Goal: Task Accomplishment & Management: Complete application form

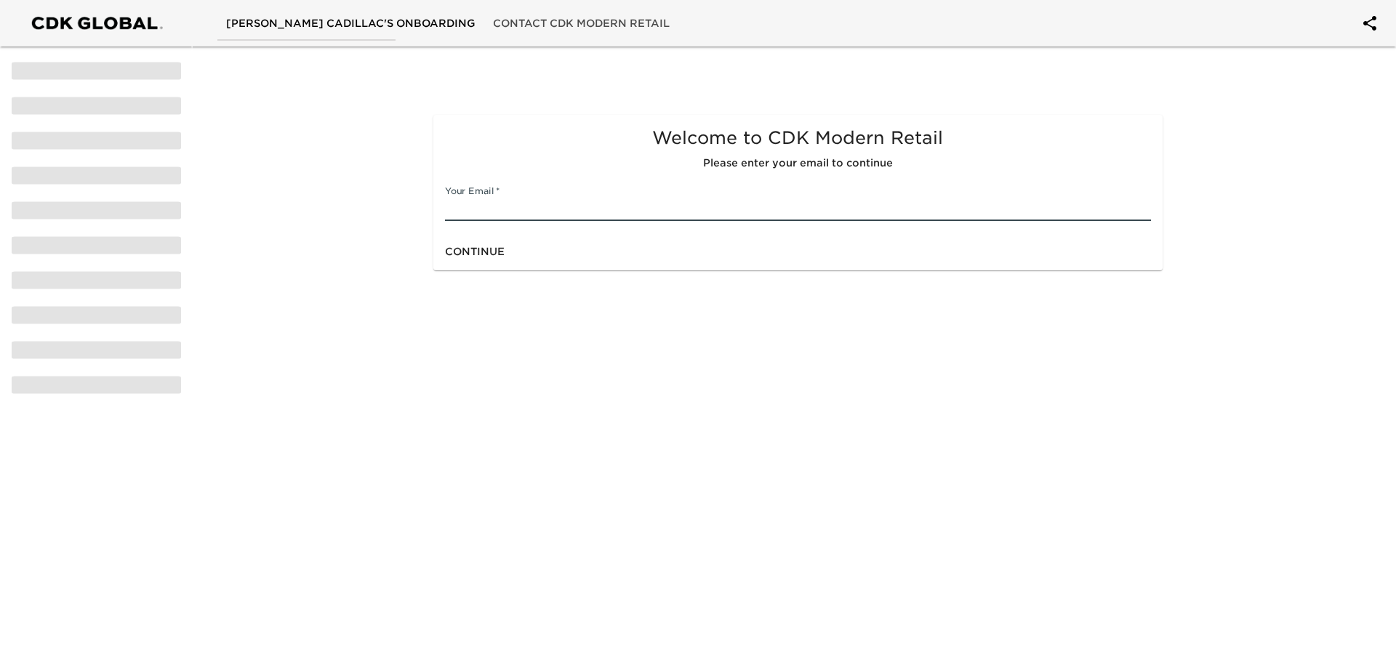
click at [490, 207] on input "text" at bounding box center [797, 209] width 705 height 23
type input "[EMAIL_ADDRESS][DOMAIN_NAME]"
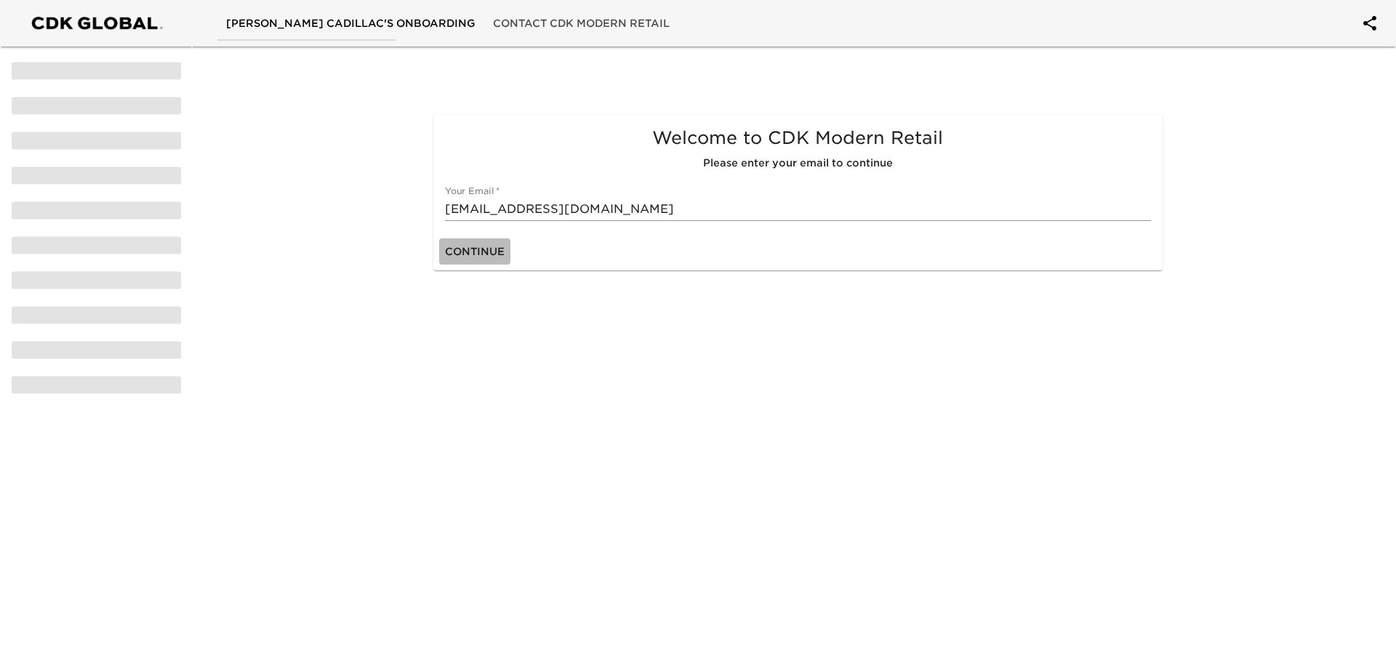
click at [465, 255] on span "Continue" at bounding box center [475, 252] width 60 height 18
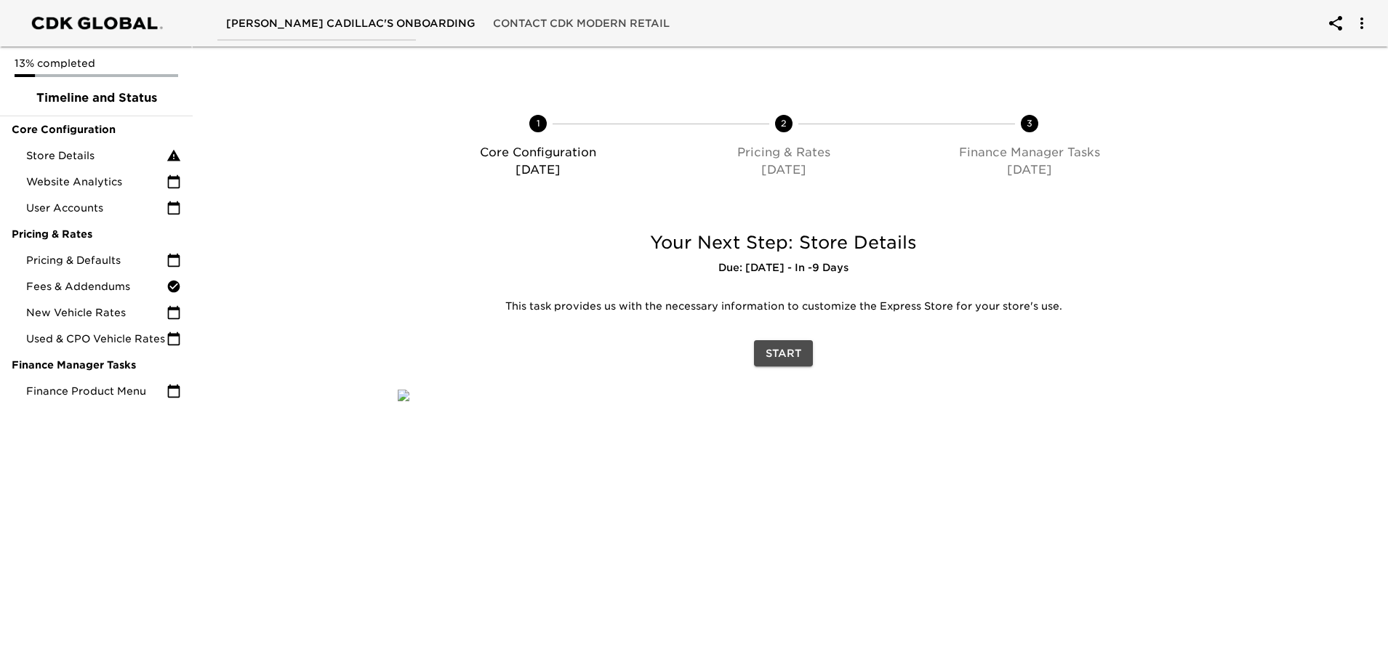
click at [780, 351] on span "Start" at bounding box center [784, 354] width 36 height 18
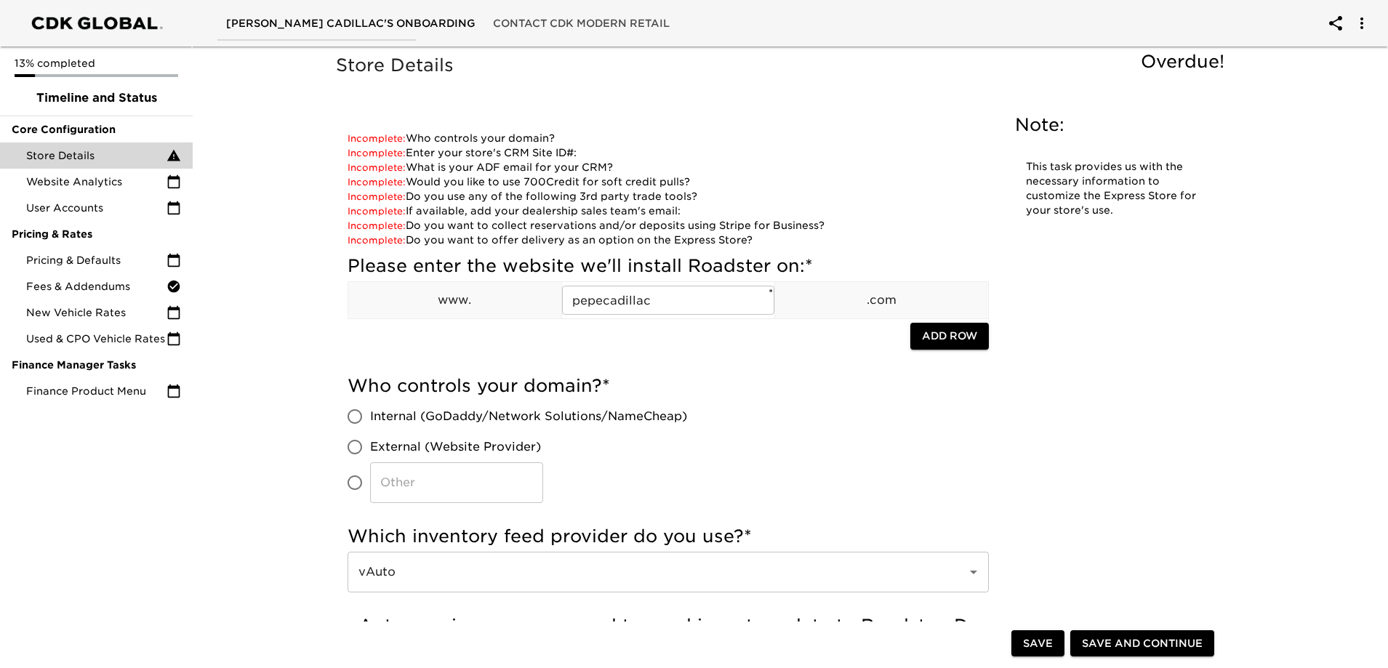
click at [353, 417] on input "Internal (GoDaddy/Network Solutions/NameCheap)" at bounding box center [355, 416] width 31 height 31
radio input "true"
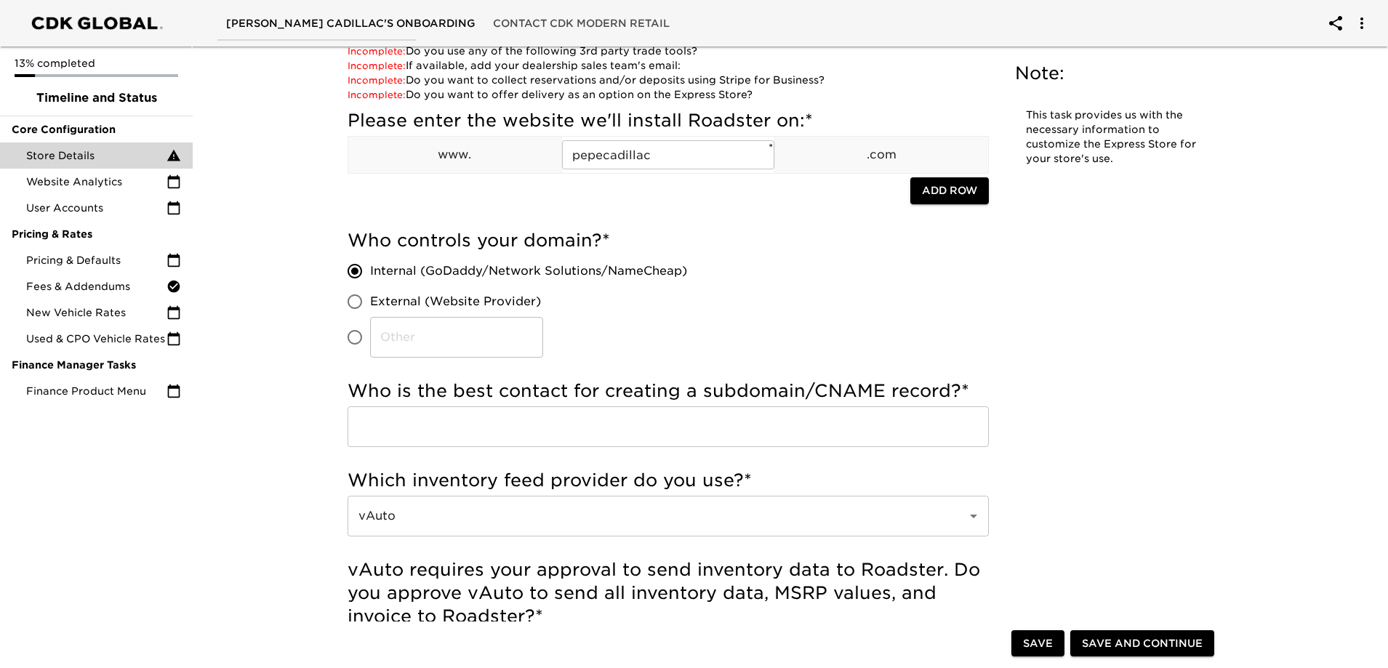
scroll to position [218, 0]
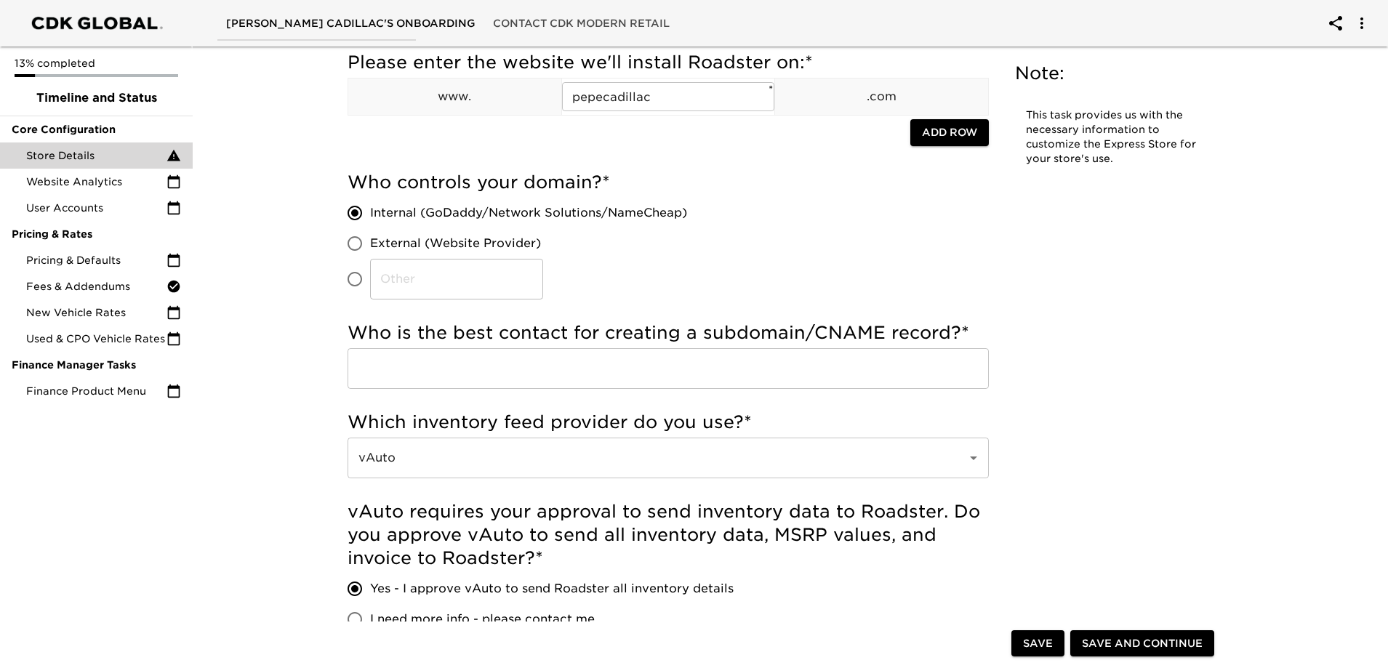
click at [591, 364] on input "text" at bounding box center [668, 368] width 641 height 41
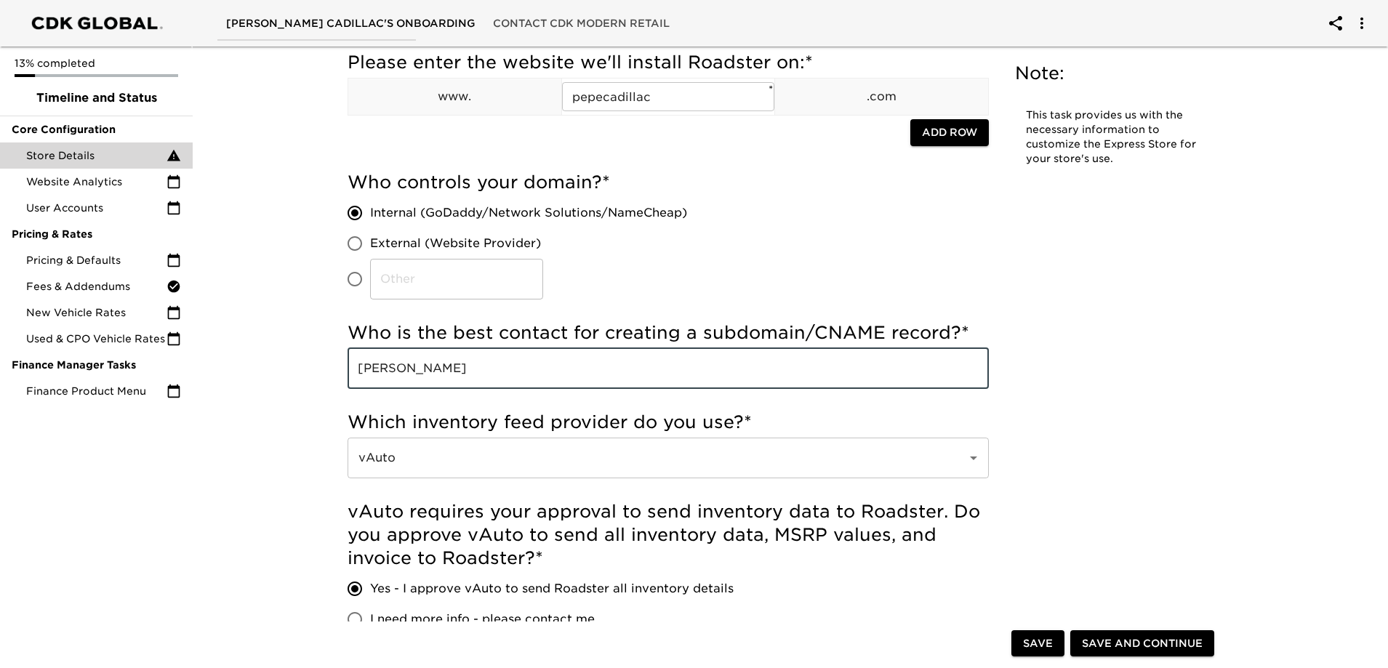
type input "[PERSON_NAME]"
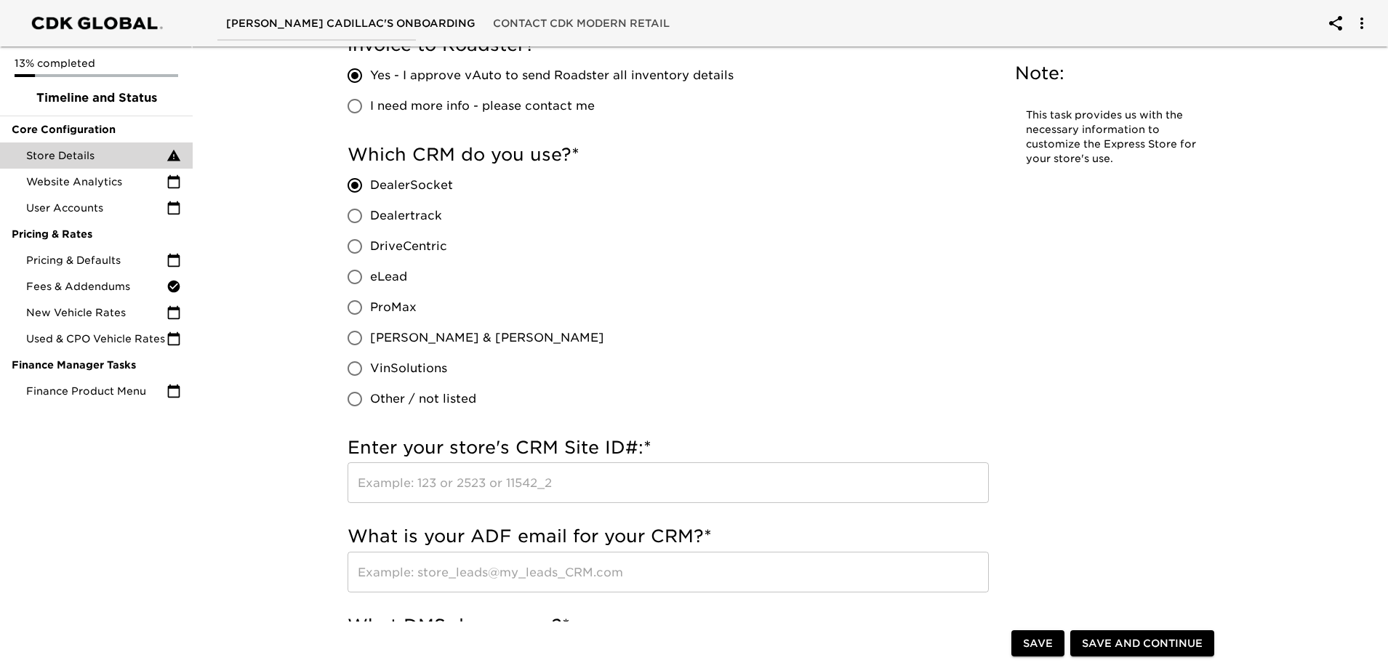
scroll to position [800, 0]
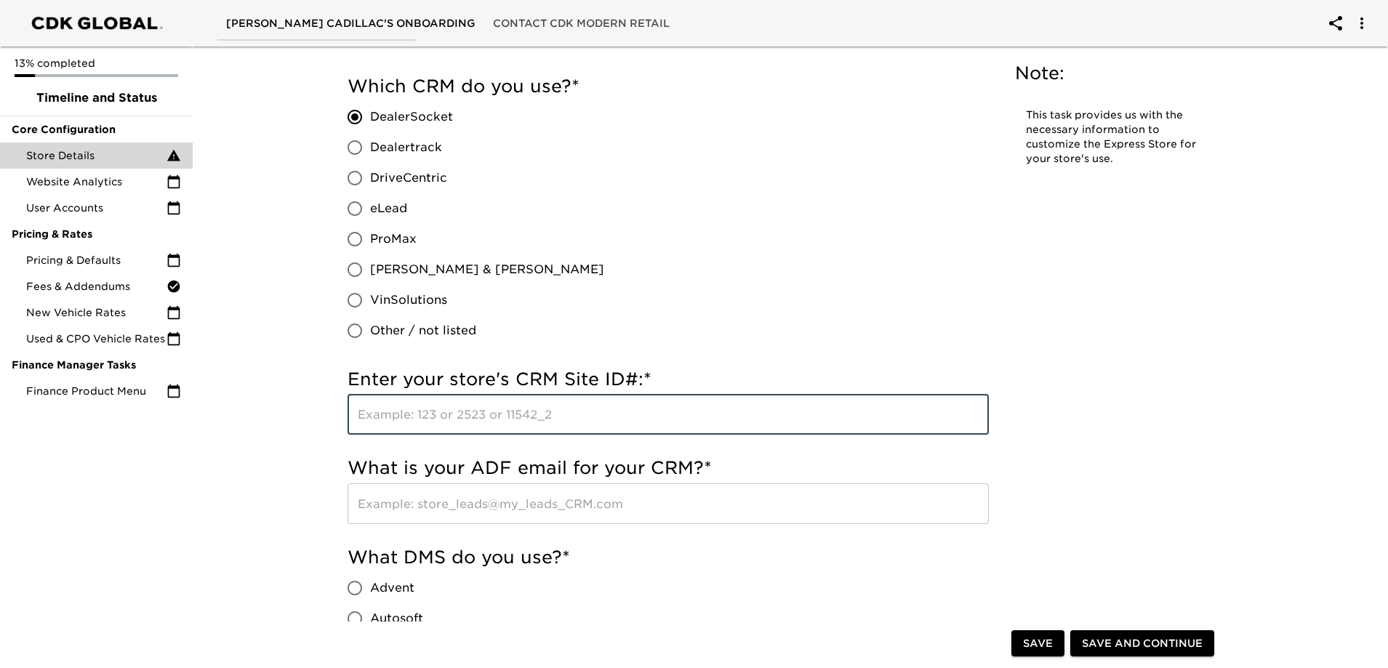
click at [488, 415] on input "text" at bounding box center [668, 414] width 641 height 41
type input "6604"
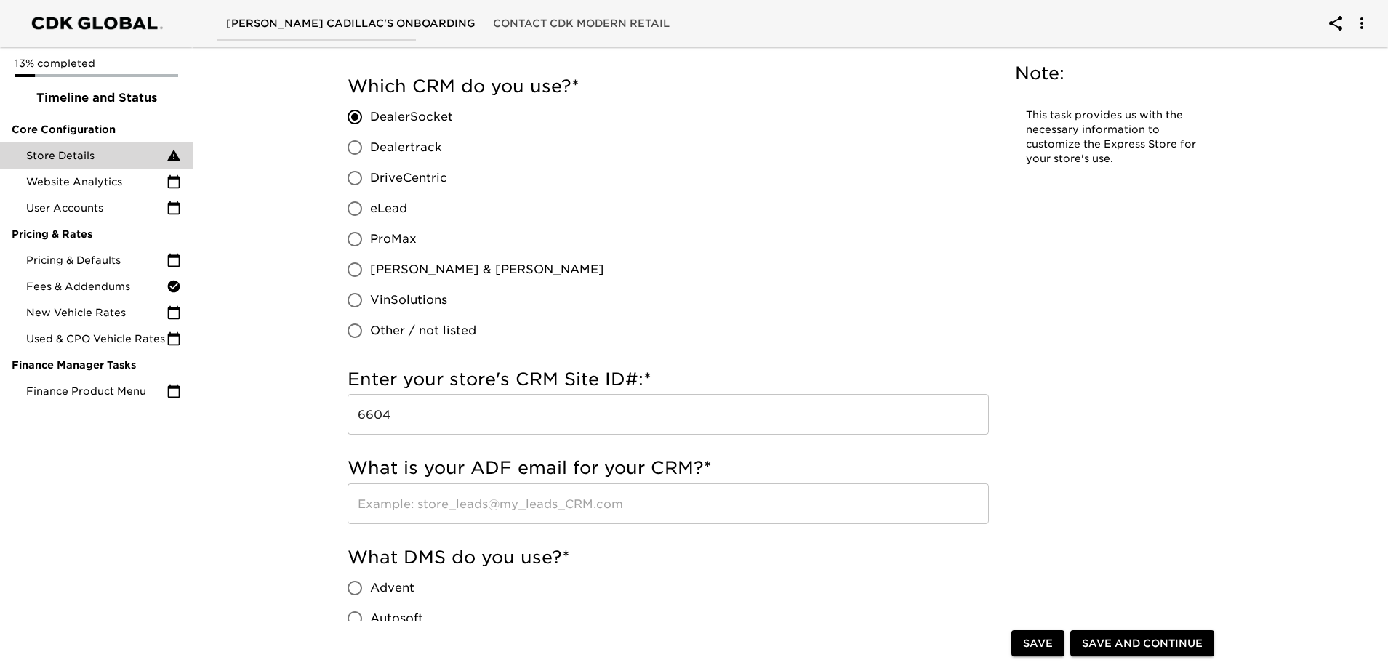
click at [504, 505] on input "text" at bounding box center [668, 504] width 641 height 41
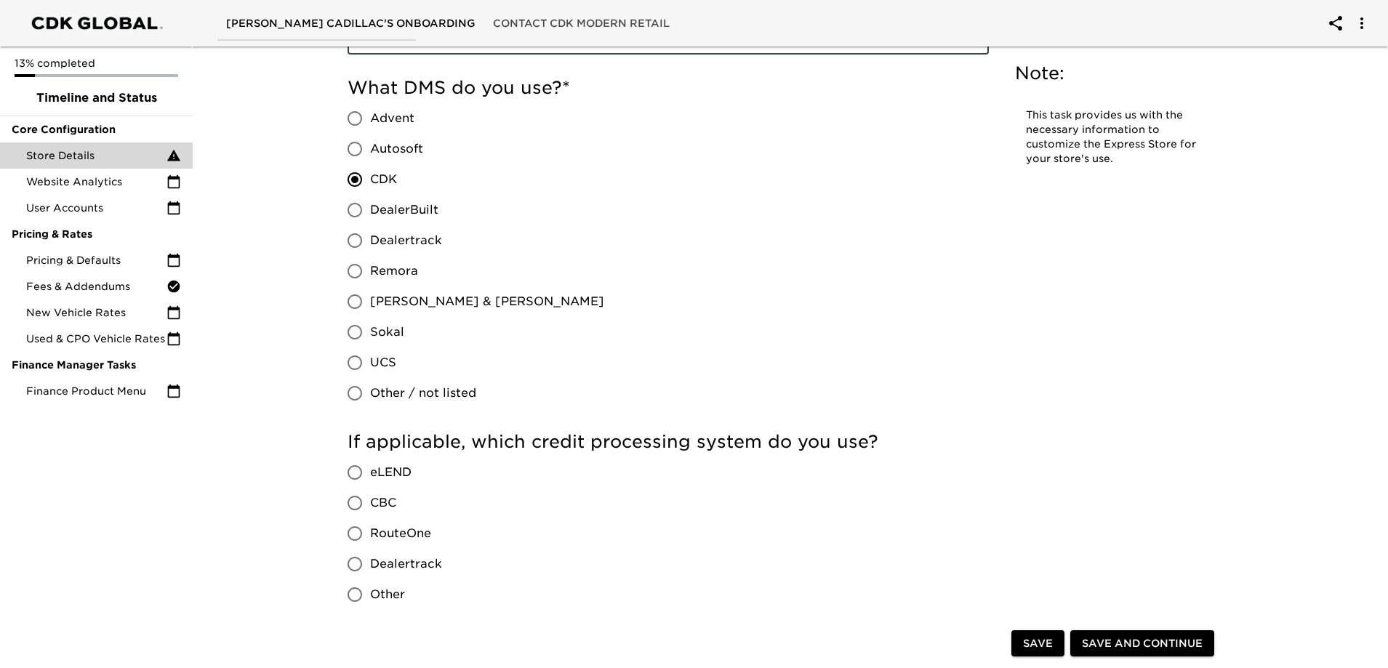
scroll to position [1309, 0]
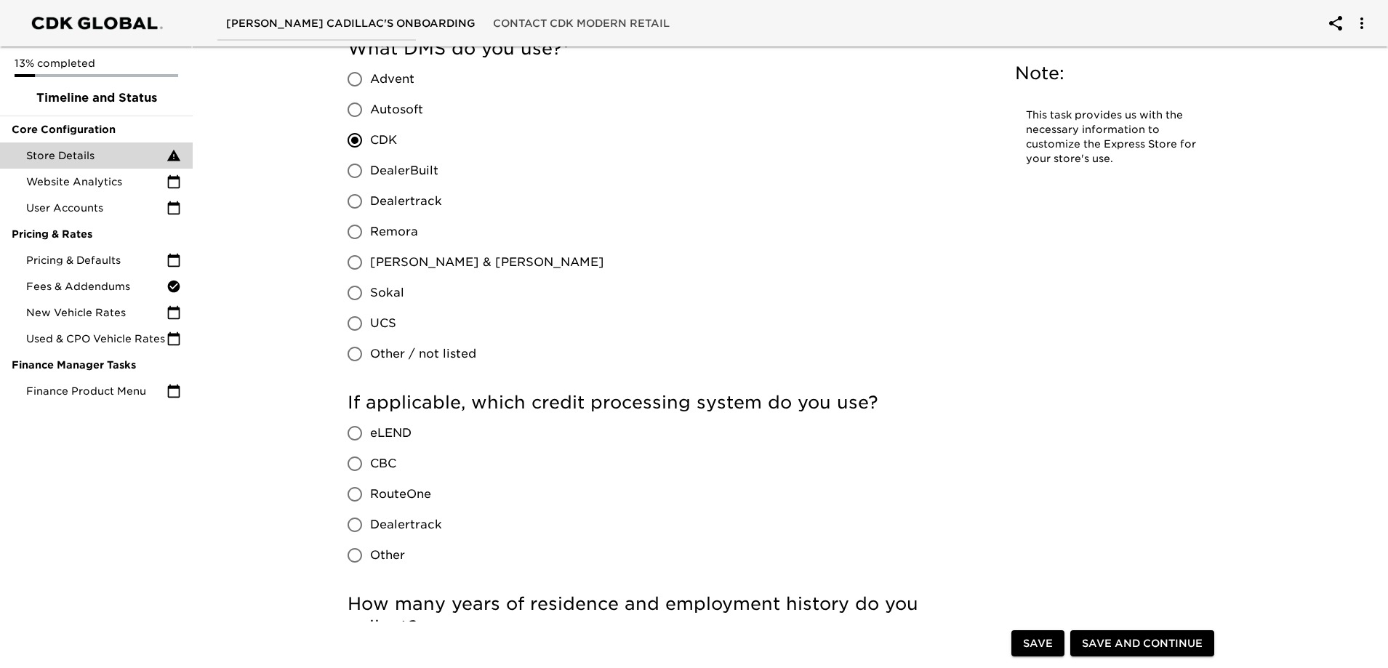
type input "[EMAIL_ADDRESS][DOMAIN_NAME]"
click at [356, 558] on input "Other" at bounding box center [355, 555] width 31 height 31
radio input "true"
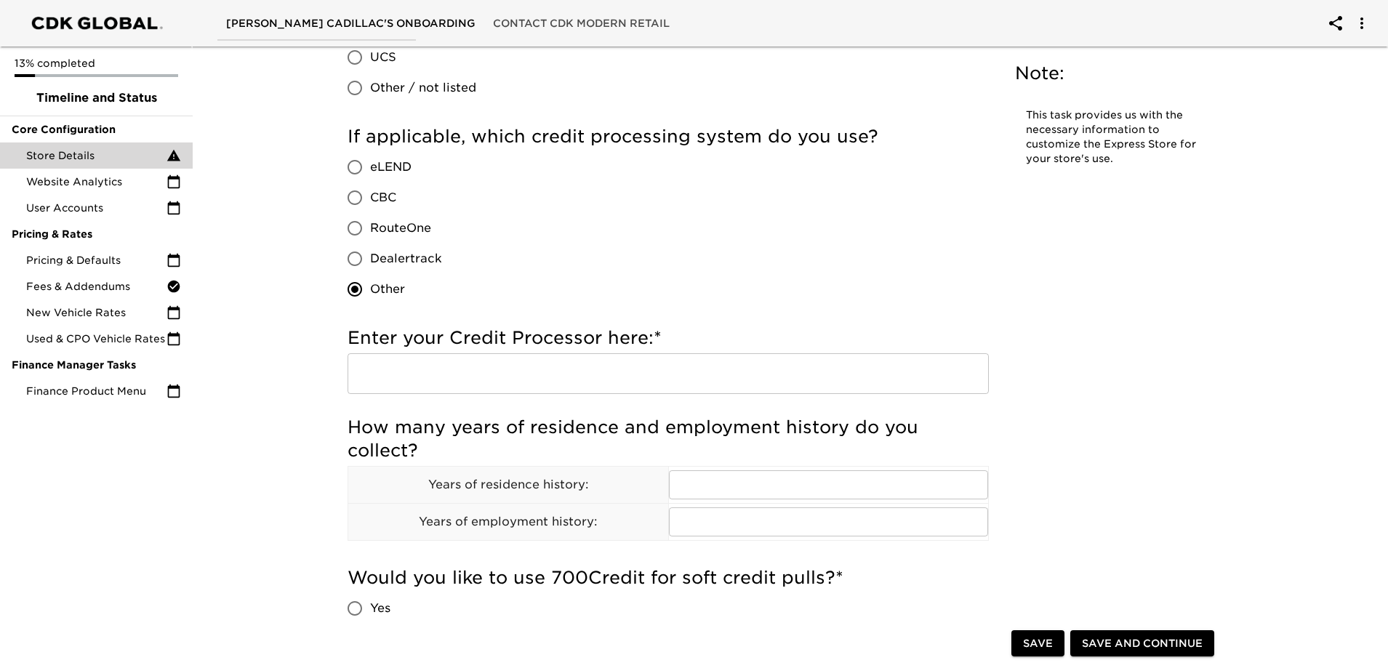
scroll to position [1614, 0]
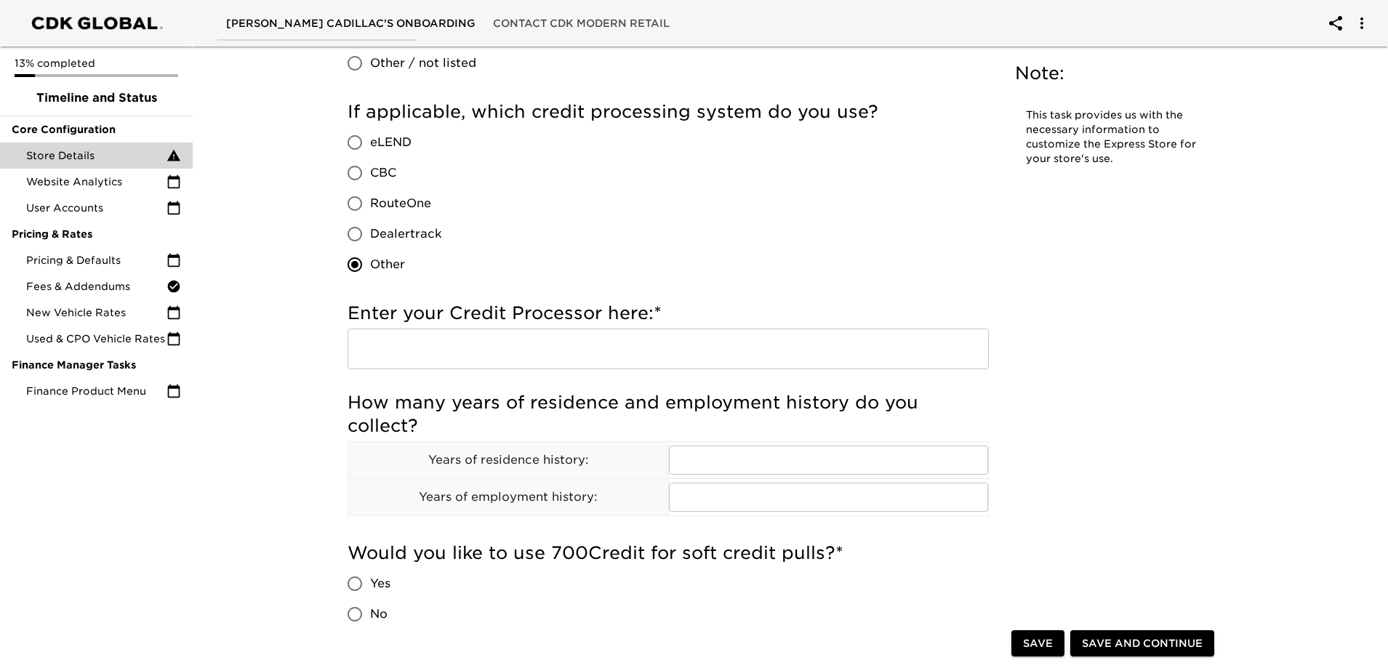
click at [359, 233] on input "Dealertrack" at bounding box center [355, 234] width 31 height 31
radio input "true"
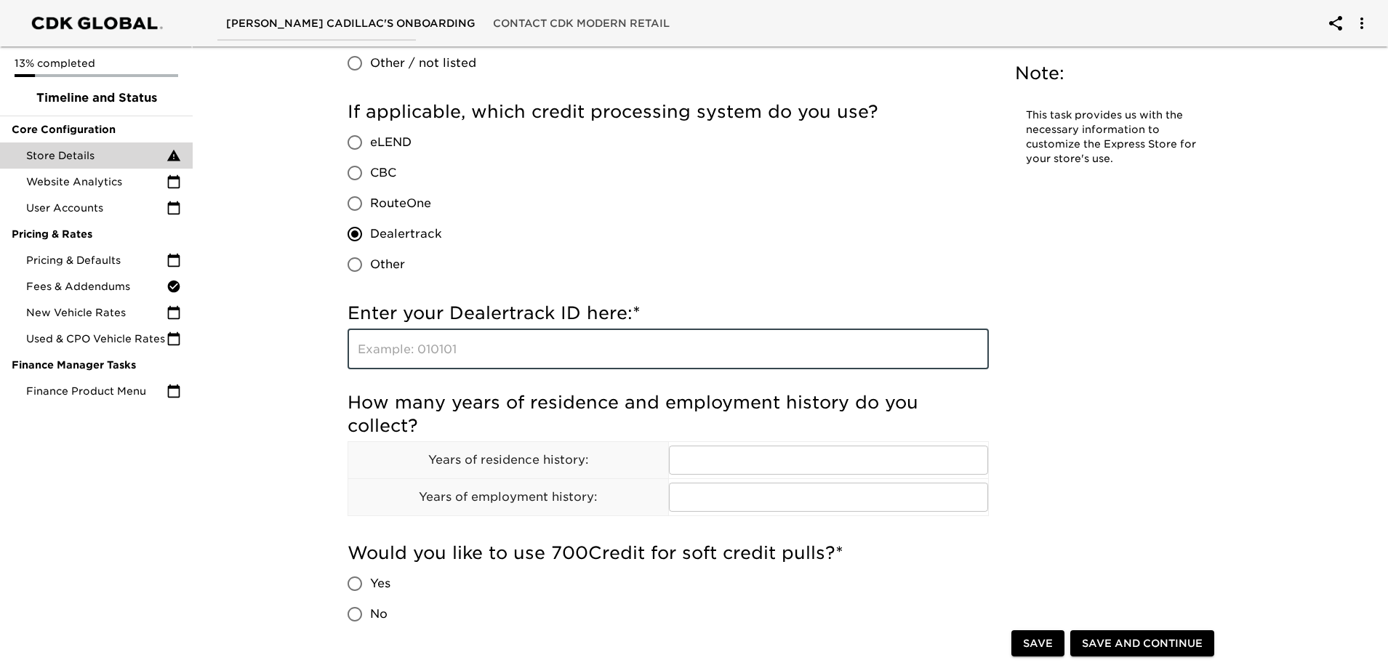
click at [418, 348] on input "text" at bounding box center [668, 349] width 641 height 41
type input "524688"
click at [704, 459] on input "text" at bounding box center [829, 460] width 320 height 29
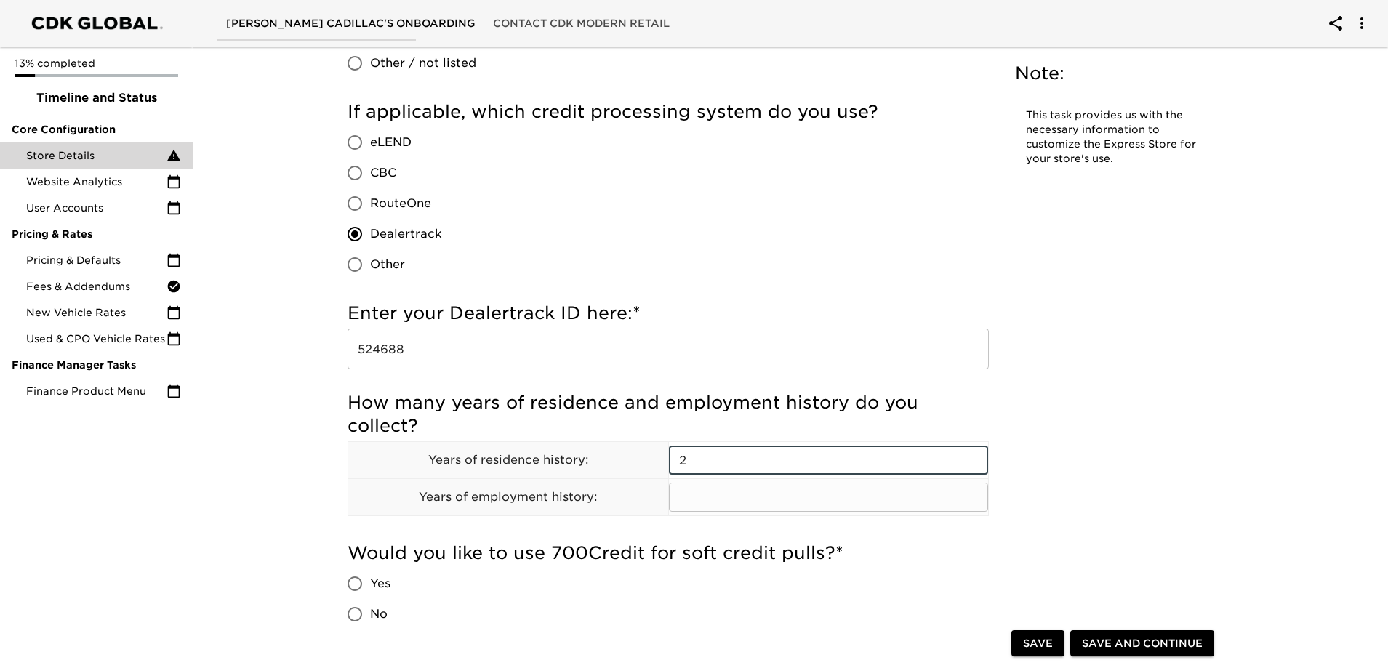
type input "2"
click at [843, 495] on input "text" at bounding box center [829, 497] width 320 height 29
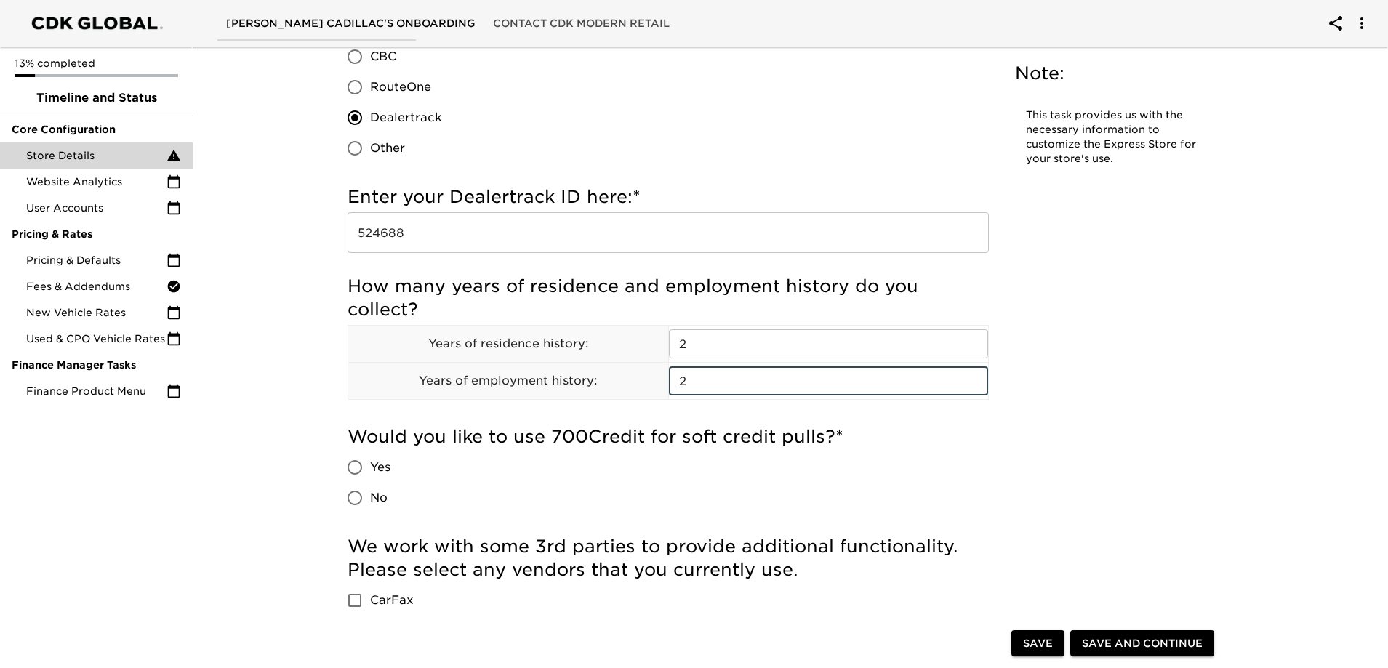
scroll to position [1833, 0]
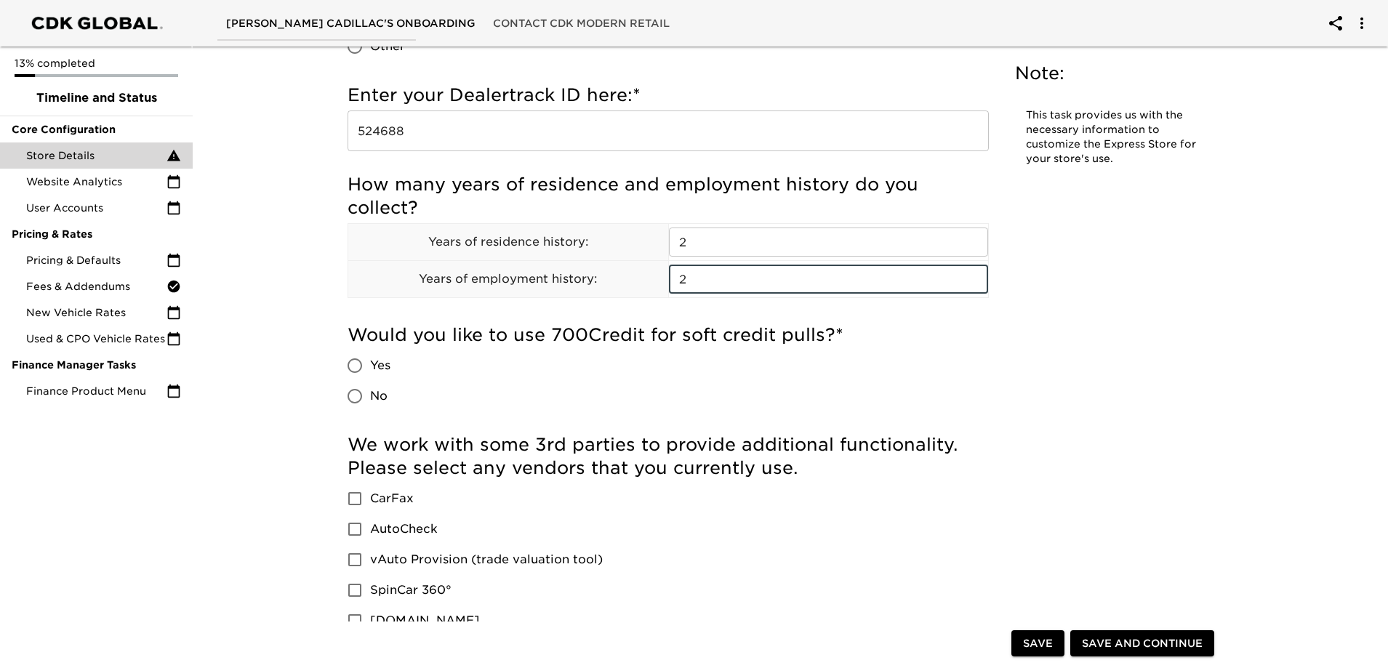
type input "2"
click at [359, 361] on input "Yes" at bounding box center [355, 366] width 31 height 31
radio input "true"
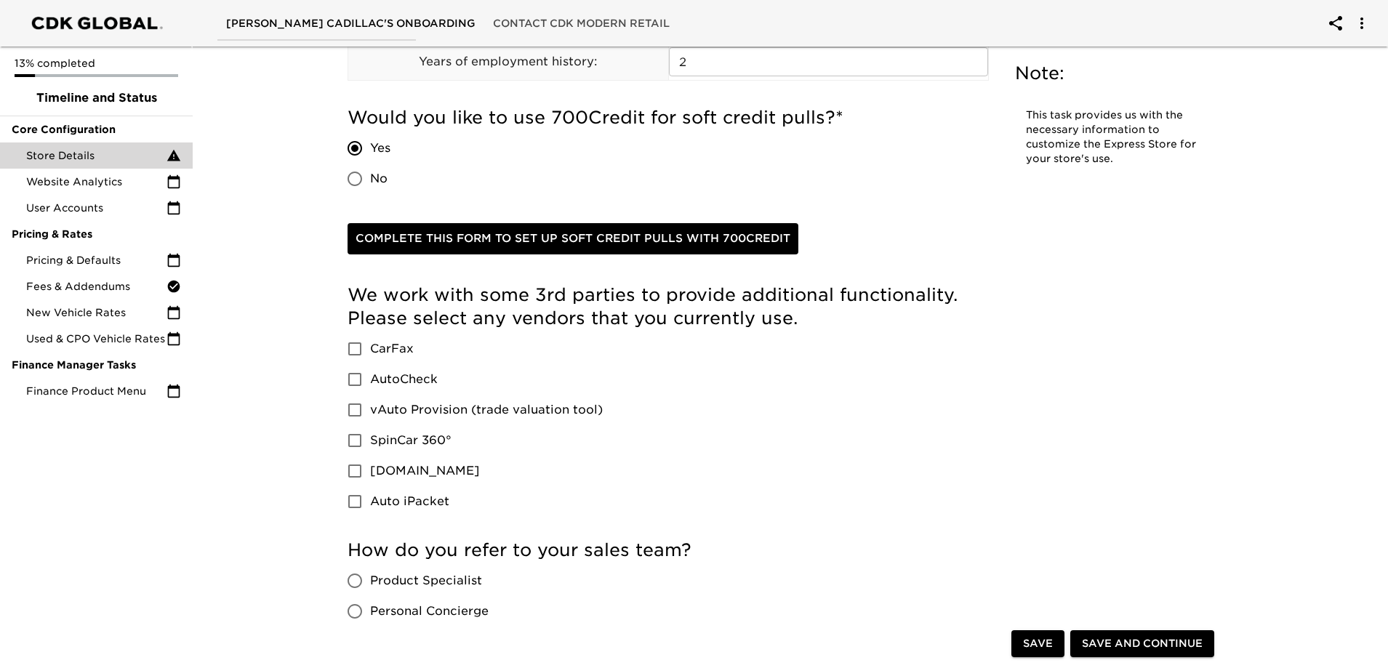
scroll to position [2051, 0]
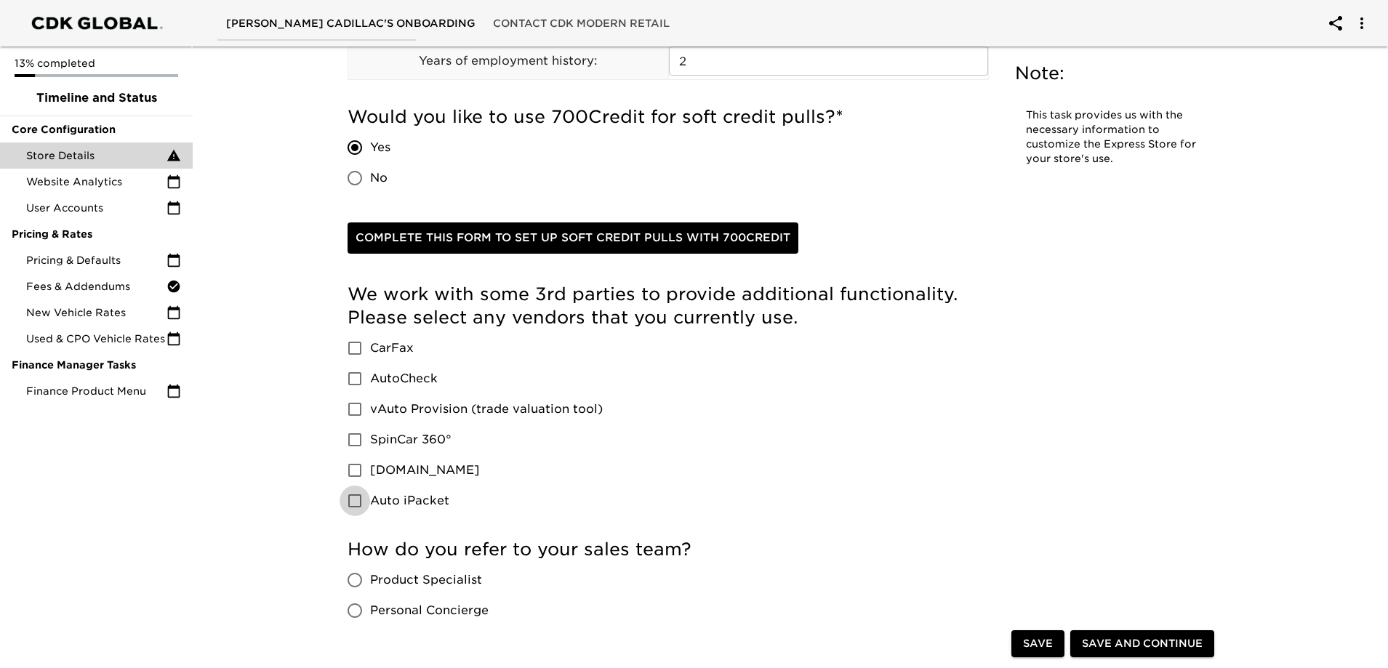
click at [354, 501] on input "Auto iPacket" at bounding box center [355, 501] width 31 height 31
checkbox input "false"
click at [357, 349] on input "CarFax" at bounding box center [355, 348] width 31 height 31
checkbox input "true"
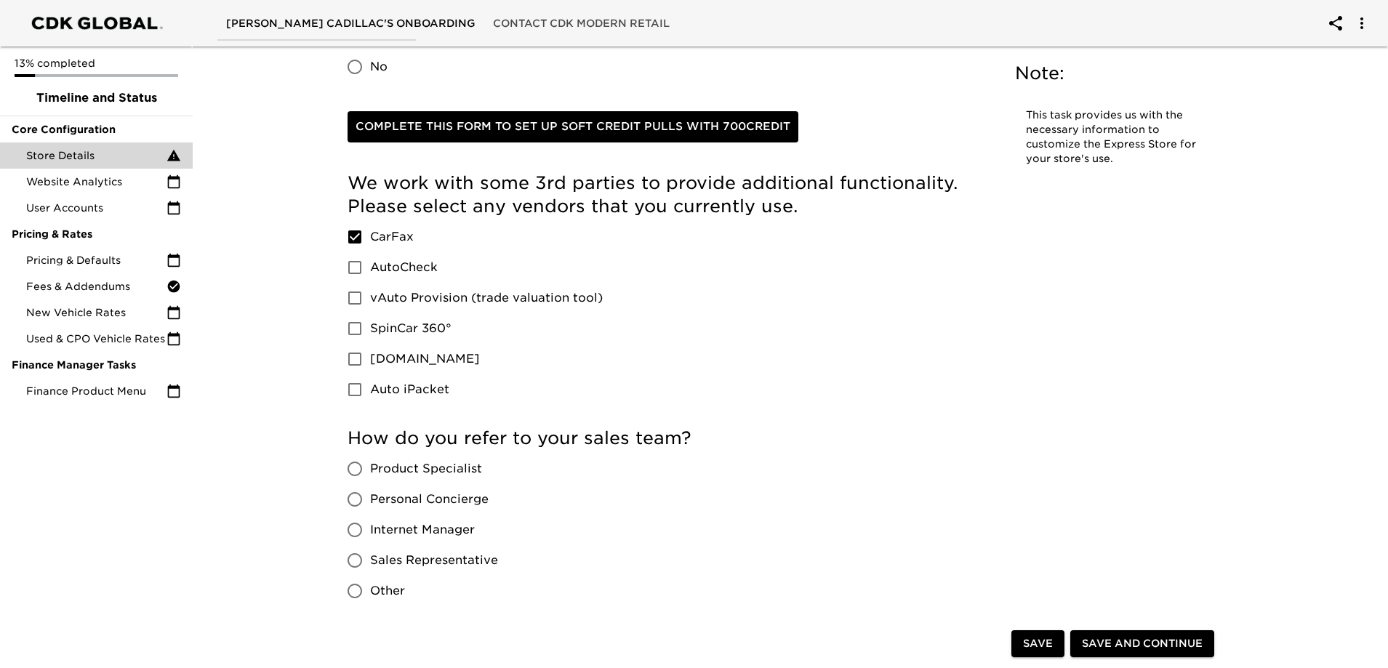
scroll to position [2196, 0]
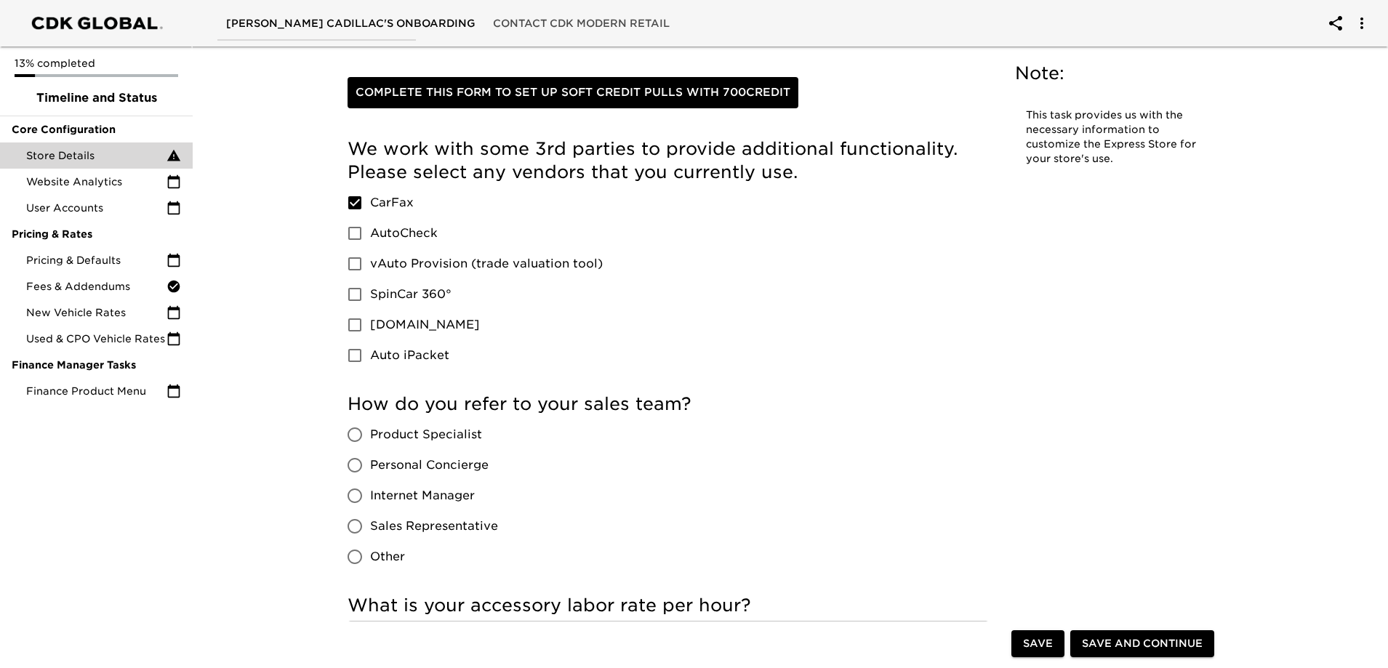
click at [355, 529] on input "Sales Representative" at bounding box center [355, 526] width 31 height 31
radio input "true"
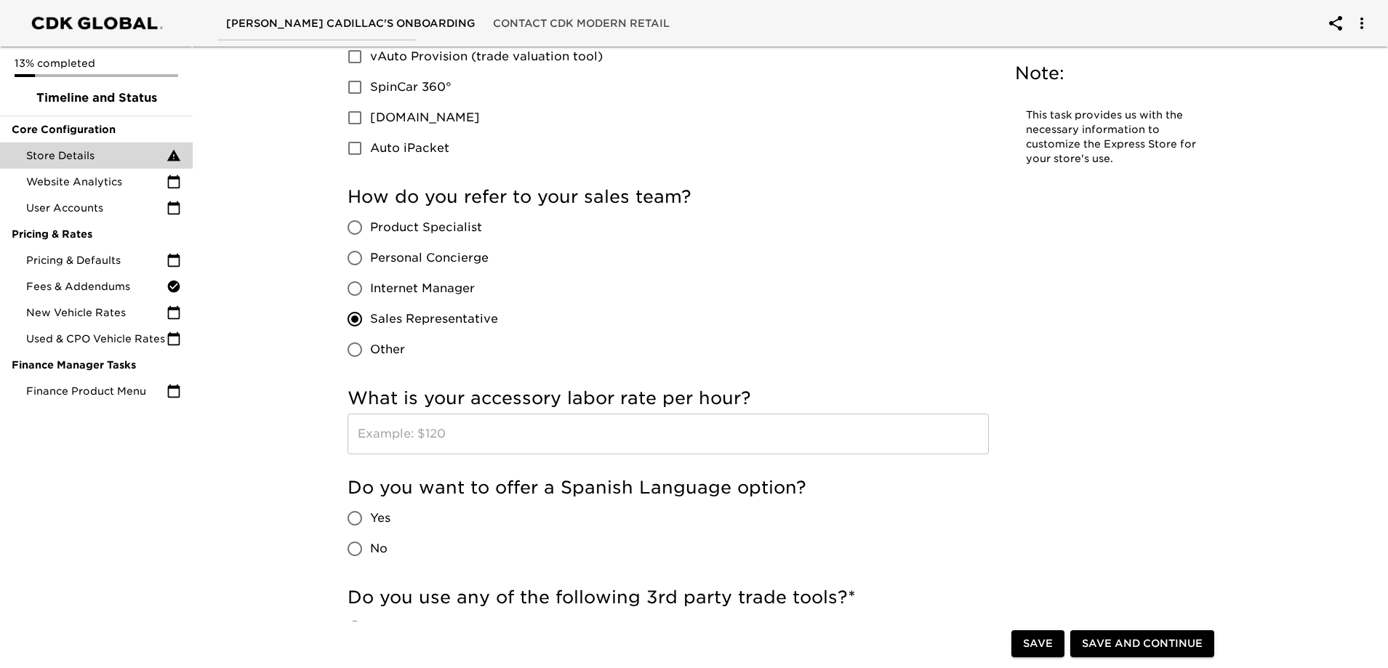
scroll to position [2414, 0]
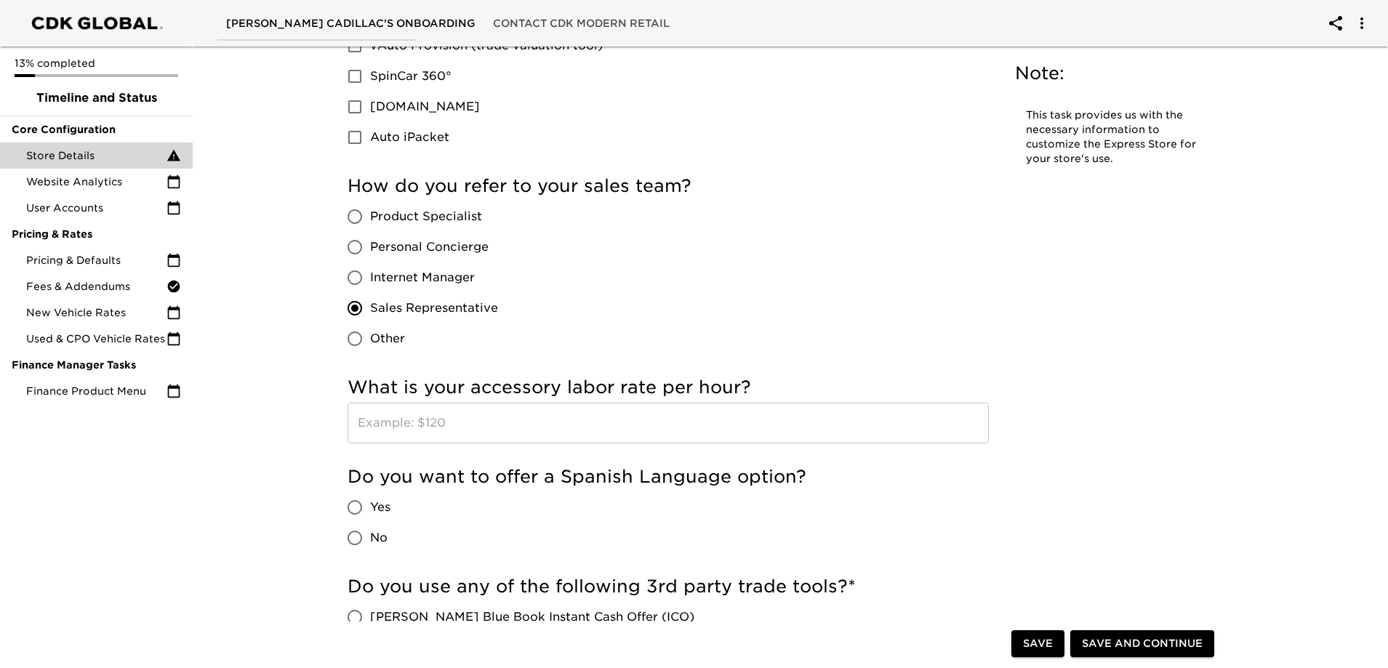
click at [417, 417] on input "text" at bounding box center [668, 423] width 641 height 41
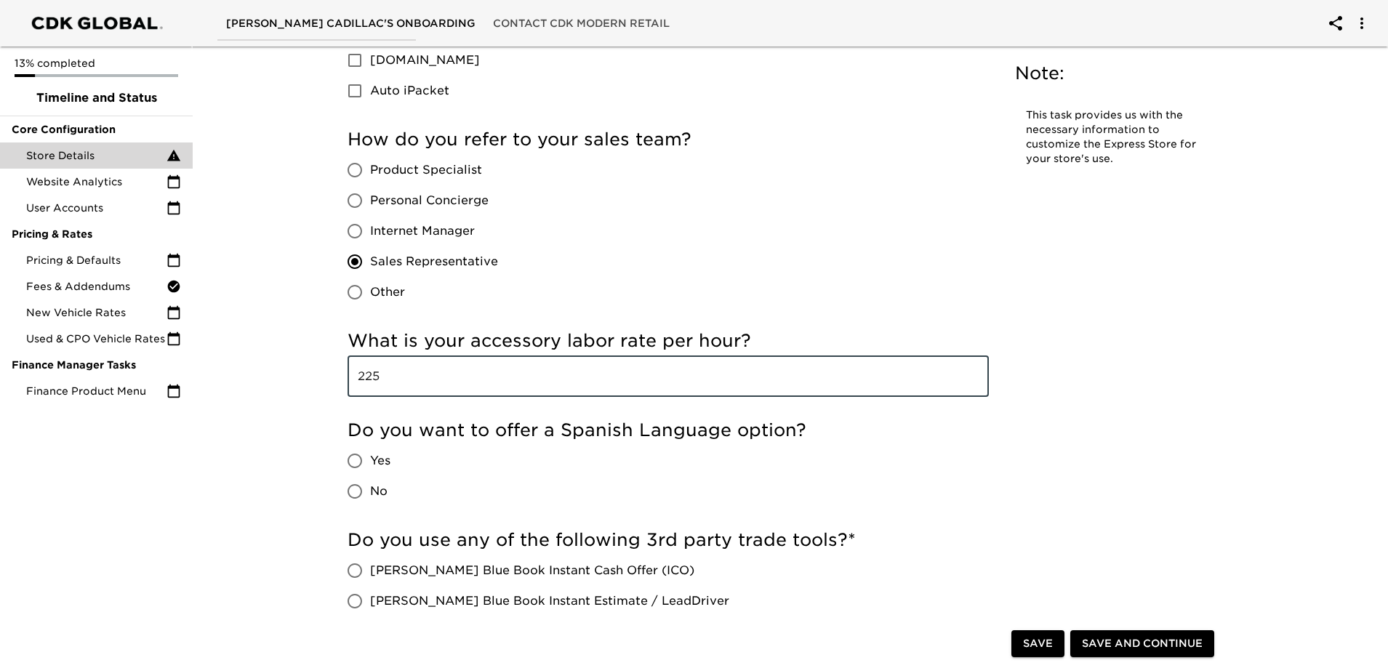
scroll to position [2487, 0]
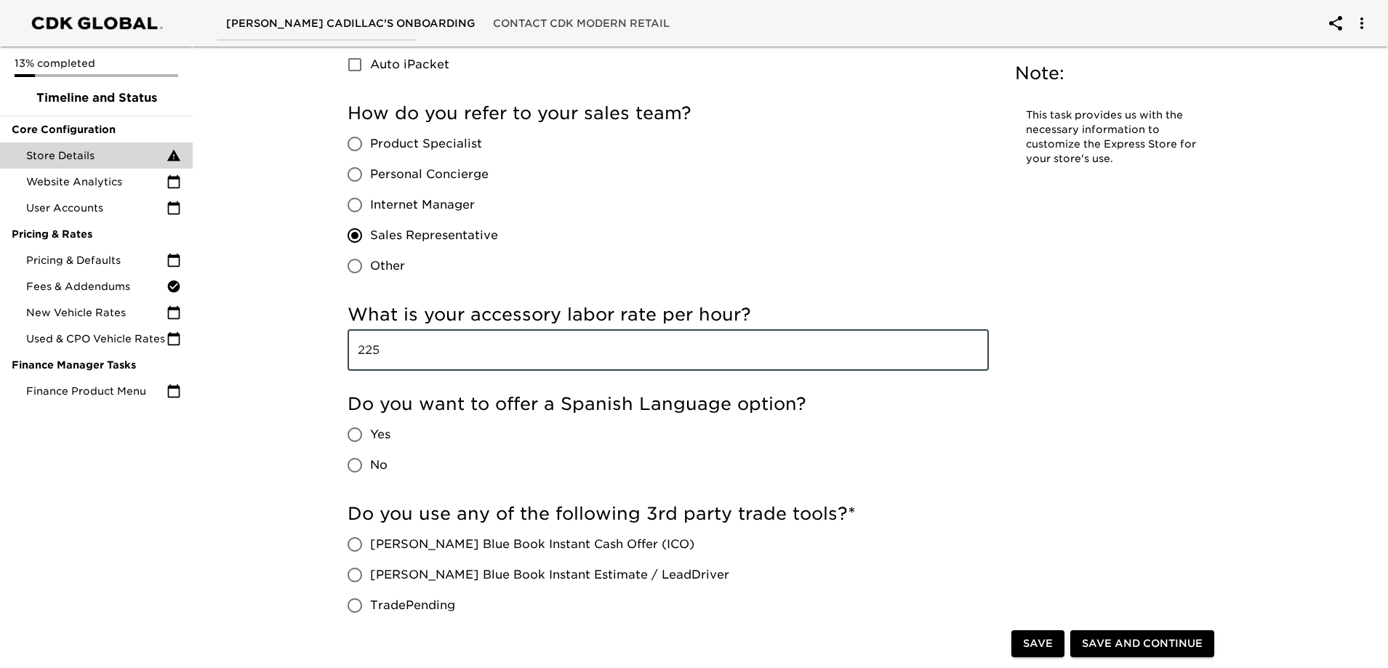
type input "225"
drag, startPoint x: 355, startPoint y: 432, endPoint x: 351, endPoint y: 439, distance: 7.9
click at [356, 432] on input "Yes" at bounding box center [355, 435] width 31 height 31
radio input "true"
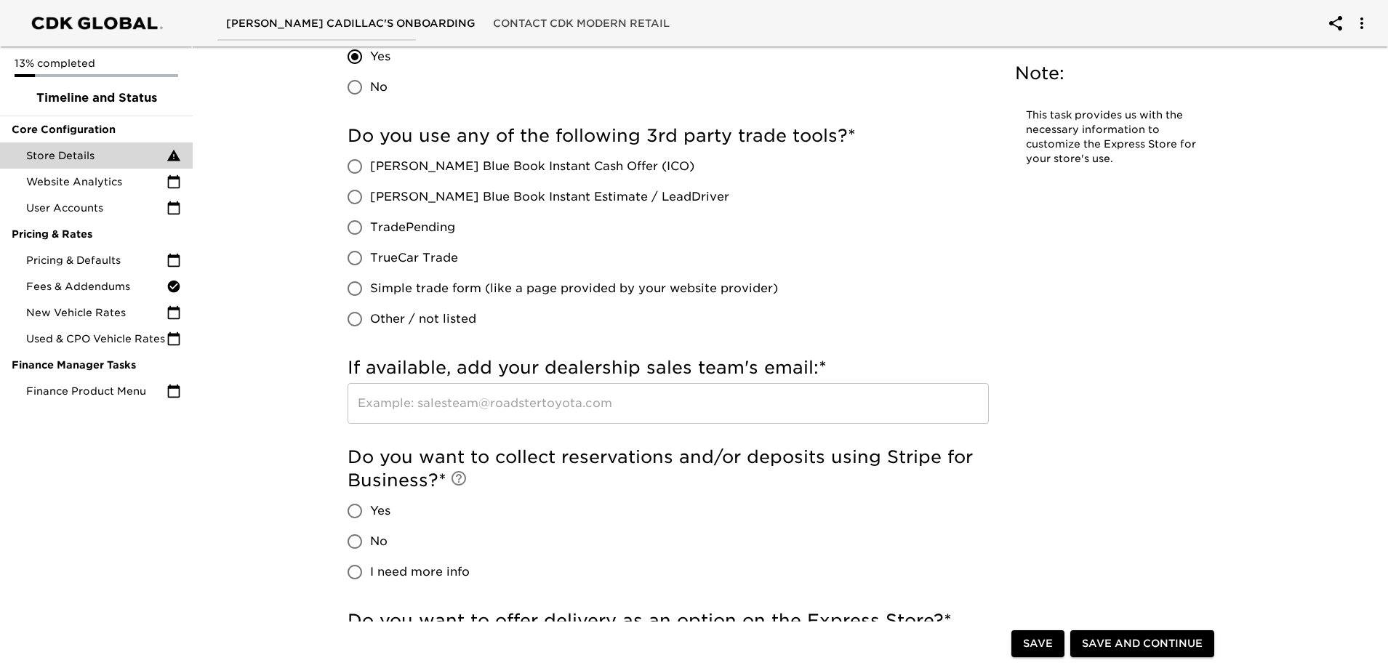
scroll to position [2923, 0]
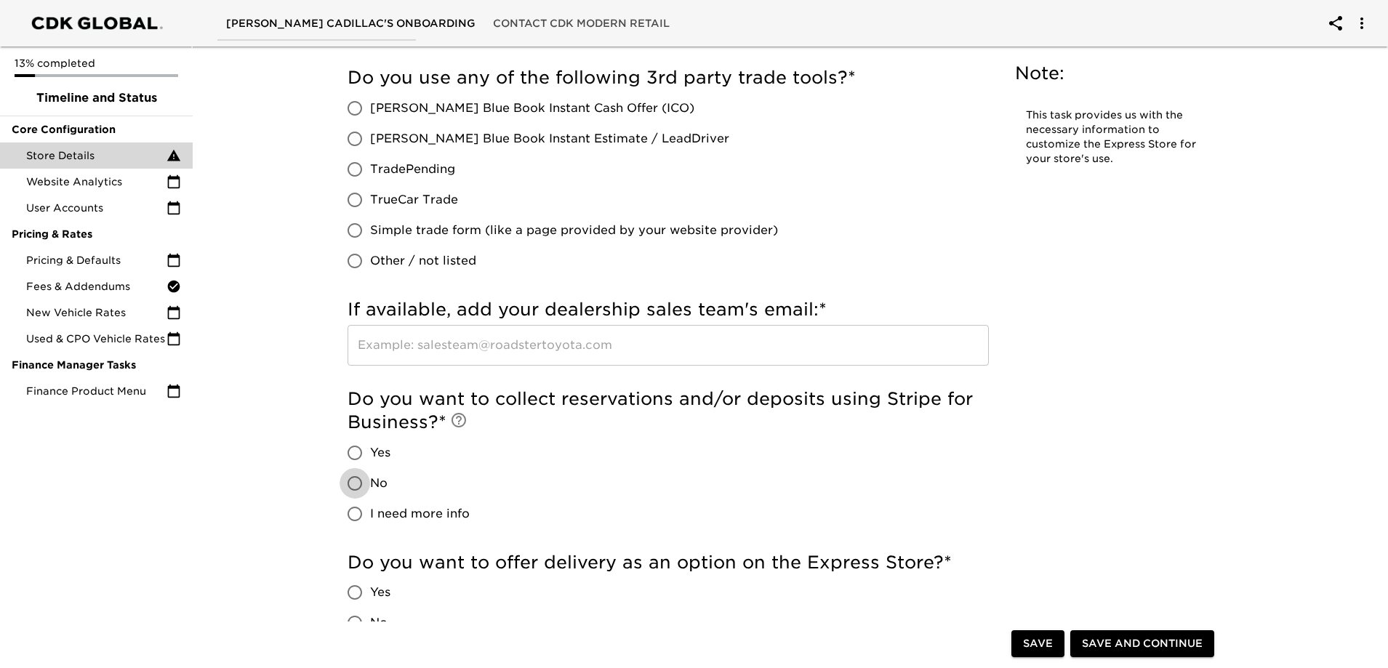
click at [352, 484] on input "No" at bounding box center [355, 483] width 31 height 31
radio input "true"
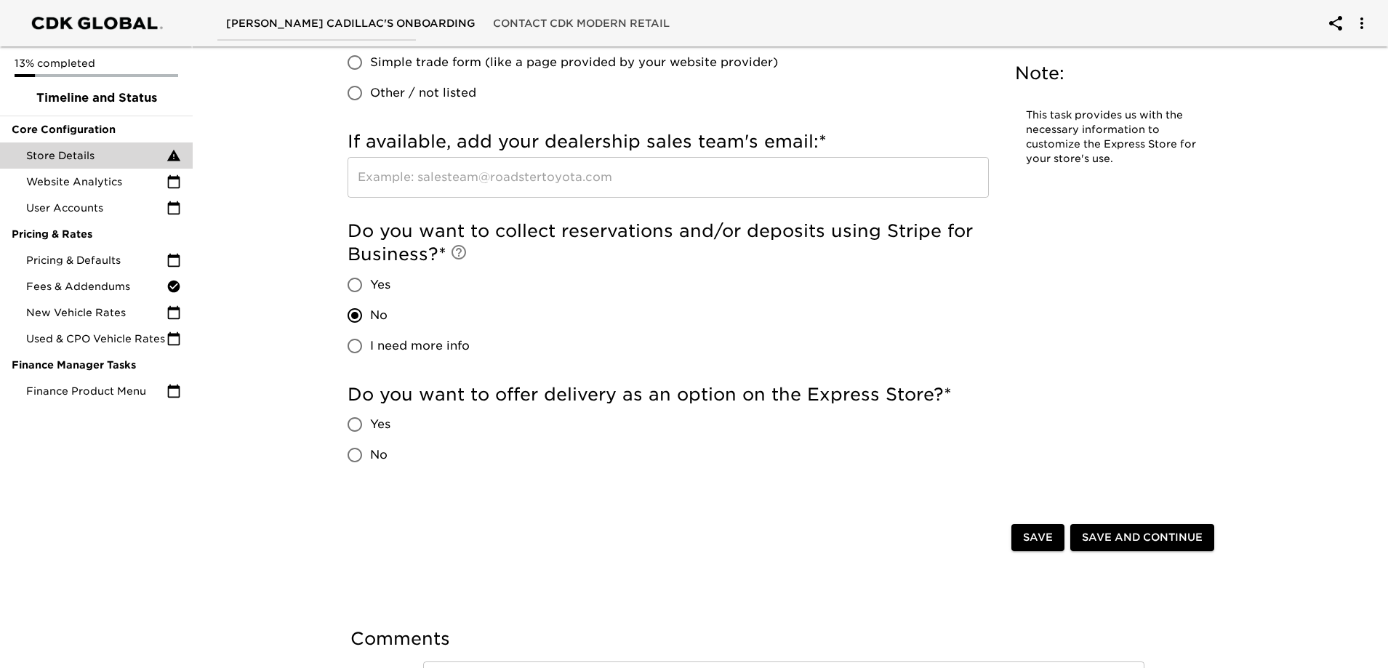
scroll to position [3142, 0]
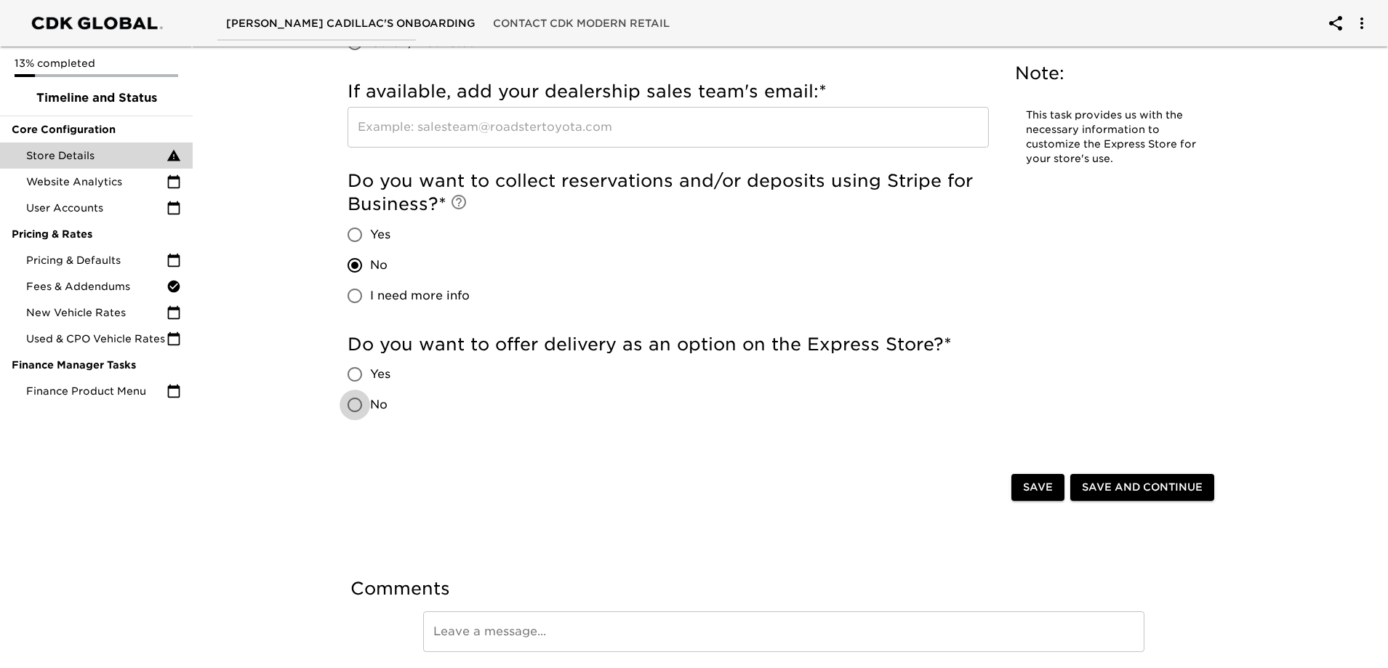
click at [358, 407] on input "No" at bounding box center [355, 405] width 31 height 31
radio input "true"
click at [1142, 482] on span "Save and Continue" at bounding box center [1142, 488] width 121 height 18
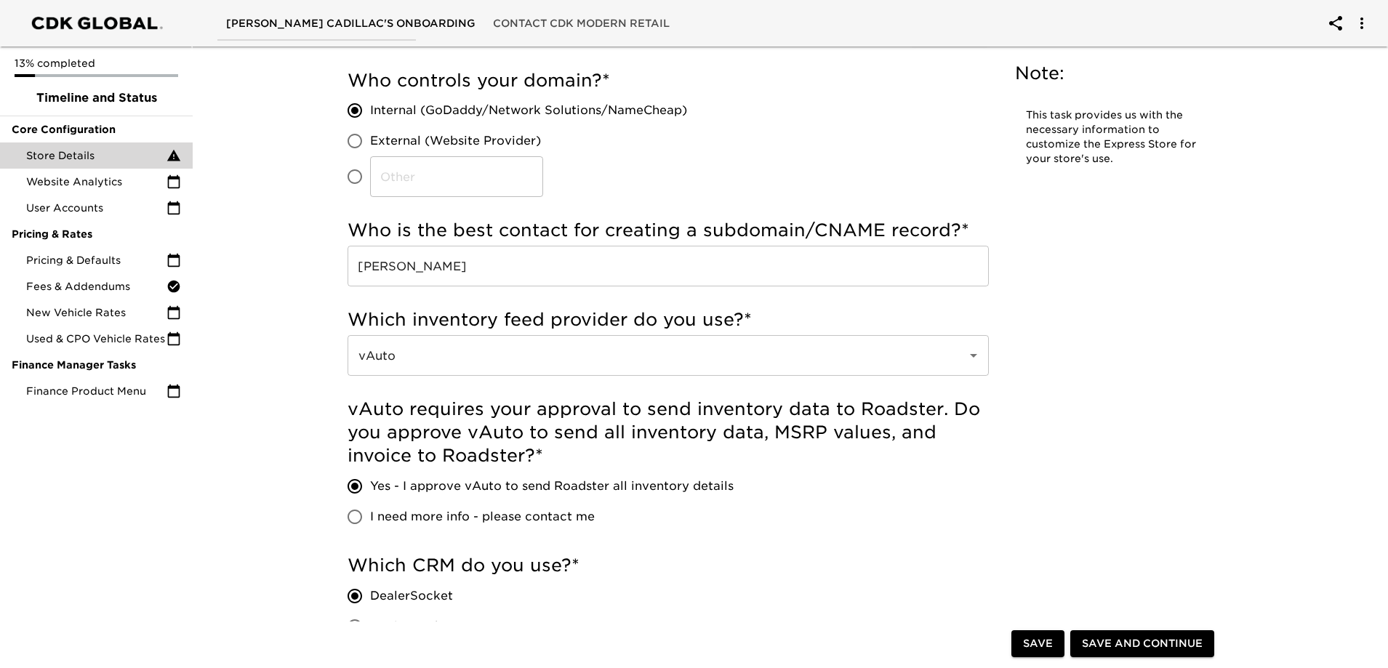
scroll to position [0, 0]
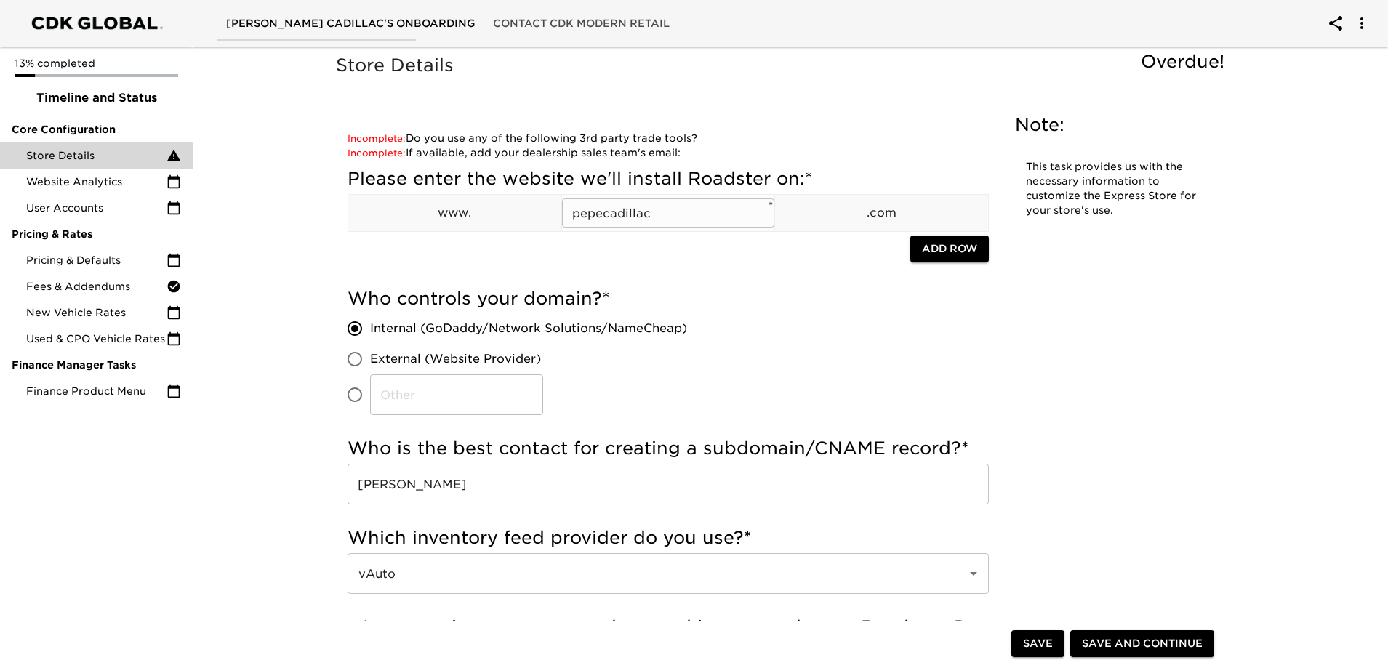
click at [681, 210] on input "pepecadillac" at bounding box center [668, 213] width 213 height 29
click at [945, 246] on span "Add Row" at bounding box center [949, 249] width 55 height 18
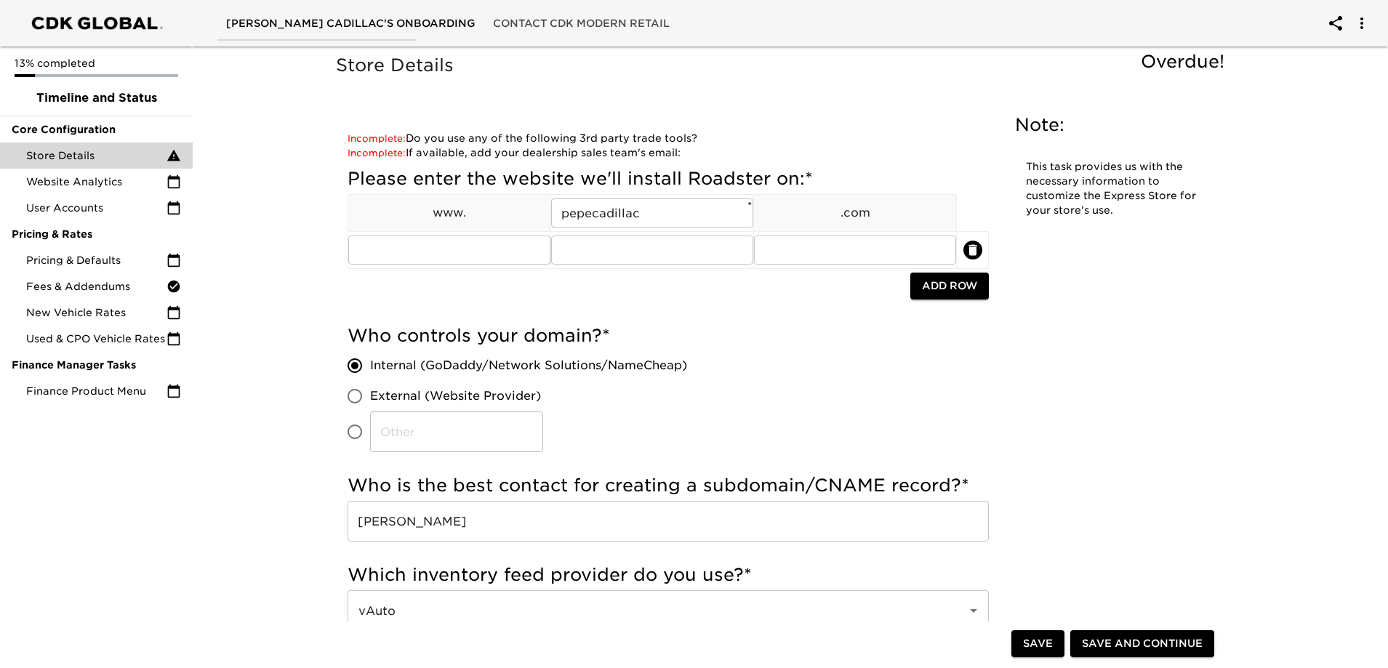
click at [974, 246] on icon "delete" at bounding box center [973, 250] width 9 height 11
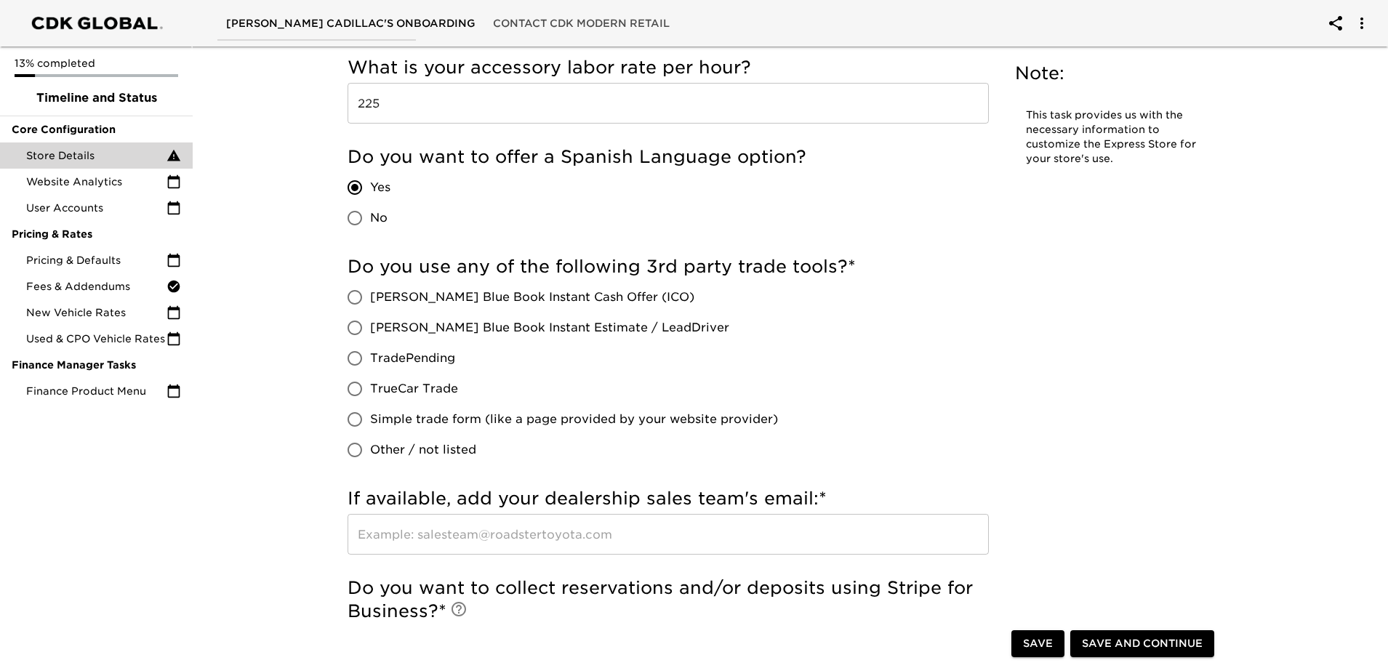
scroll to position [2618, 0]
click at [361, 452] on input "Other / not listed" at bounding box center [355, 449] width 31 height 31
radio input "true"
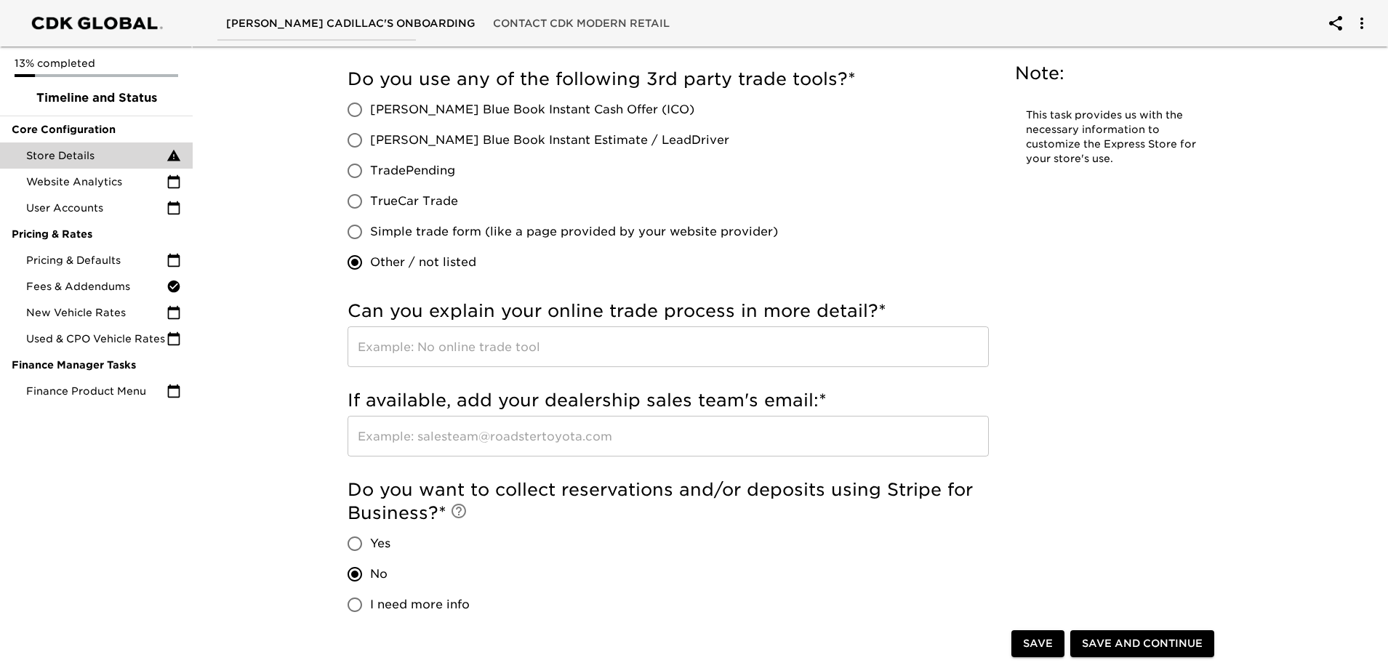
scroll to position [2851, 0]
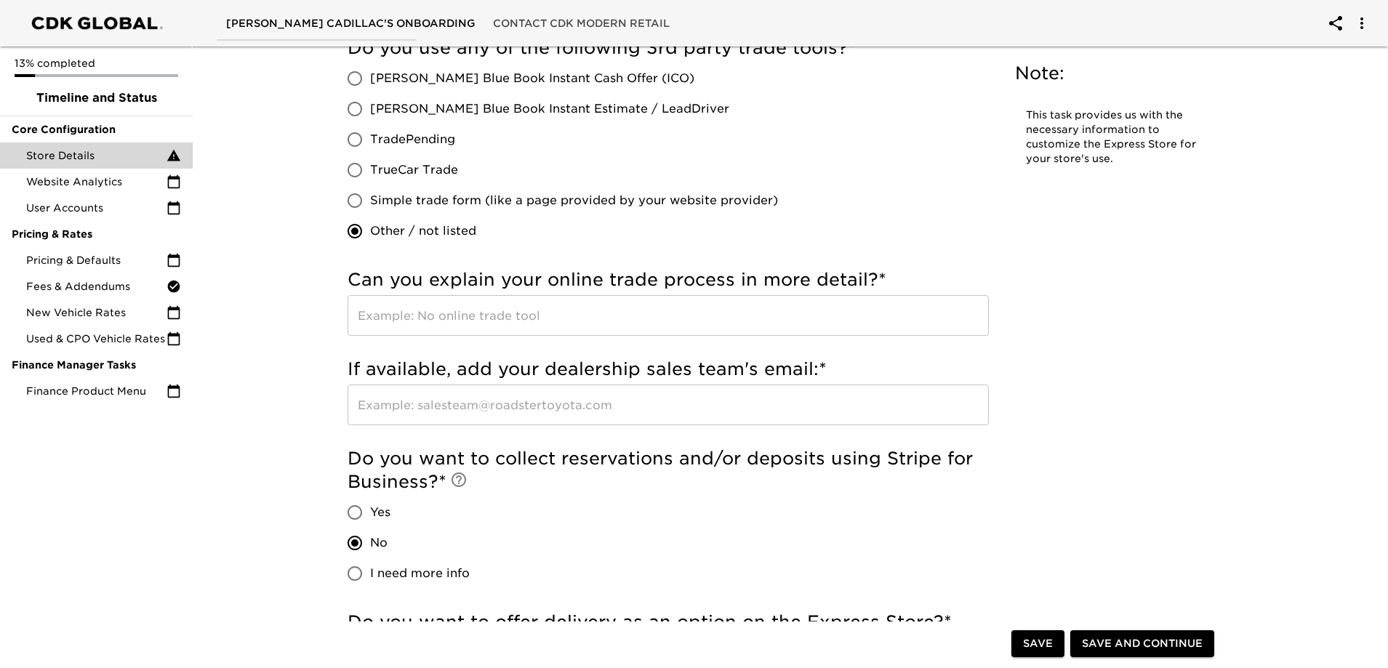
click at [455, 316] on input "text" at bounding box center [668, 315] width 641 height 41
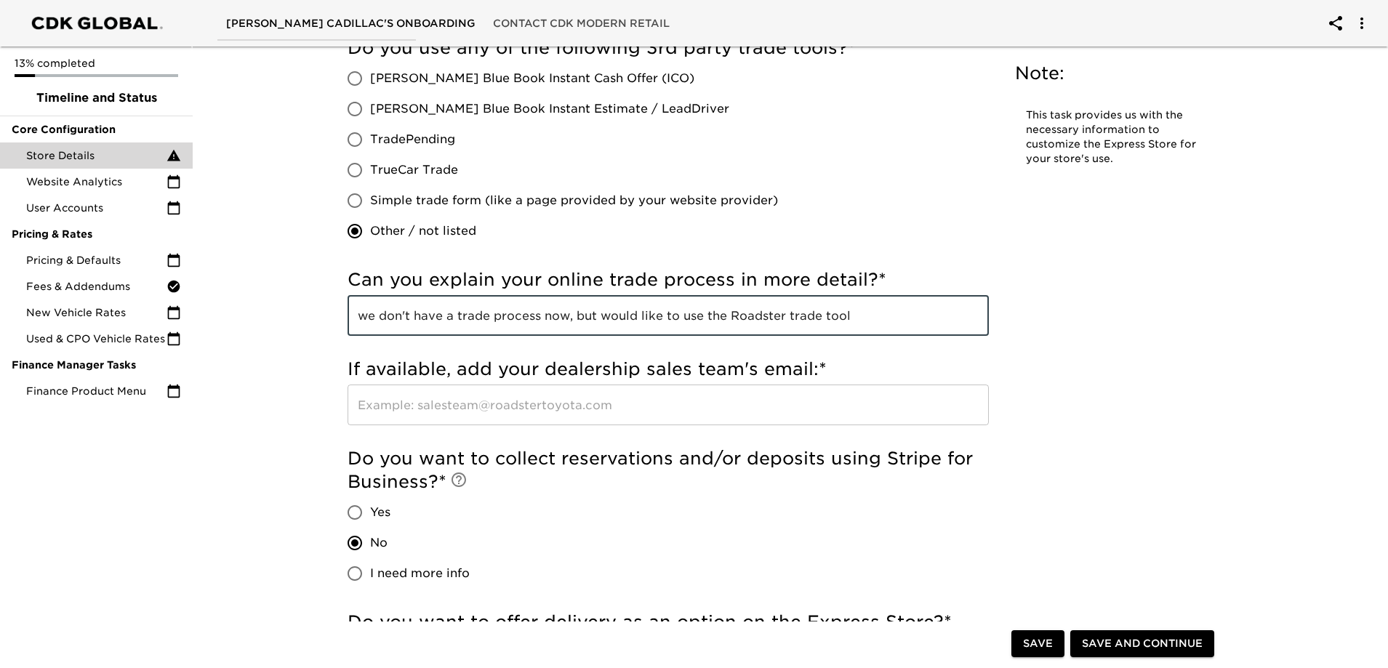
type input "we don't have a trade process now, but would like to use the Roadster trade tool"
click at [547, 402] on input "text" at bounding box center [668, 405] width 641 height 41
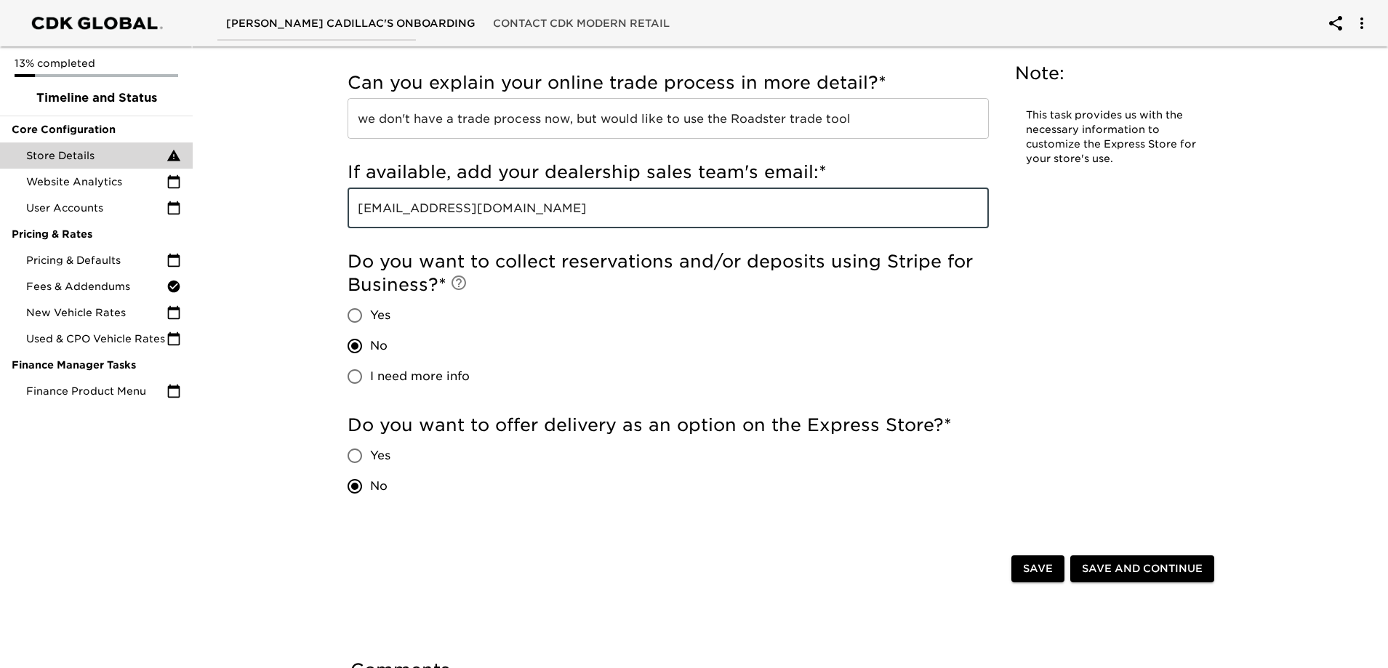
scroll to position [3069, 0]
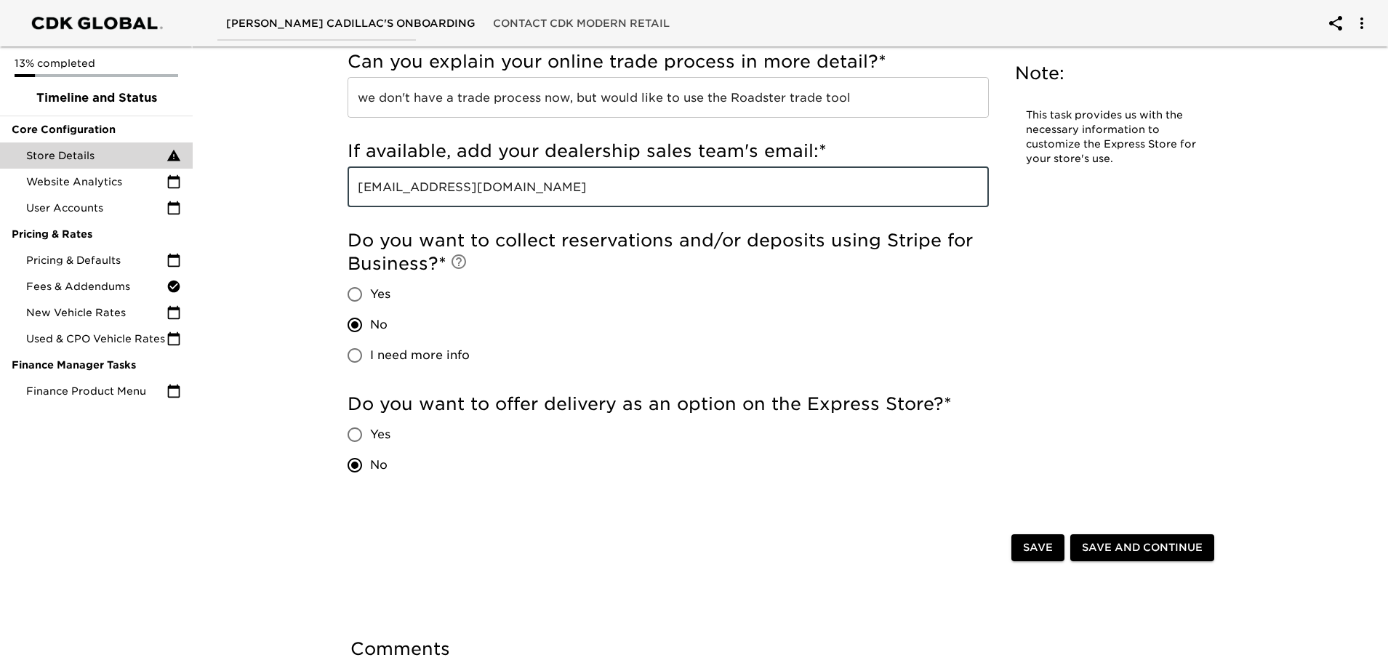
type input "[EMAIL_ADDRESS][DOMAIN_NAME]"
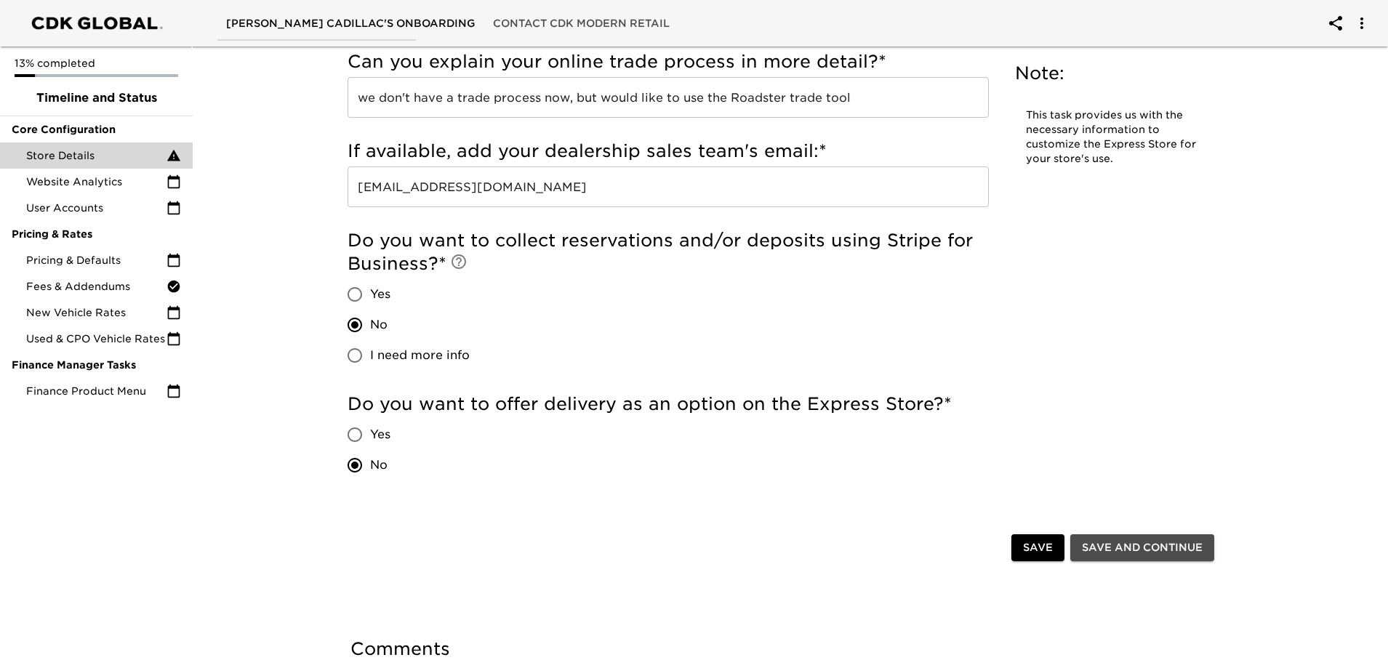
click at [1148, 543] on span "Save and Continue" at bounding box center [1142, 548] width 121 height 18
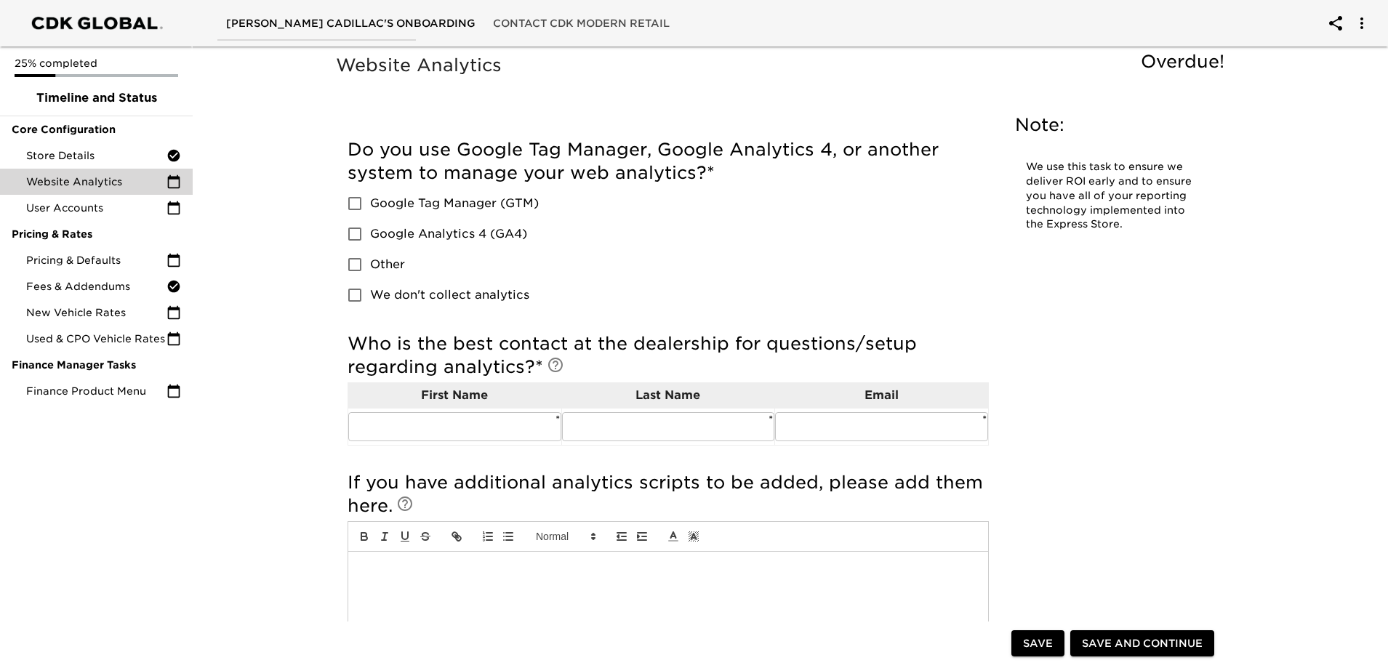
click at [353, 235] on input "Google Analytics 4 (GA4)" at bounding box center [355, 234] width 31 height 31
checkbox input "true"
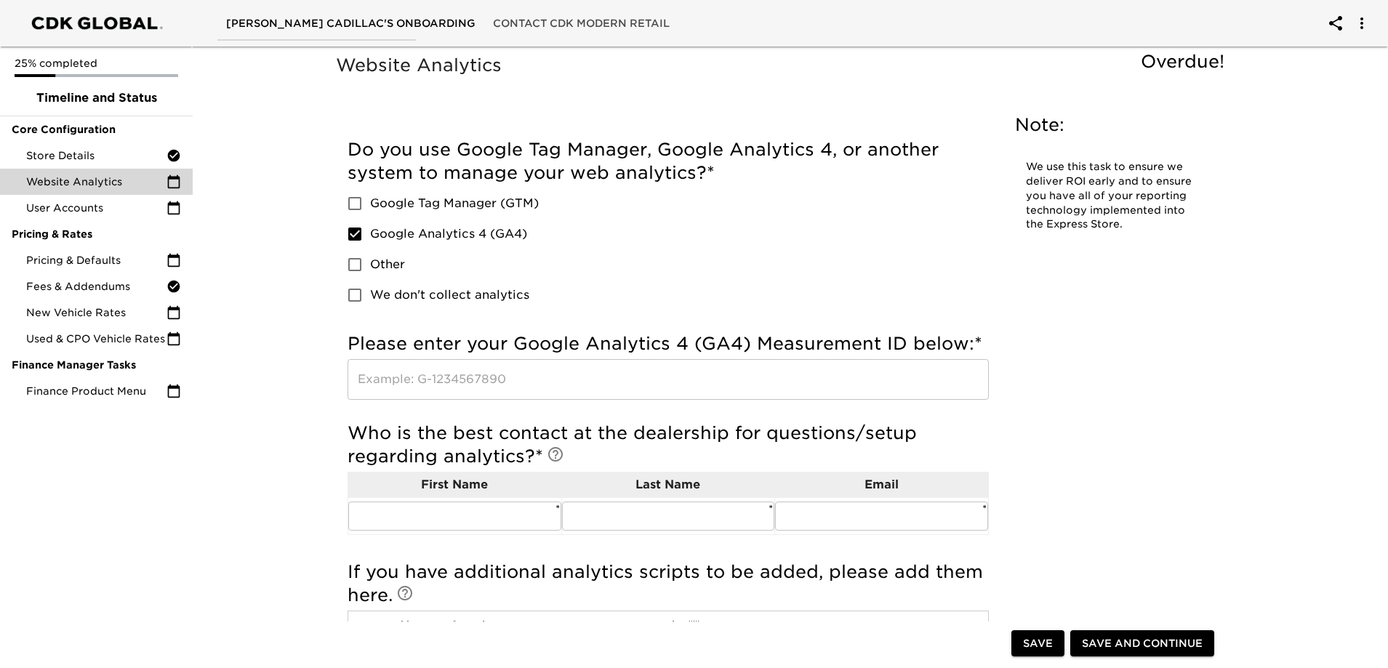
click at [497, 379] on input "text" at bounding box center [668, 379] width 641 height 41
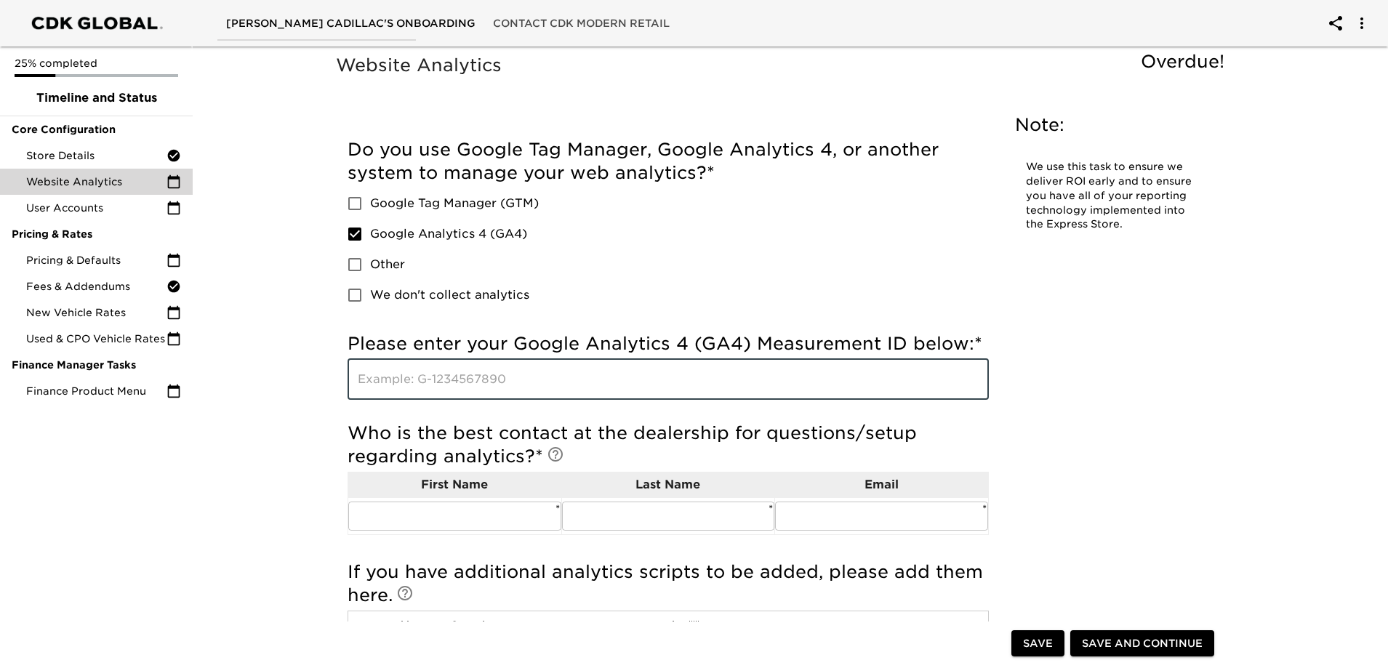
type input "g"
type input "G-321162546"
click at [319, 447] on div "Website Analytics Overdue! Note: We use this task to ensure we deliver ROI earl…" at bounding box center [784, 534] width 931 height 961
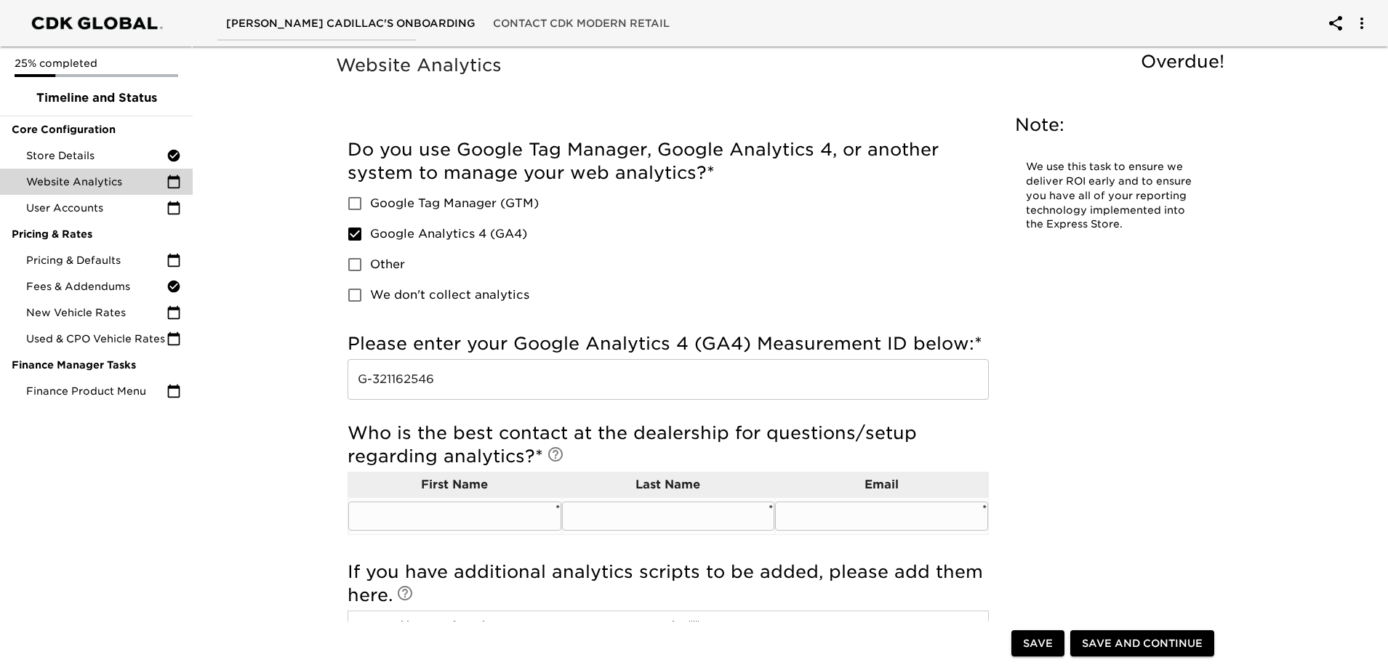
click at [432, 530] on input "text" at bounding box center [454, 516] width 213 height 29
type input "[PERSON_NAME]"
type input "[EMAIL_ADDRESS][DOMAIN_NAME]"
click at [1154, 511] on div "Website Analytics Overdue! Note: We use this task to ensure we deliver ROI earl…" at bounding box center [784, 405] width 902 height 709
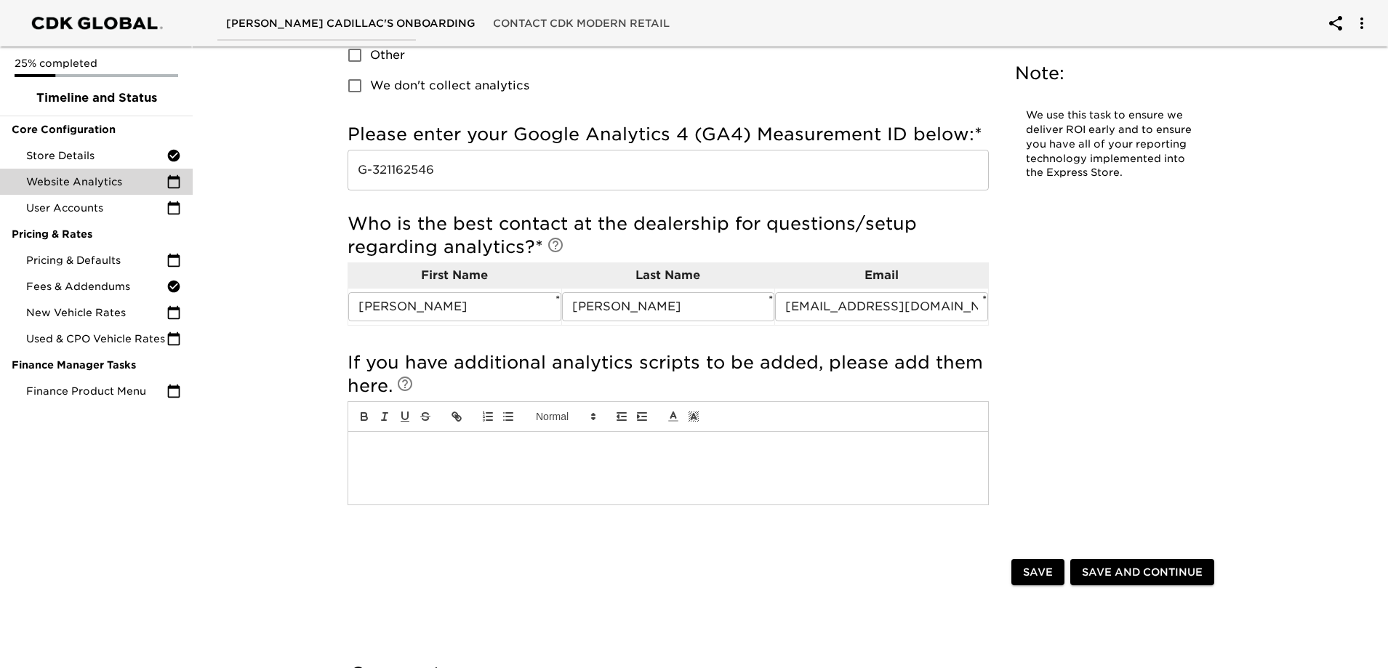
scroll to position [218, 0]
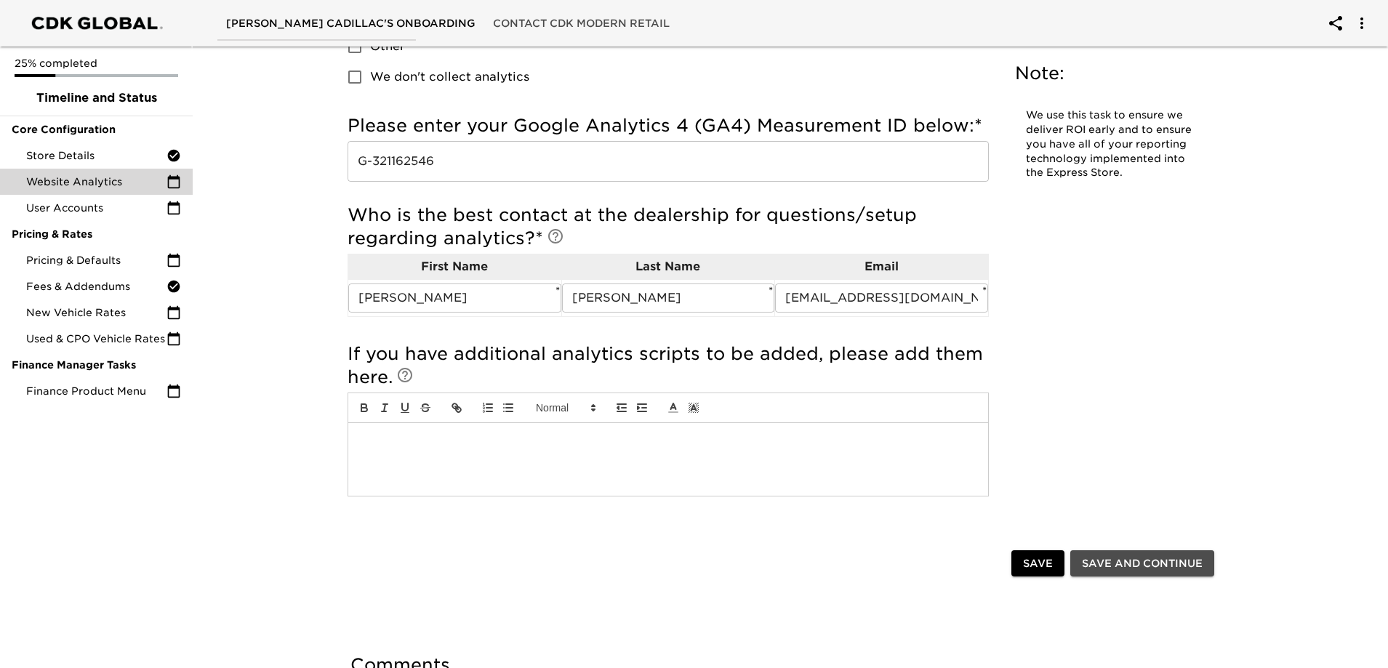
click at [1137, 563] on span "Save and Continue" at bounding box center [1142, 564] width 121 height 18
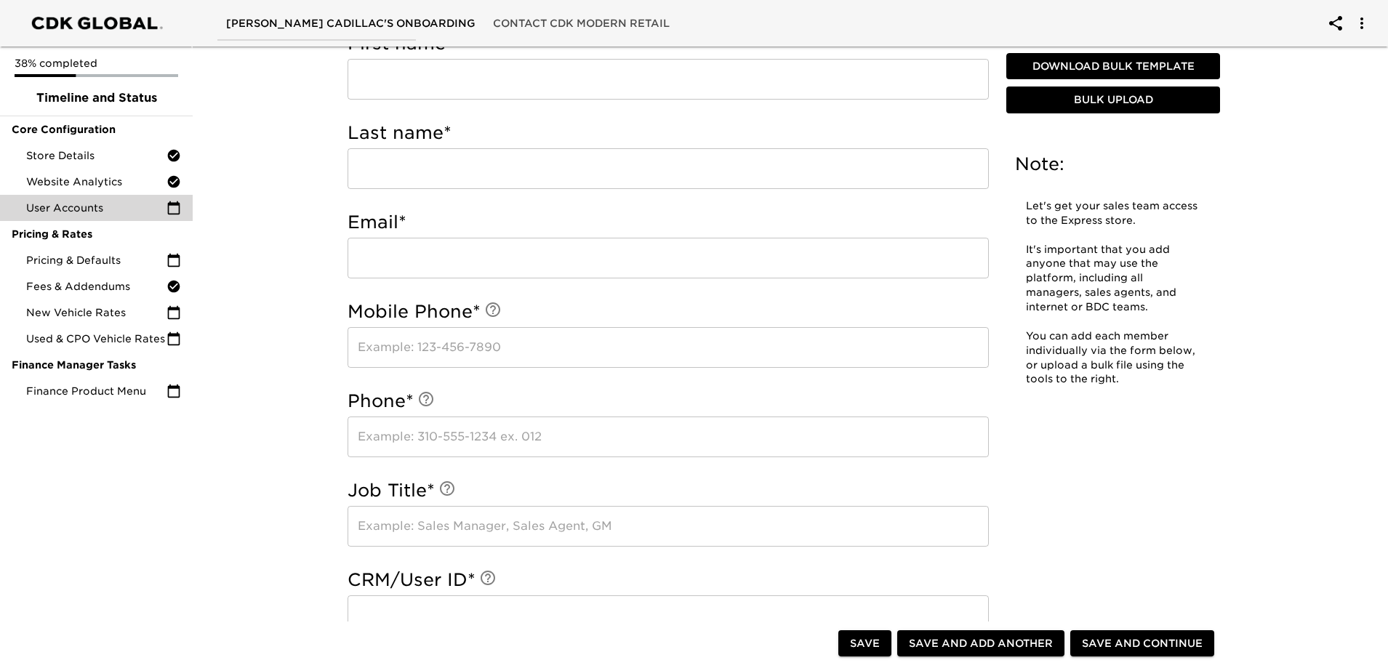
scroll to position [73, 0]
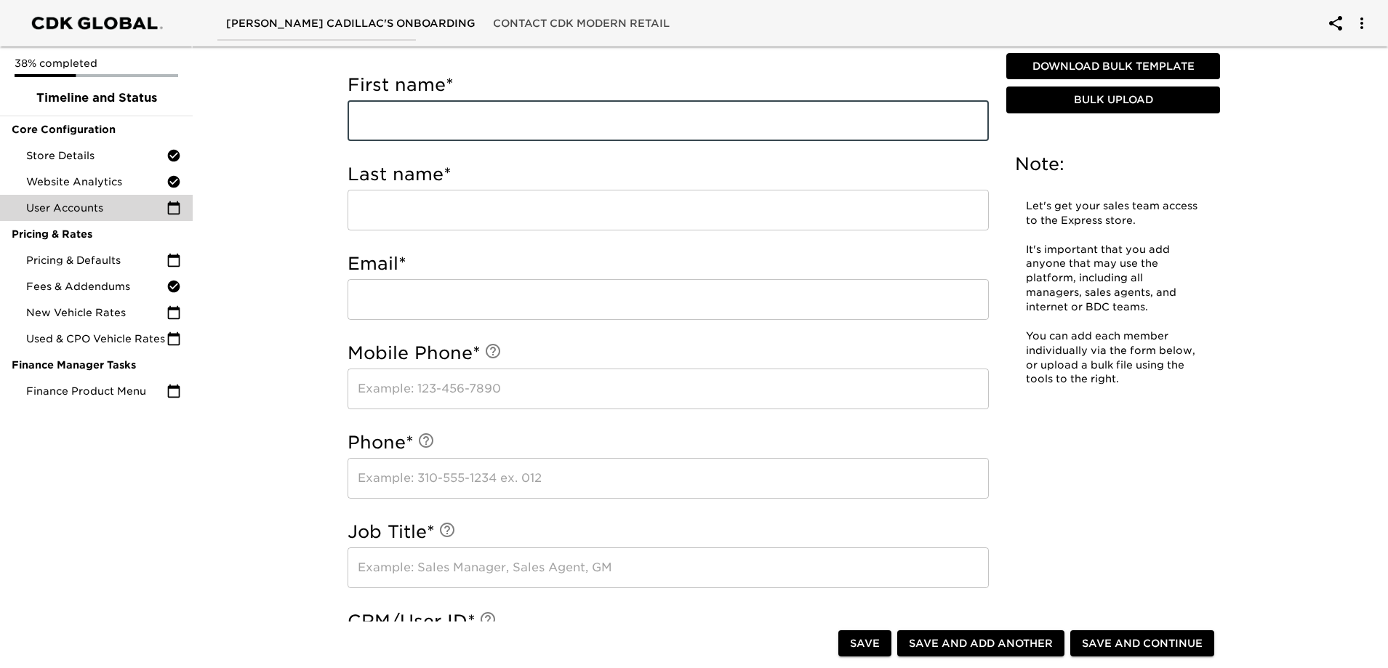
click at [487, 113] on input "text" at bounding box center [668, 120] width 641 height 41
type input "[PERSON_NAME]"
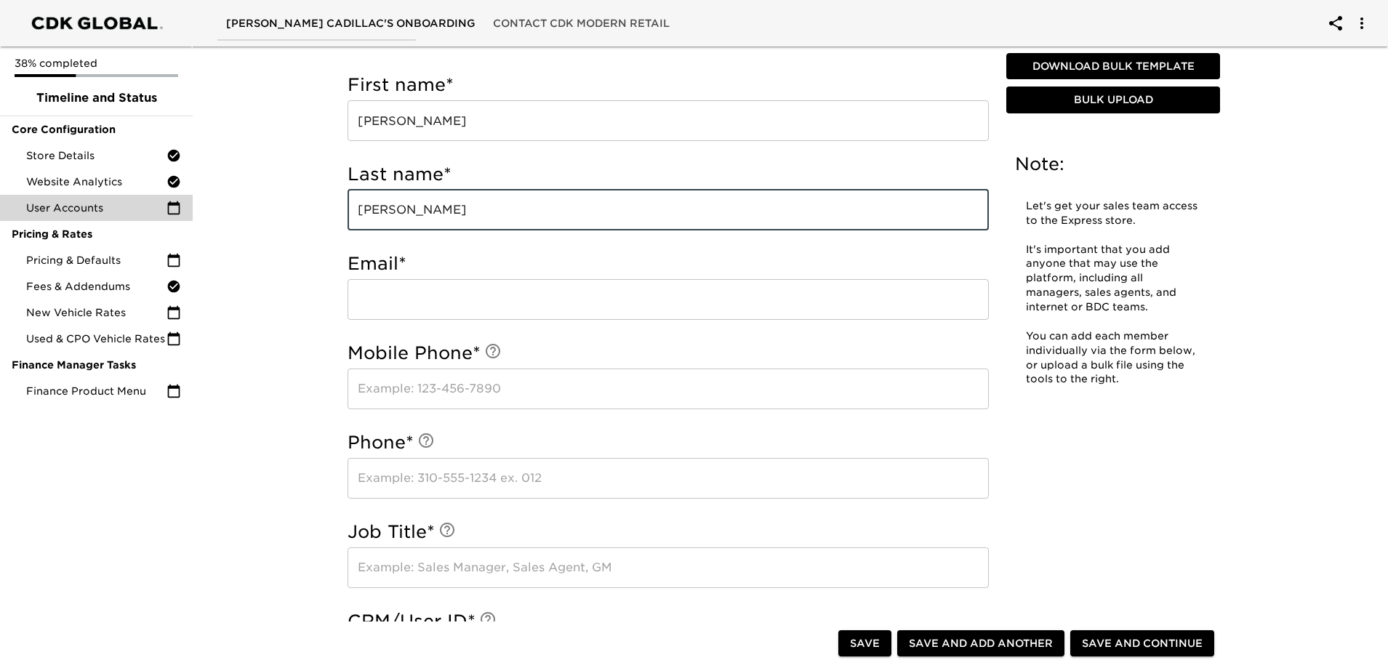
type input "[PERSON_NAME]"
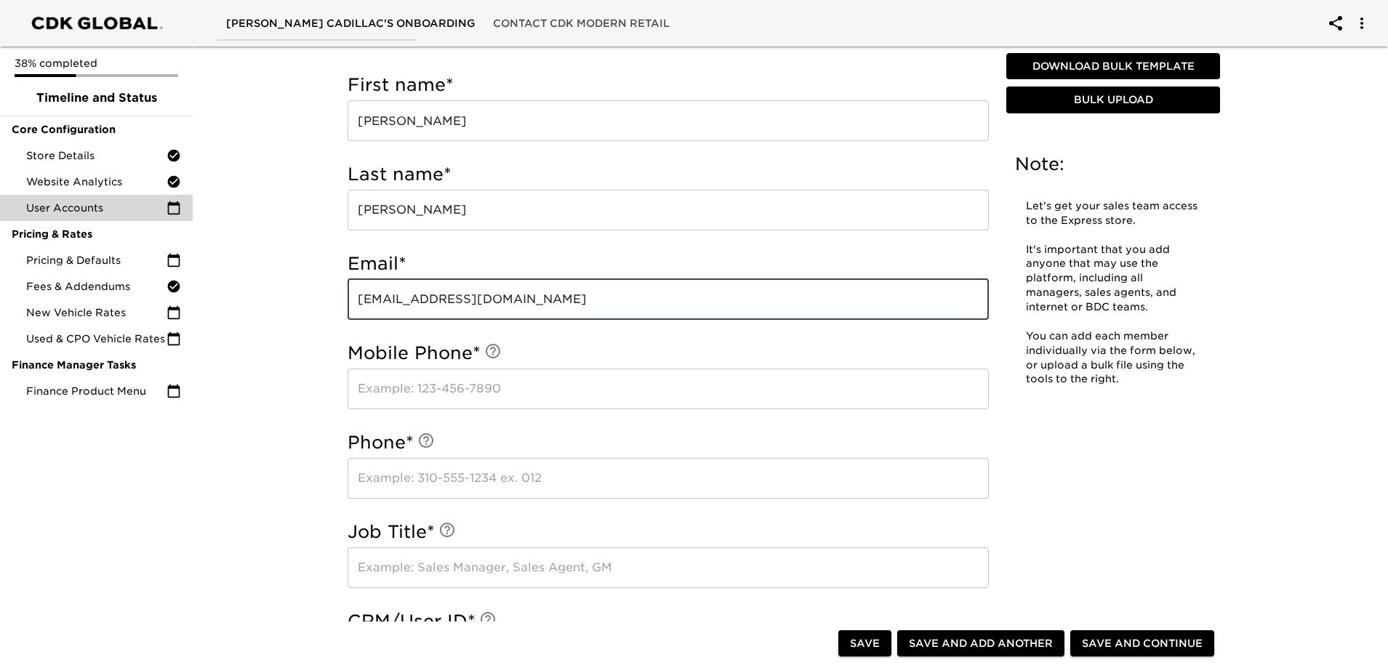
type input "[EMAIL_ADDRESS][DOMAIN_NAME]"
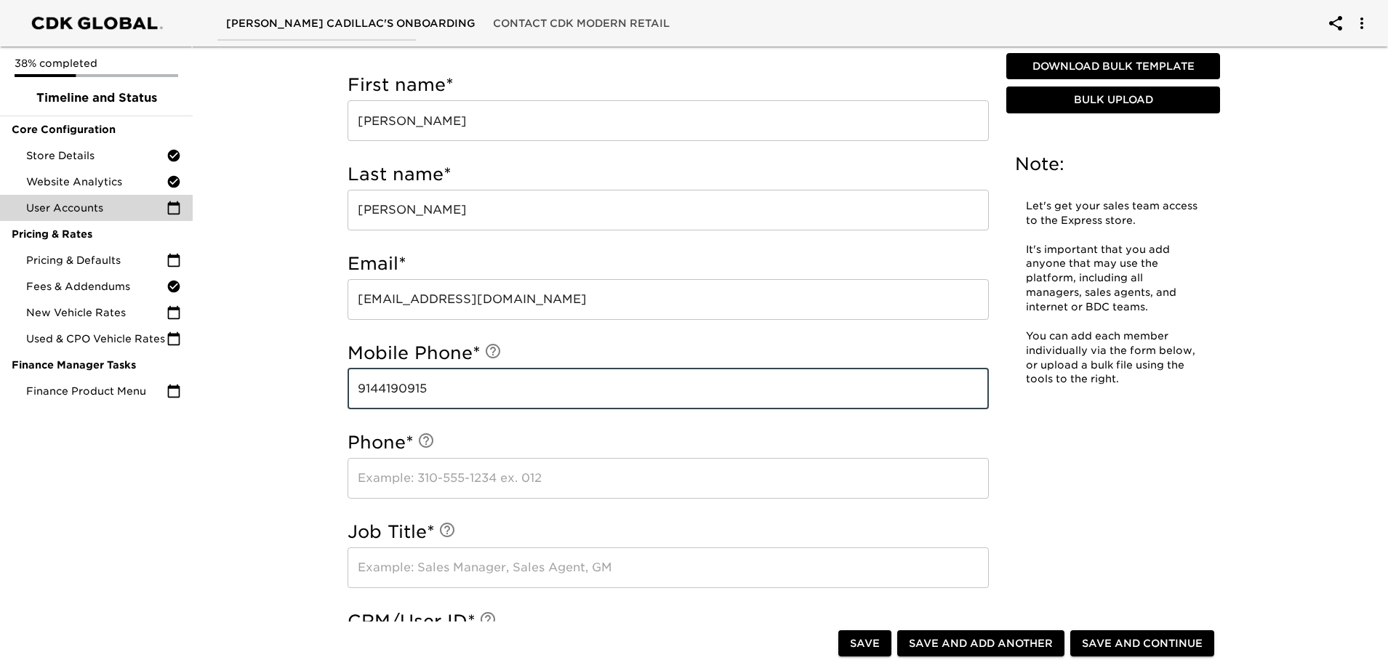
type input "9144190915"
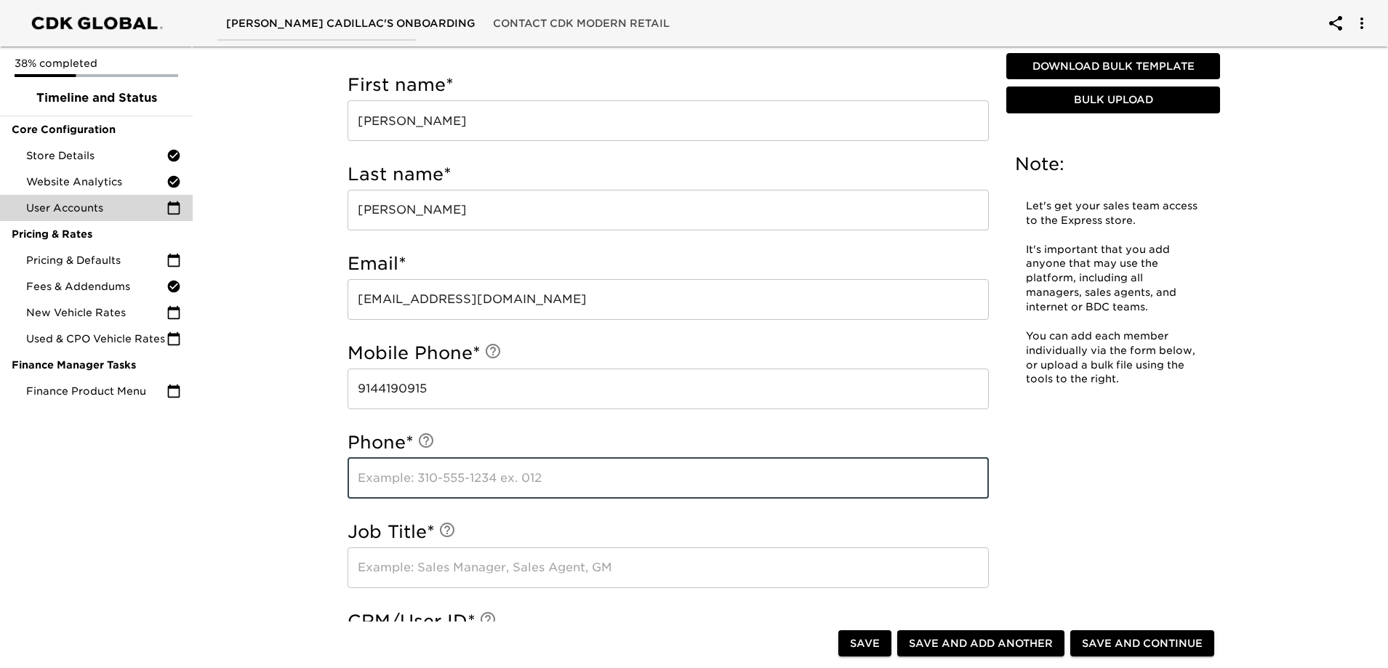
click at [436, 479] on input "text" at bounding box center [668, 478] width 641 height 41
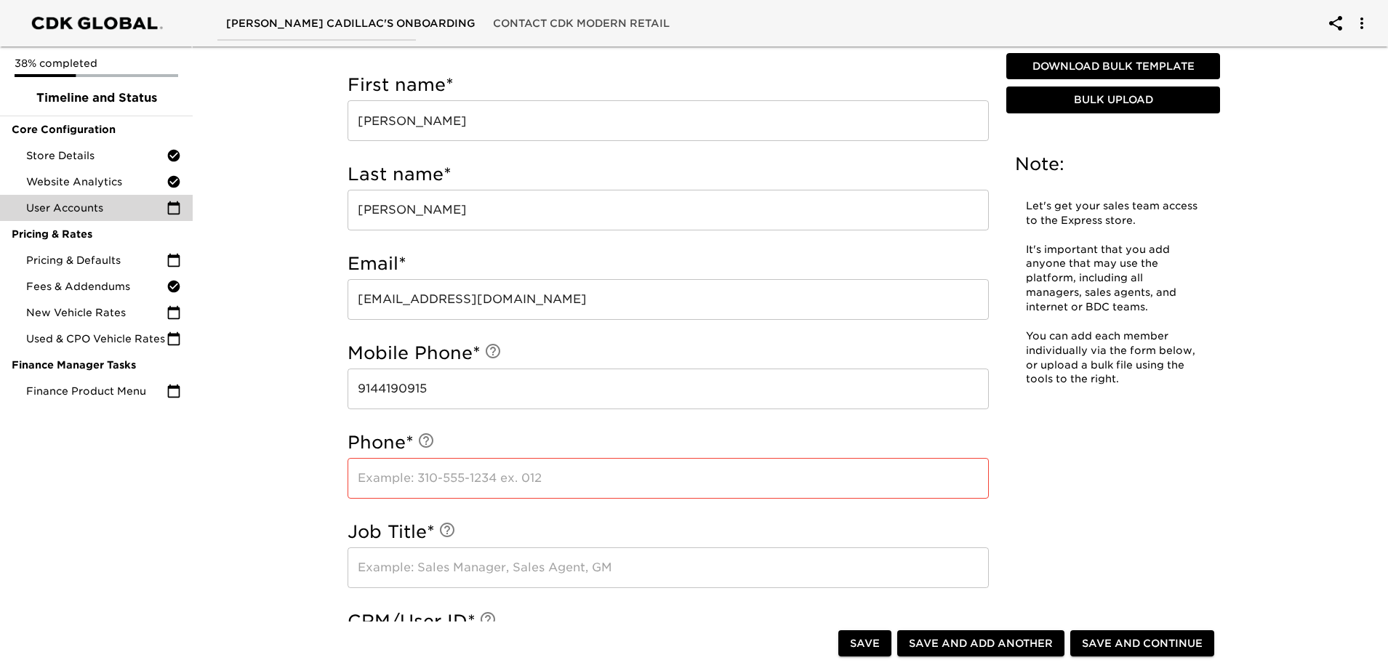
click at [440, 481] on input "text" at bounding box center [668, 478] width 641 height 41
click at [428, 479] on input "9142200" at bounding box center [668, 478] width 641 height 41
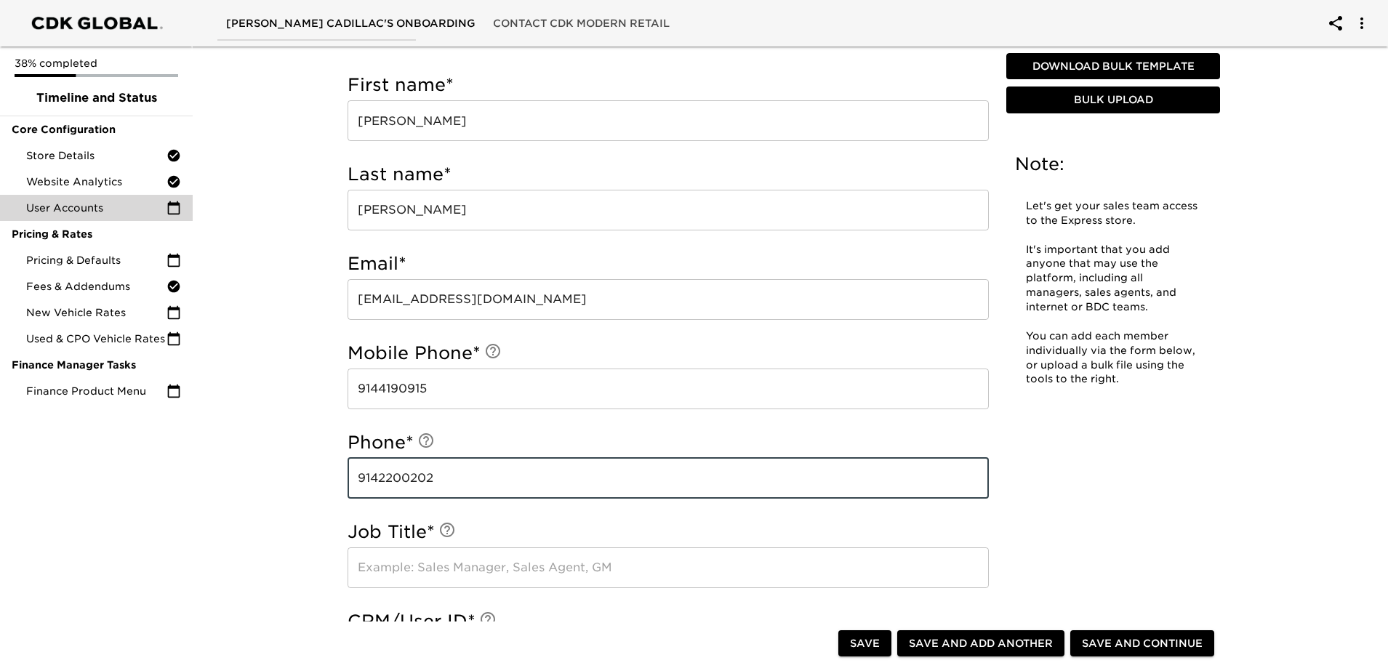
type input "9142200202"
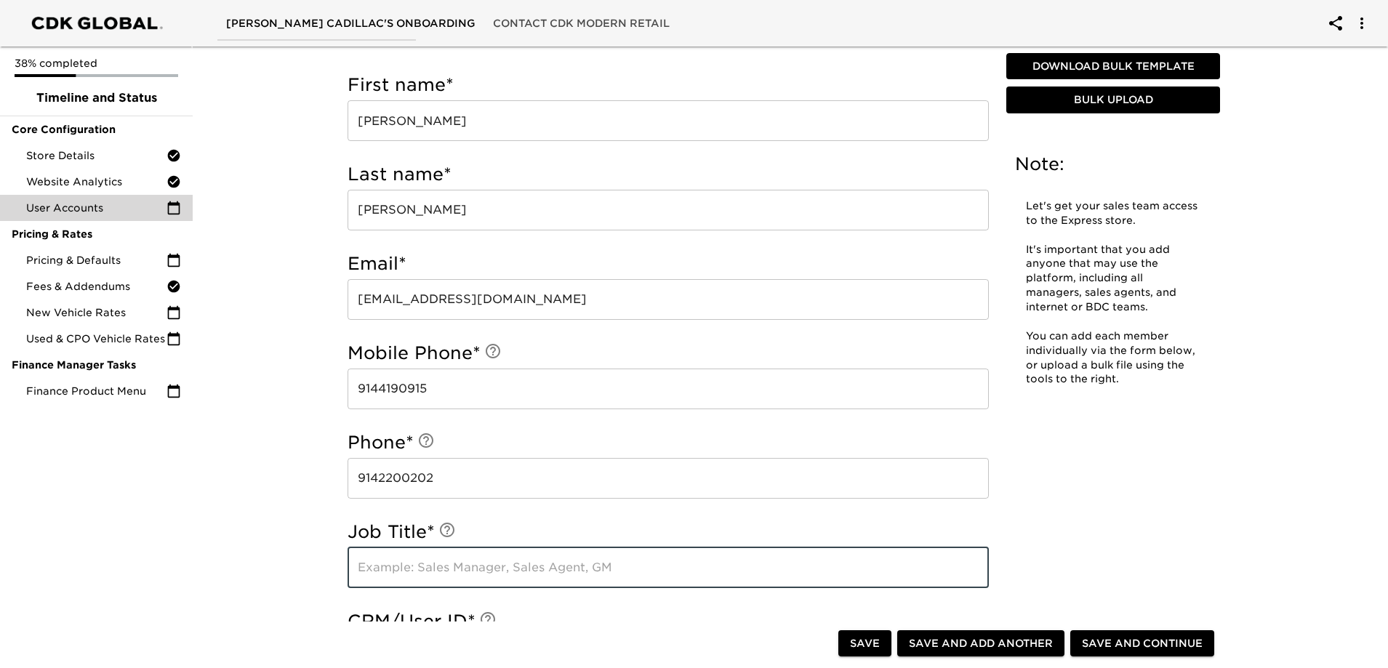
click at [458, 565] on input "text" at bounding box center [668, 568] width 641 height 41
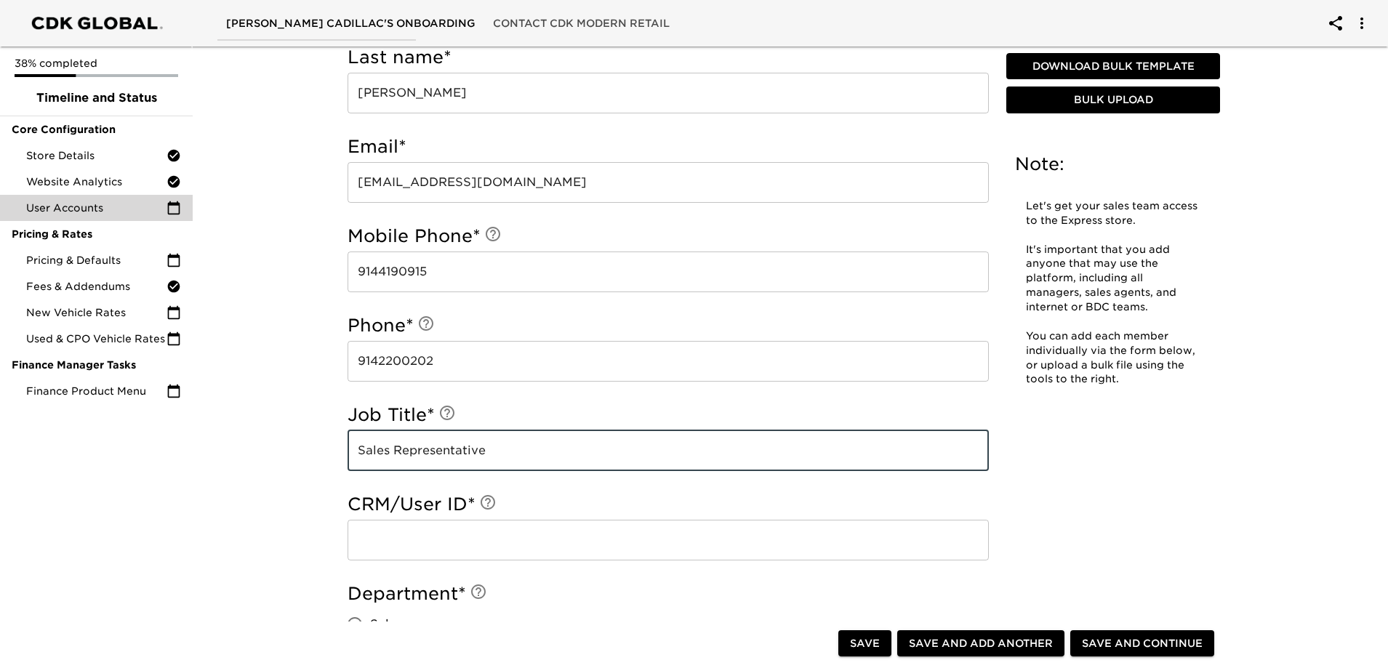
scroll to position [291, 0]
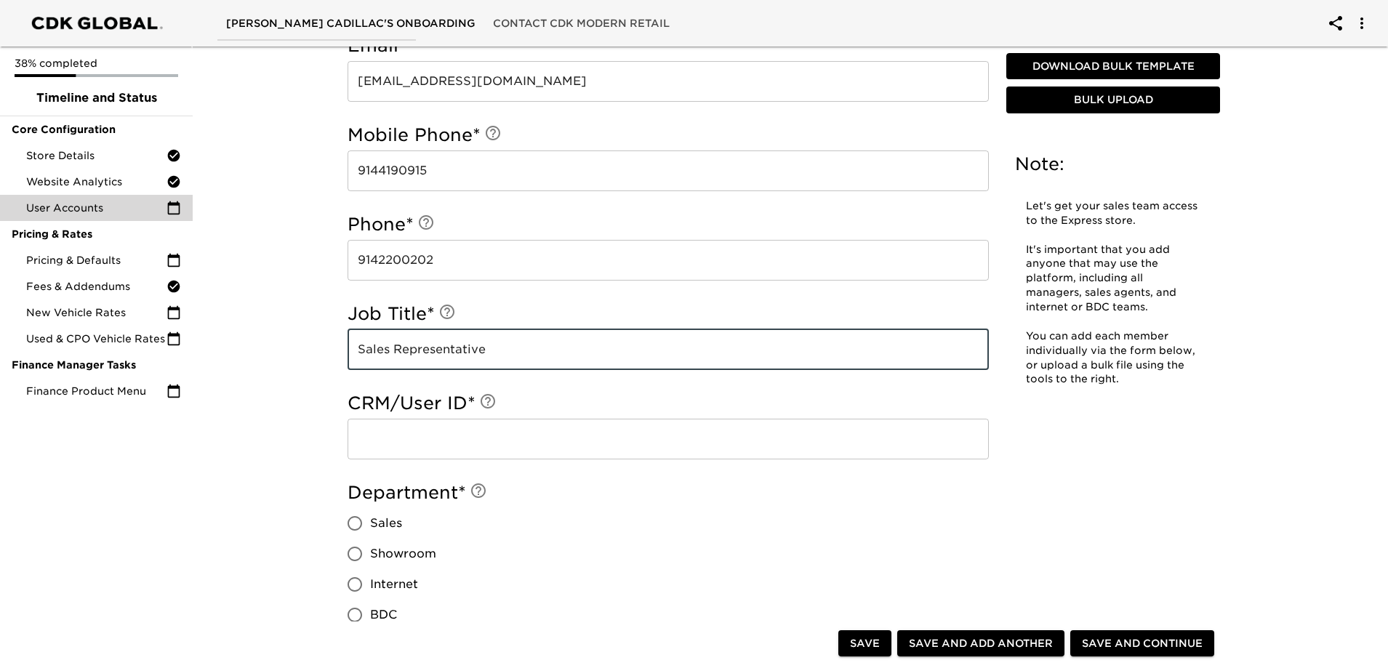
type input "Sales Representative"
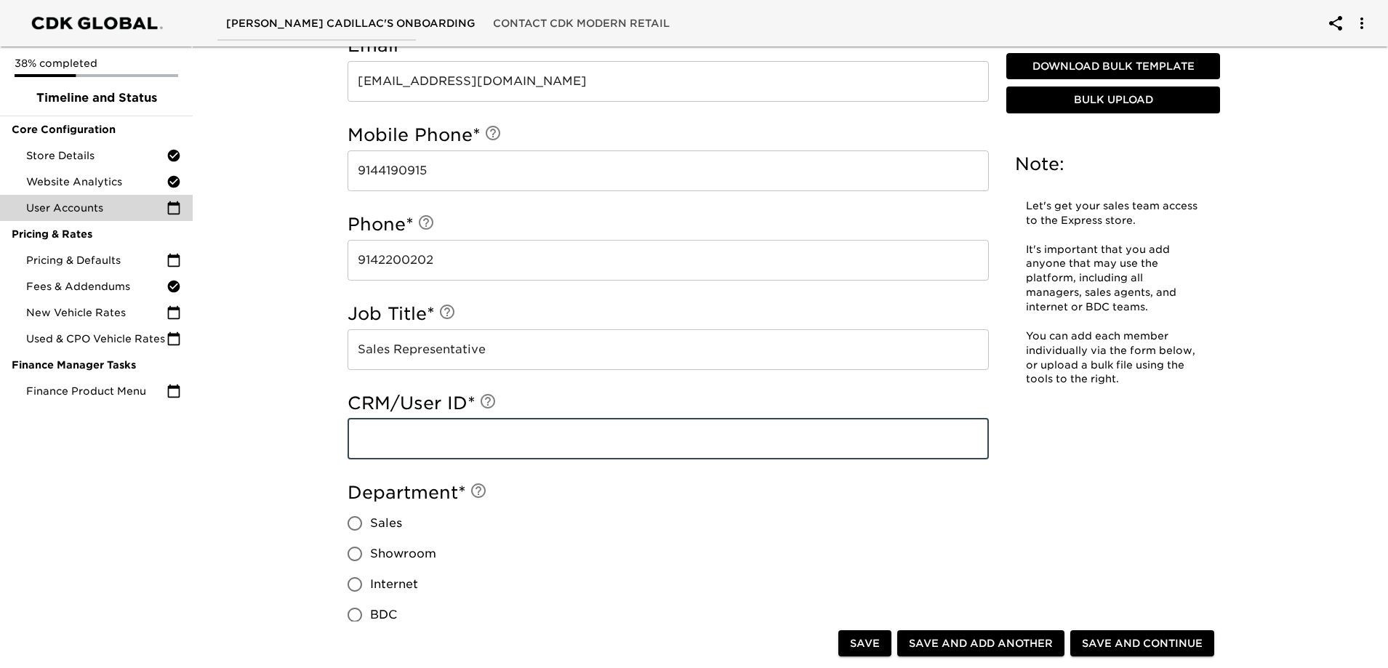
click at [388, 447] on input "text" at bounding box center [668, 439] width 641 height 41
type input "MO8DPersau"
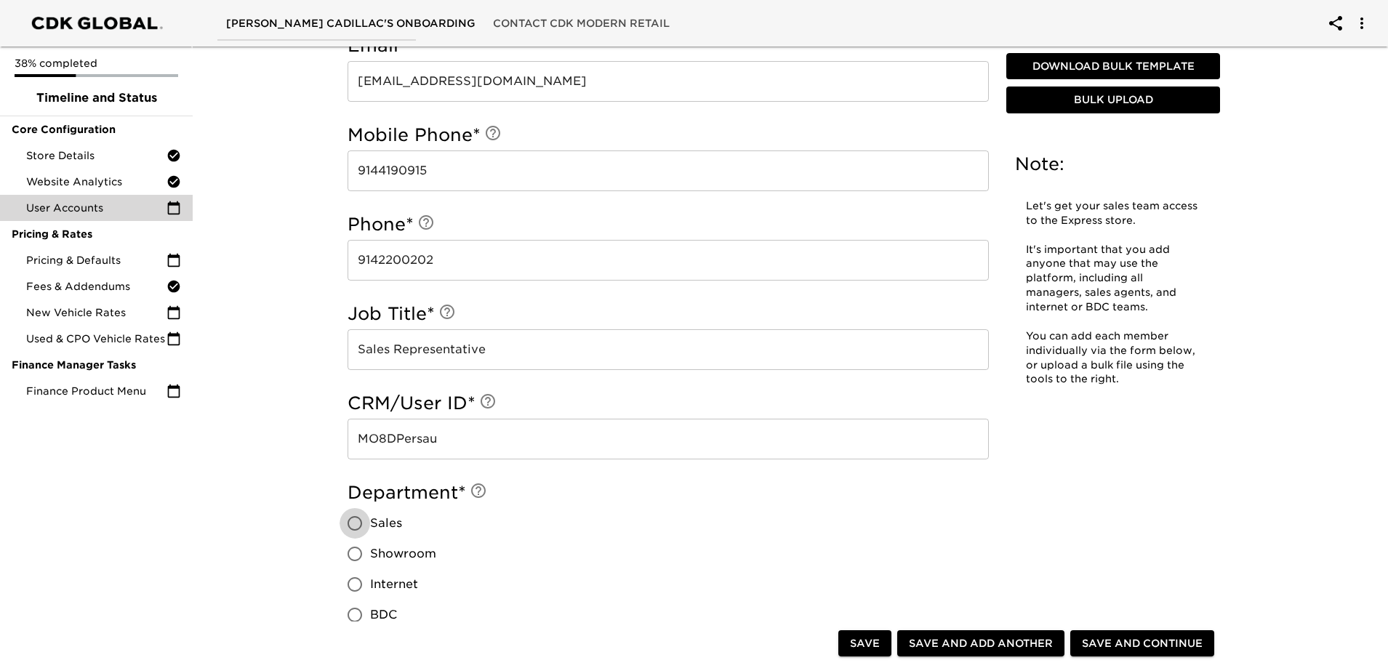
click at [352, 522] on input "Sales" at bounding box center [355, 523] width 31 height 31
radio input "true"
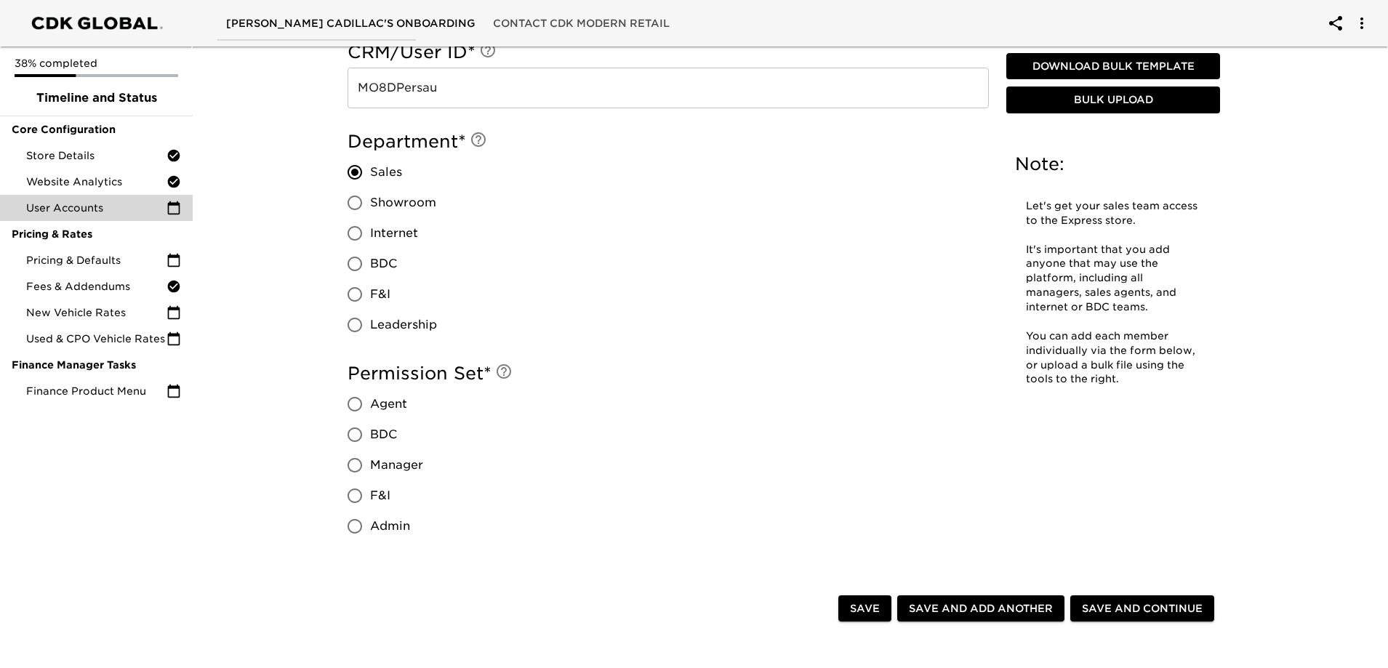
scroll to position [654, 0]
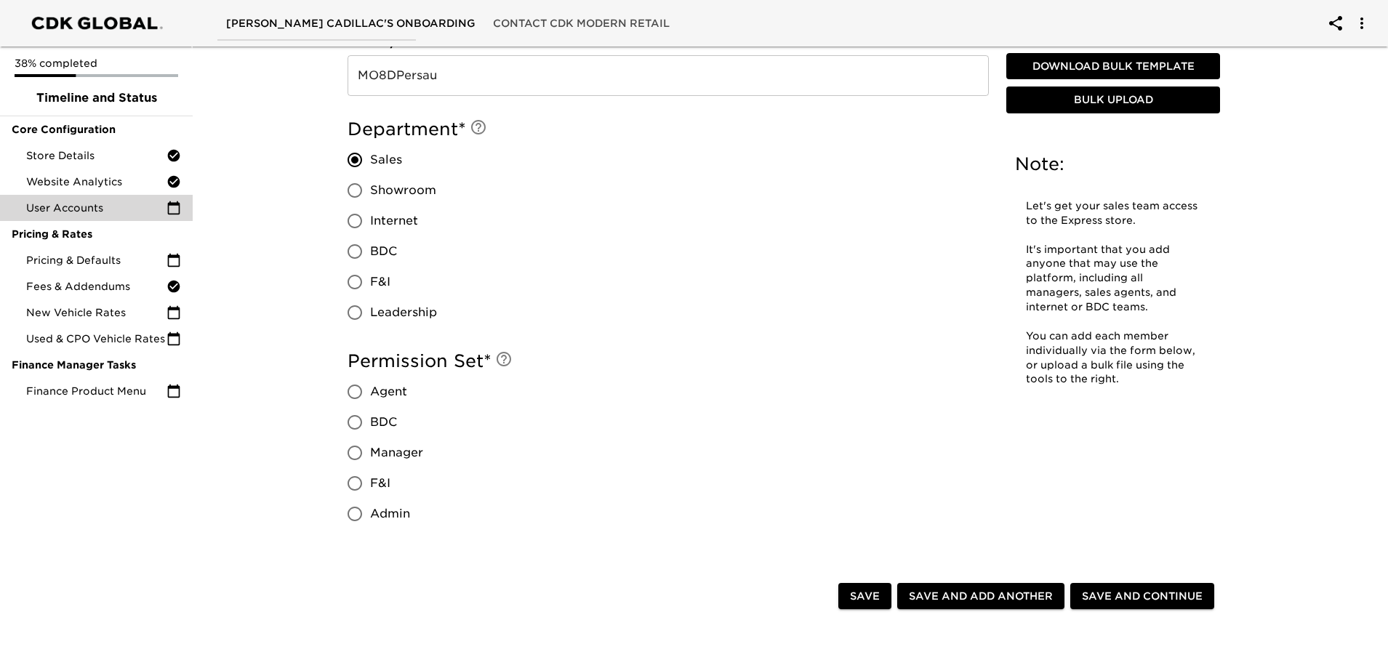
click at [355, 393] on input "Agent" at bounding box center [355, 392] width 31 height 31
radio input "true"
click at [961, 599] on span "Save and Add Another" at bounding box center [981, 597] width 144 height 18
radio input "false"
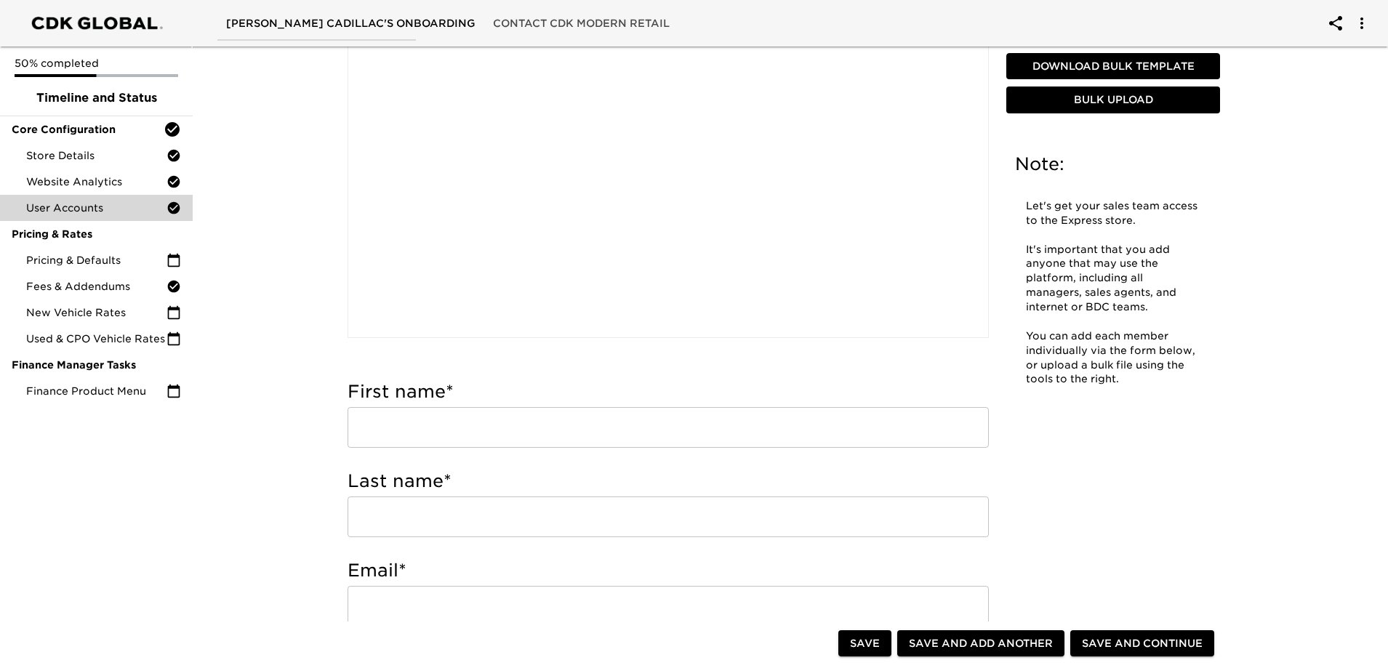
scroll to position [218, 0]
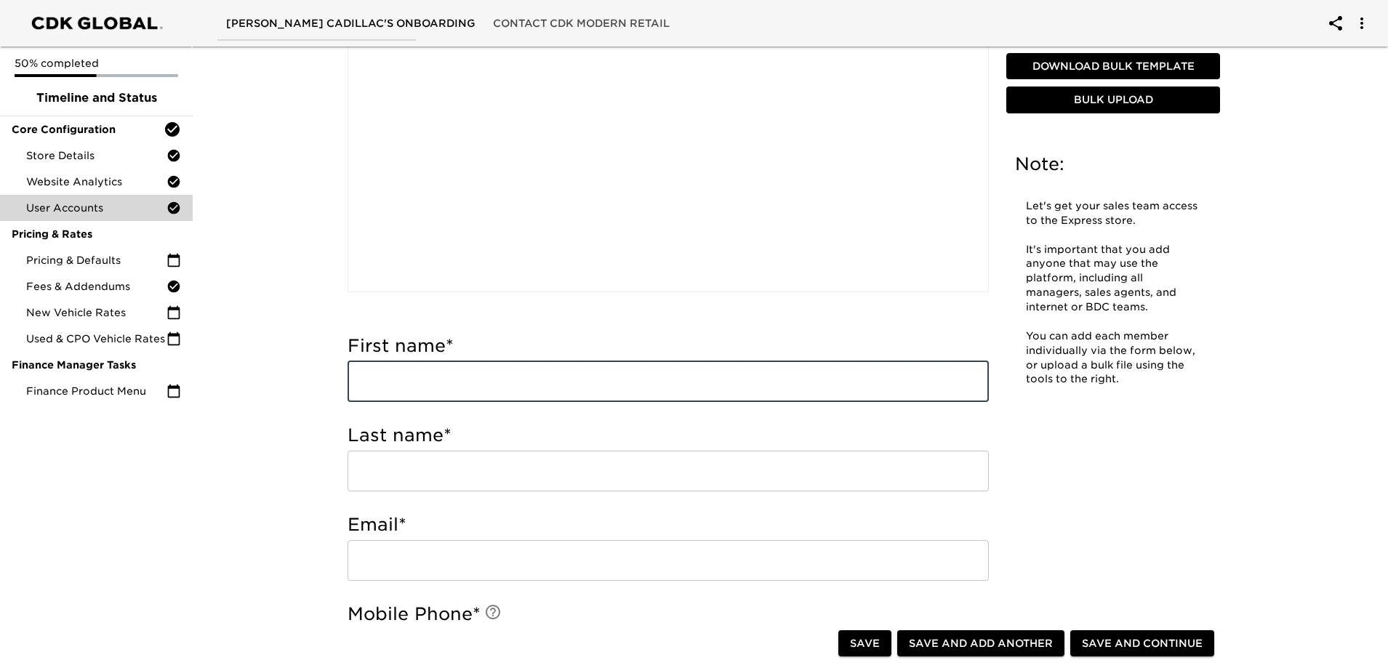
click at [468, 375] on input "text" at bounding box center [668, 381] width 641 height 41
type input "[PERSON_NAME]"
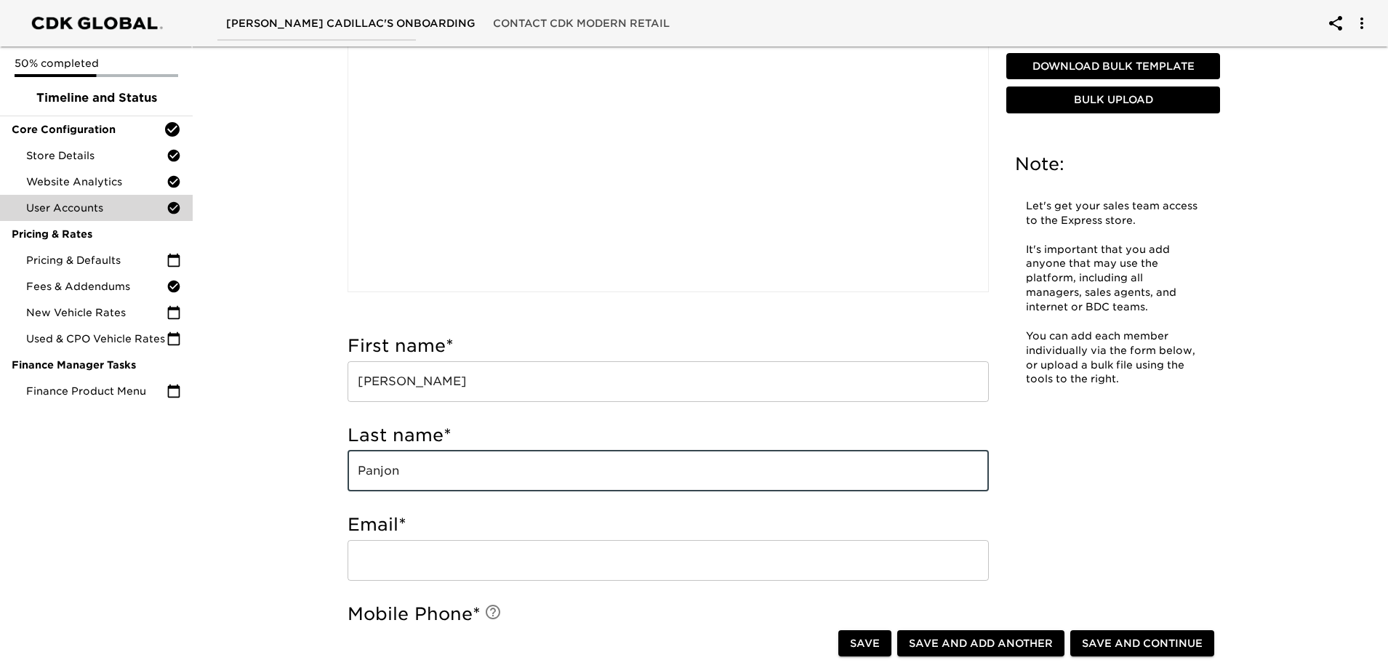
type input "Panjon"
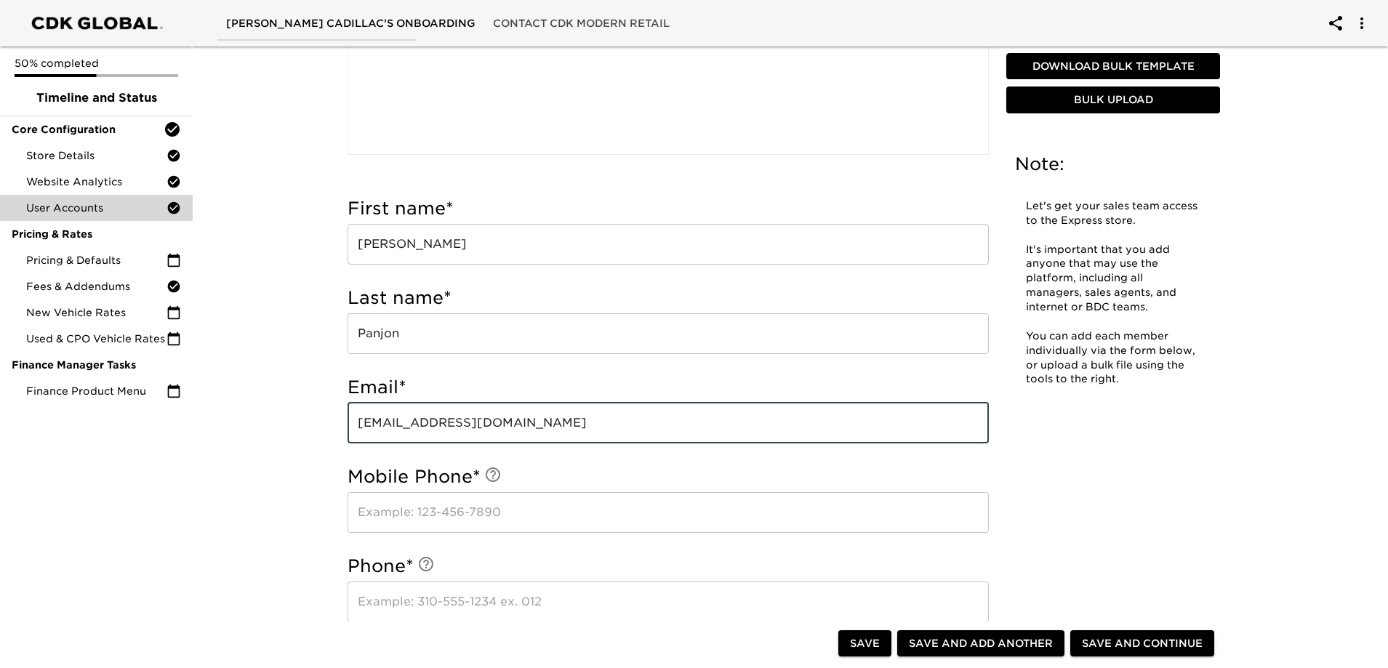
scroll to position [364, 0]
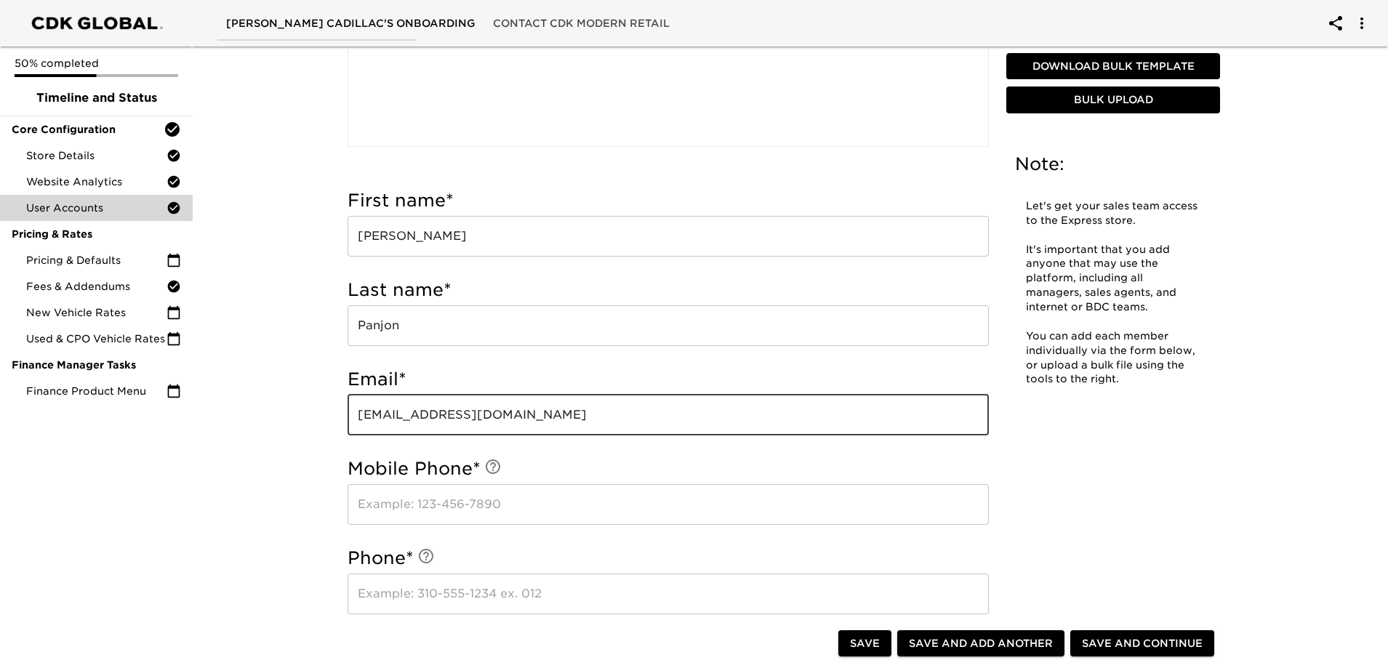
type input "[EMAIL_ADDRESS][DOMAIN_NAME]"
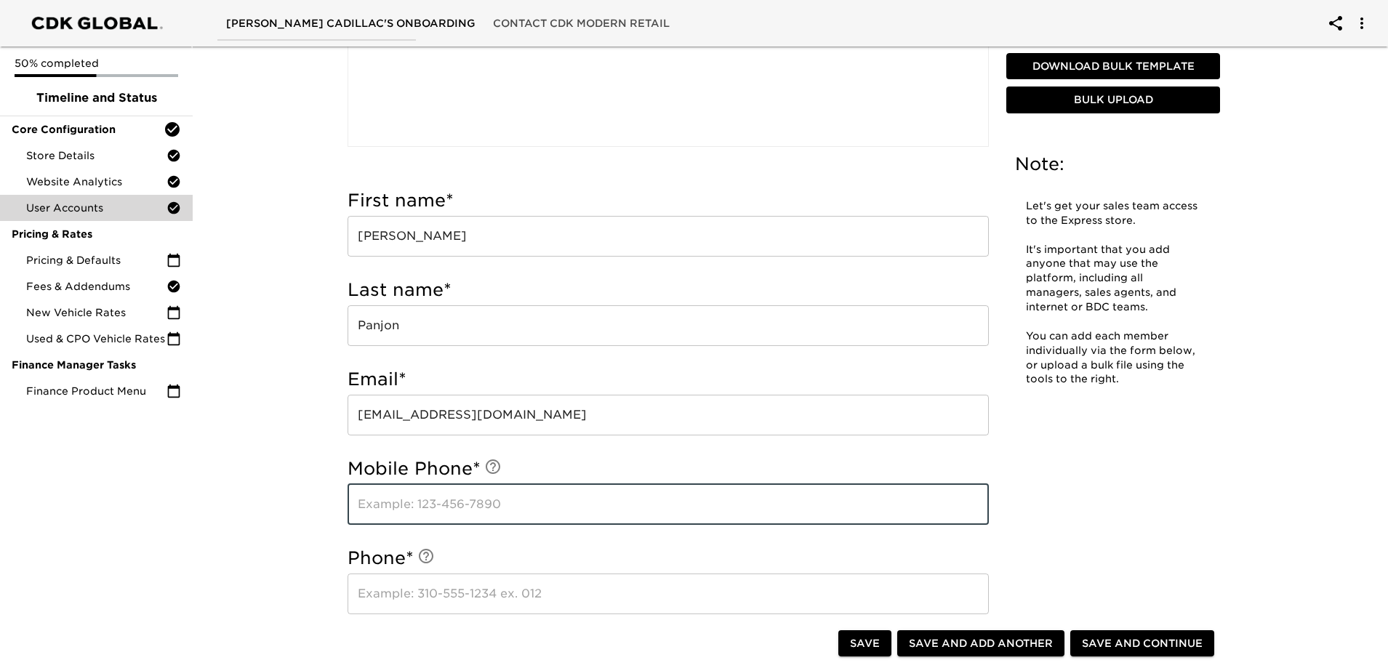
click at [471, 506] on input "text" at bounding box center [668, 504] width 641 height 41
type input "9149064570"
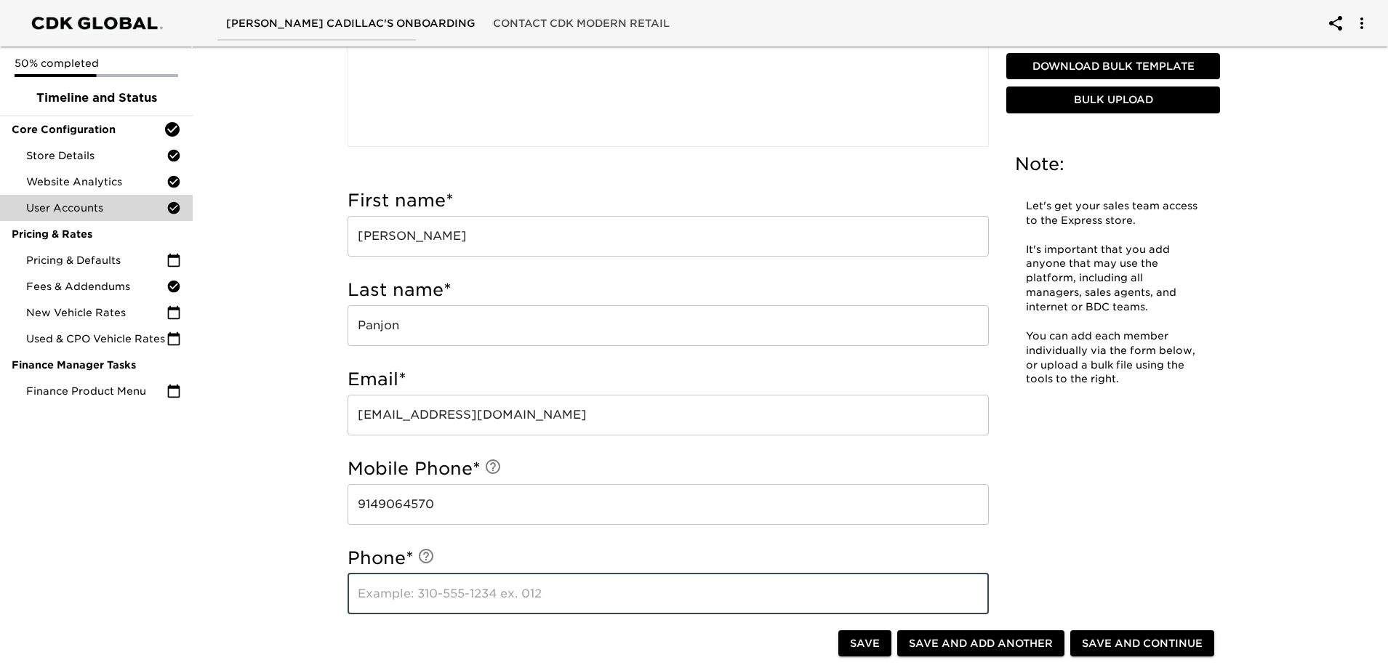
click at [449, 591] on input "text" at bounding box center [668, 594] width 641 height 41
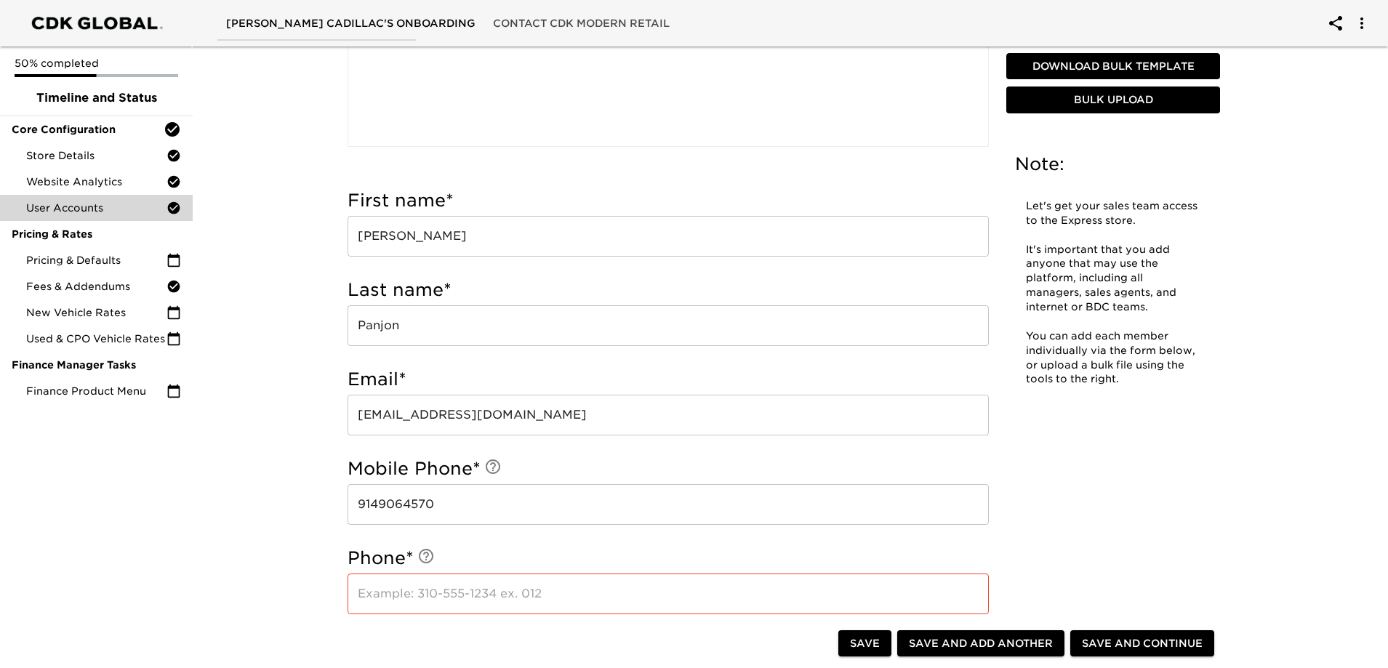
click at [439, 593] on input "text" at bounding box center [668, 594] width 641 height 41
click at [436, 593] on input "9142200207" at bounding box center [668, 594] width 641 height 41
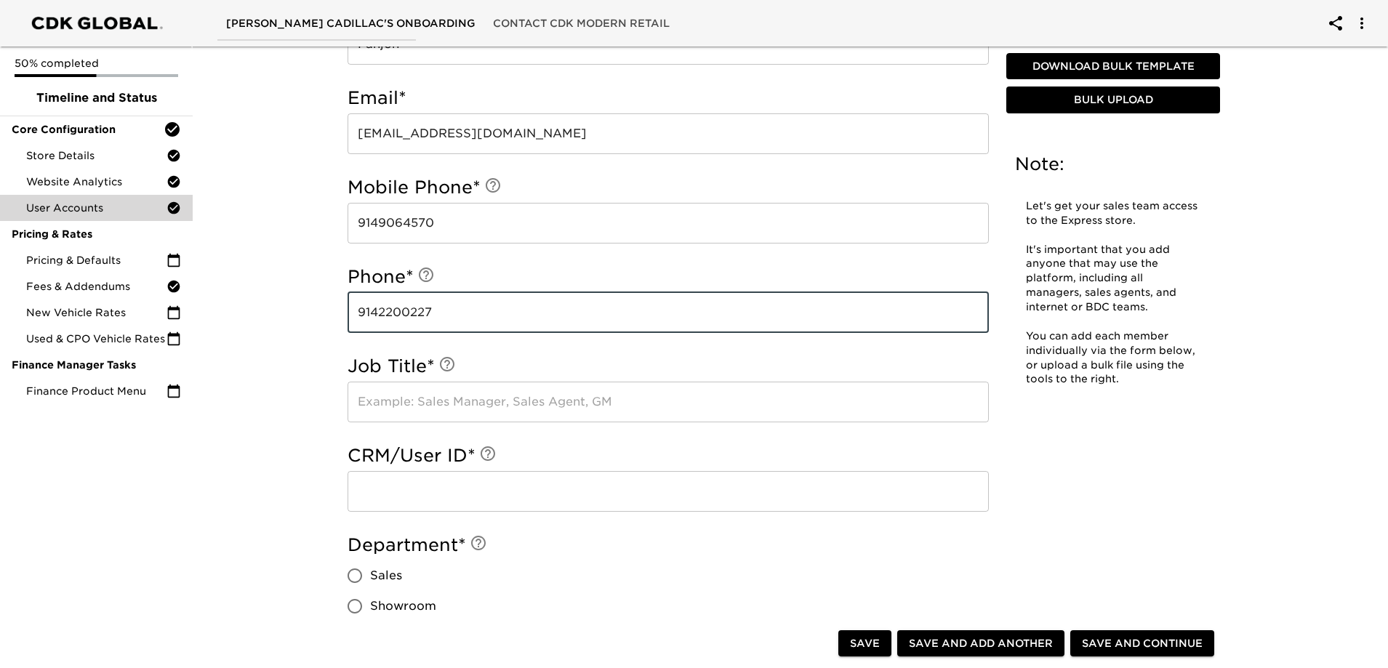
scroll to position [654, 0]
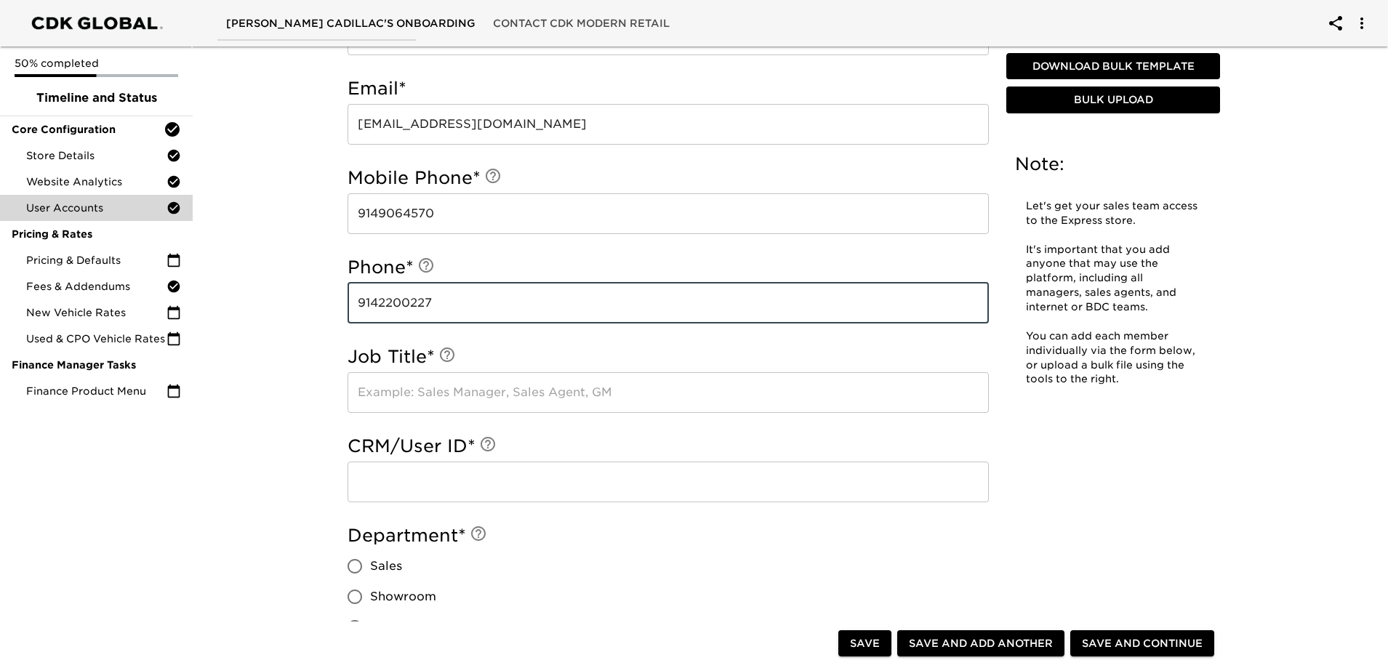
type input "9142200227"
click at [428, 392] on input "text" at bounding box center [668, 392] width 641 height 41
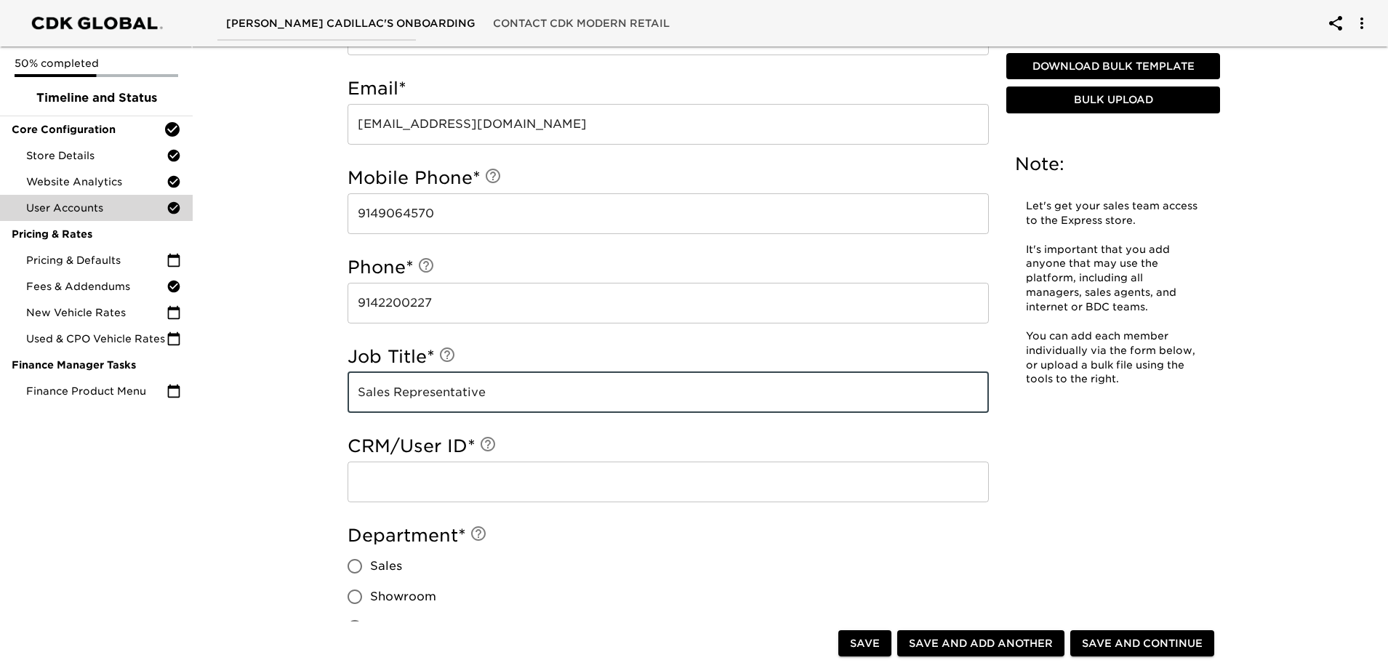
type input "Sales Representative"
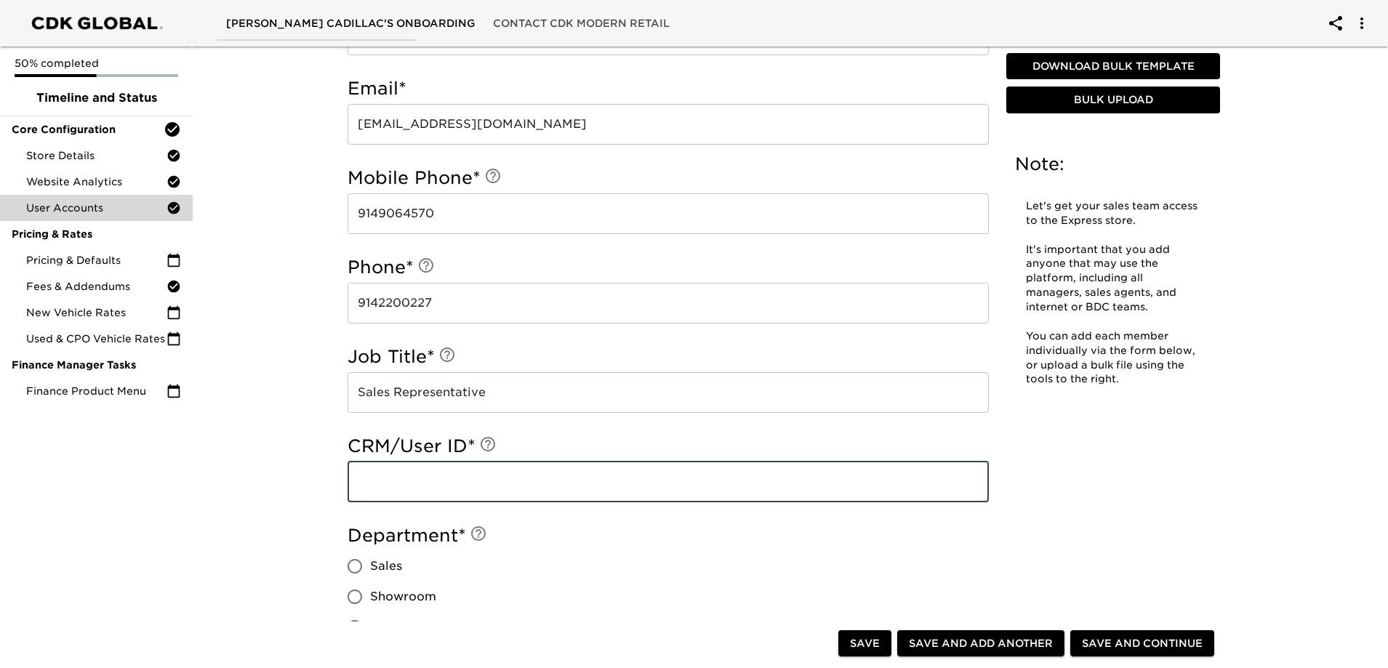
click at [415, 476] on input "text" at bounding box center [668, 482] width 641 height 41
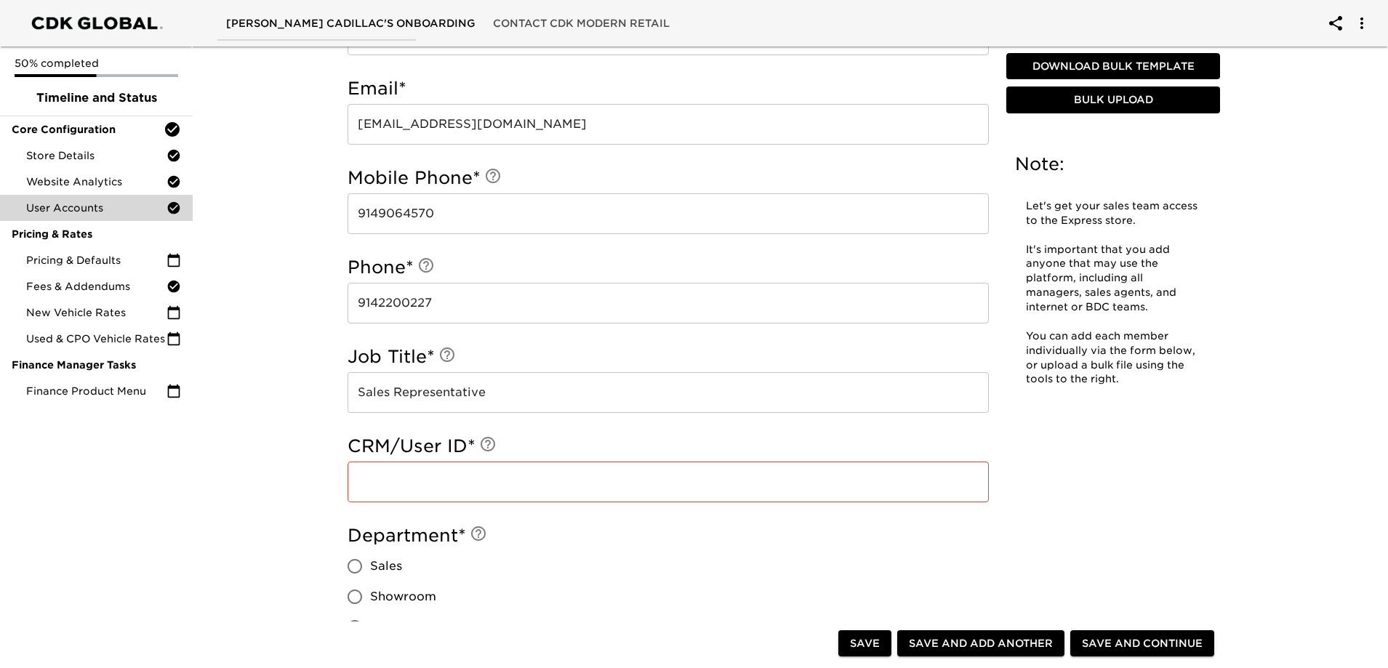
click at [554, 481] on input "text" at bounding box center [668, 482] width 641 height 41
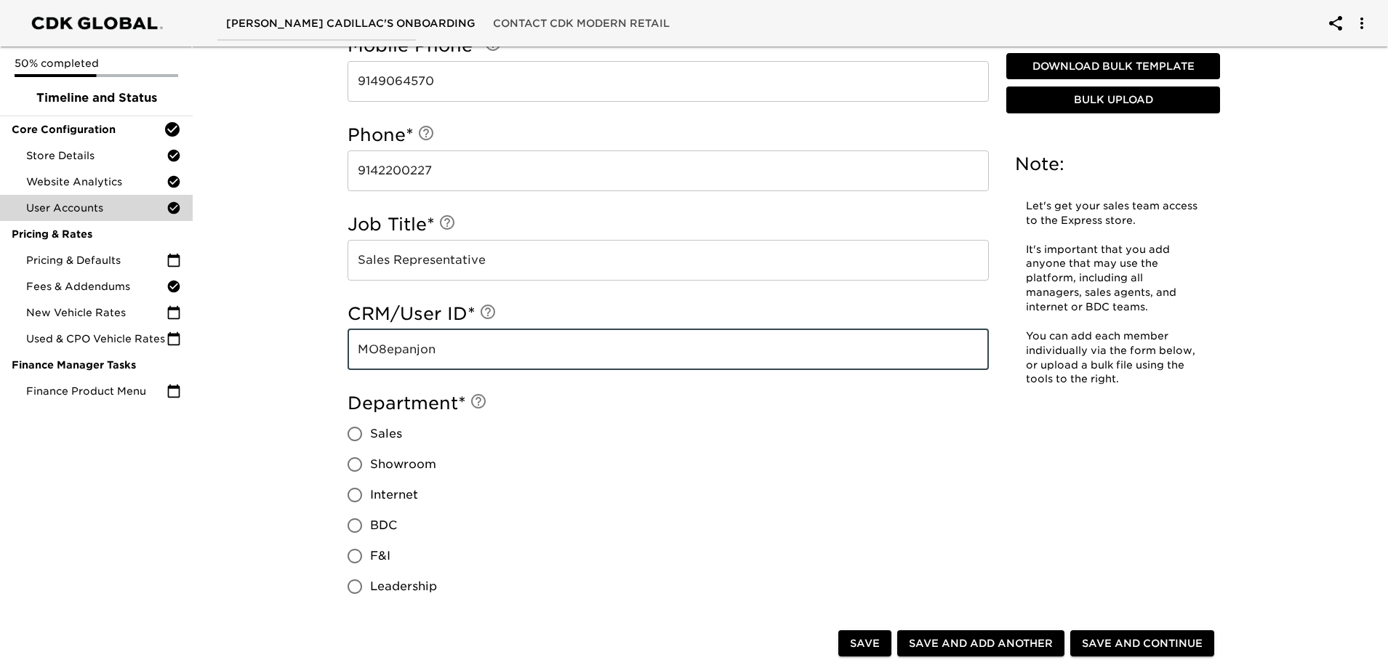
scroll to position [873, 0]
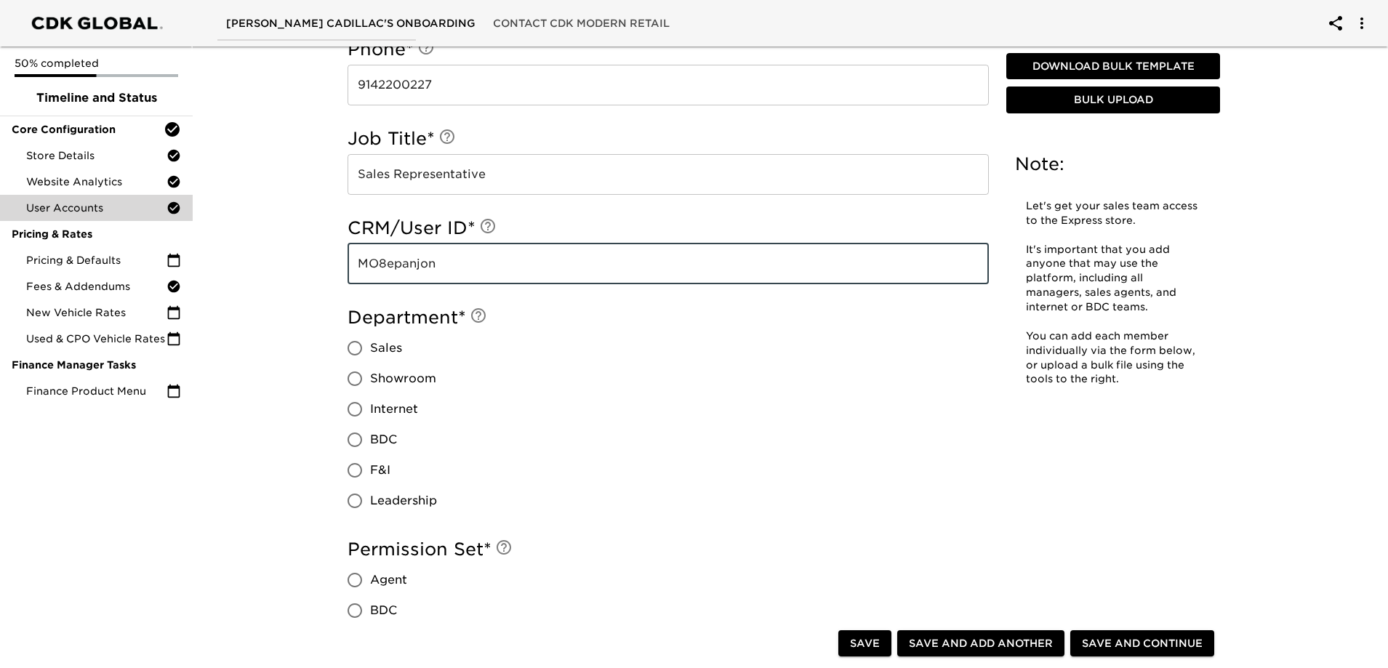
type input "MO8epanjon"
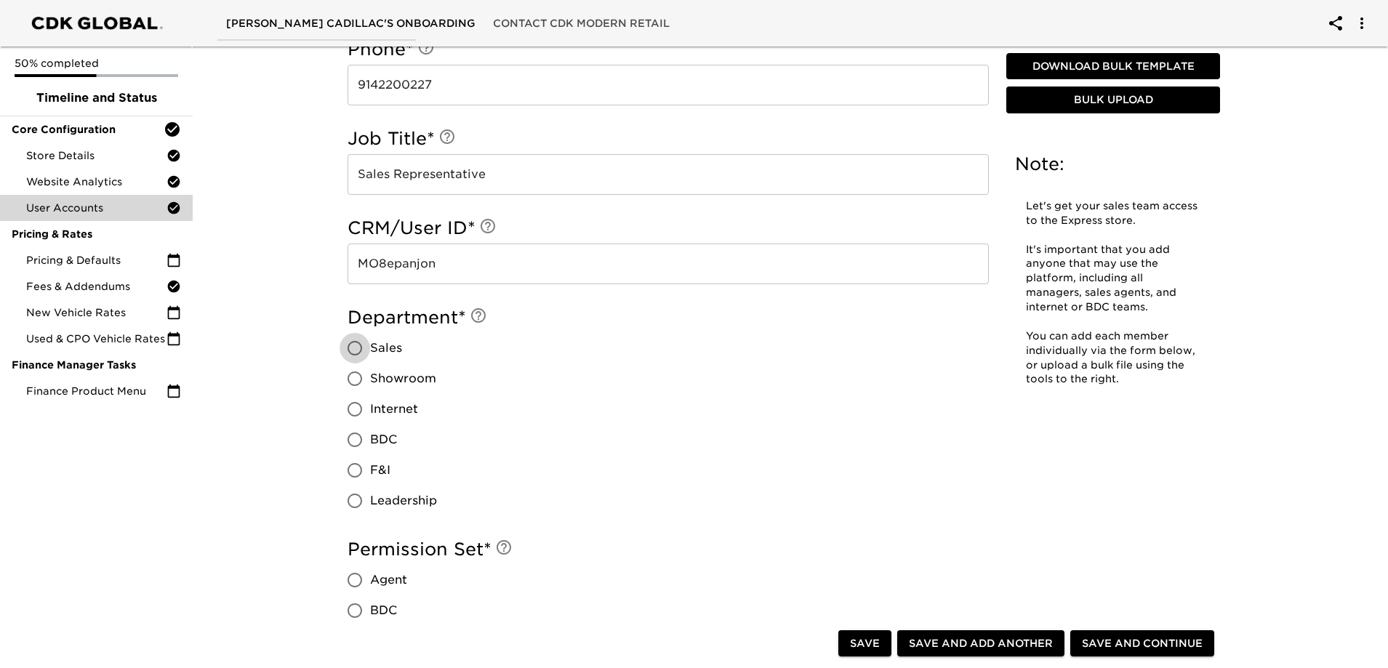
click at [350, 350] on input "Sales" at bounding box center [355, 348] width 31 height 31
radio input "true"
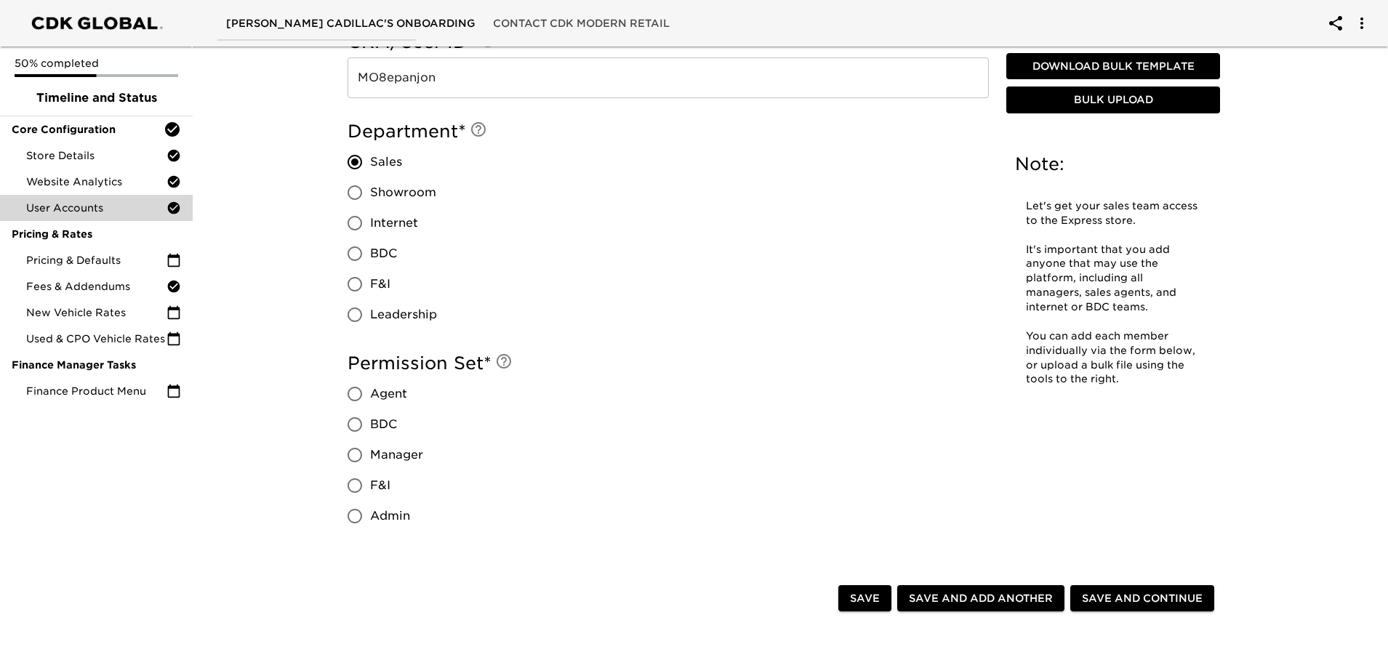
scroll to position [1091, 0]
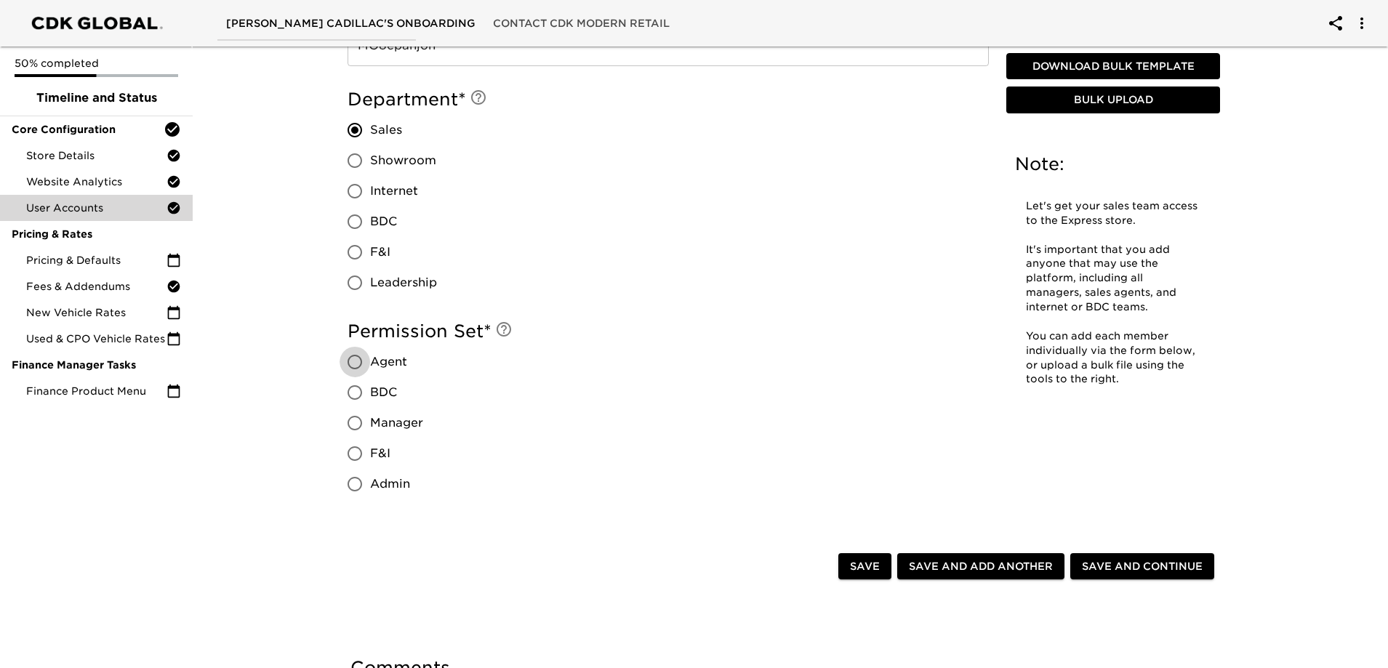
click at [355, 359] on input "Agent" at bounding box center [355, 362] width 31 height 31
radio input "true"
click at [974, 569] on span "Save and Add Another" at bounding box center [981, 567] width 144 height 18
radio input "false"
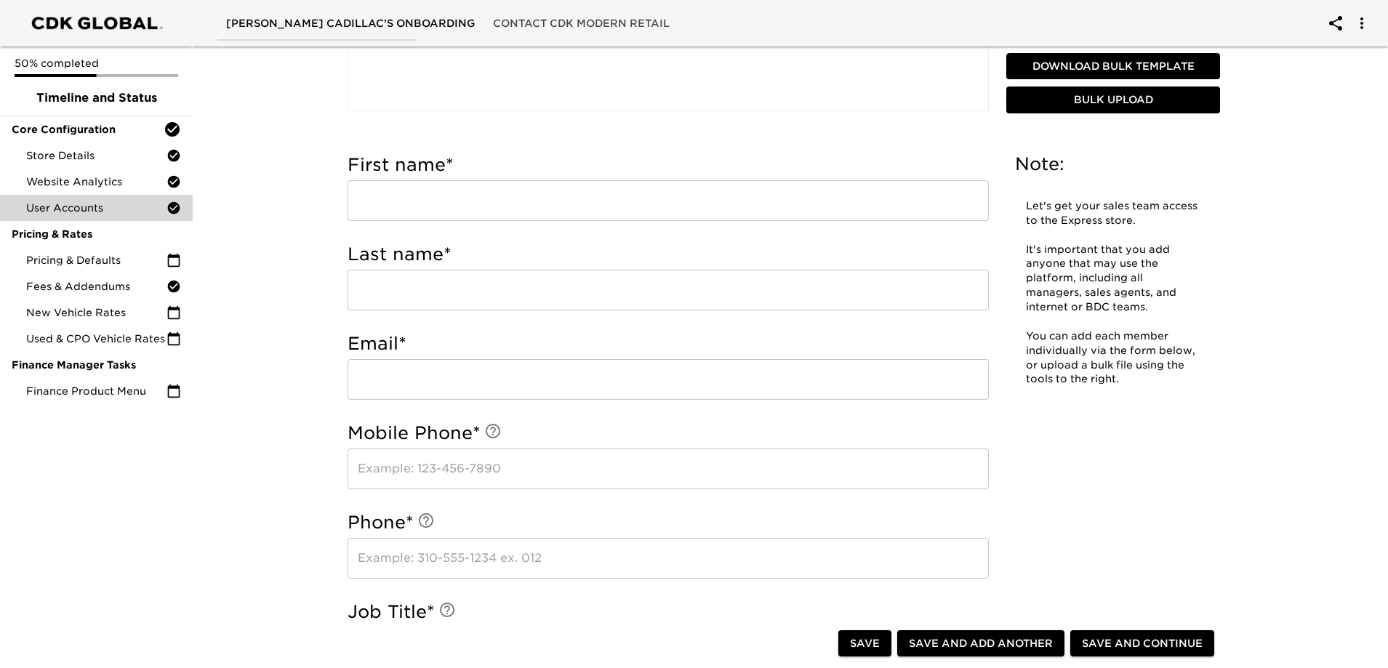
scroll to position [364, 0]
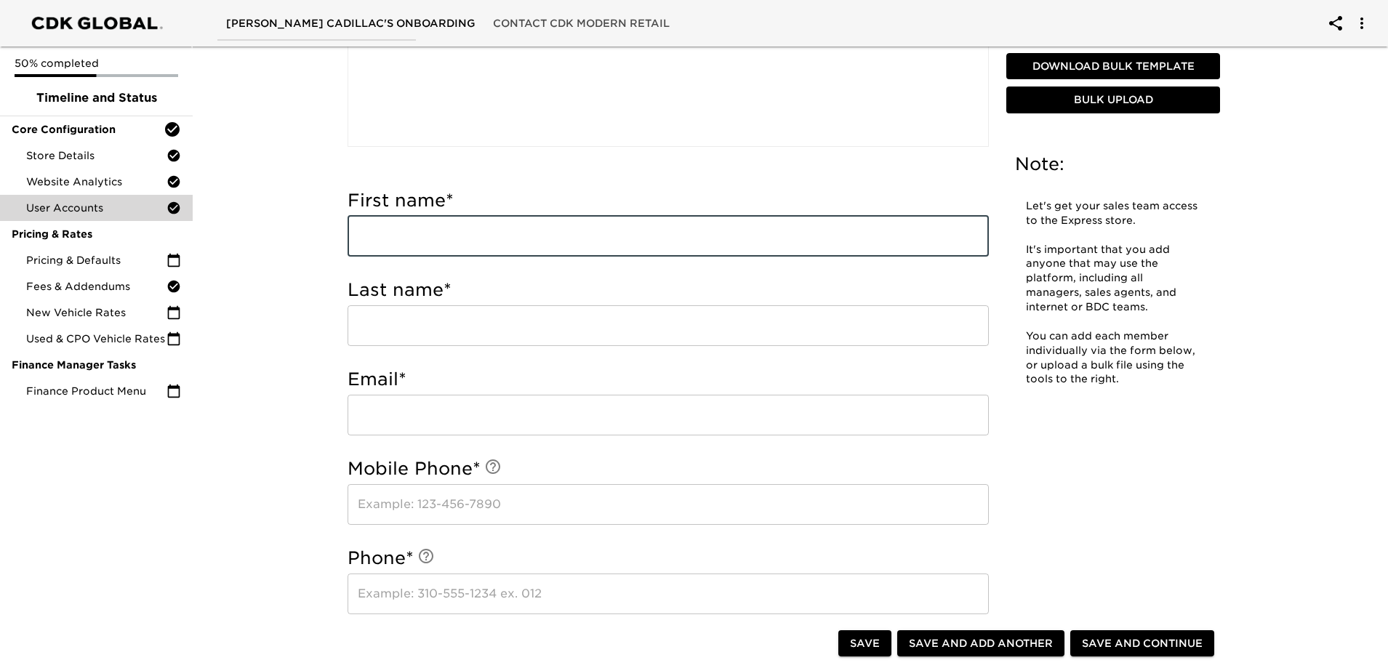
click at [514, 235] on input "text" at bounding box center [668, 236] width 641 height 41
type input "[PERSON_NAME]"
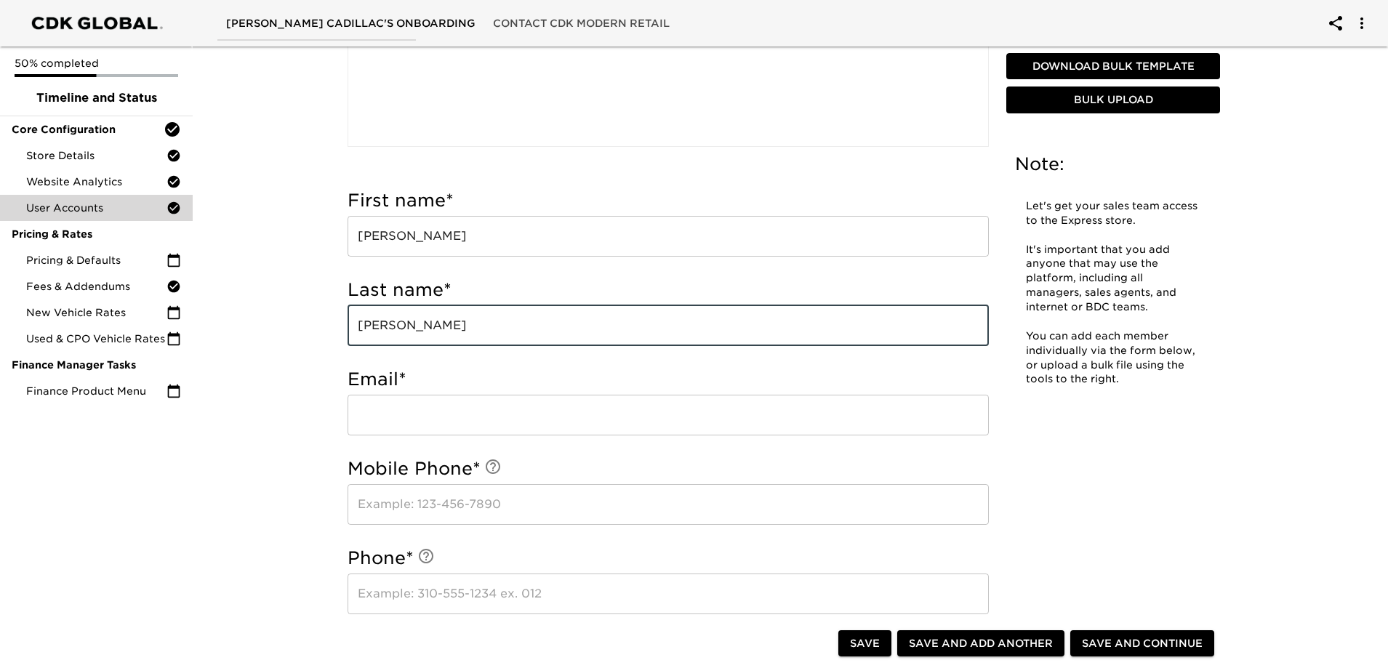
type input "[PERSON_NAME]"
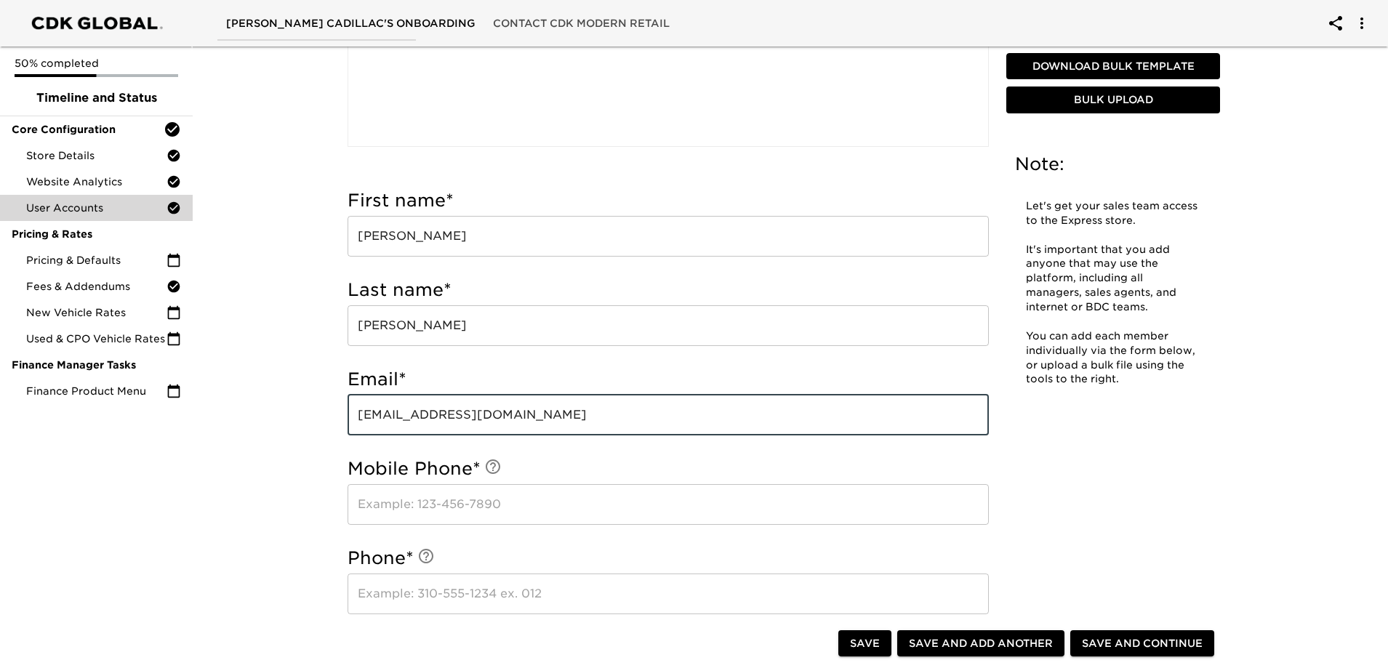
type input "[EMAIL_ADDRESS][DOMAIN_NAME]"
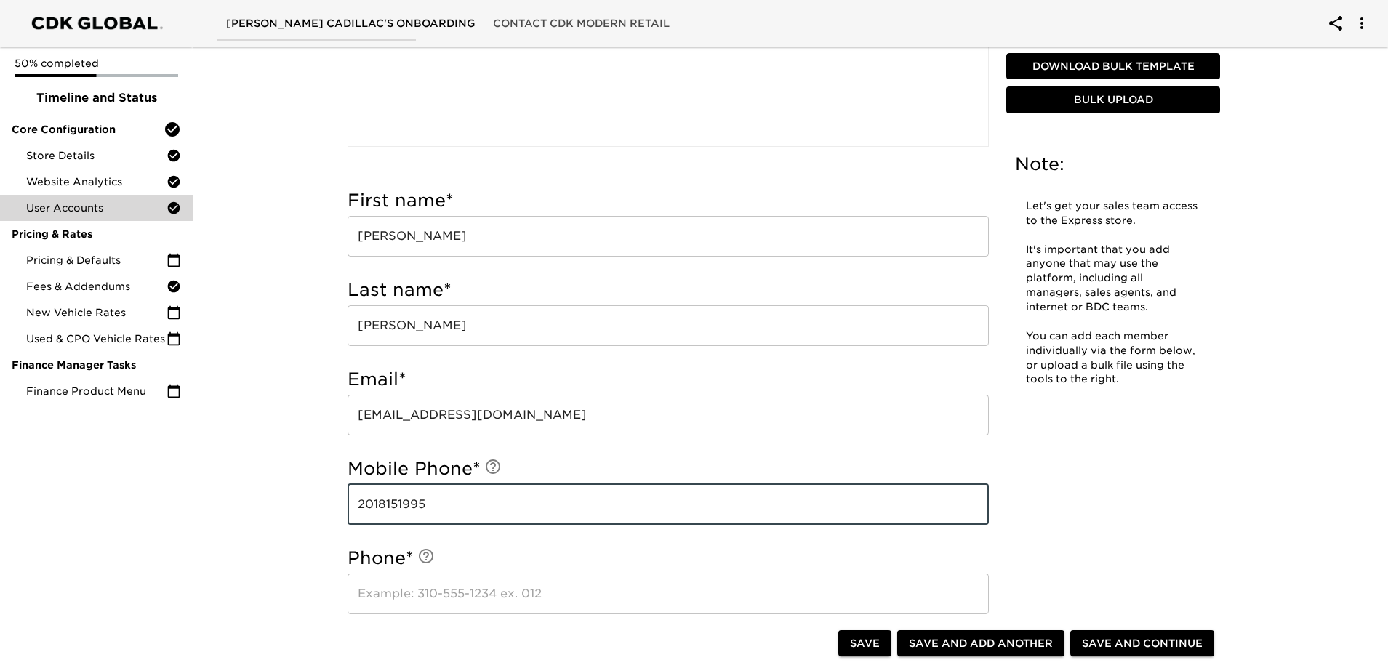
type input "2018151995"
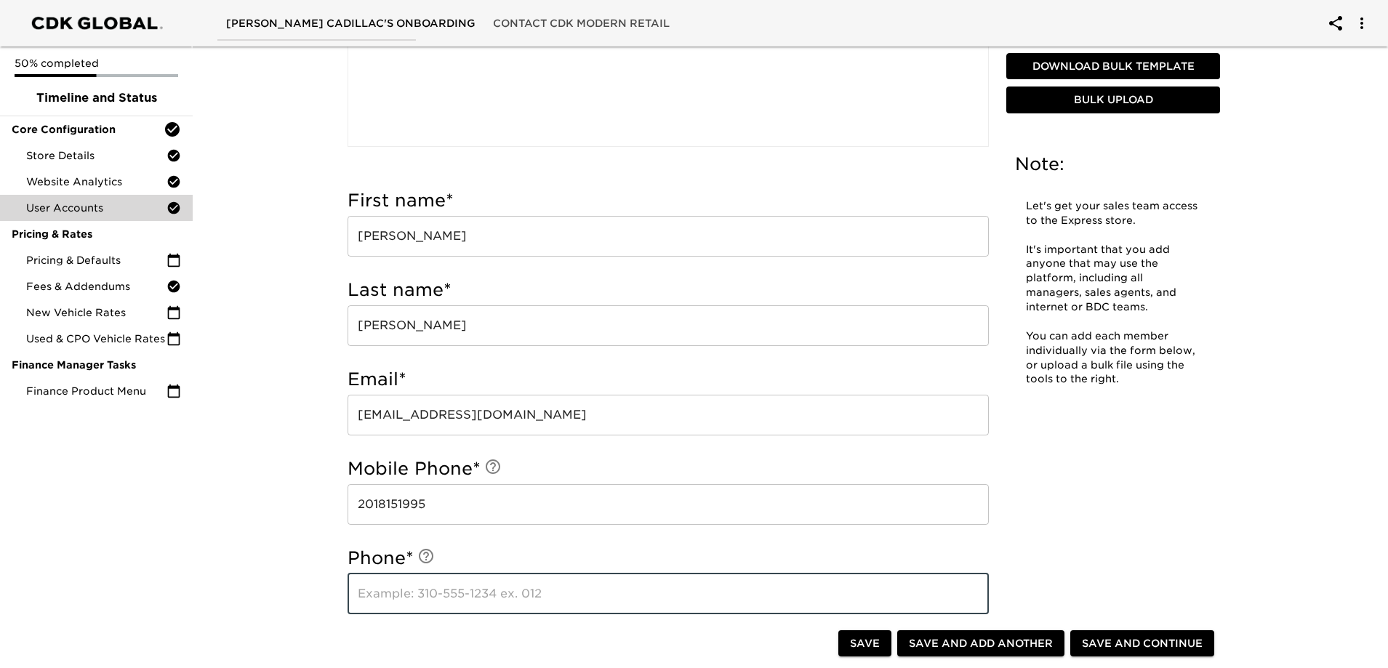
click at [471, 586] on input "text" at bounding box center [668, 594] width 641 height 41
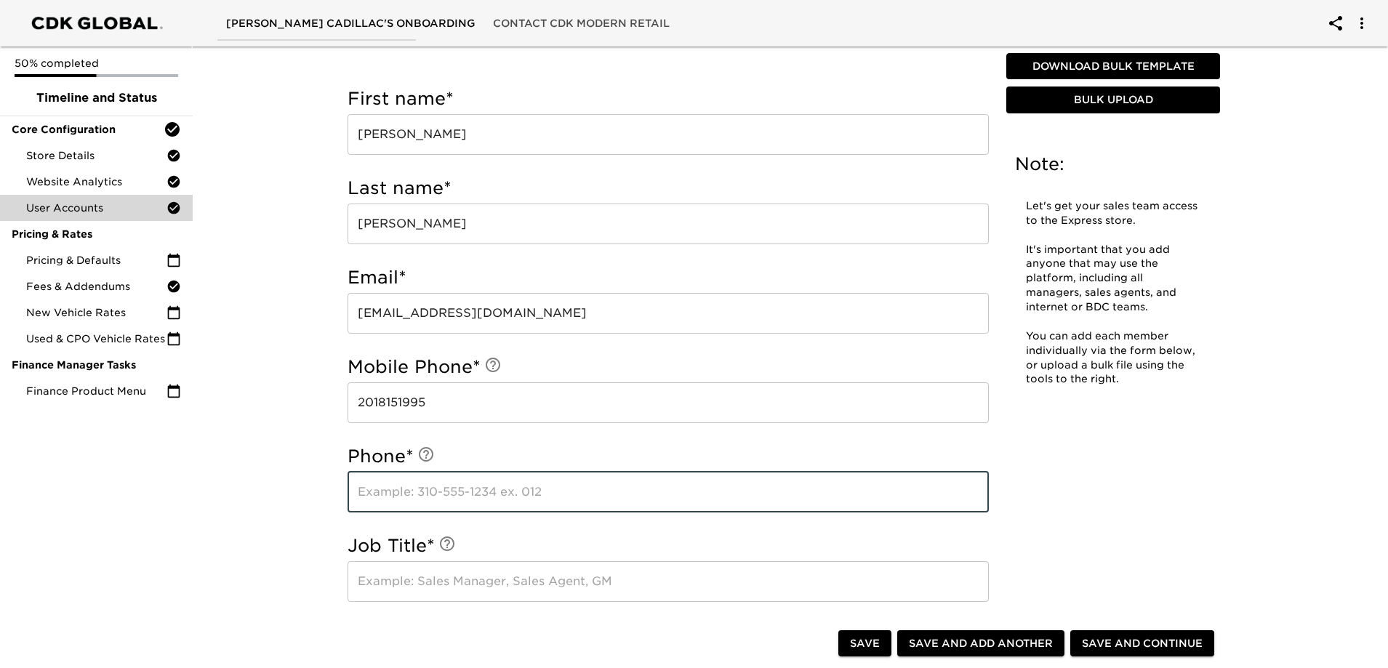
scroll to position [509, 0]
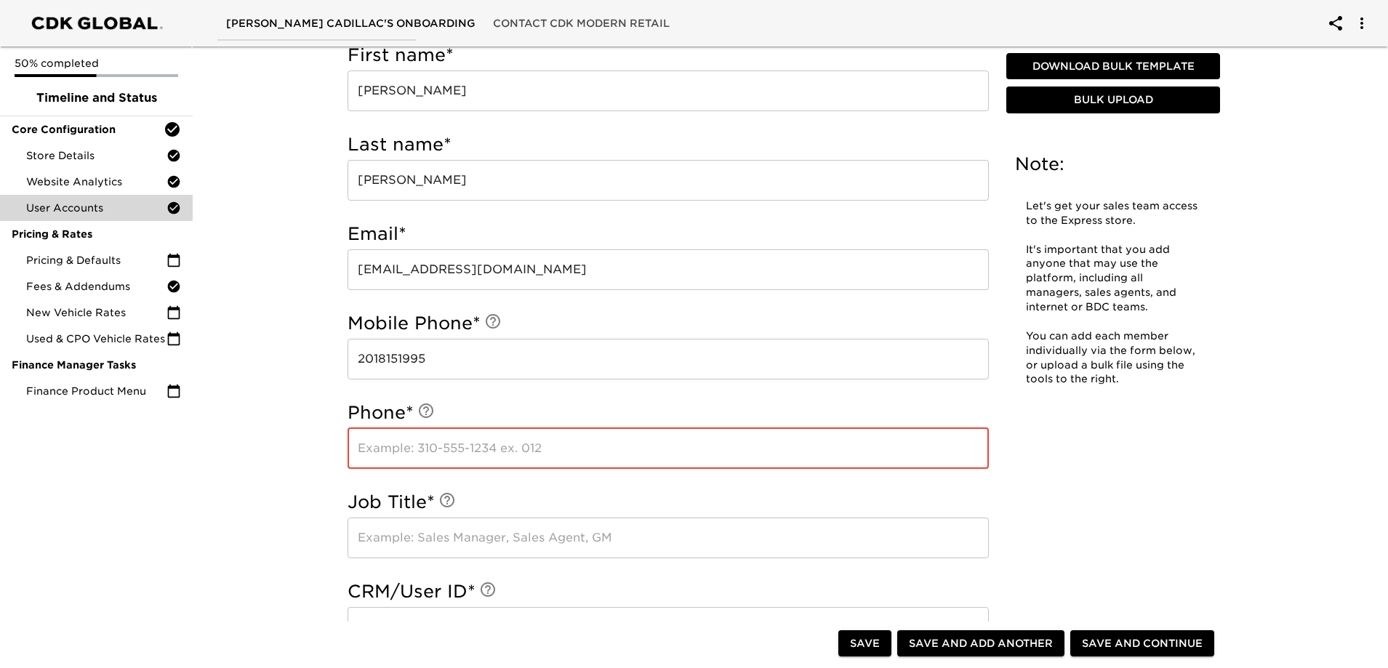
click at [425, 455] on input "text" at bounding box center [668, 448] width 641 height 41
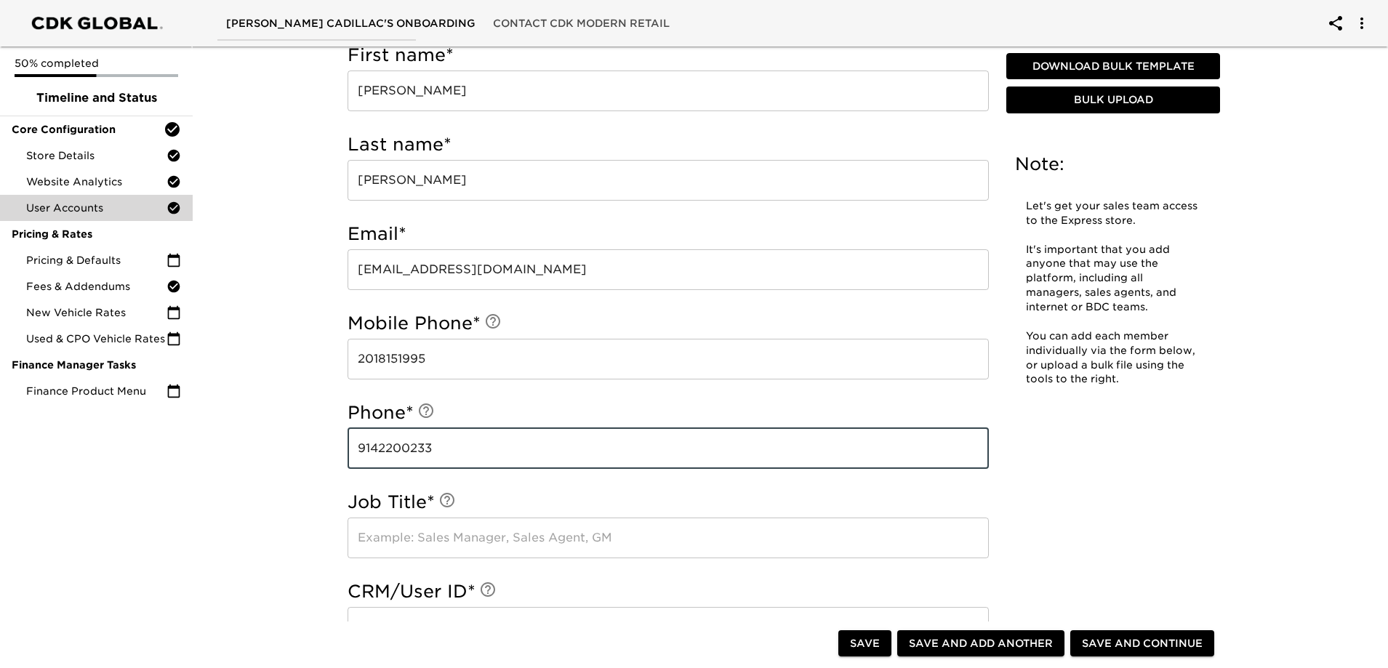
type input "9142200233"
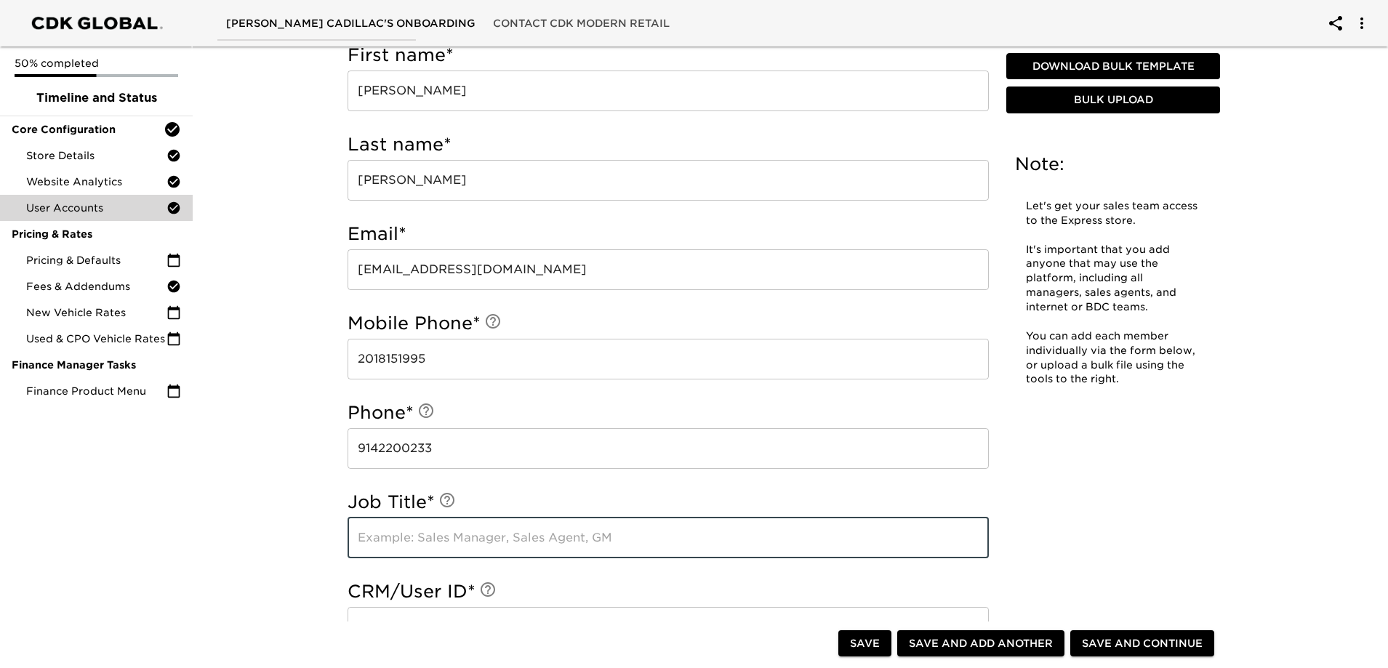
click at [448, 545] on input "text" at bounding box center [668, 538] width 641 height 41
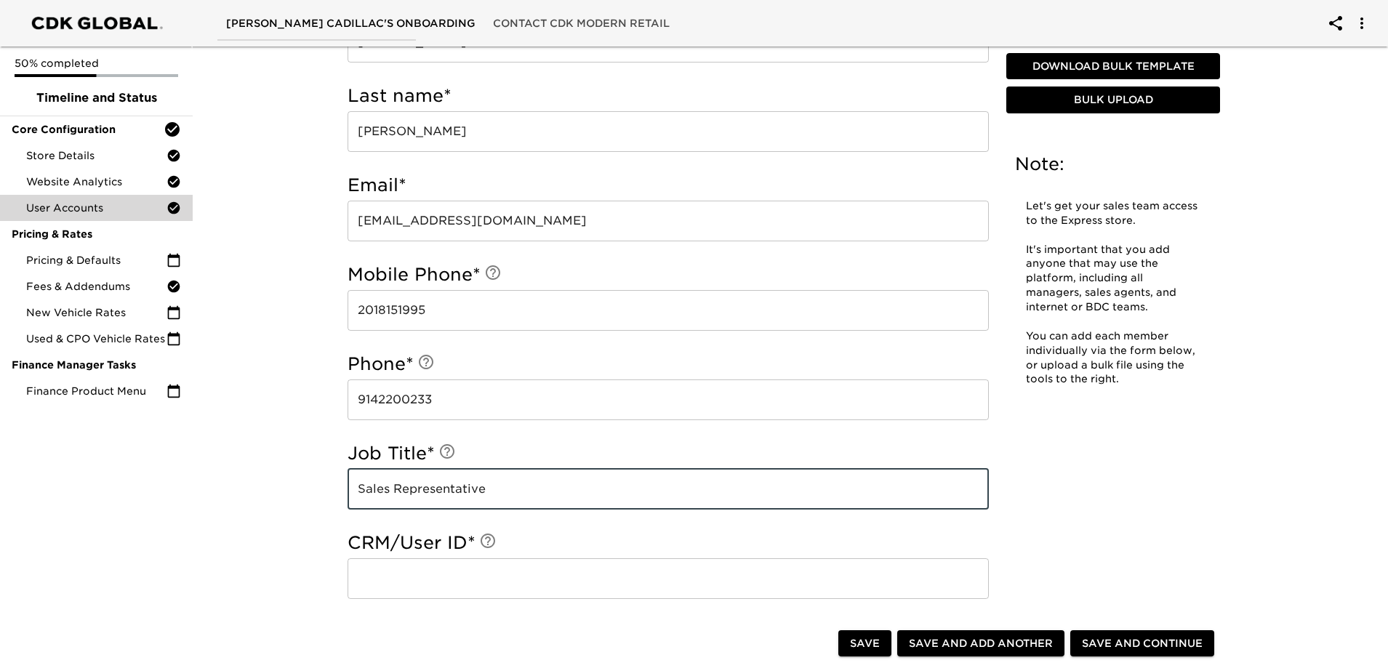
scroll to position [582, 0]
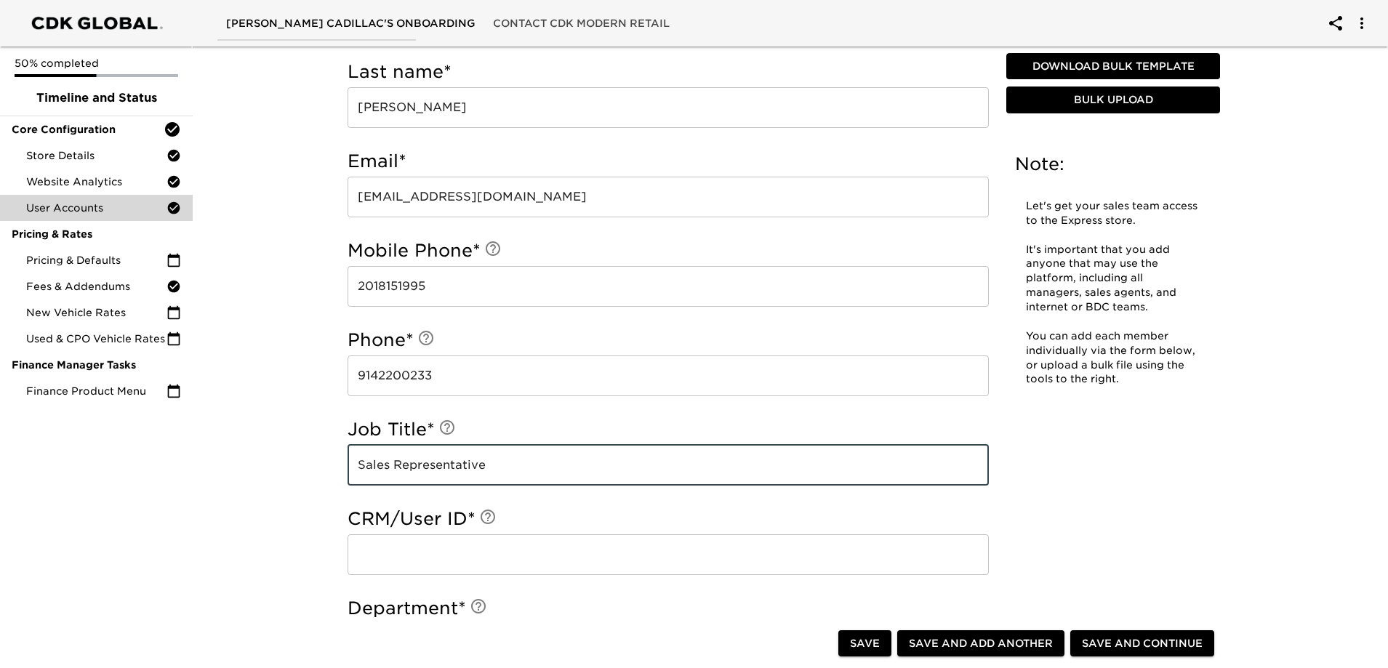
type input "Sales Representative"
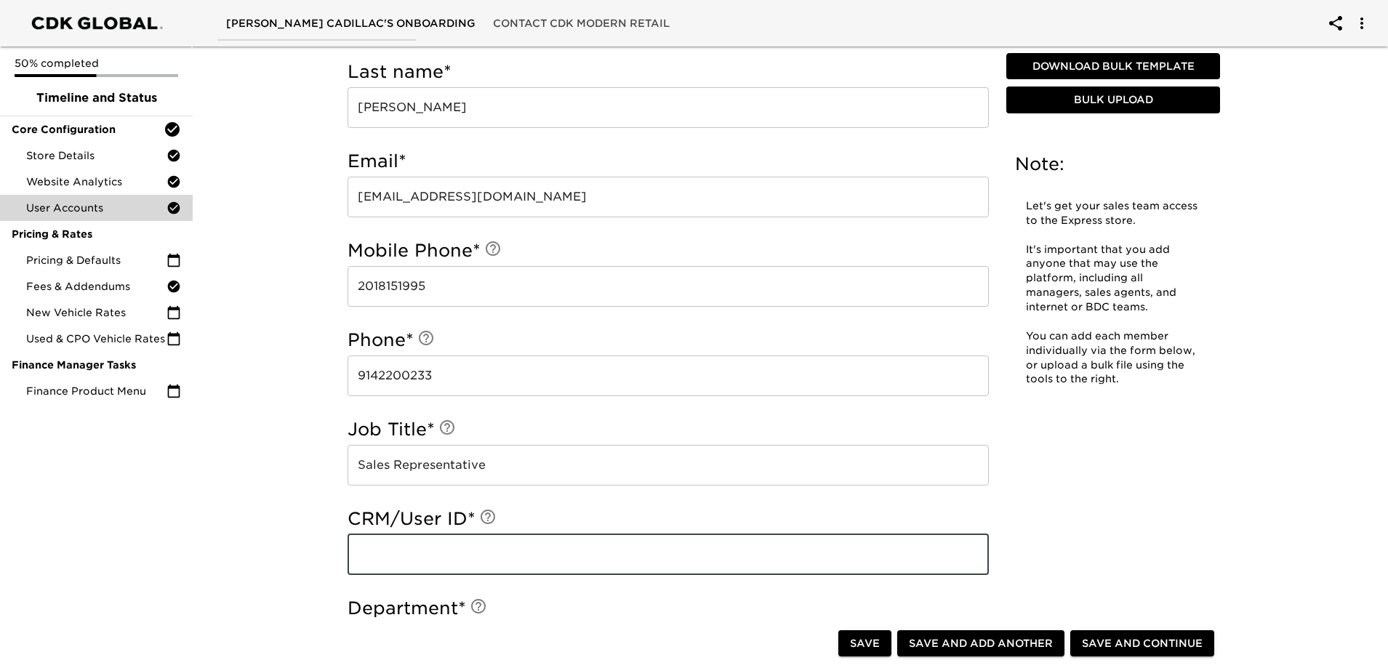
click at [448, 545] on input "text" at bounding box center [668, 555] width 641 height 41
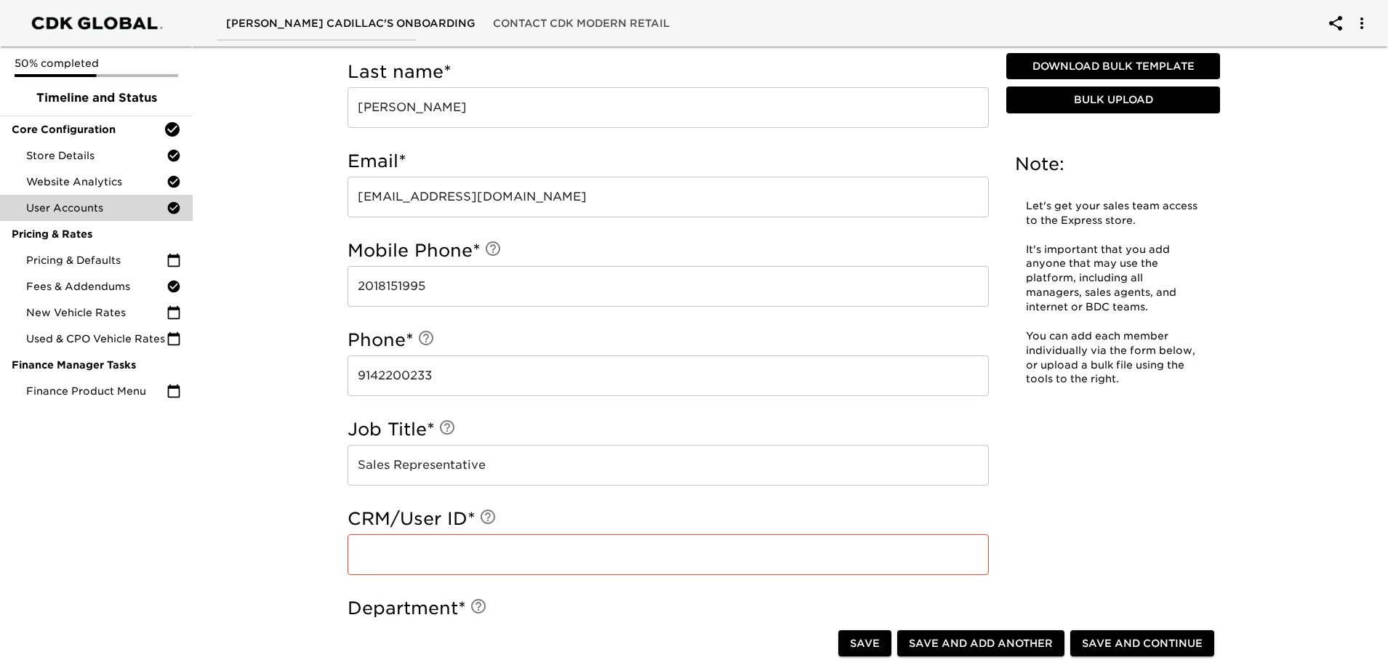
click at [713, 564] on input "text" at bounding box center [668, 555] width 641 height 41
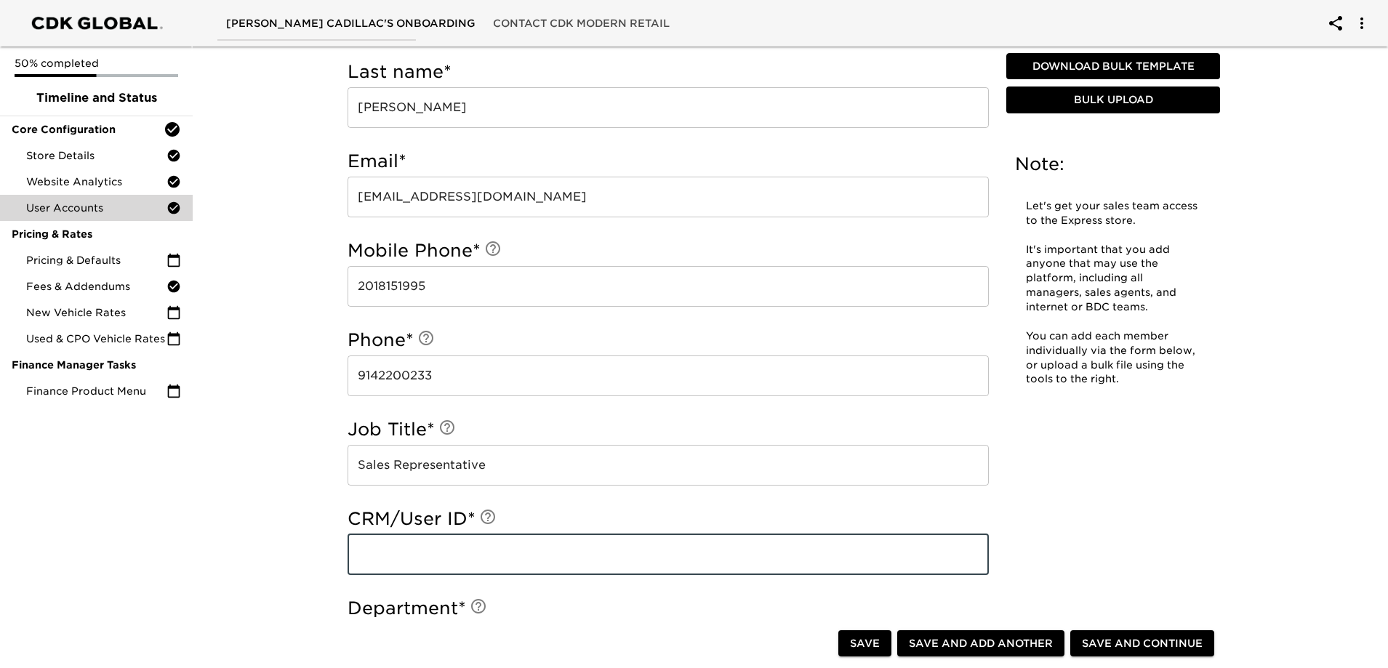
type input "m"
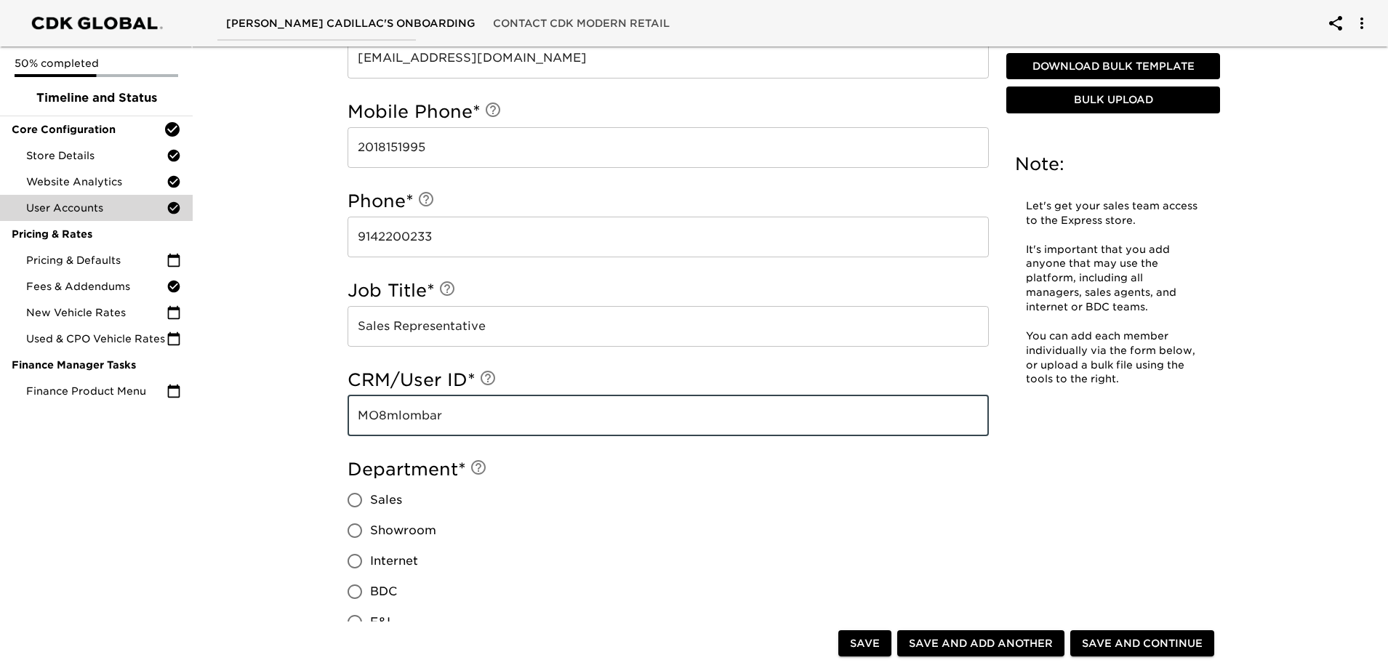
scroll to position [727, 0]
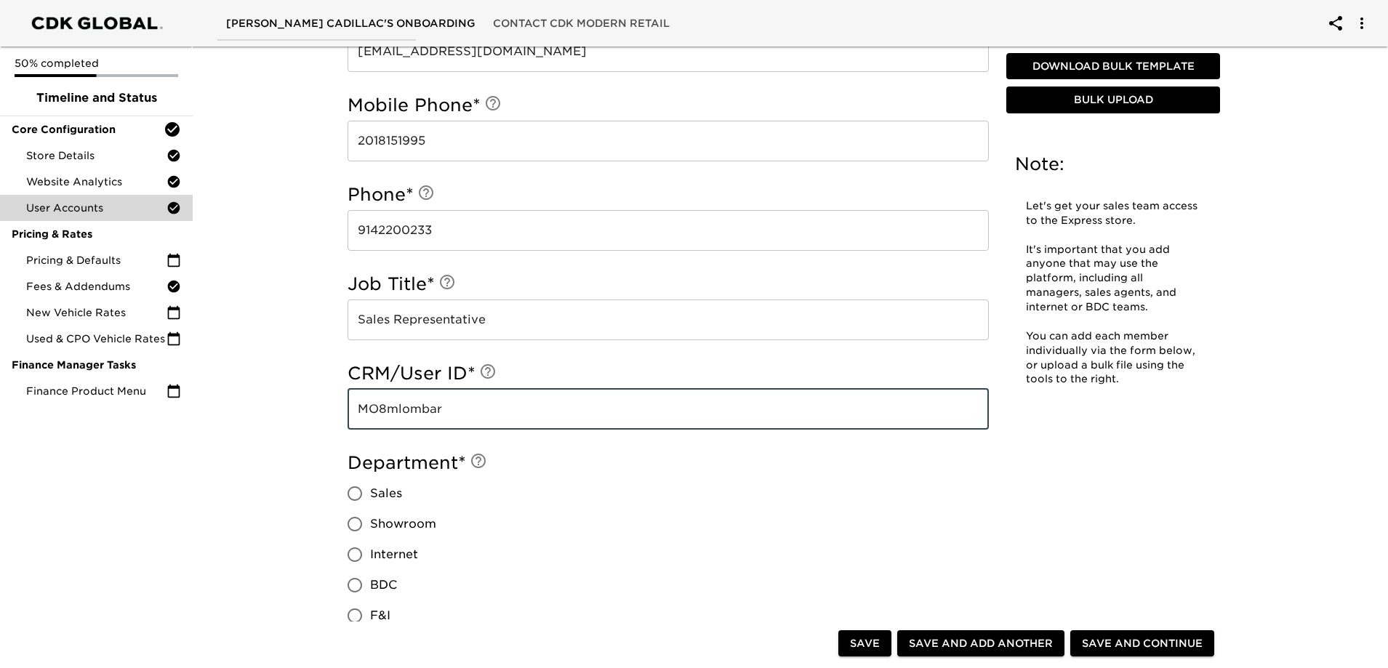
type input "MO8mlombar"
click at [359, 492] on input "Sales" at bounding box center [355, 494] width 31 height 31
radio input "true"
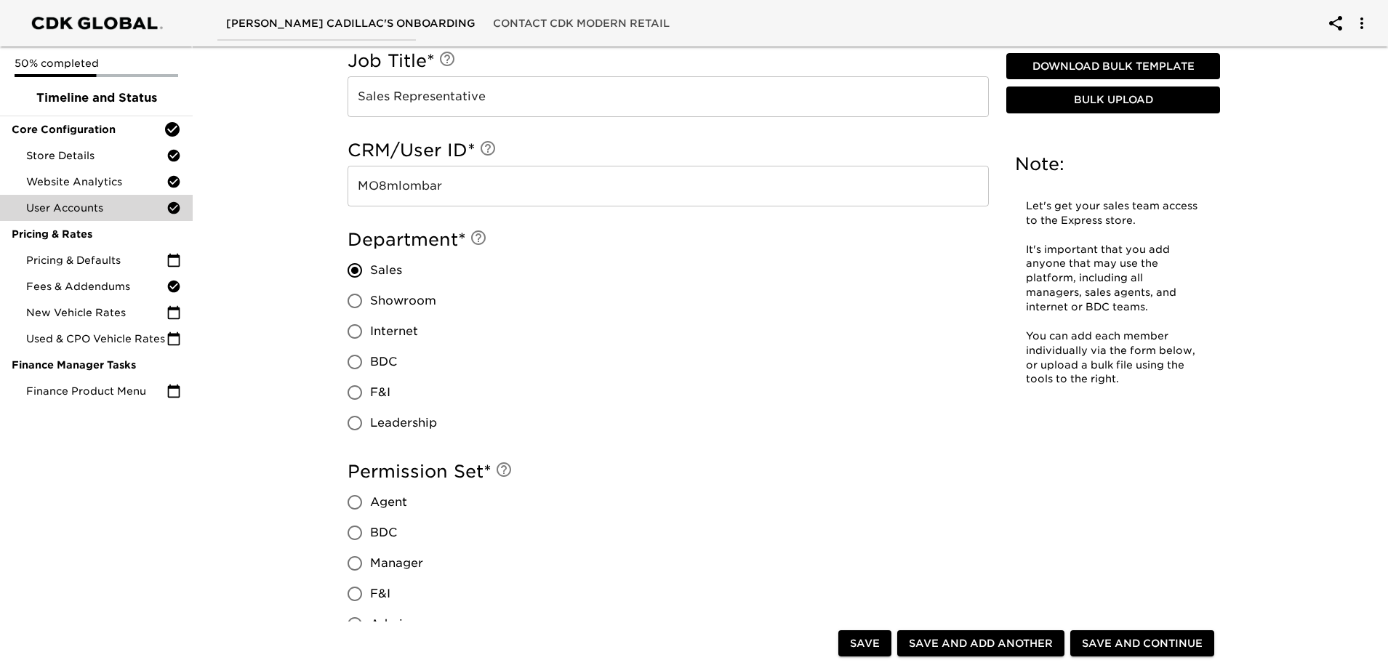
scroll to position [1018, 0]
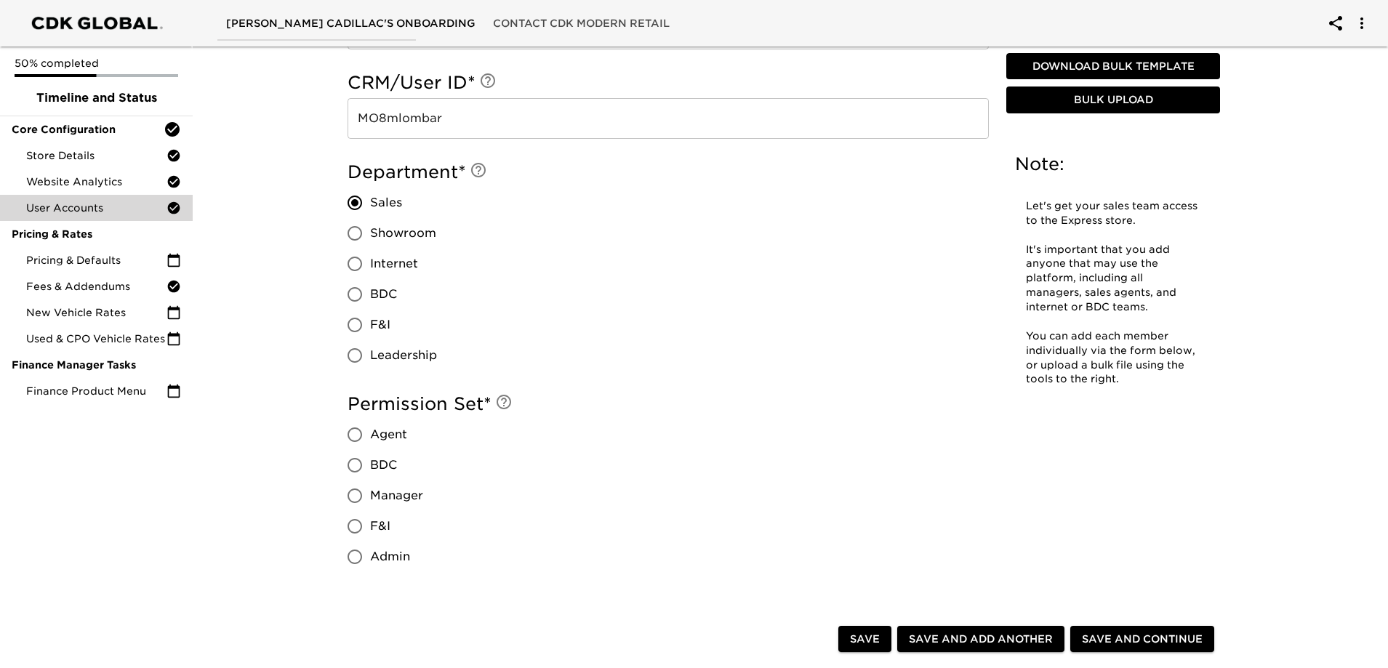
click at [351, 439] on input "Agent" at bounding box center [355, 435] width 31 height 31
radio input "true"
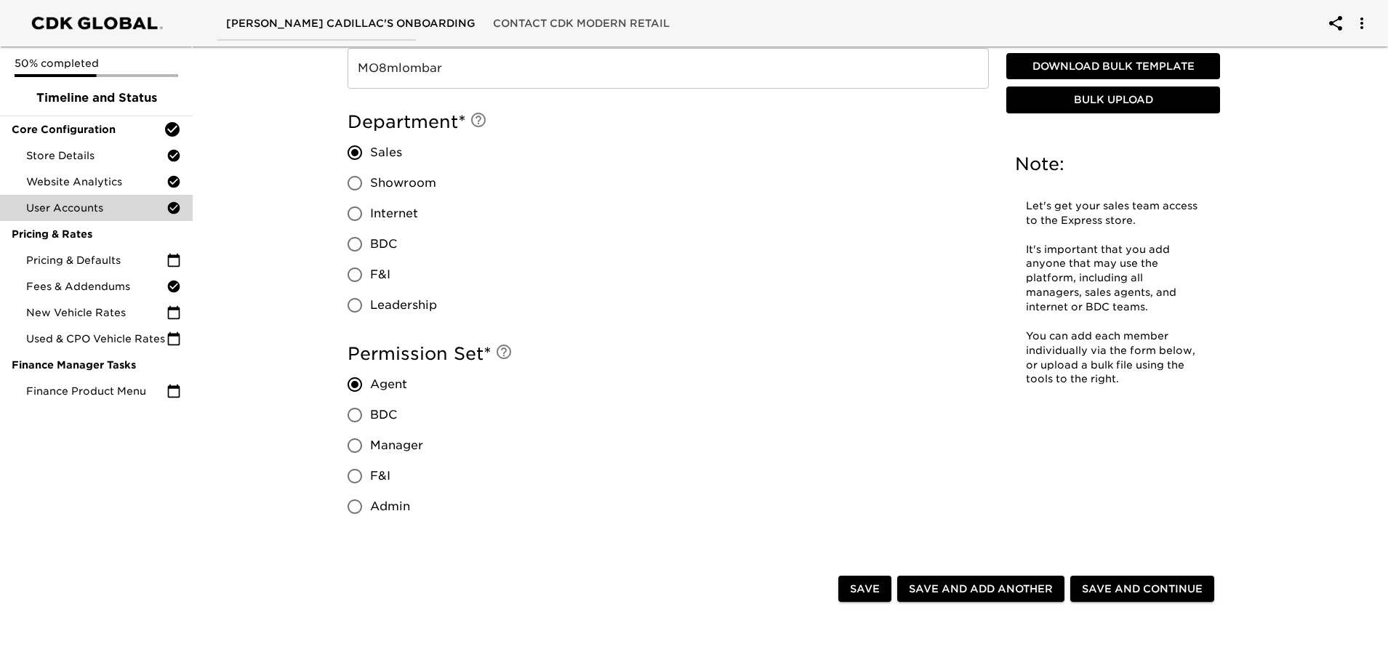
scroll to position [1091, 0]
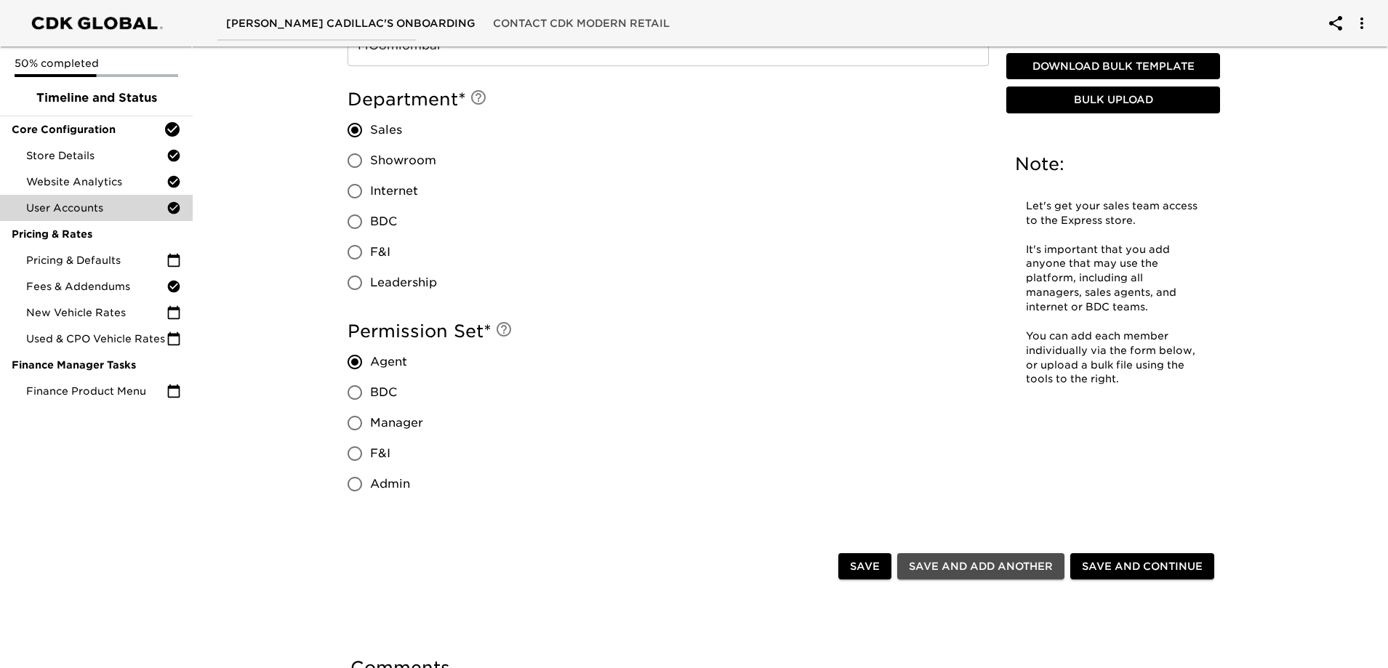
click at [995, 567] on span "Save and Add Another" at bounding box center [981, 567] width 144 height 18
radio input "false"
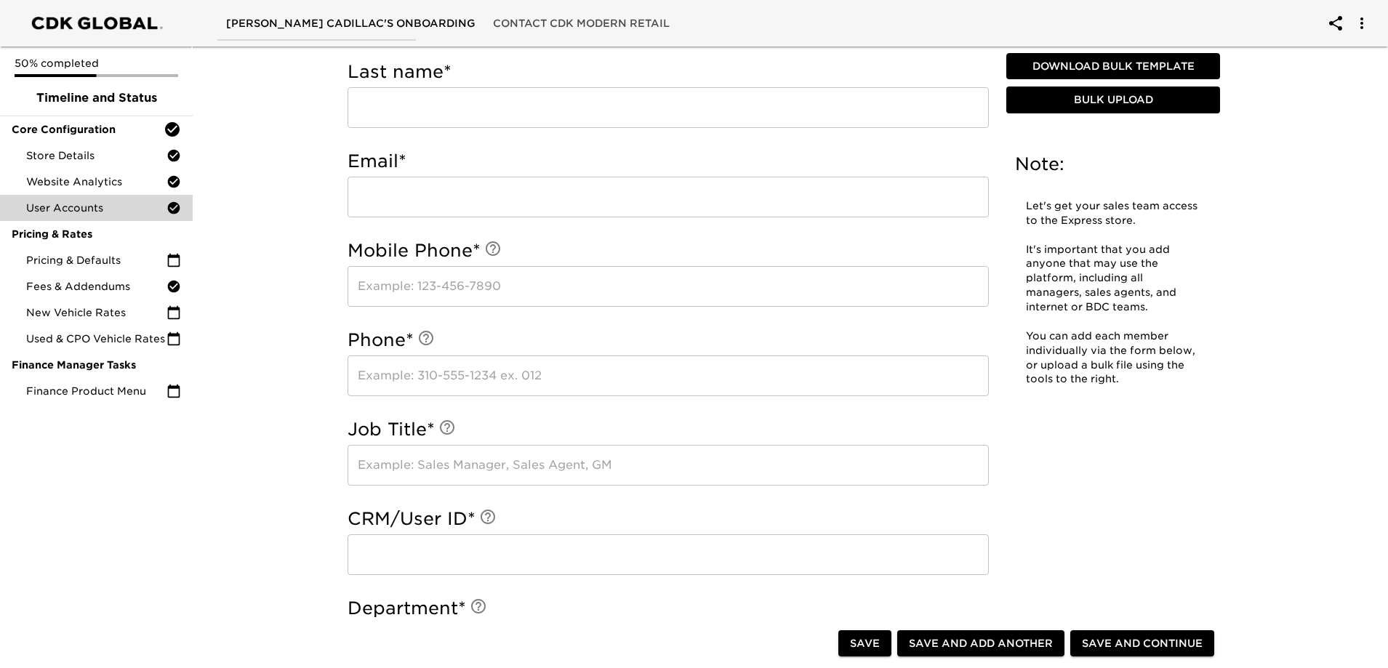
scroll to position [364, 0]
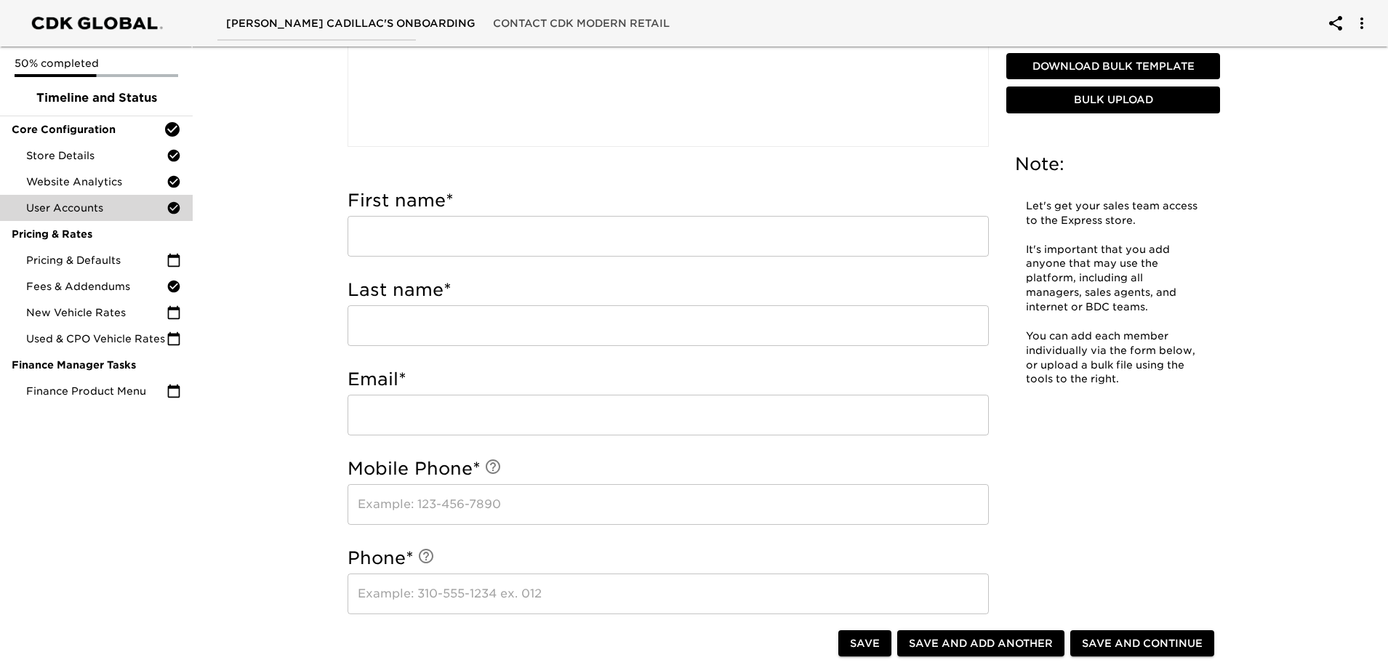
click at [548, 231] on input "text" at bounding box center [668, 236] width 641 height 41
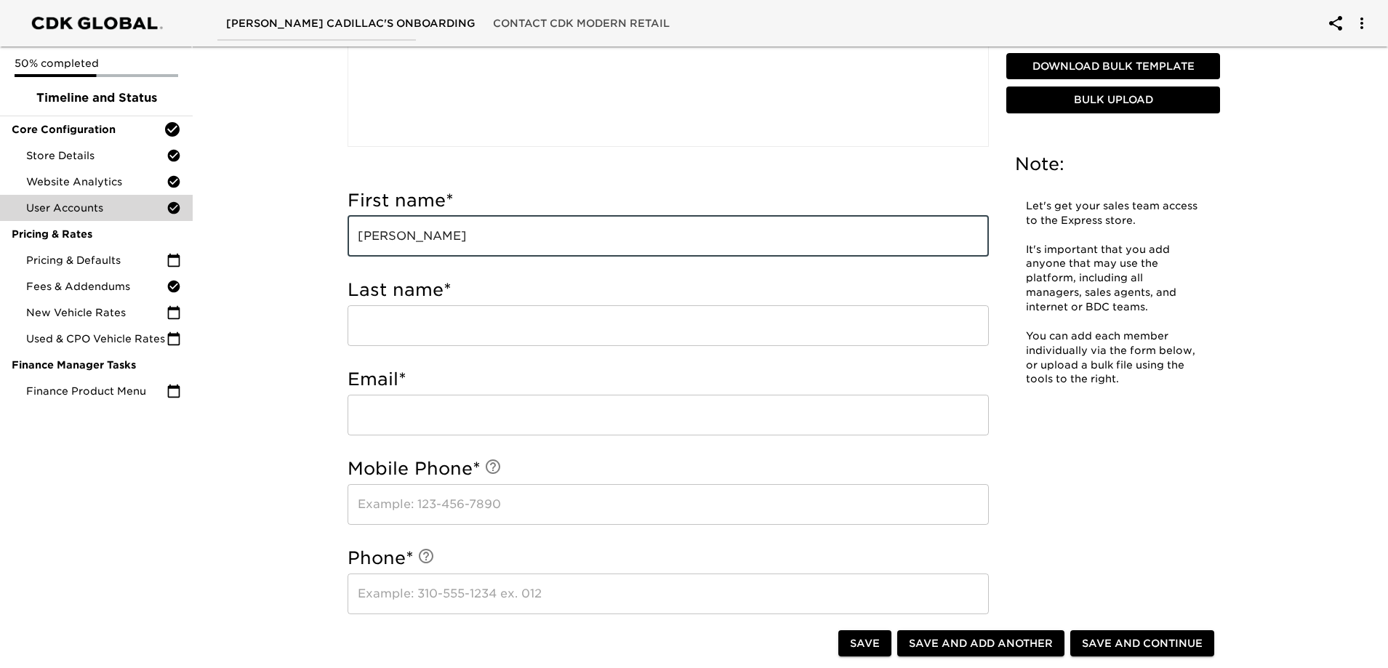
type input "[PERSON_NAME]"
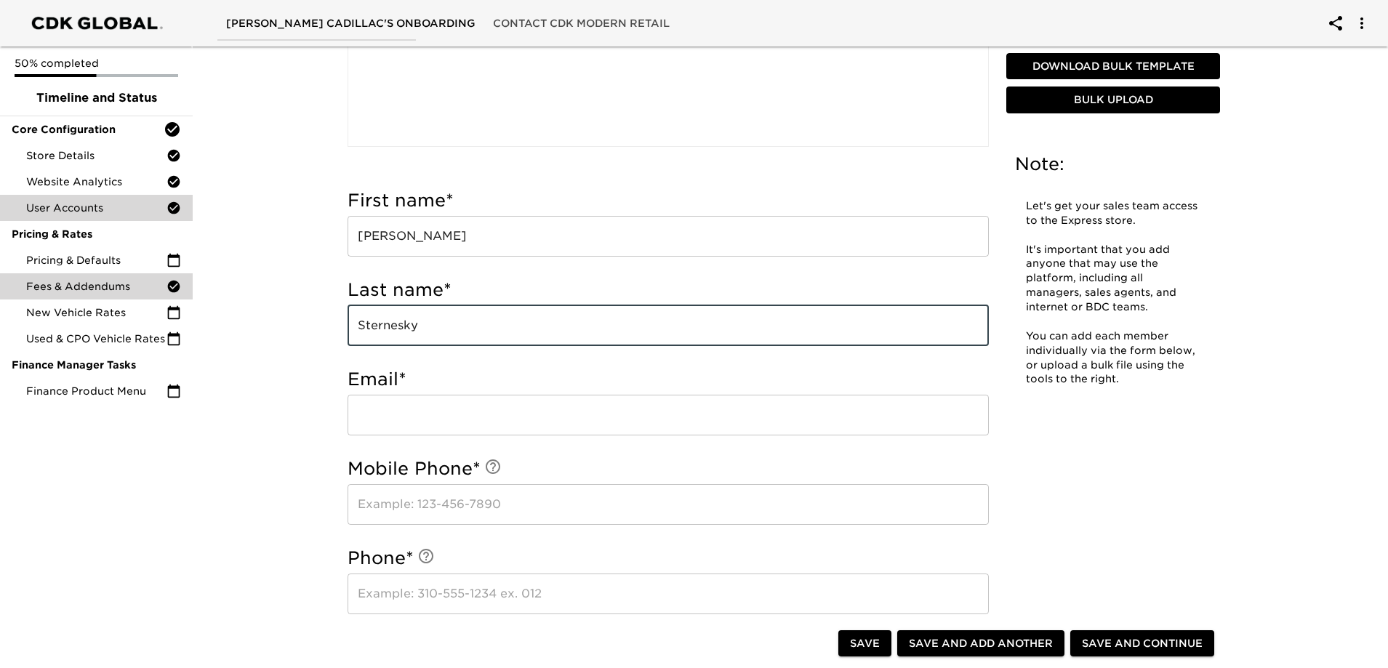
type input "Sternesky"
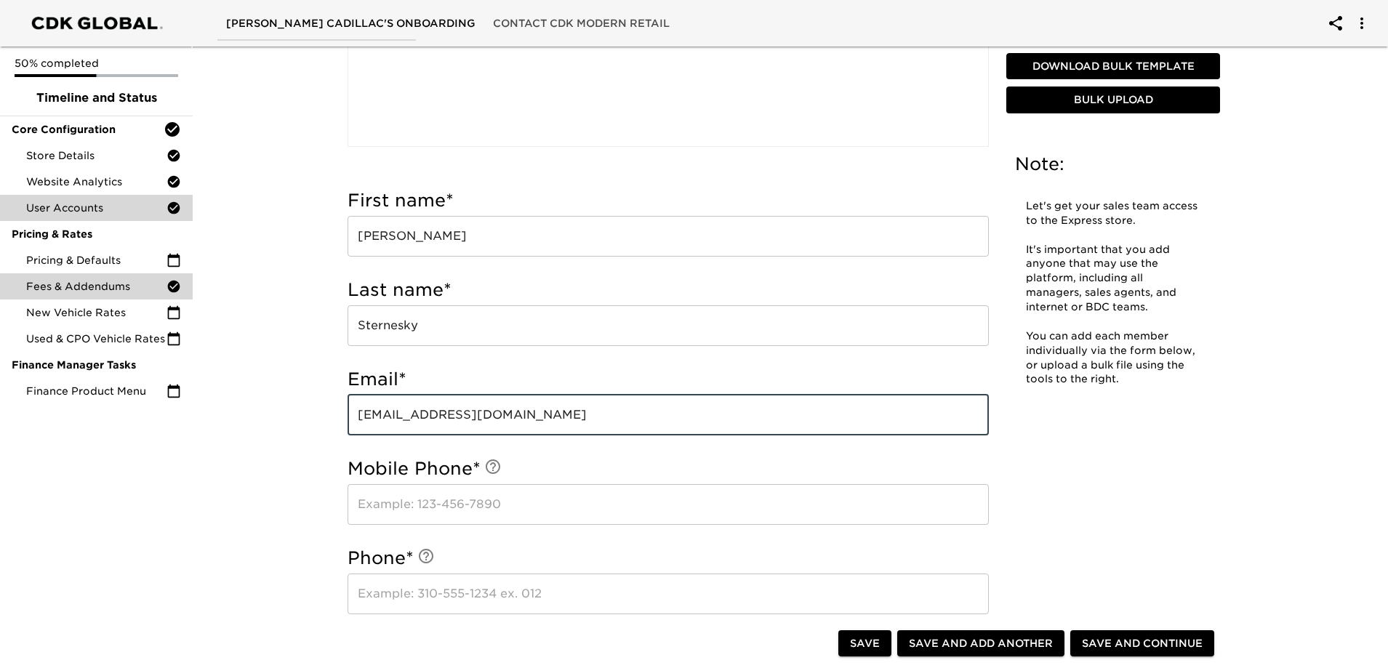
type input "[EMAIL_ADDRESS][DOMAIN_NAME]"
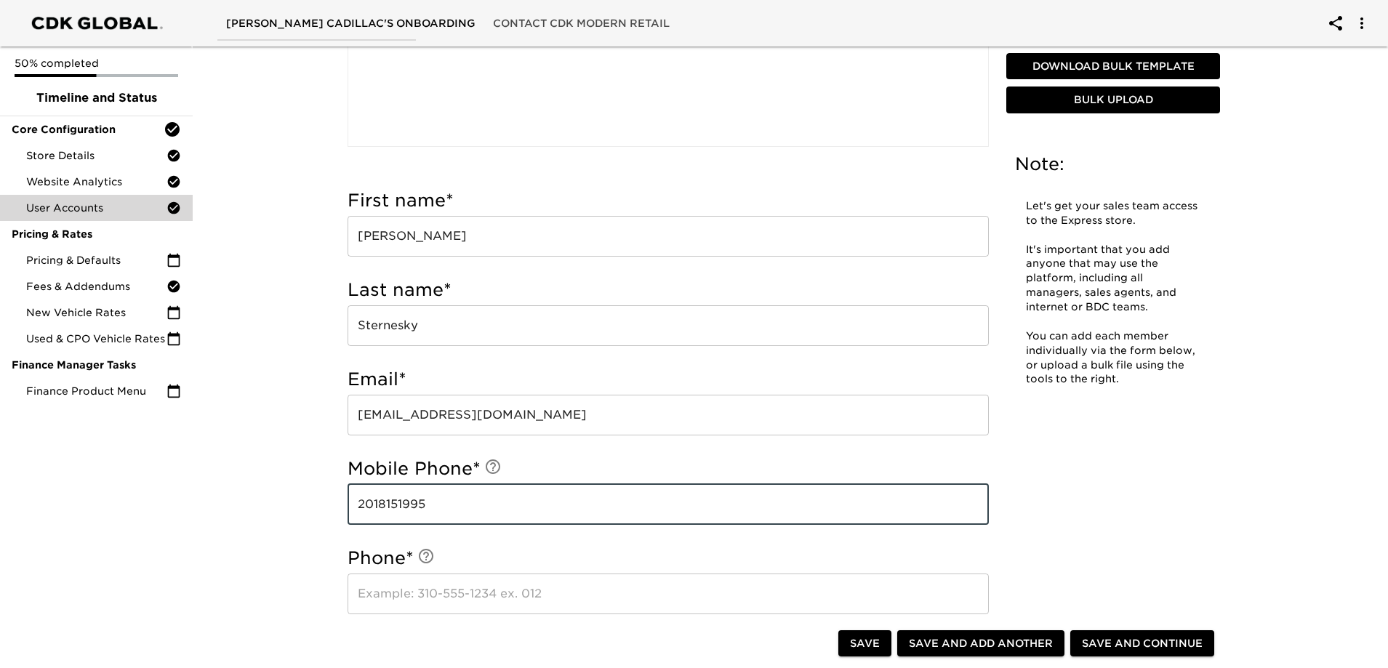
type input "2018151995"
click at [556, 600] on input "text" at bounding box center [668, 594] width 641 height 41
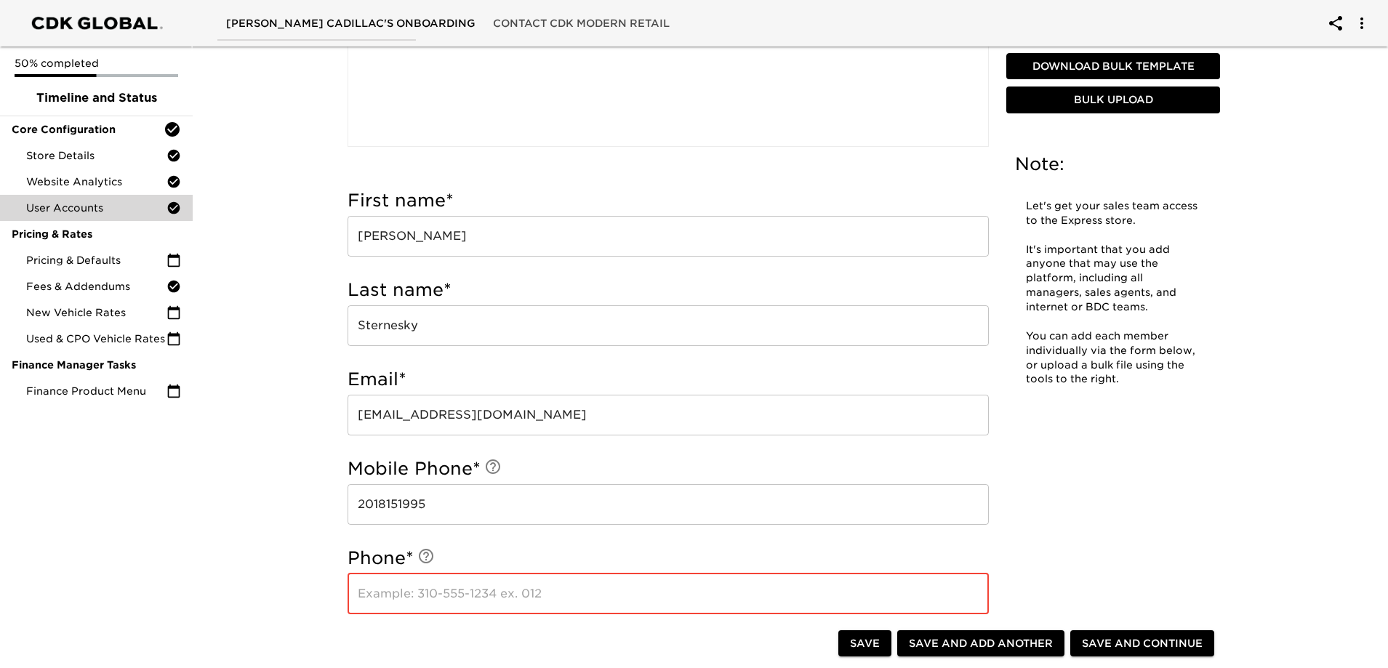
click at [413, 596] on input "text" at bounding box center [668, 594] width 641 height 41
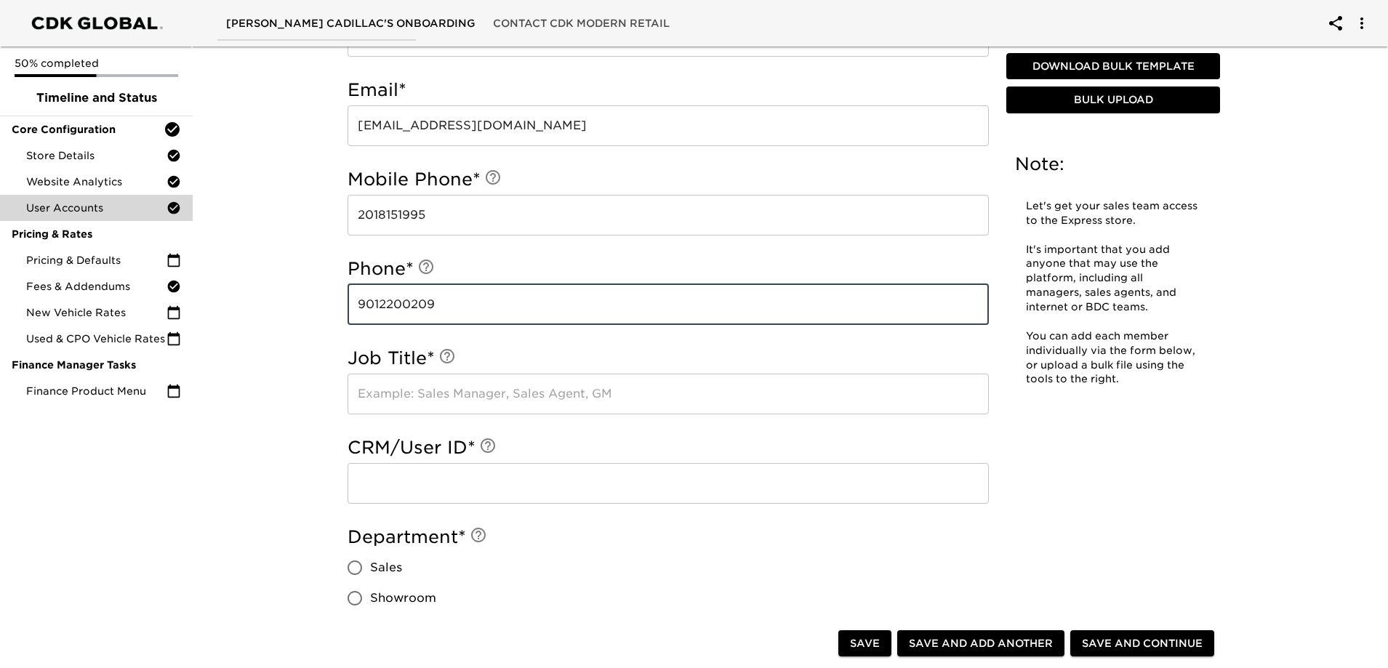
scroll to position [654, 0]
type input "9012200209"
click at [404, 395] on input "text" at bounding box center [668, 392] width 641 height 41
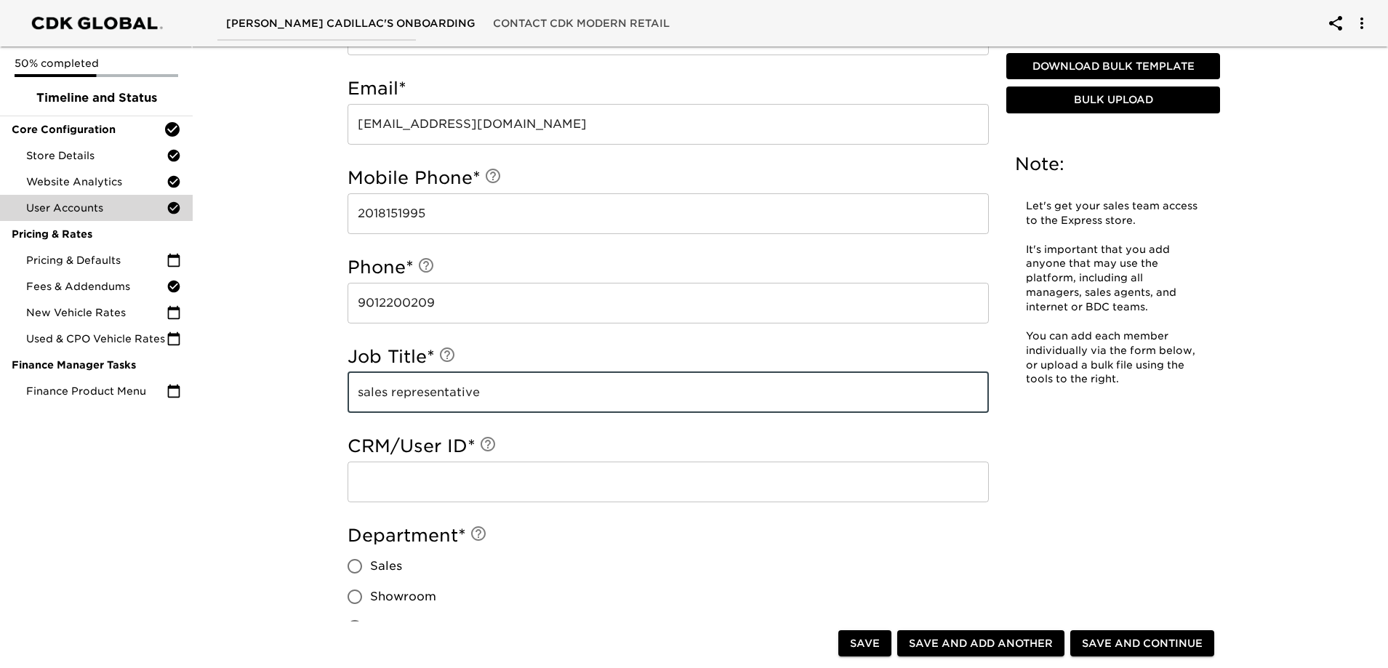
type input "sales representative"
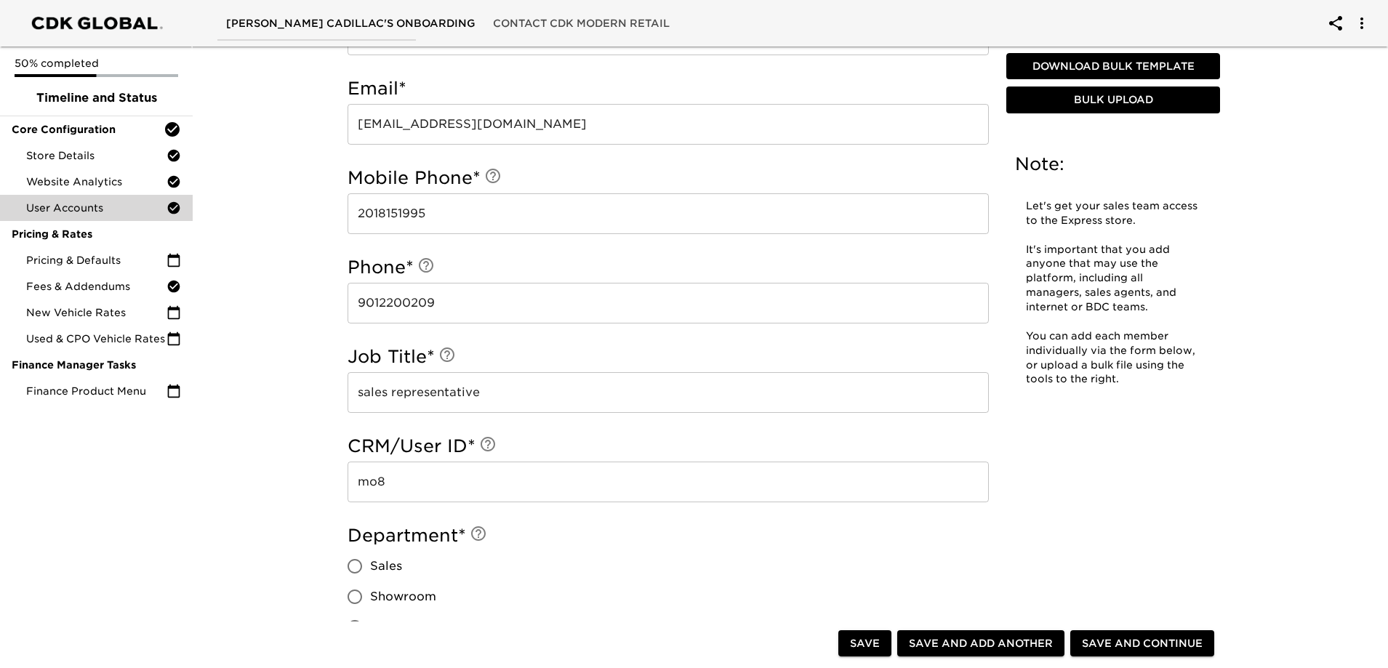
click at [447, 482] on input "mo8" at bounding box center [668, 482] width 641 height 41
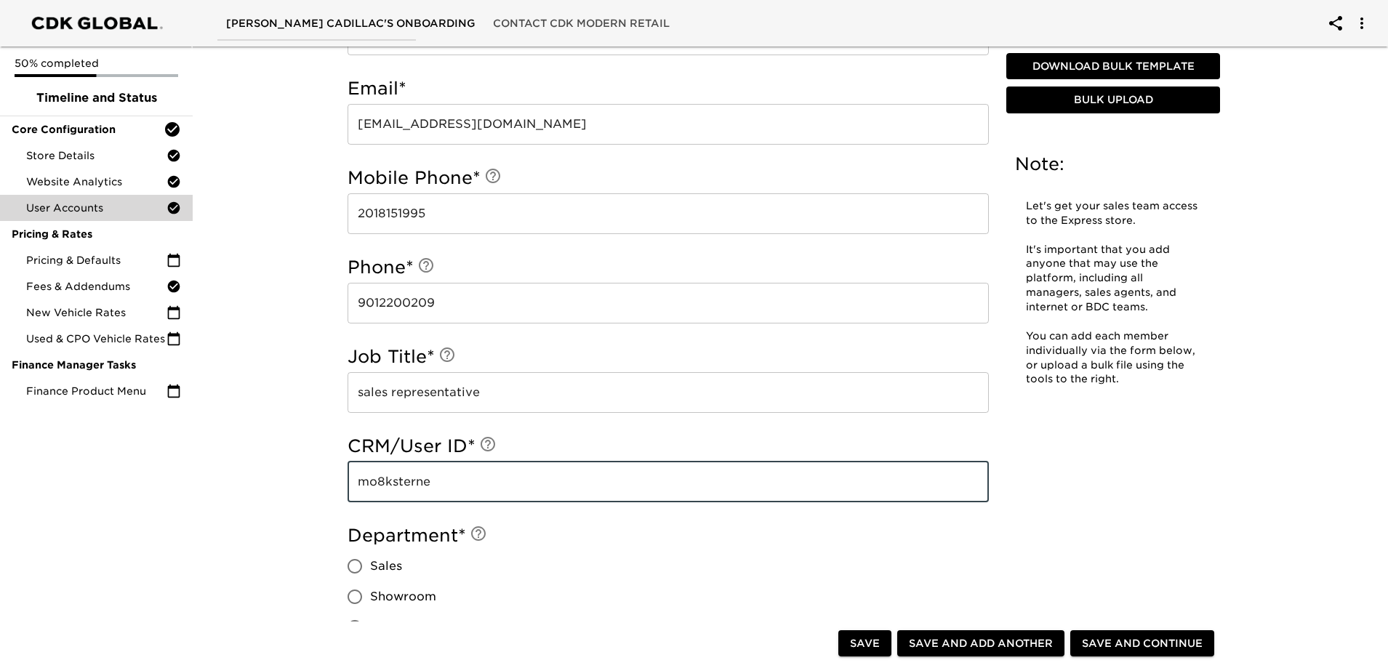
type input "mo8ksterne"
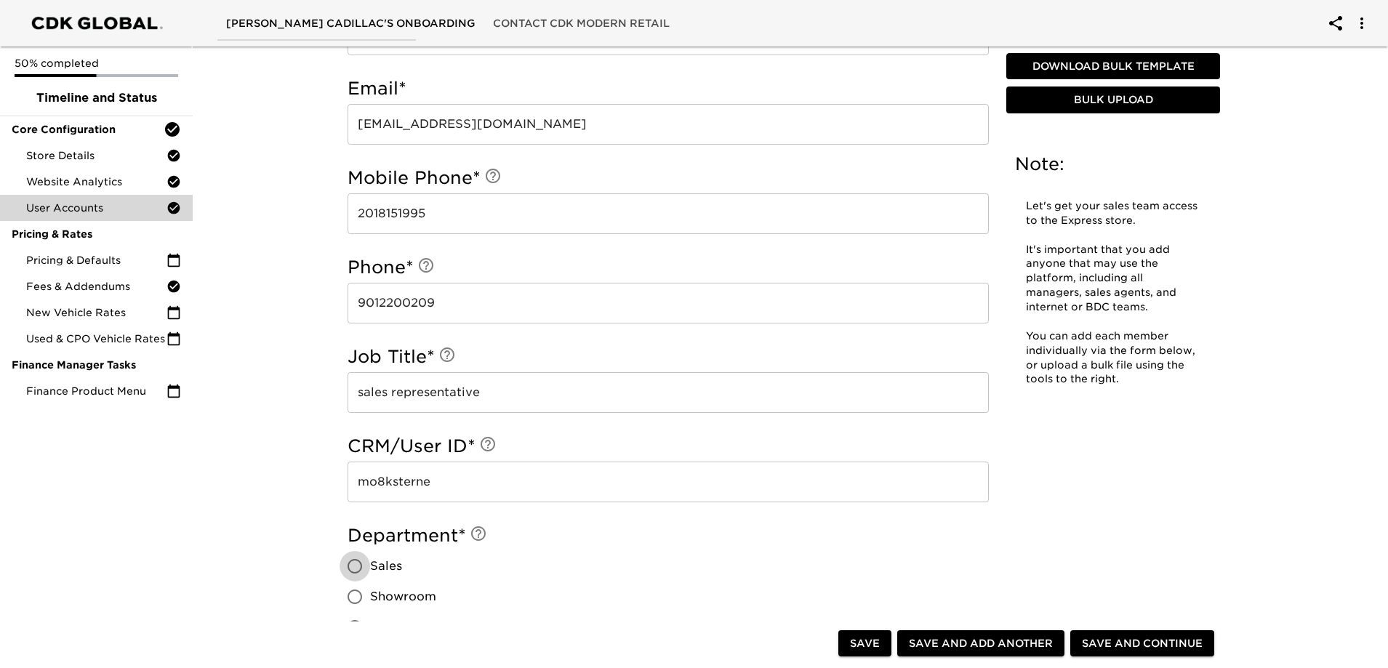
click at [359, 567] on input "Sales" at bounding box center [355, 566] width 31 height 31
radio input "true"
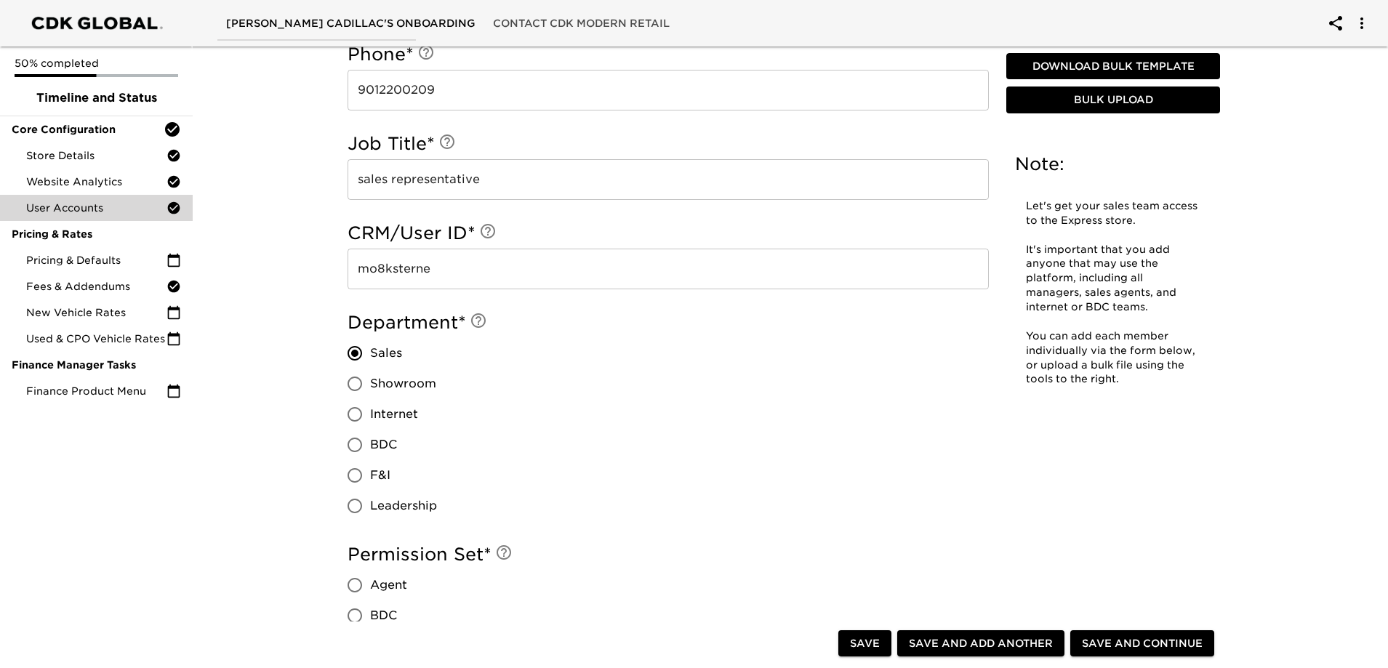
scroll to position [873, 0]
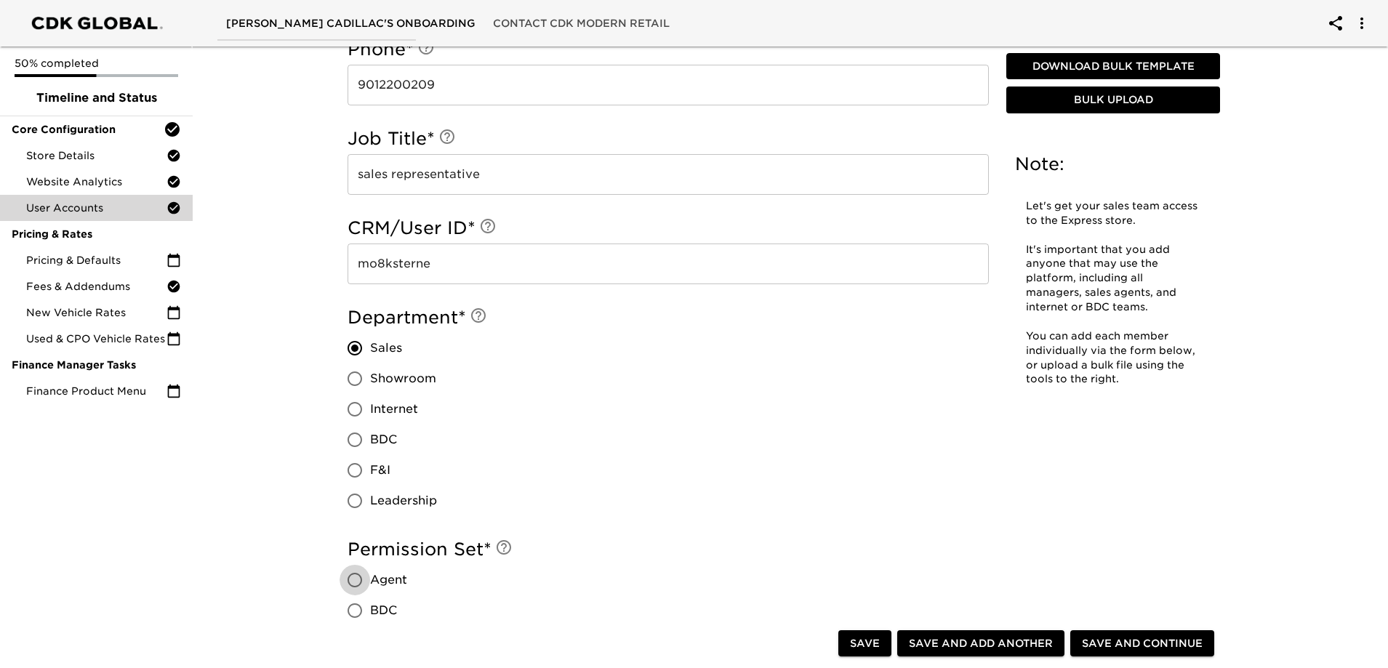
click at [354, 575] on input "Agent" at bounding box center [355, 580] width 31 height 31
radio input "true"
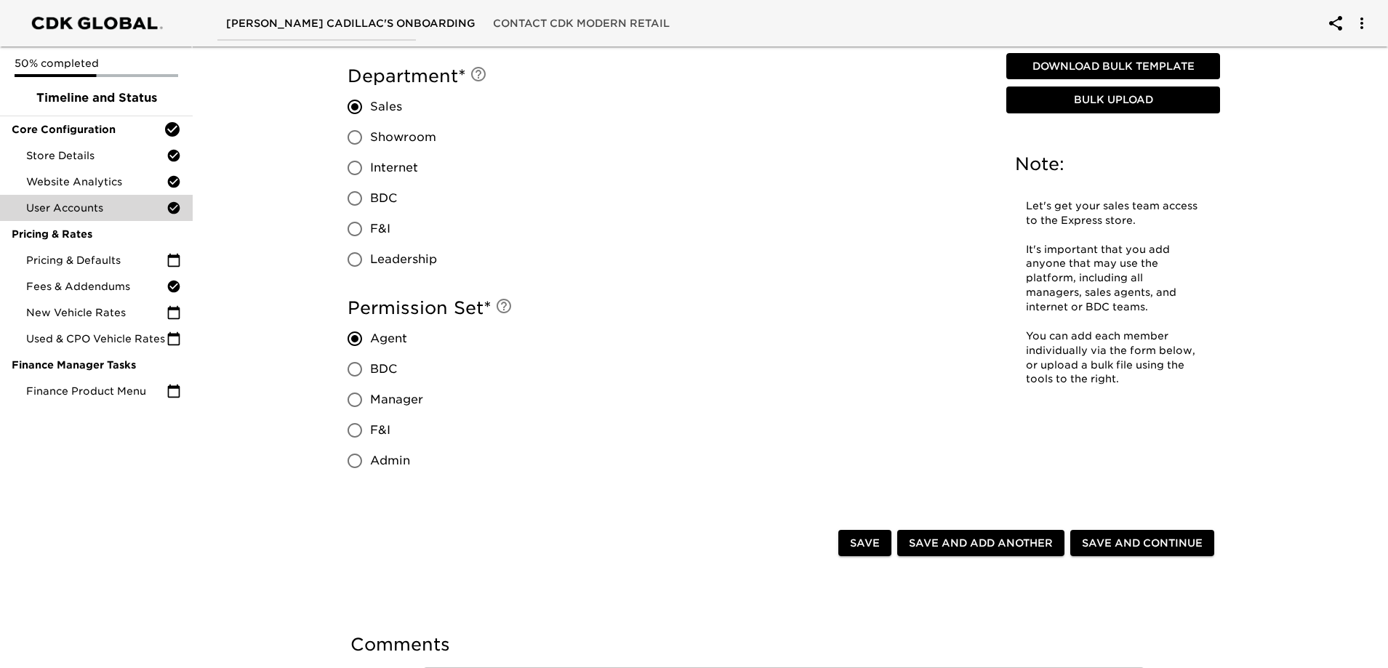
scroll to position [1164, 0]
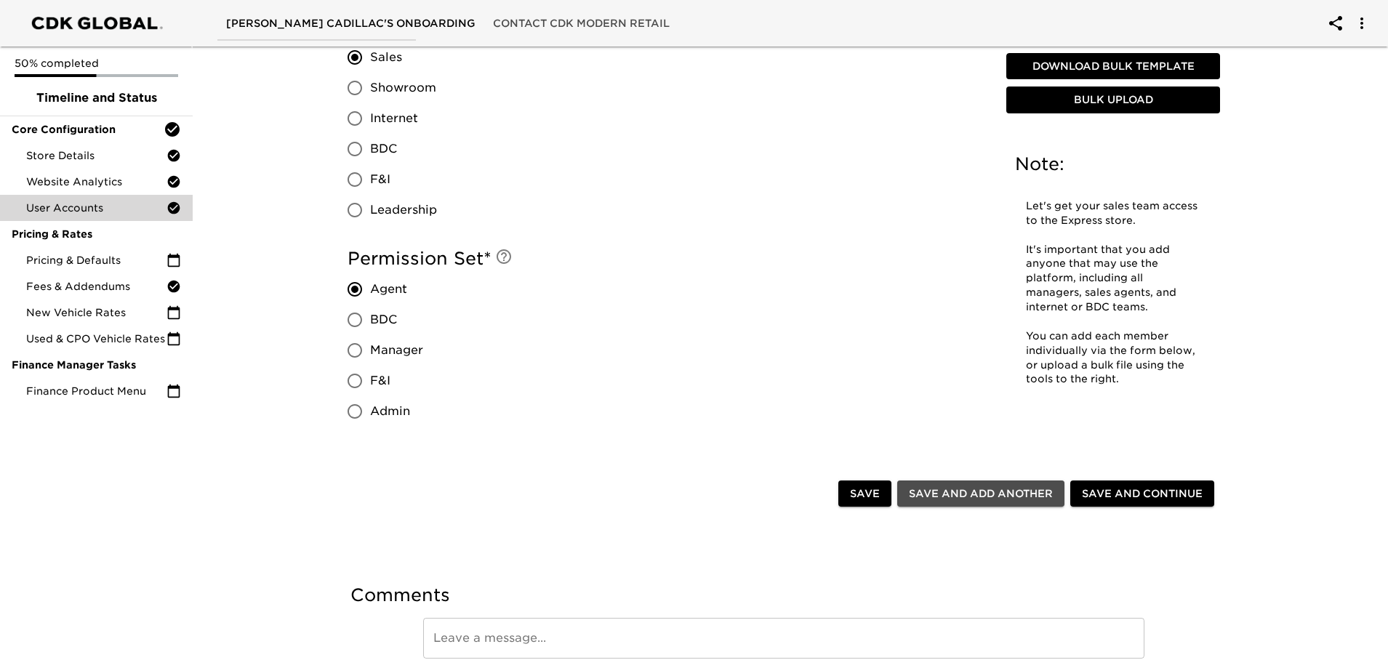
click at [1003, 493] on span "Save and Add Another" at bounding box center [981, 494] width 144 height 18
radio input "false"
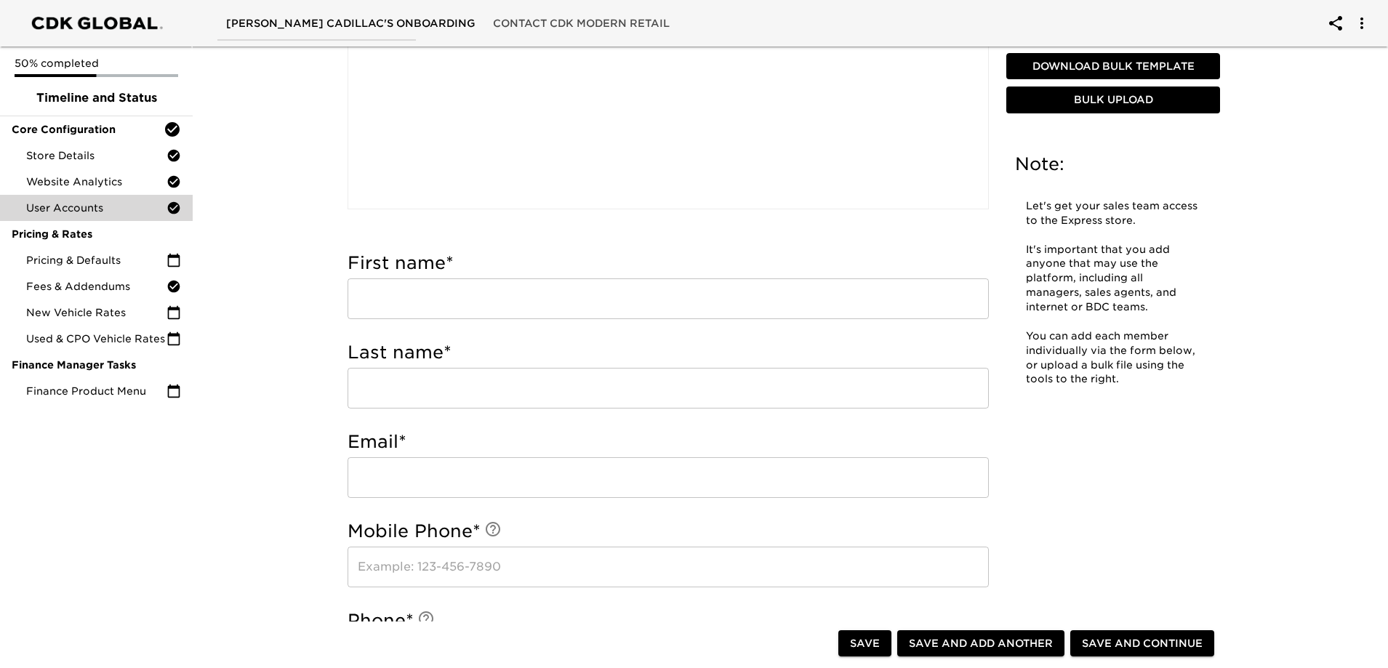
scroll to position [291, 0]
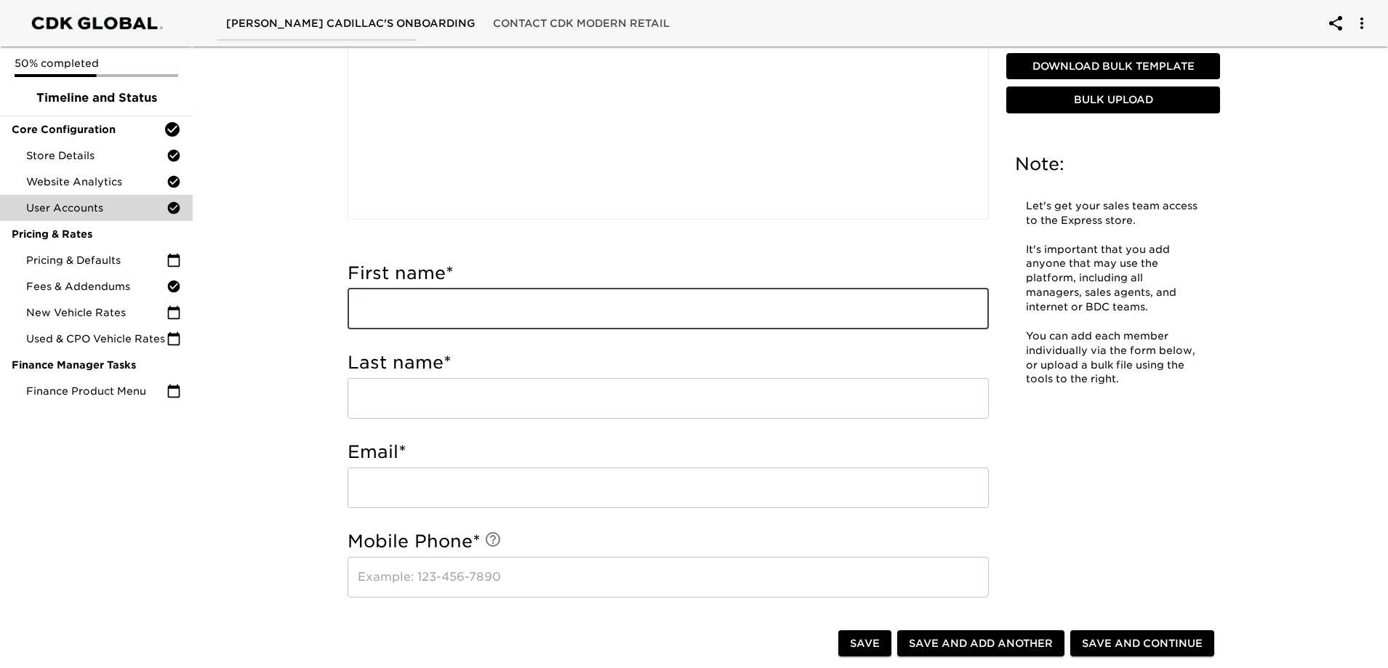
click at [454, 311] on input "text" at bounding box center [668, 309] width 641 height 41
type input "[PERSON_NAME]"
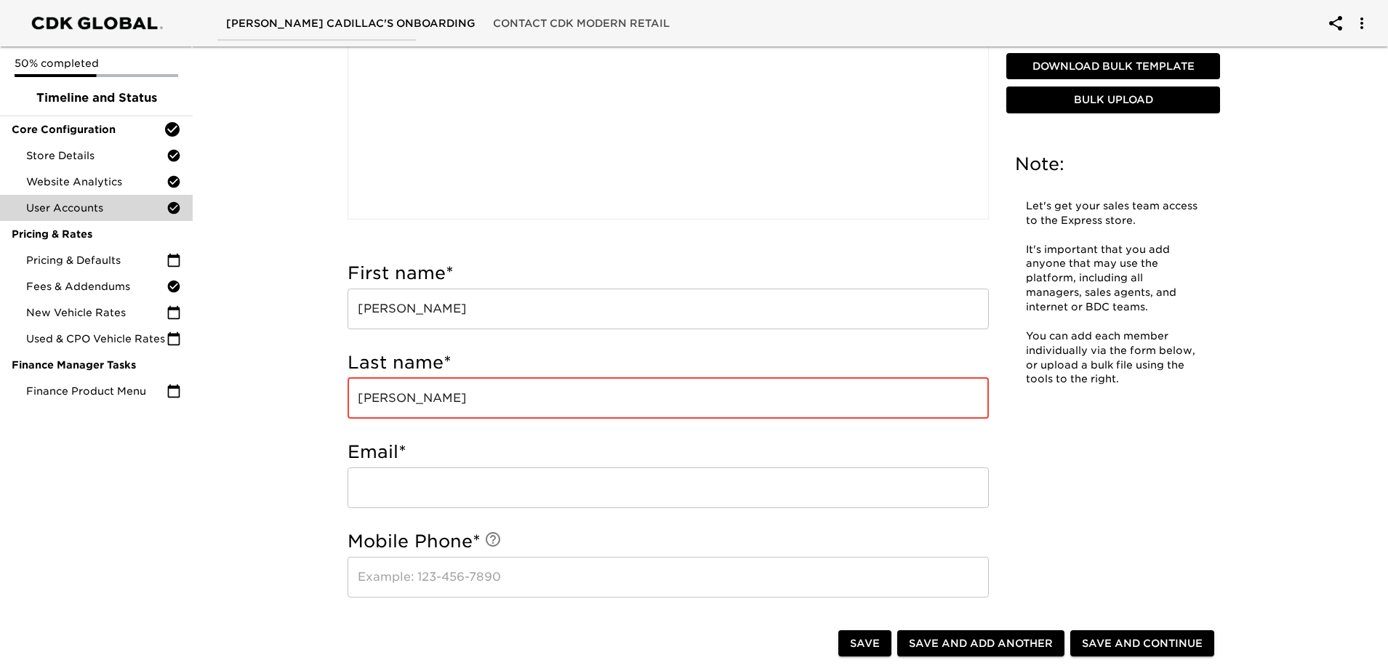
type input "[PERSON_NAME]"
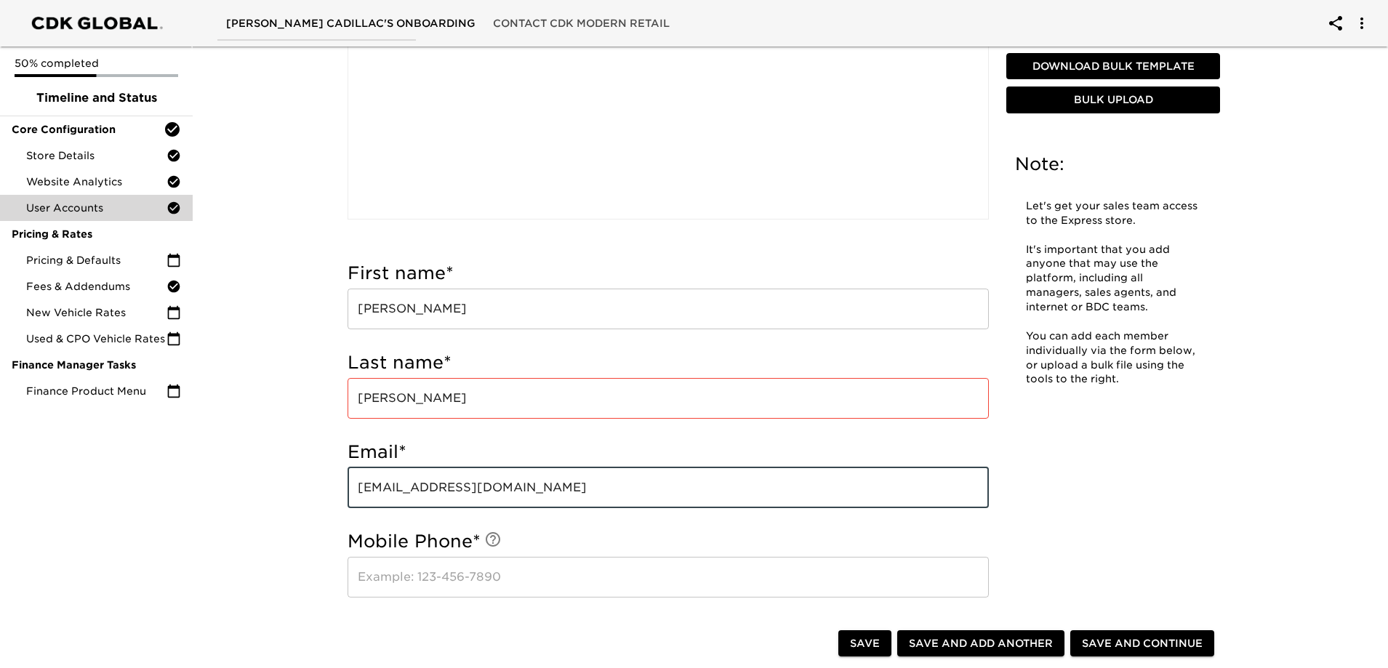
type input "[EMAIL_ADDRESS][DOMAIN_NAME]"
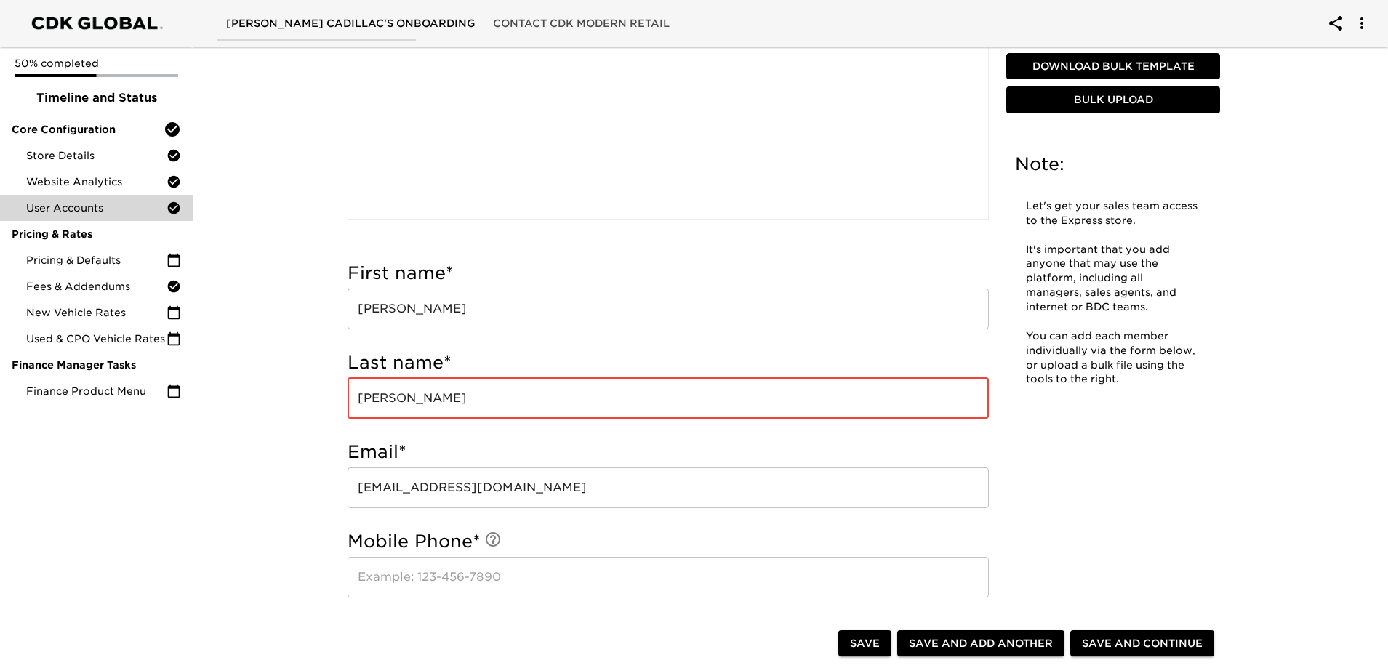
click at [442, 395] on input "[PERSON_NAME]" at bounding box center [668, 398] width 641 height 41
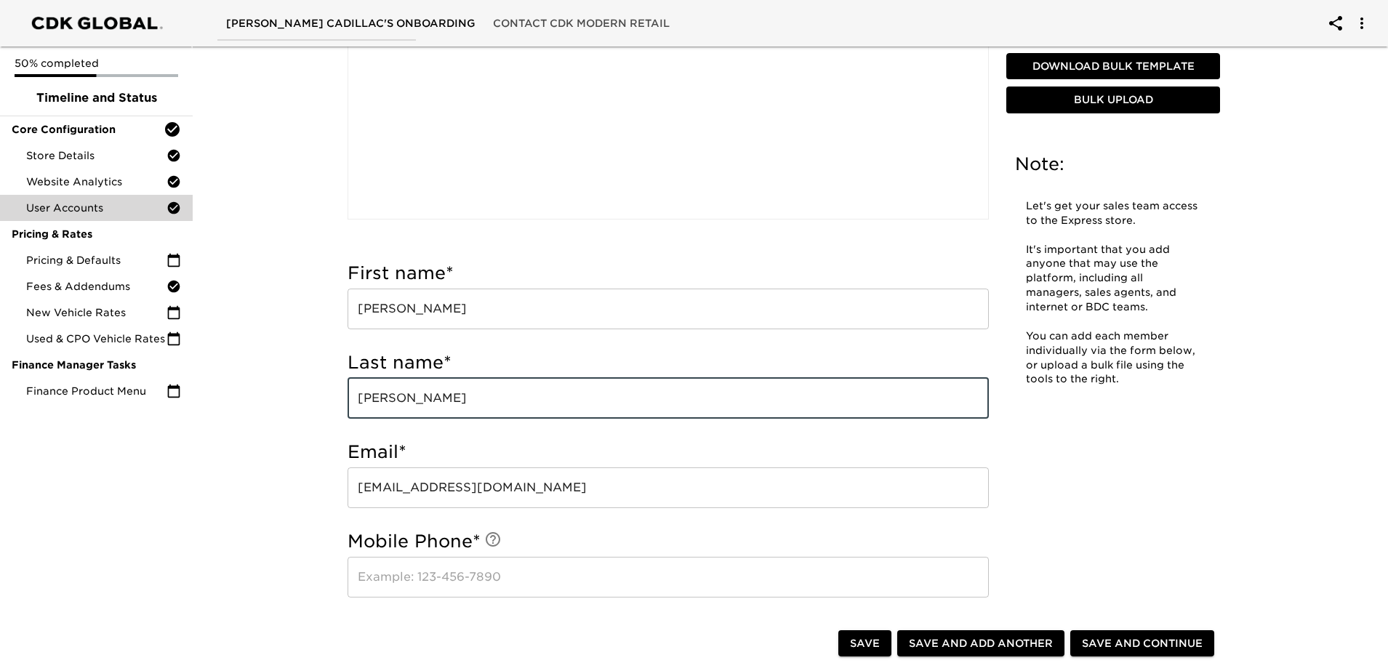
click at [487, 570] on input "text" at bounding box center [668, 577] width 641 height 41
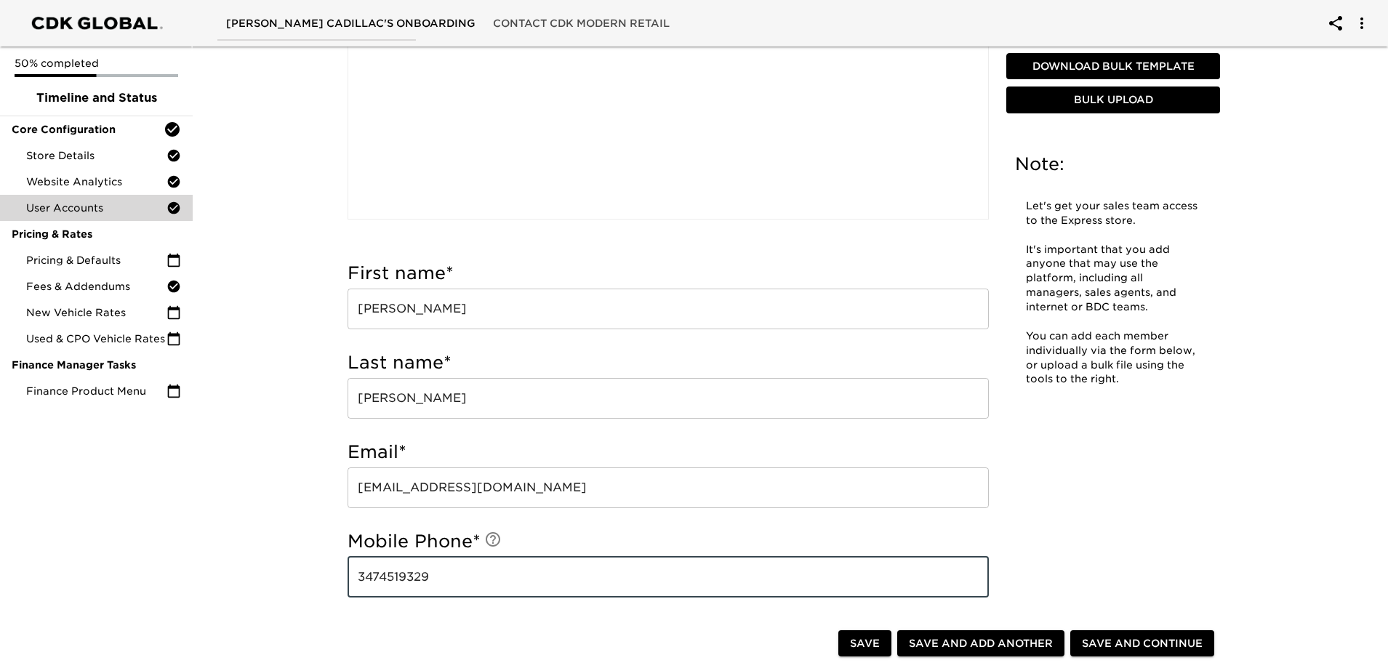
type input "3474519329"
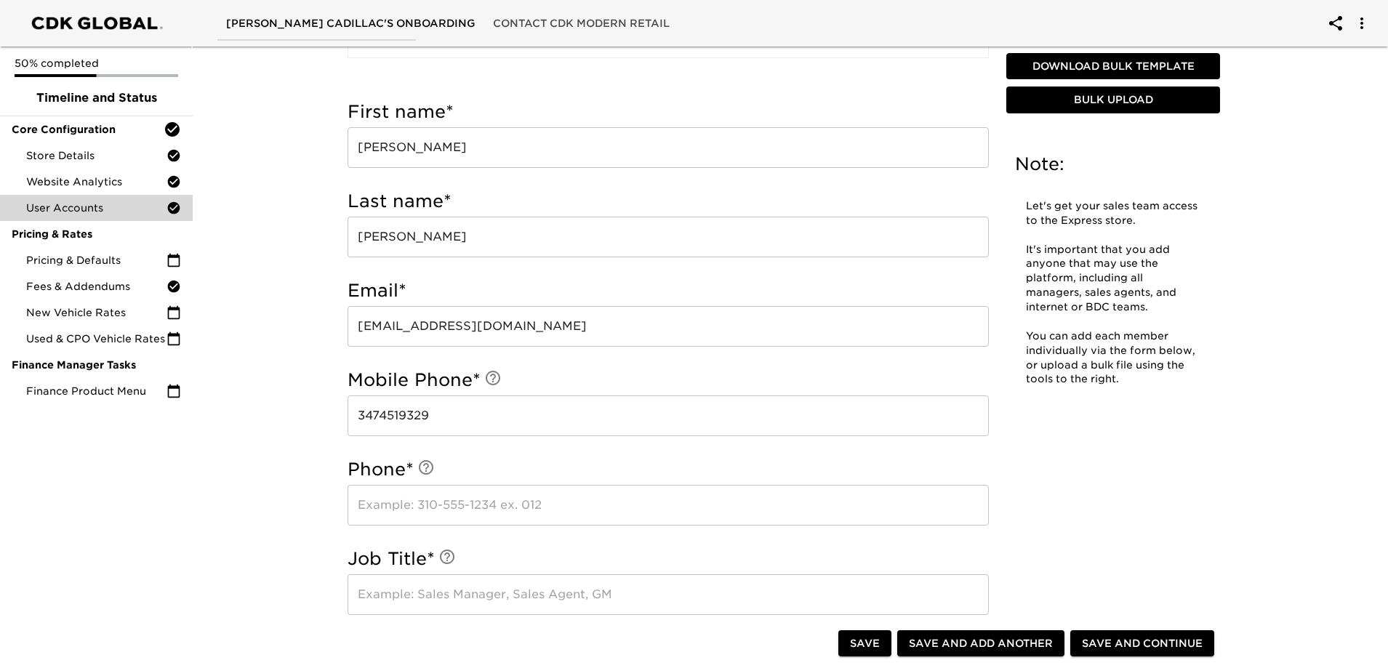
scroll to position [509, 0]
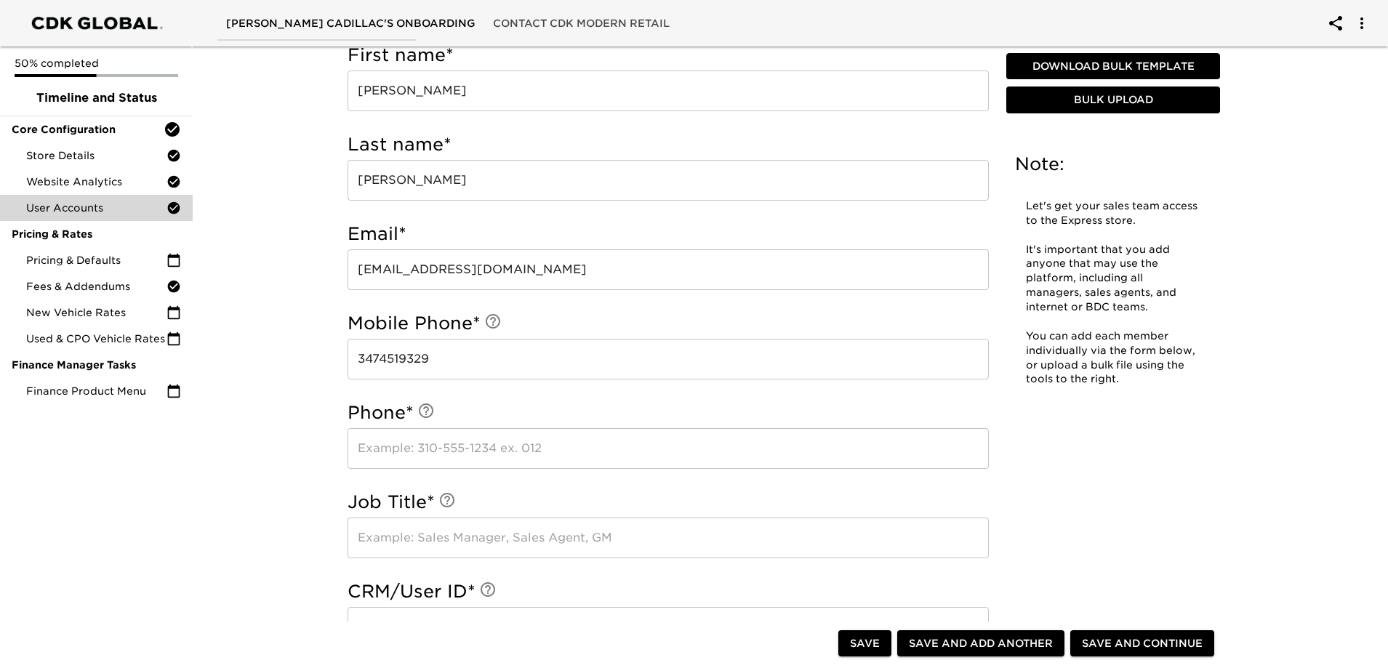
click at [442, 446] on input "text" at bounding box center [668, 448] width 641 height 41
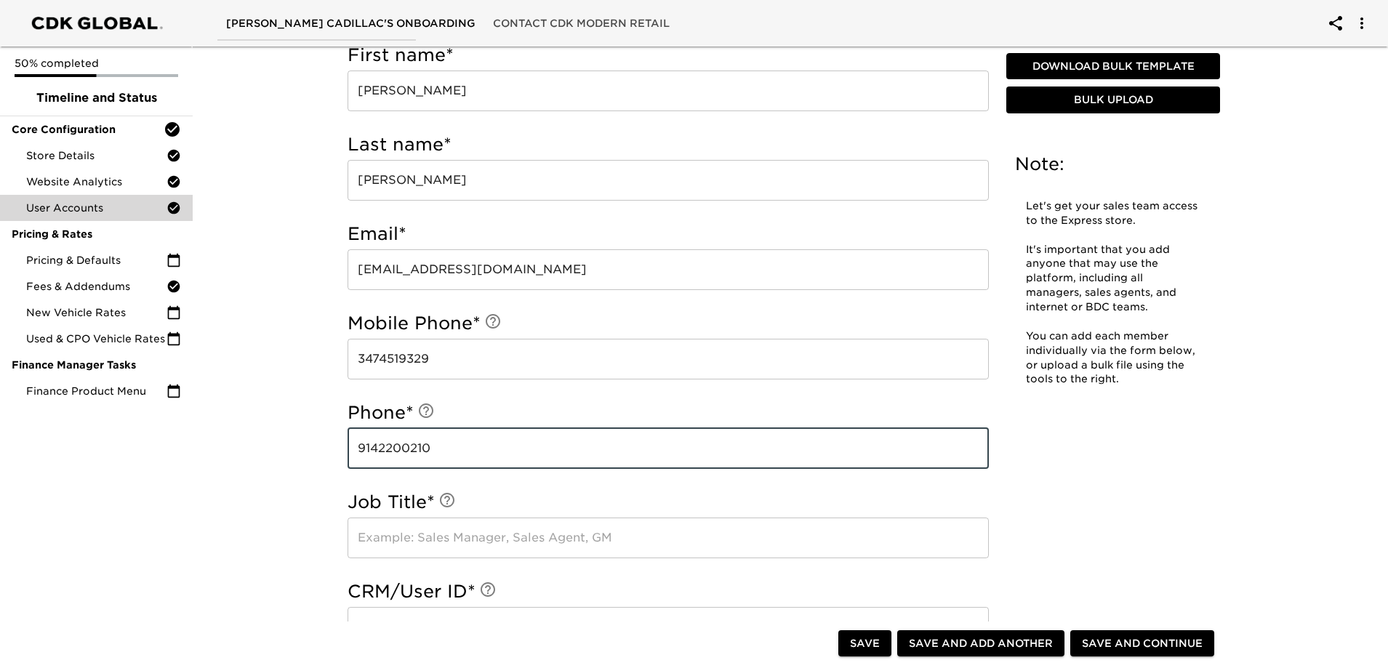
type input "9142200210"
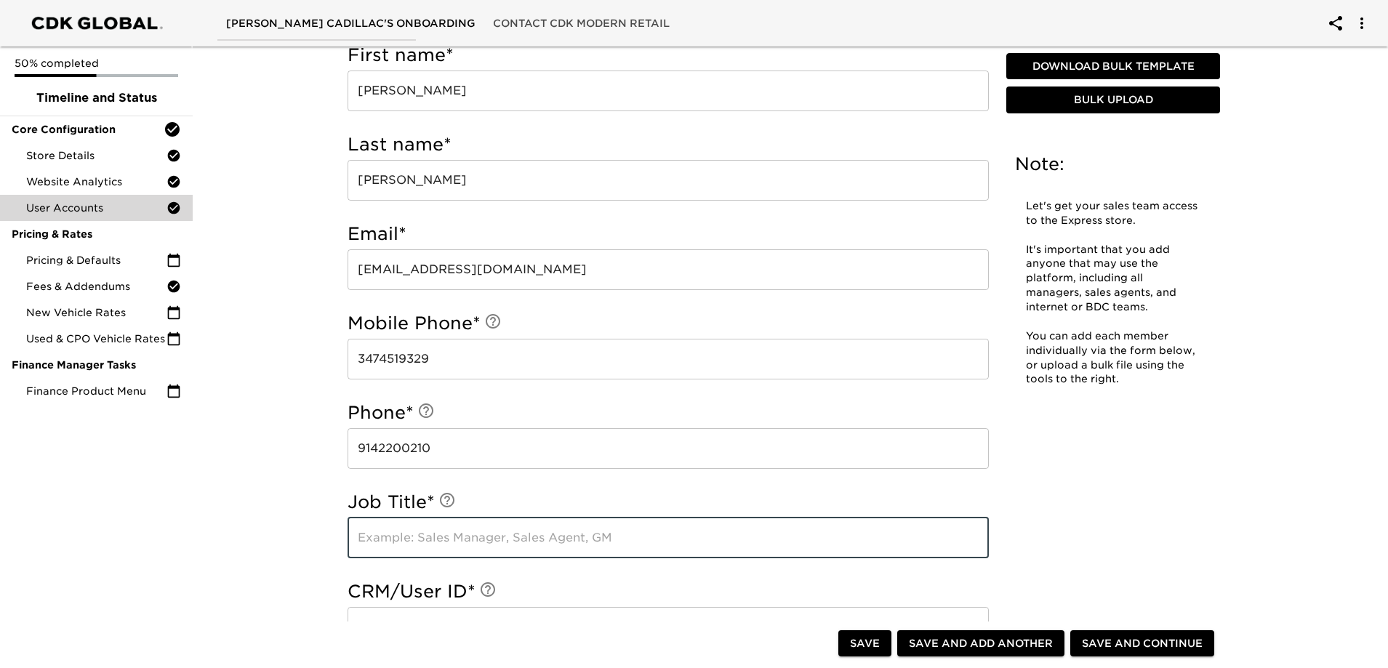
click at [417, 543] on input "text" at bounding box center [668, 538] width 641 height 41
type input "Sales representative"
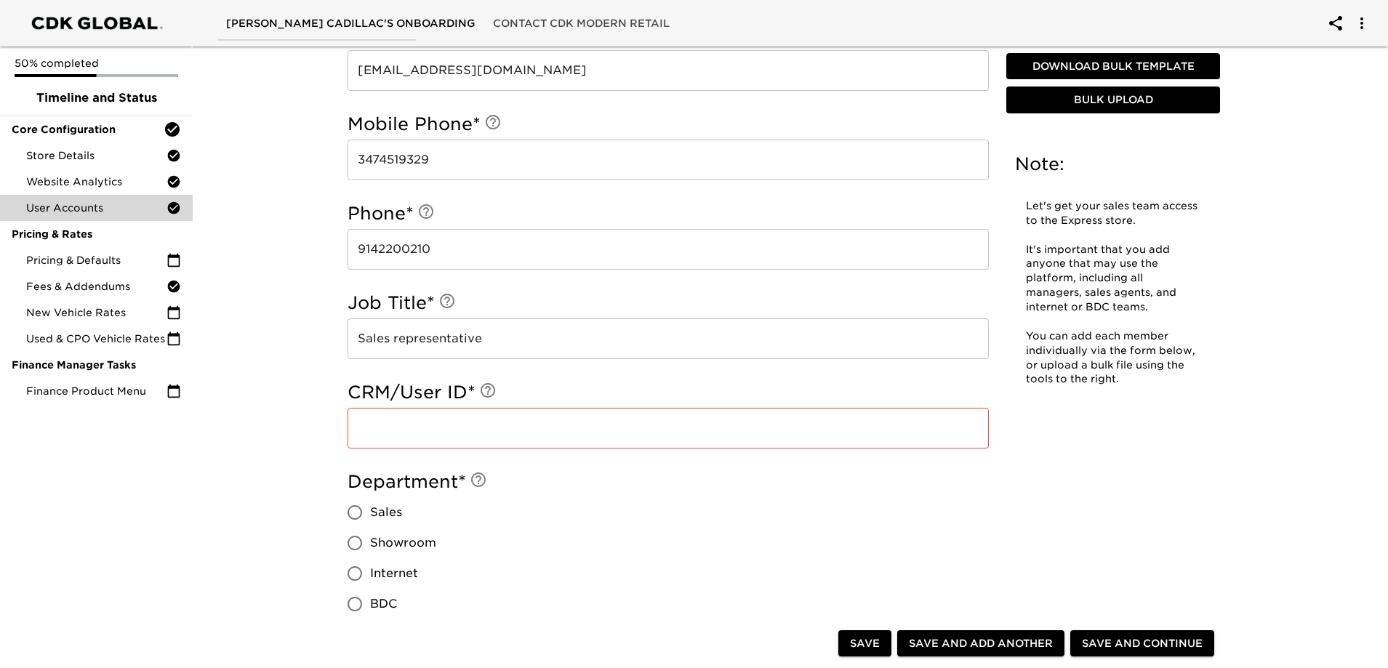
scroll to position [727, 0]
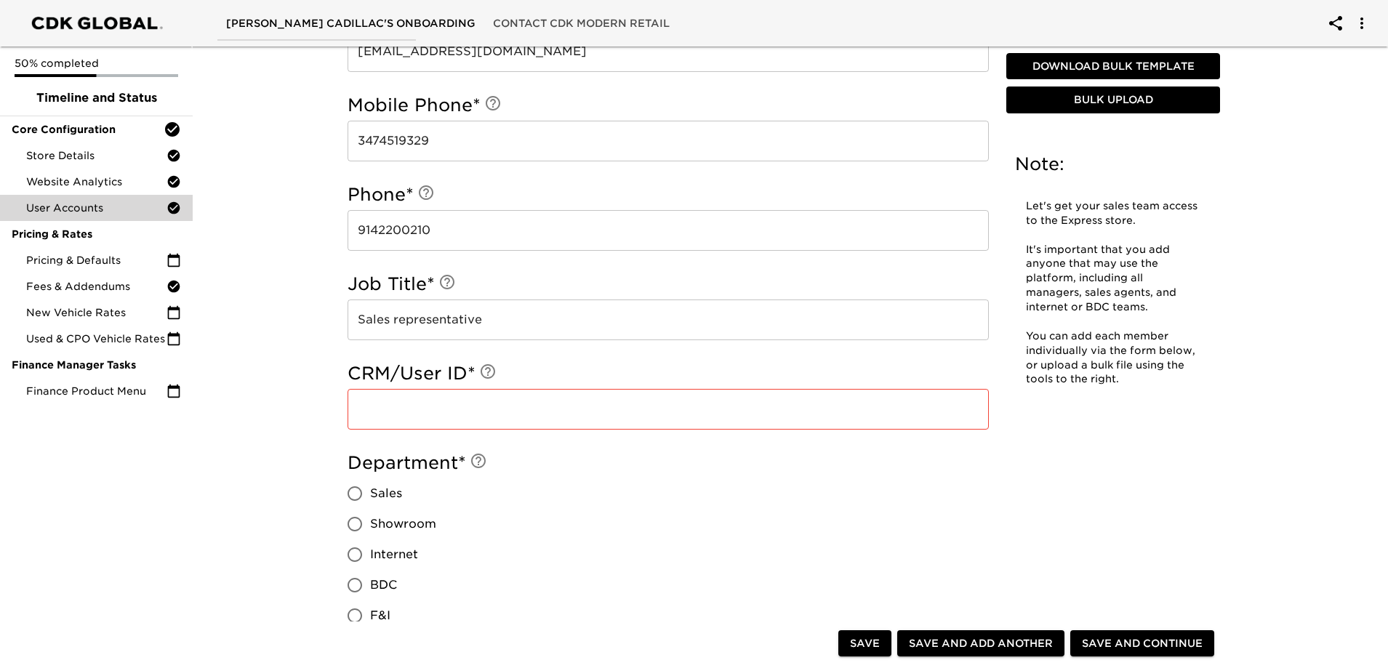
click at [426, 404] on input "text" at bounding box center [668, 409] width 641 height 41
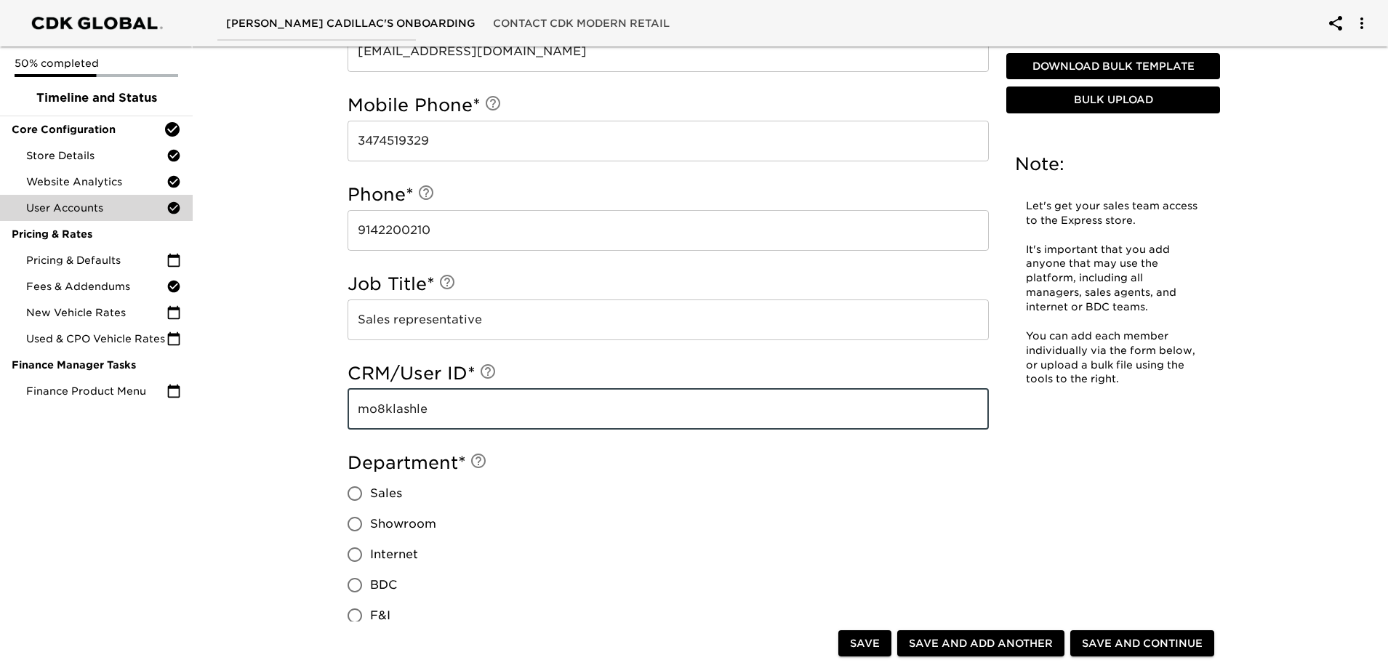
type input "mo8klashle"
click at [357, 490] on input "Sales" at bounding box center [355, 494] width 31 height 31
radio input "true"
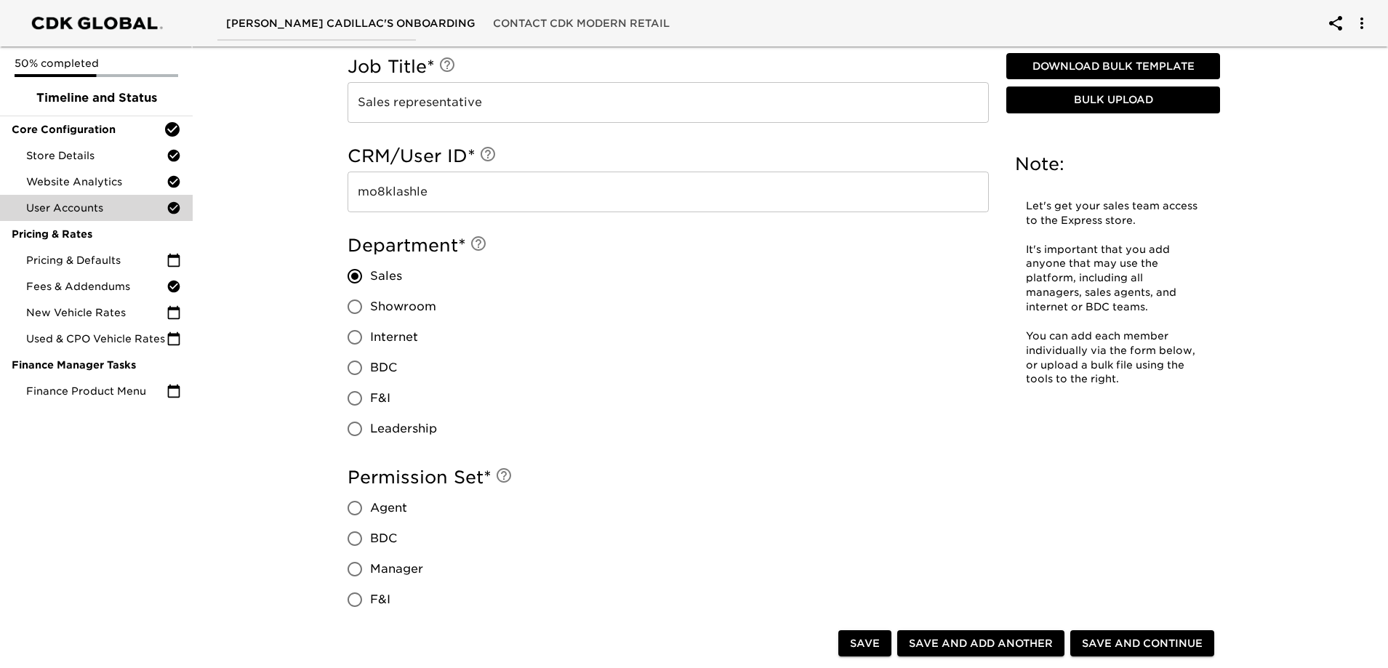
scroll to position [945, 0]
click at [353, 503] on input "Agent" at bounding box center [355, 507] width 31 height 31
radio input "true"
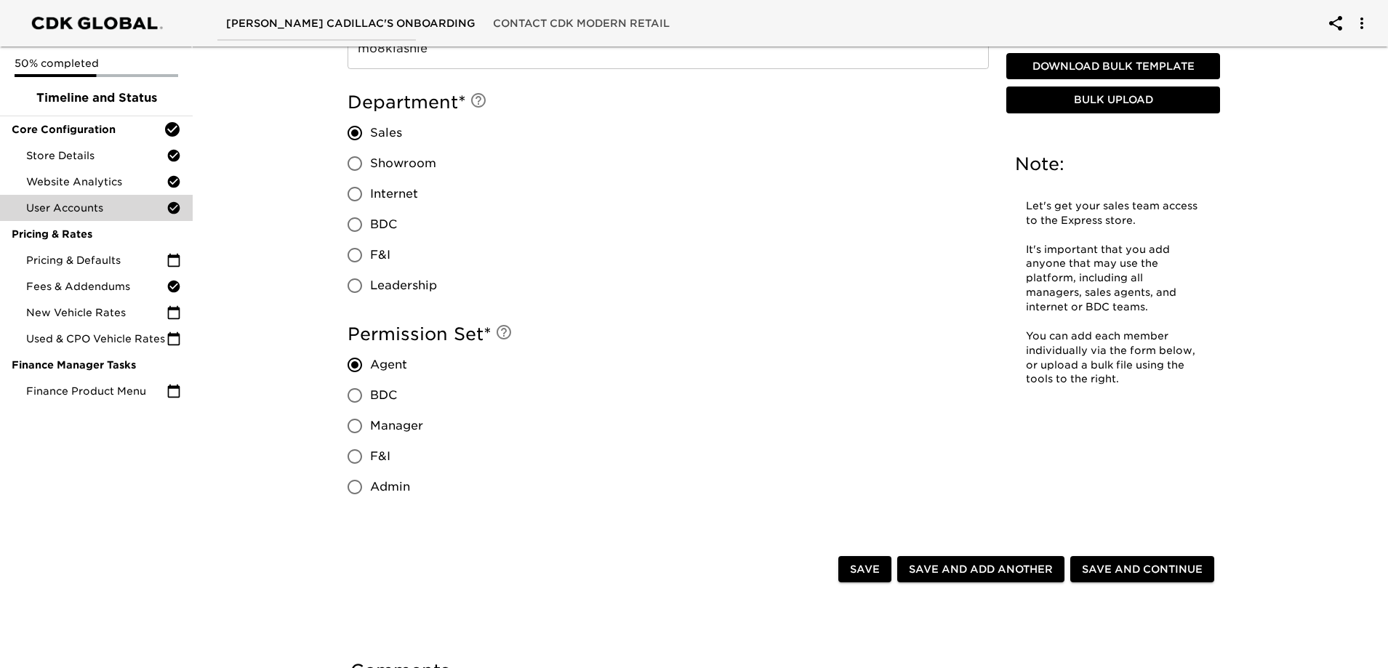
scroll to position [1164, 0]
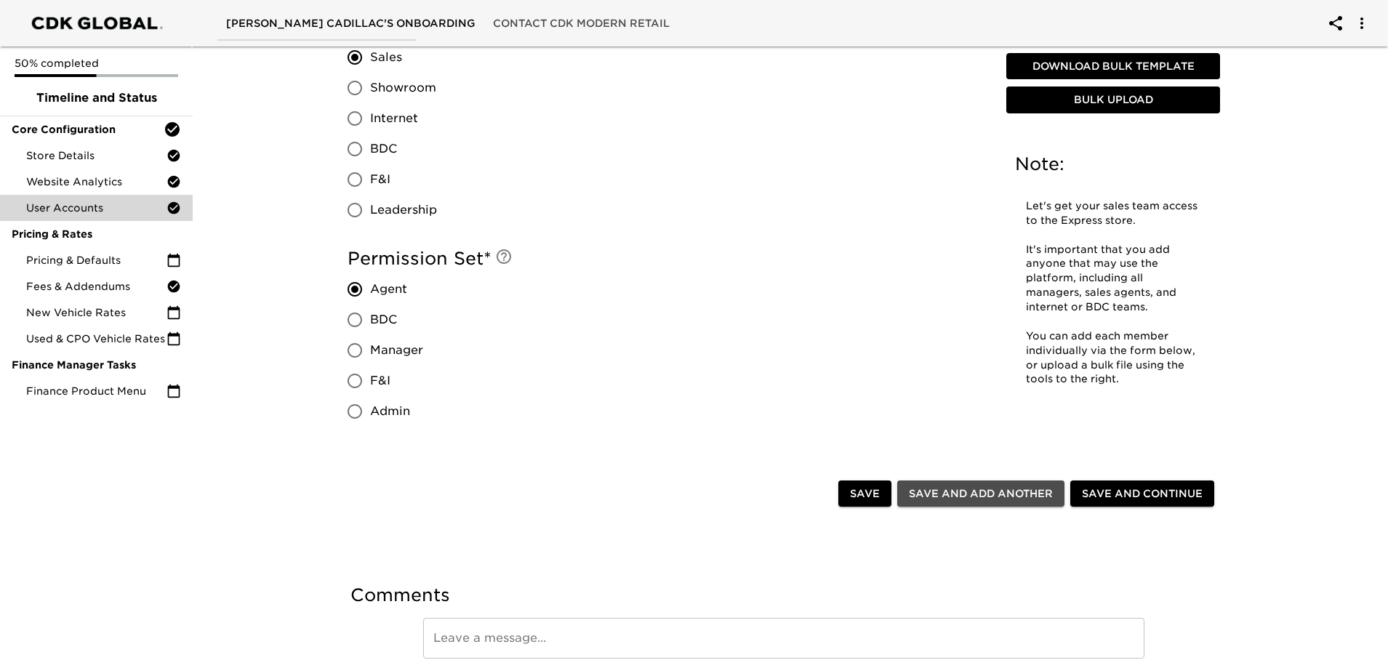
click at [999, 492] on span "Save and Add Another" at bounding box center [981, 494] width 144 height 18
radio input "false"
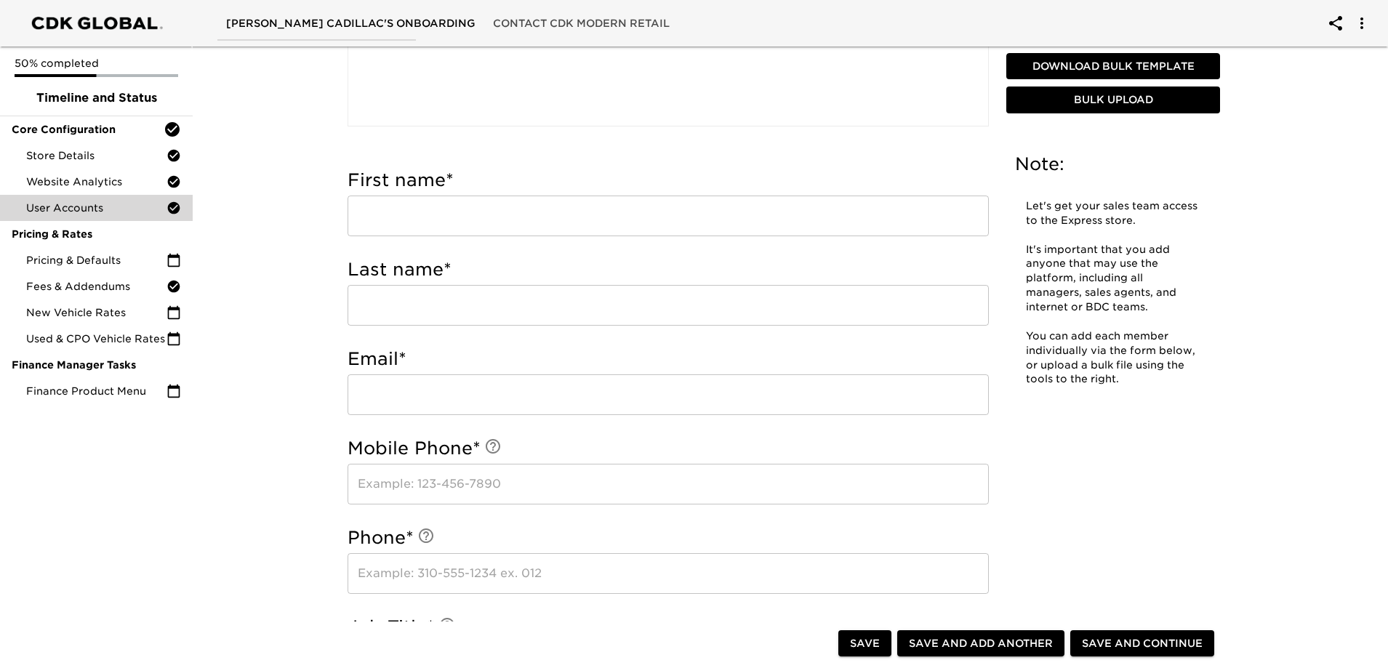
scroll to position [364, 0]
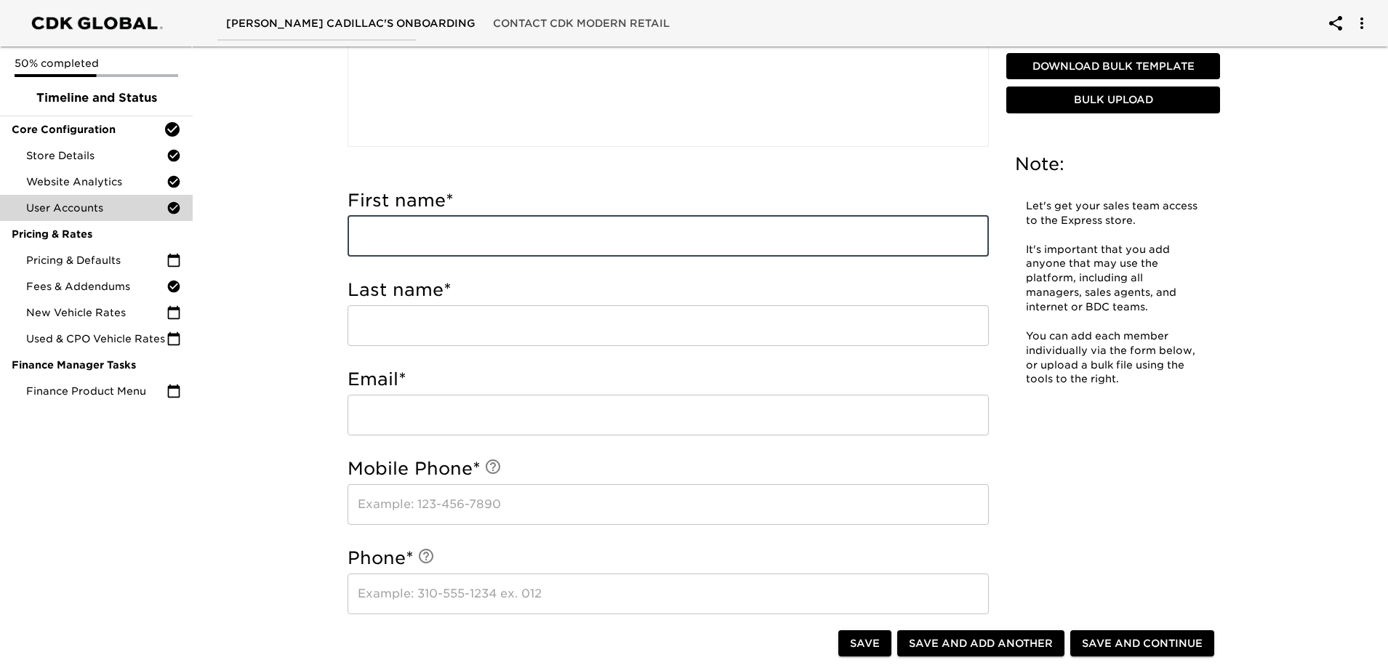
click at [455, 236] on input "text" at bounding box center [668, 236] width 641 height 41
type input "[PERSON_NAME]"
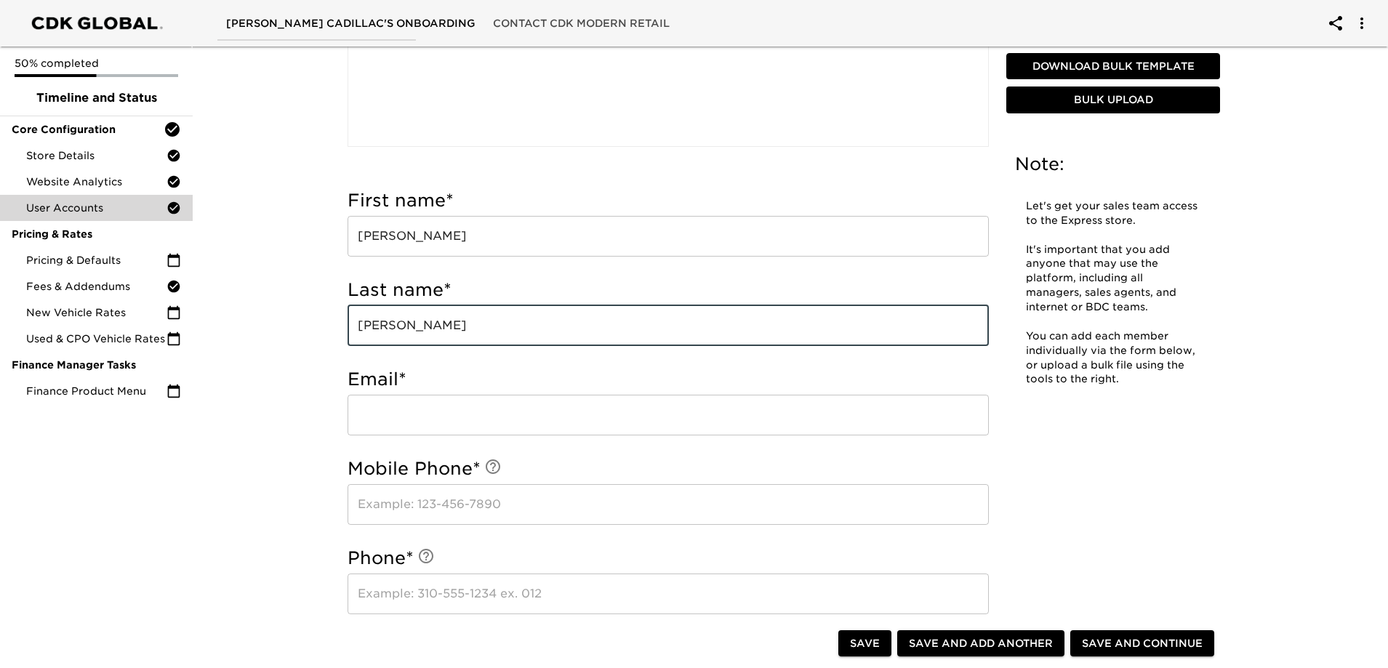
type input "[PERSON_NAME]"
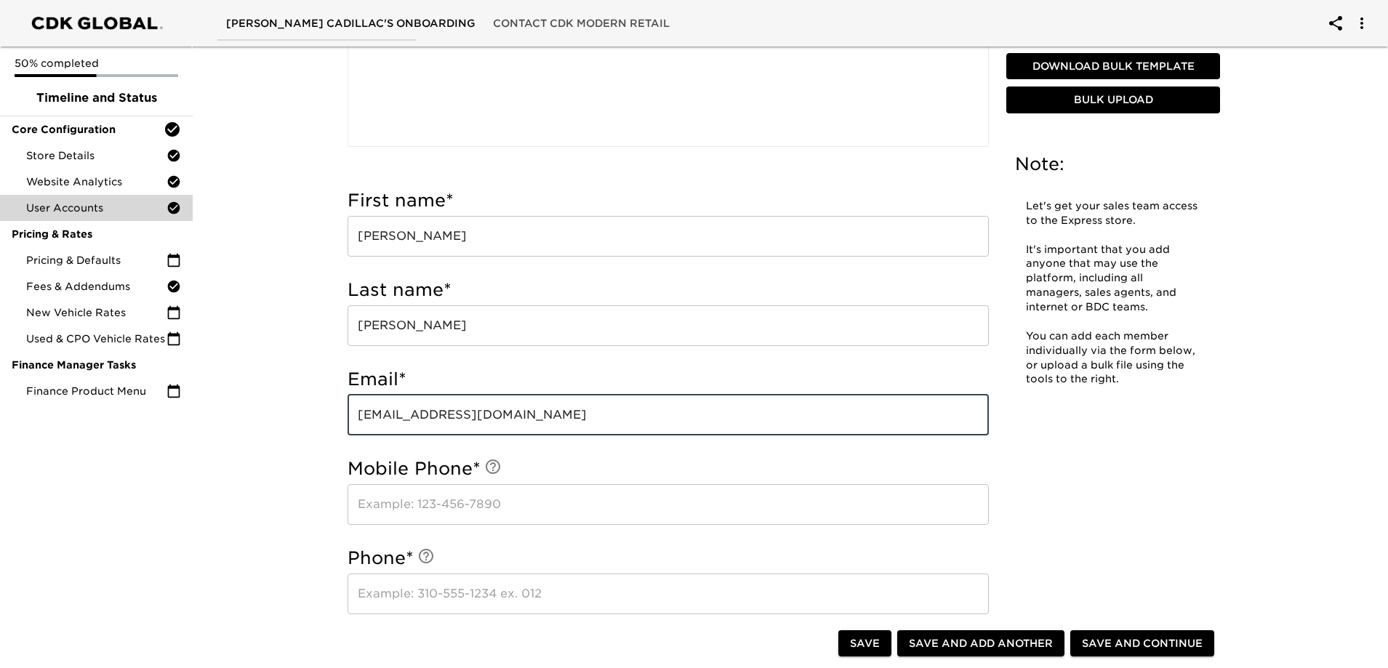
type input "[EMAIL_ADDRESS][DOMAIN_NAME]"
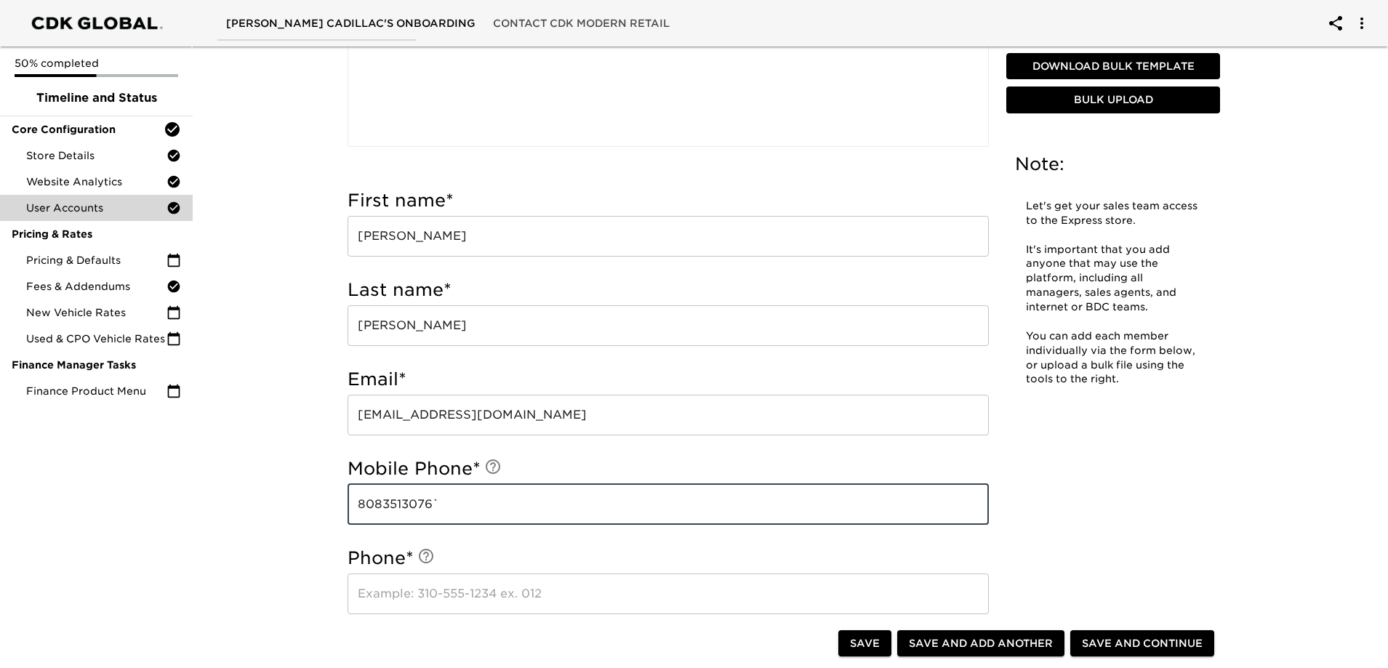
type input "8083513076`"
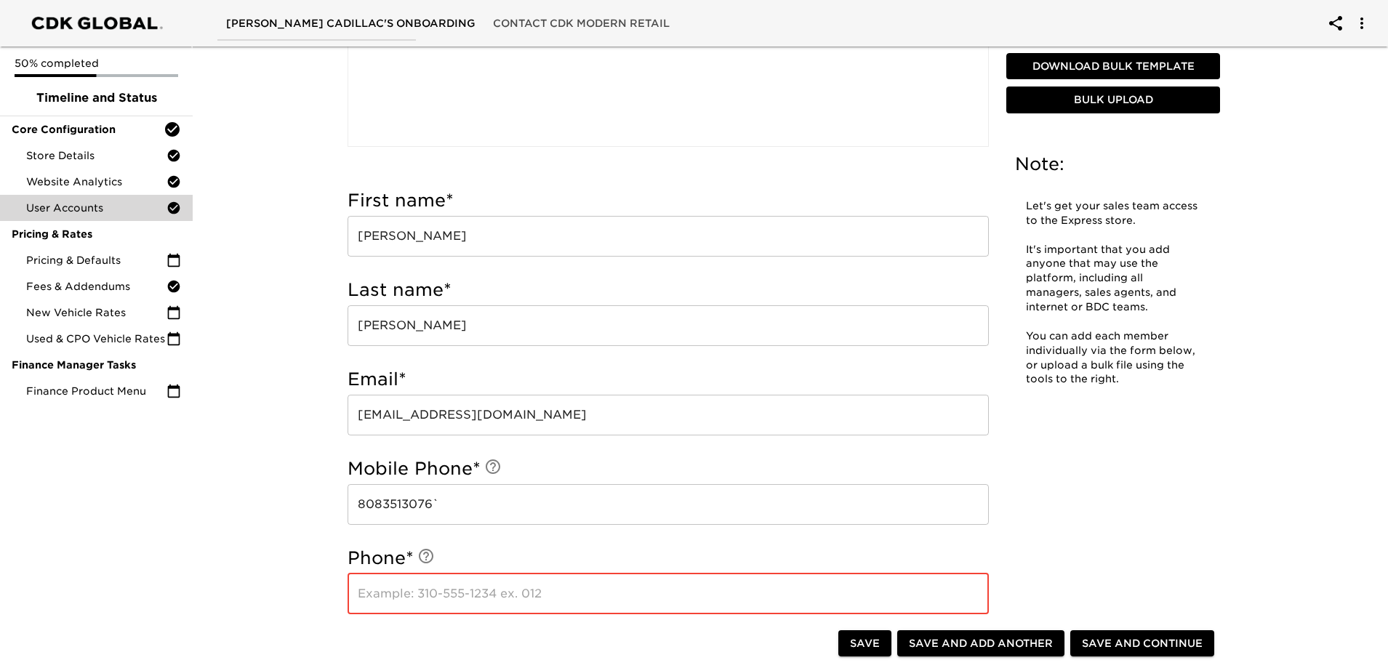
click at [439, 596] on input "text" at bounding box center [668, 594] width 641 height 41
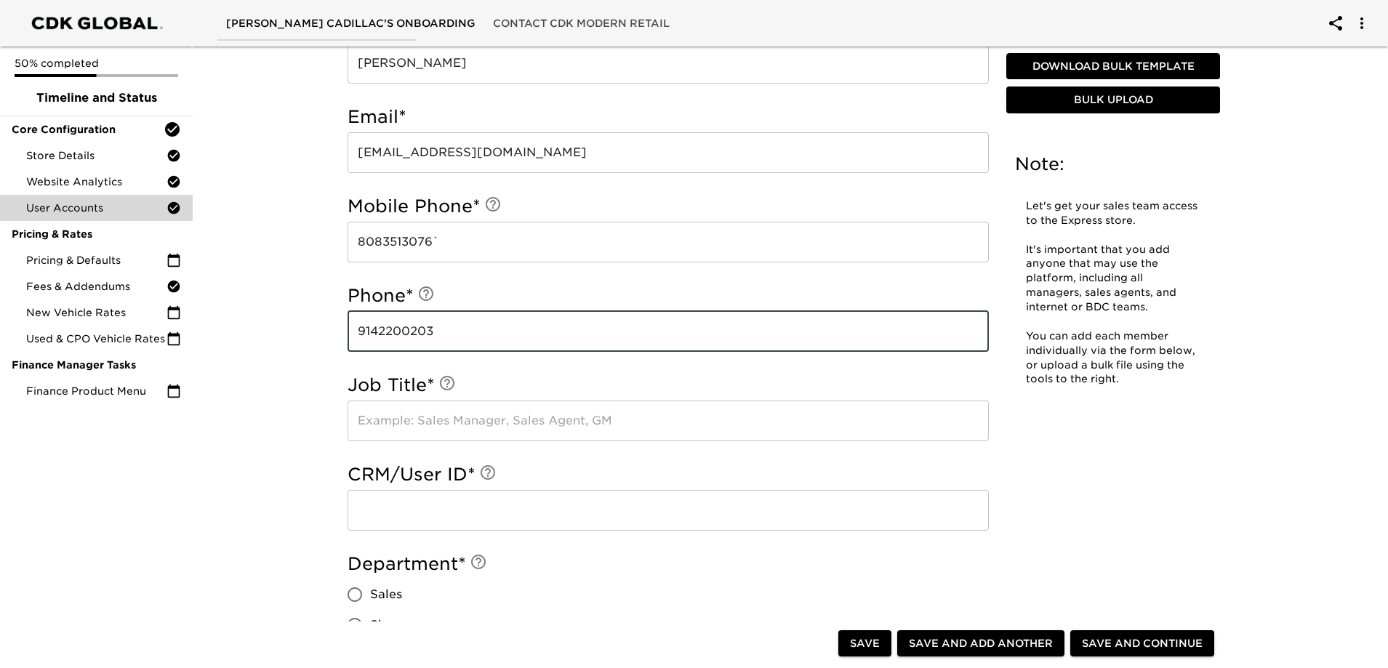
scroll to position [654, 0]
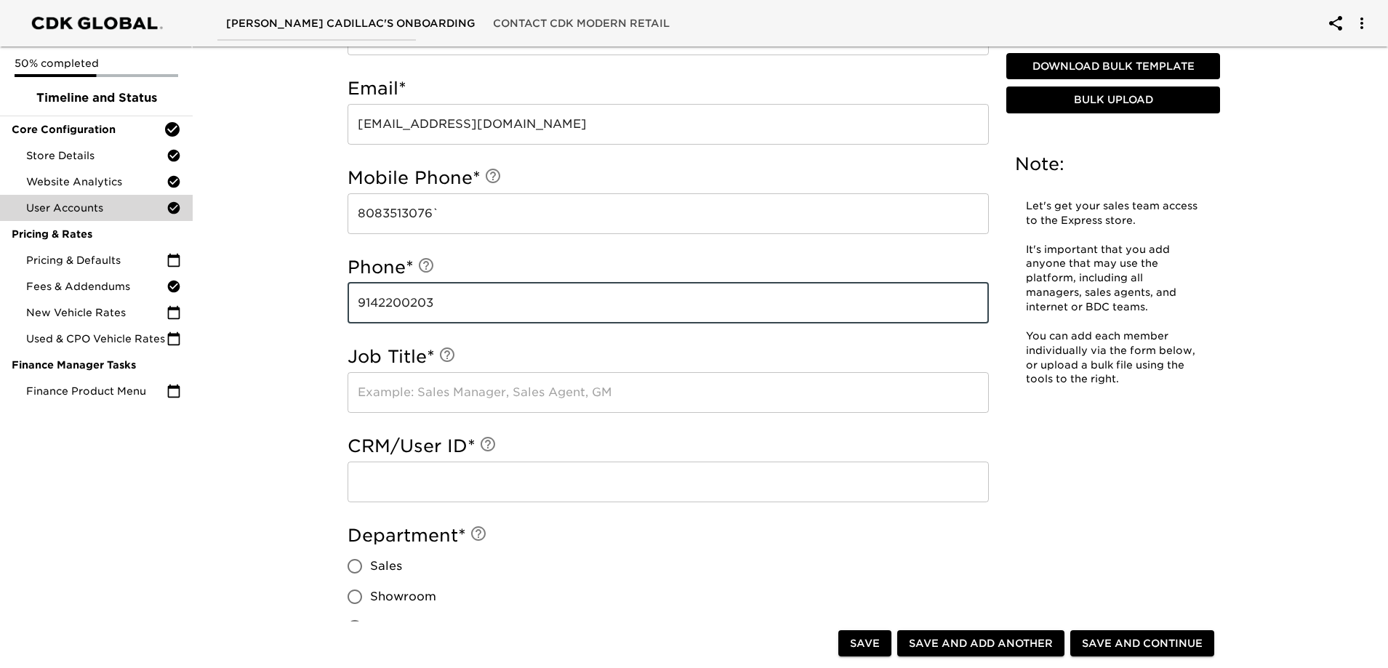
type input "9142200203"
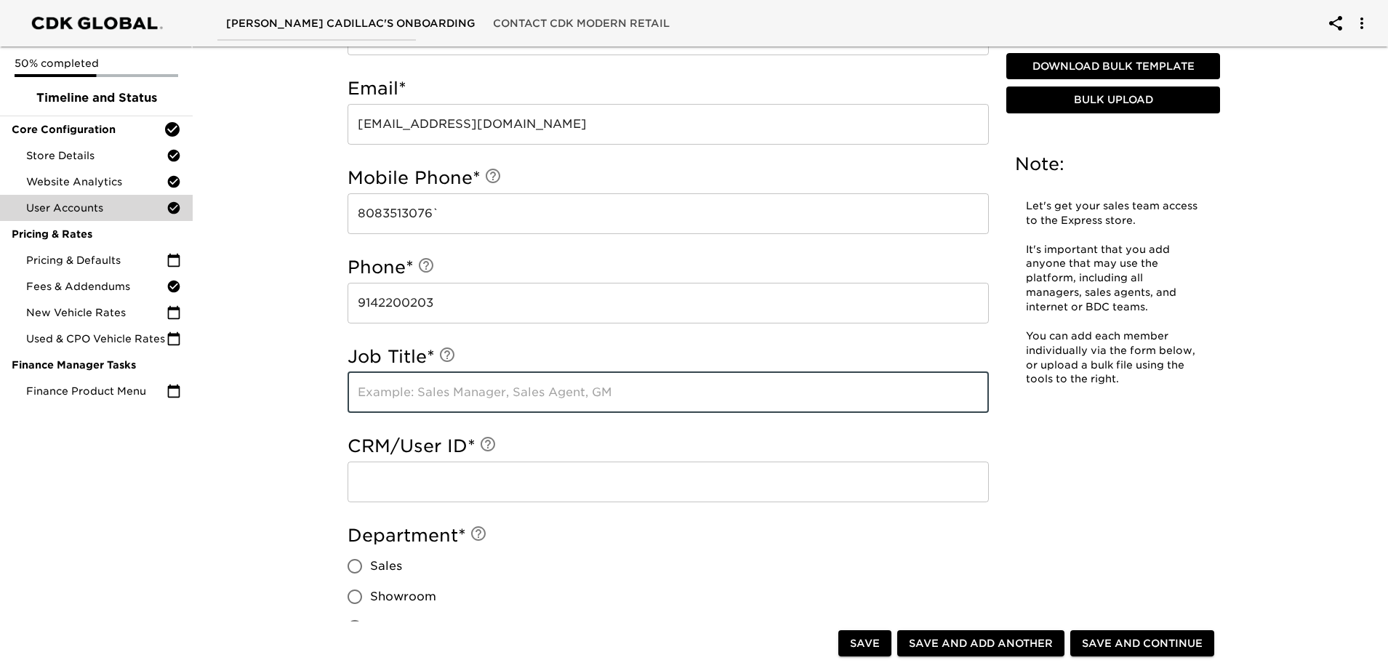
click at [431, 388] on input "text" at bounding box center [668, 392] width 641 height 41
type input "Sales Representative"
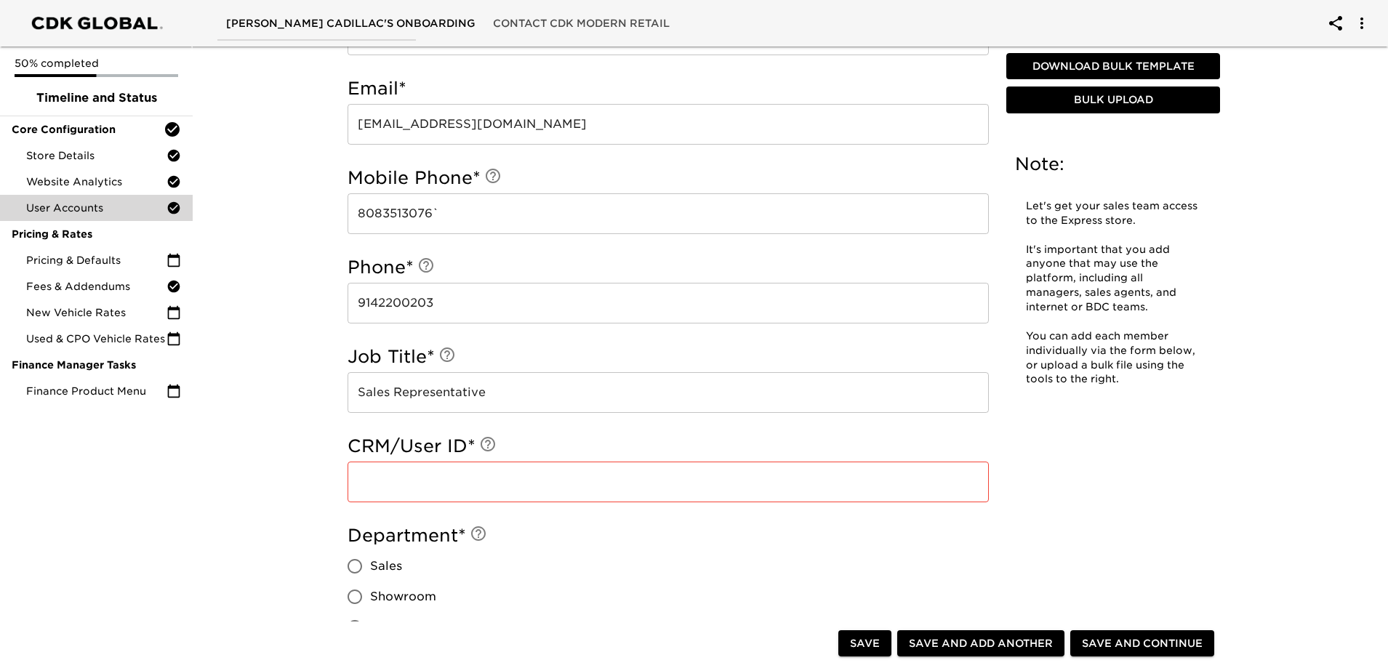
click at [479, 484] on input "text" at bounding box center [668, 482] width 641 height 41
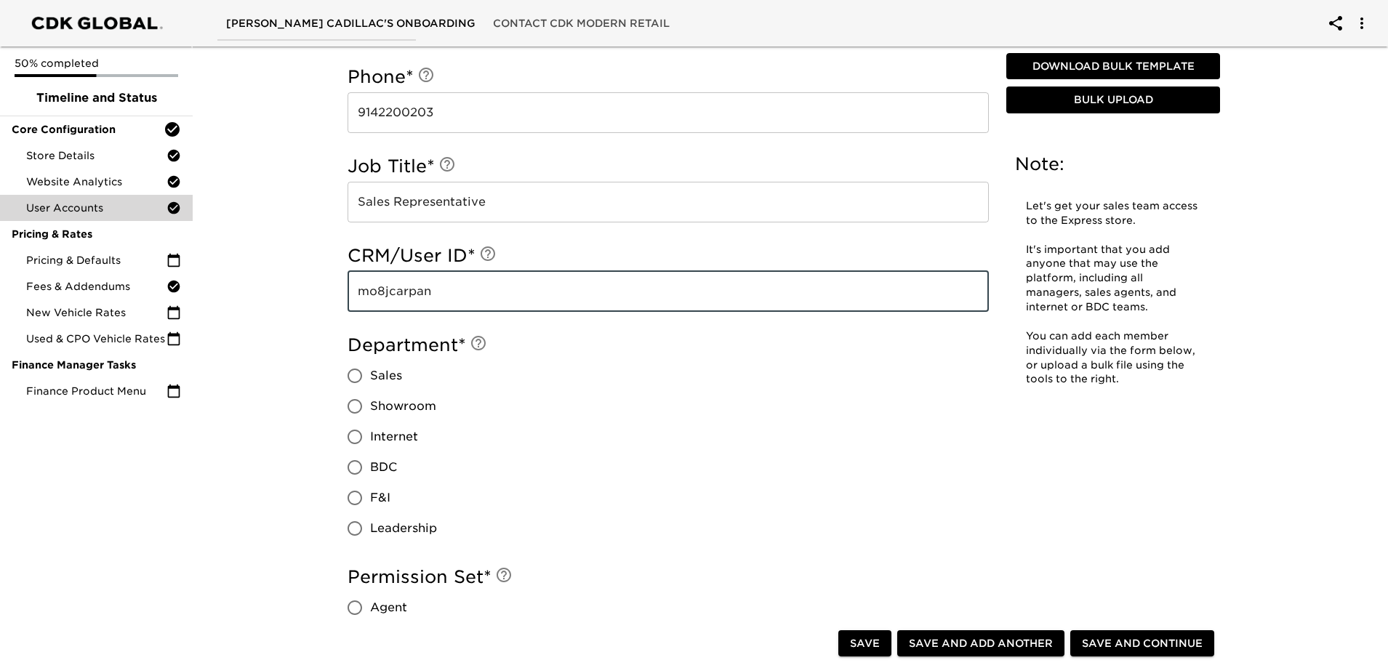
scroll to position [873, 0]
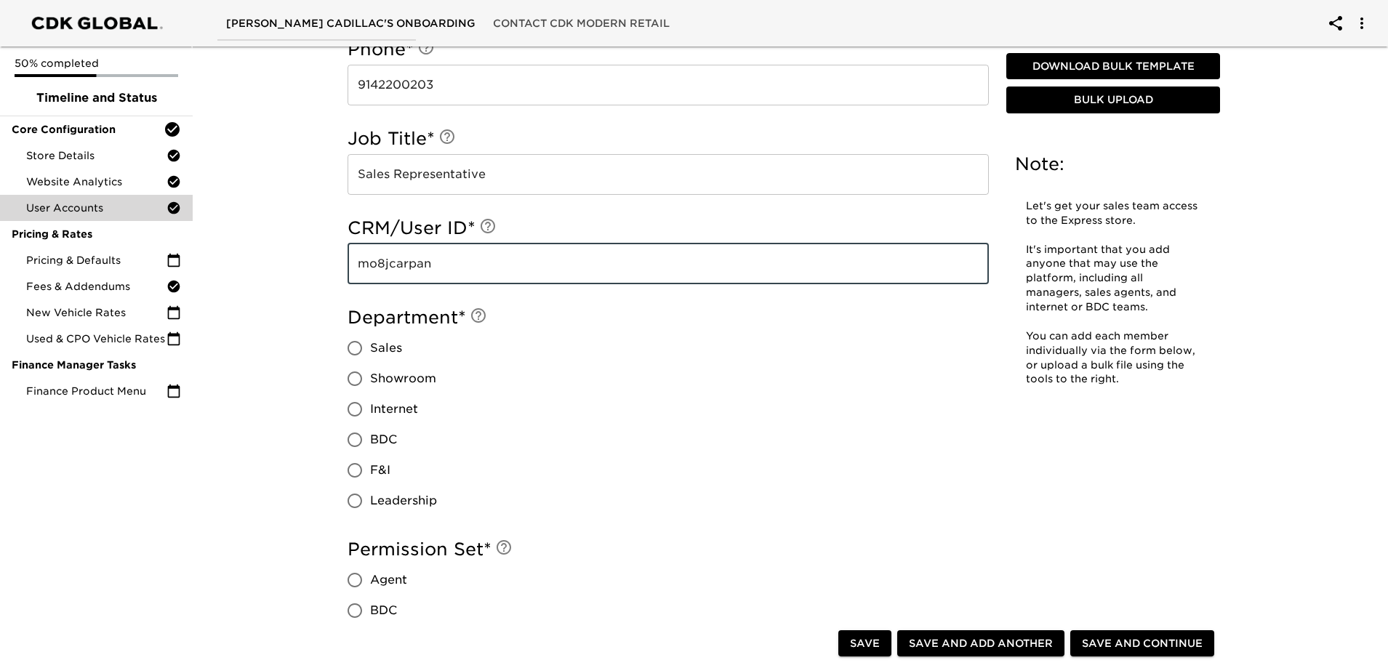
type input "mo8jcarpan"
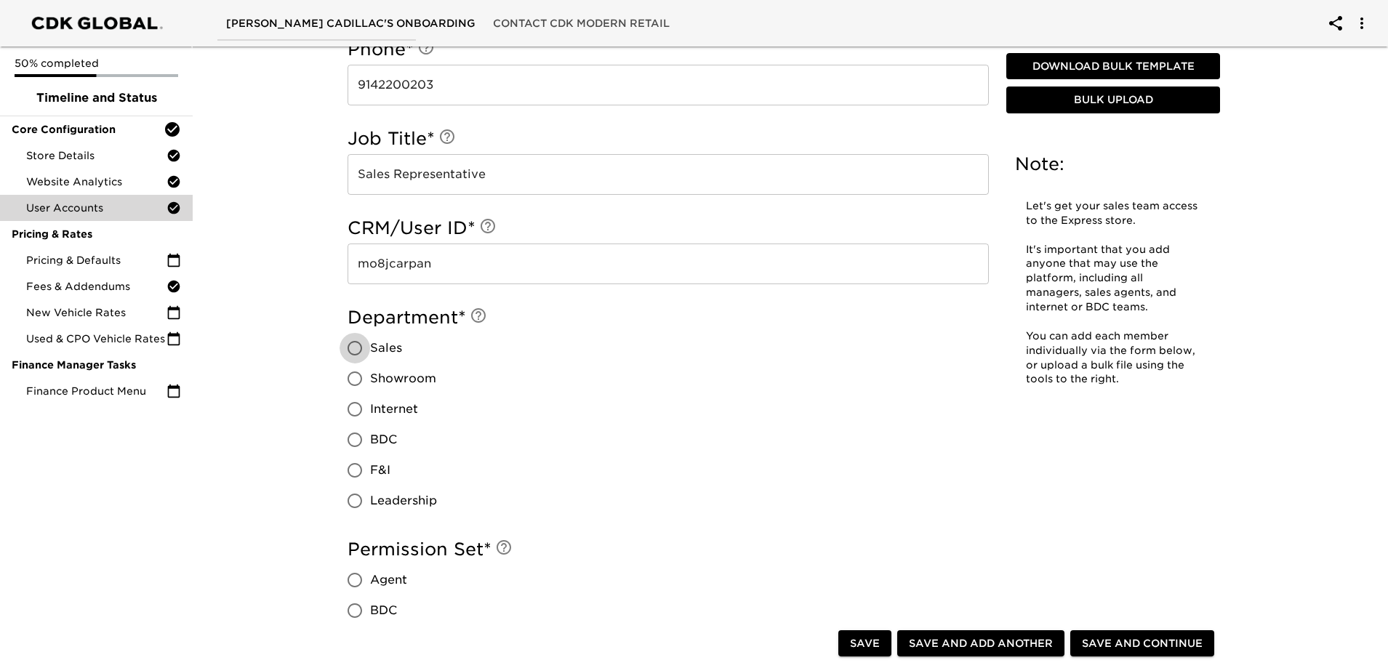
click at [356, 346] on input "Sales" at bounding box center [355, 348] width 31 height 31
radio input "true"
click at [353, 584] on input "Agent" at bounding box center [355, 580] width 31 height 31
radio input "true"
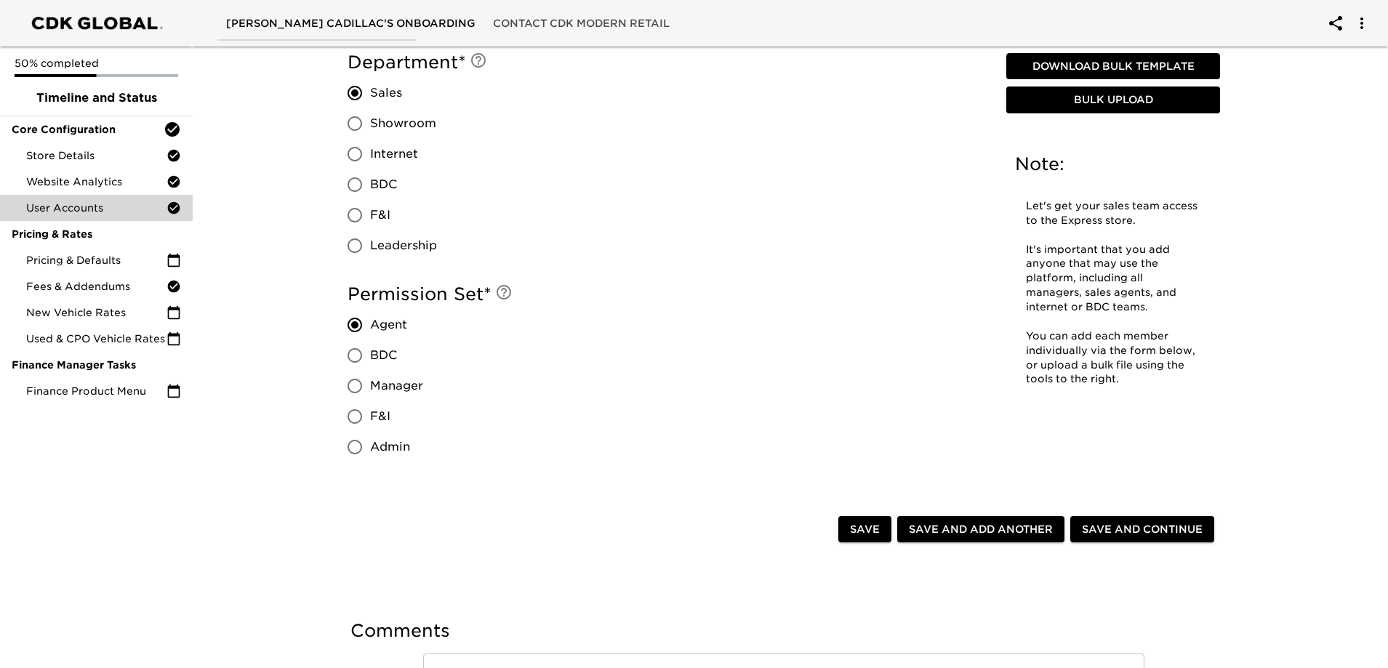
scroll to position [1164, 0]
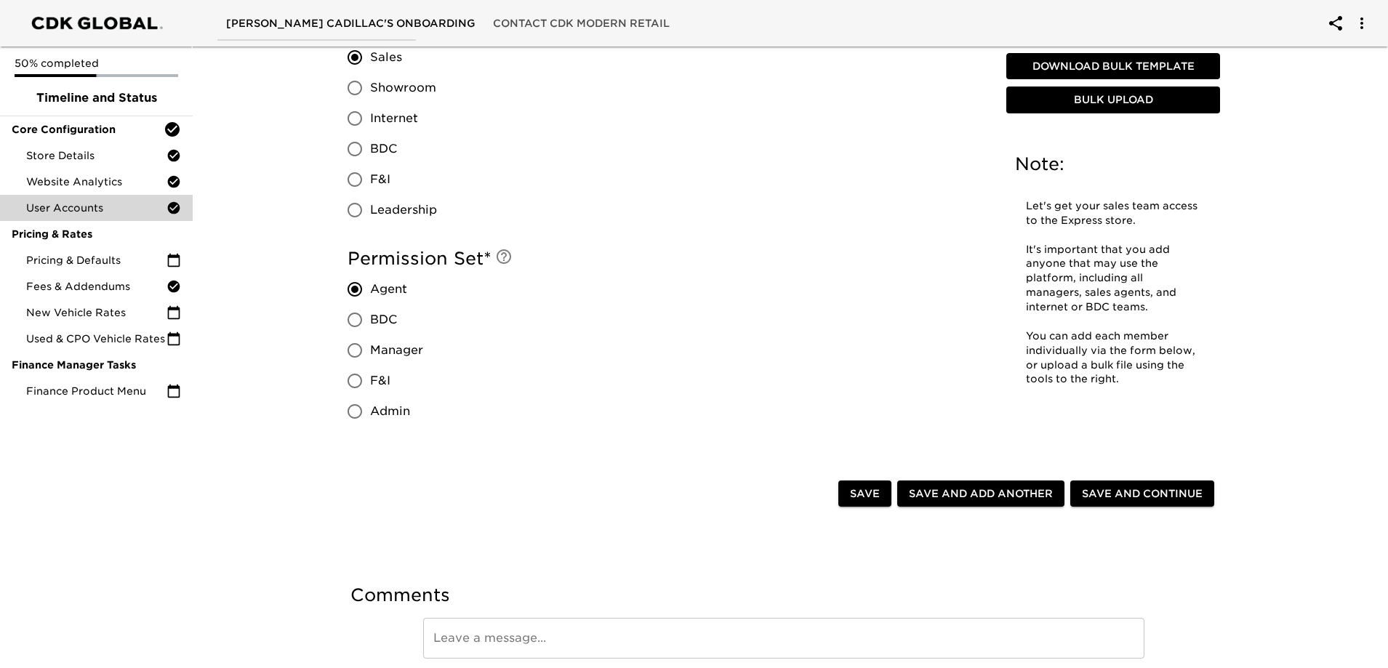
click at [977, 497] on span "Save and Add Another" at bounding box center [981, 494] width 144 height 18
radio input "false"
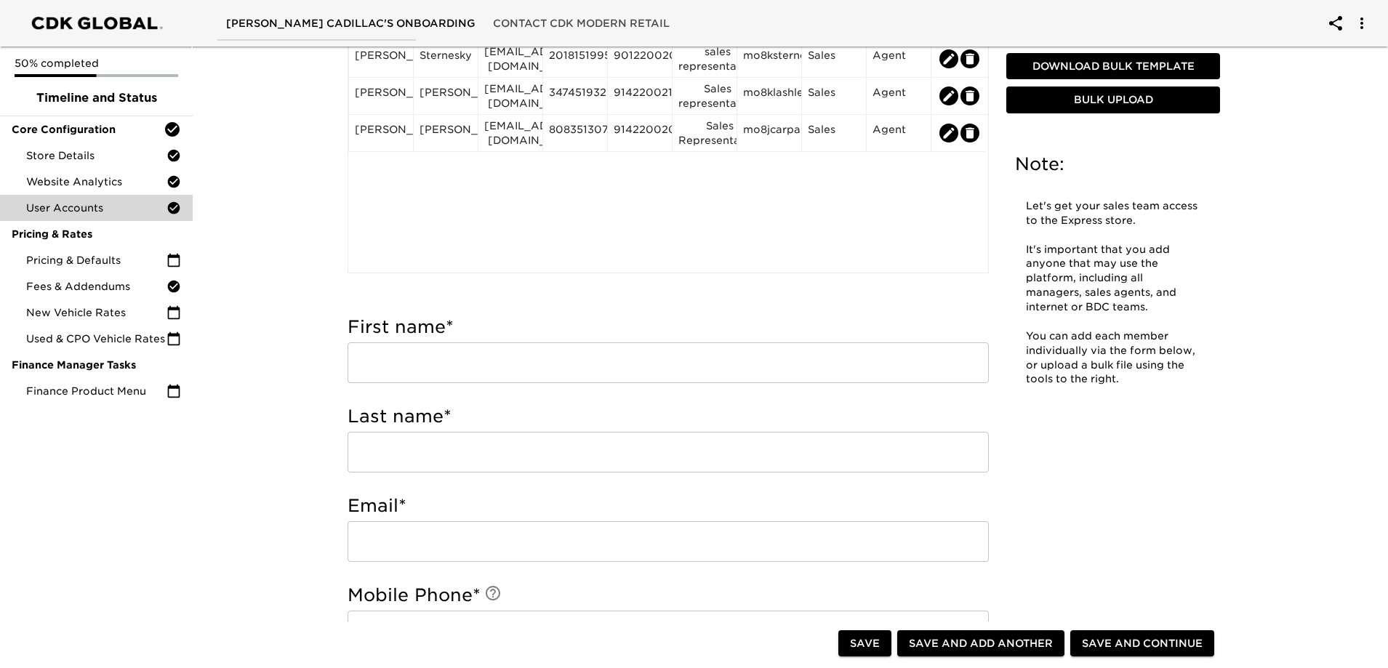
scroll to position [218, 0]
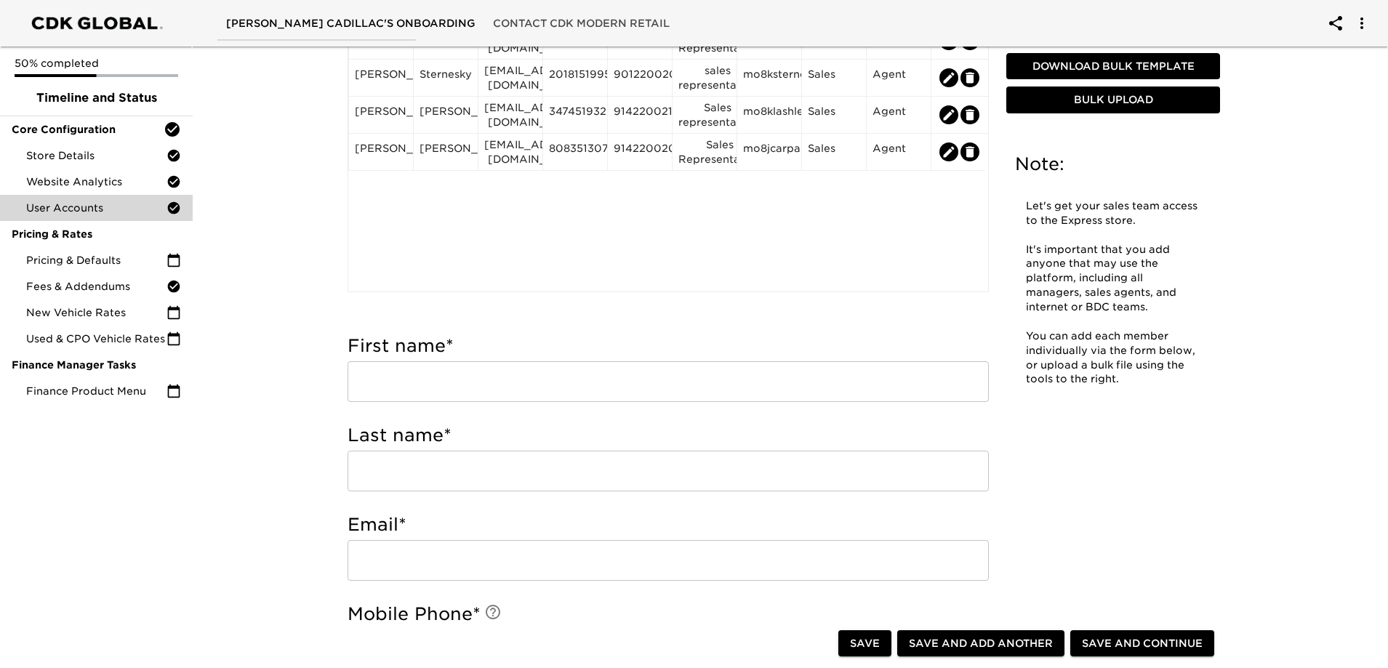
click at [459, 387] on input "text" at bounding box center [668, 381] width 641 height 41
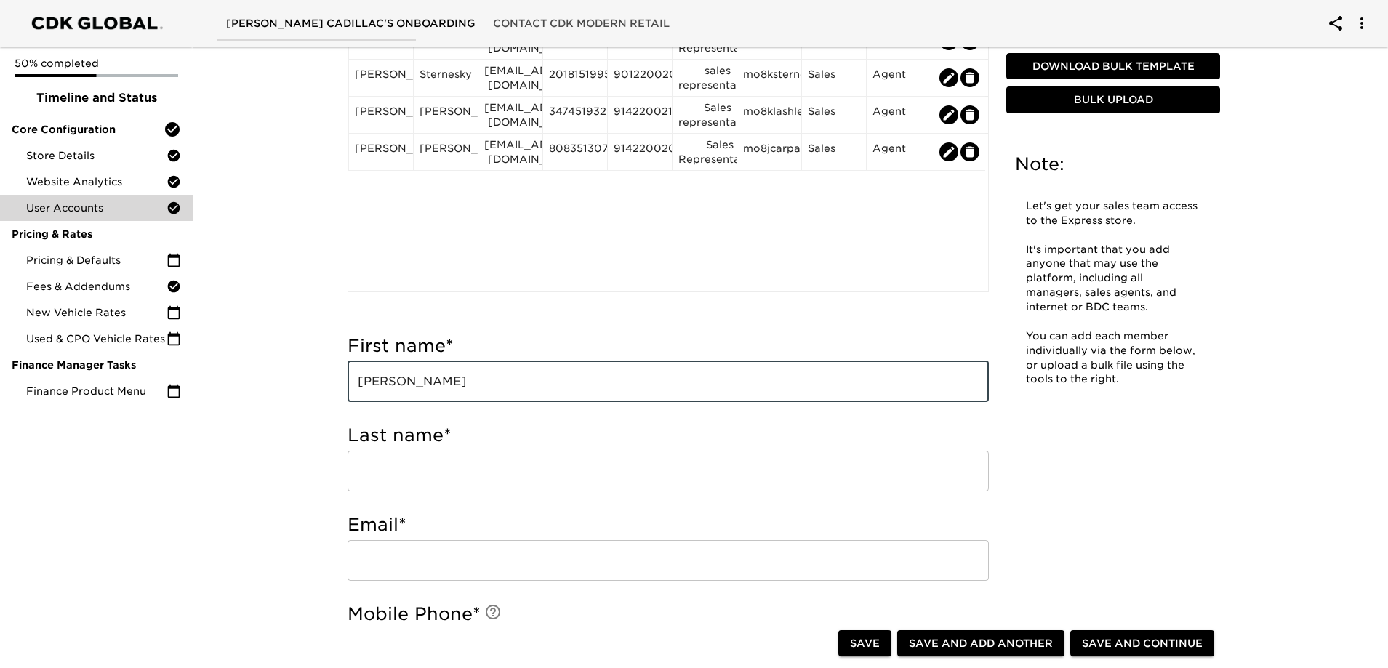
type input "[PERSON_NAME]"
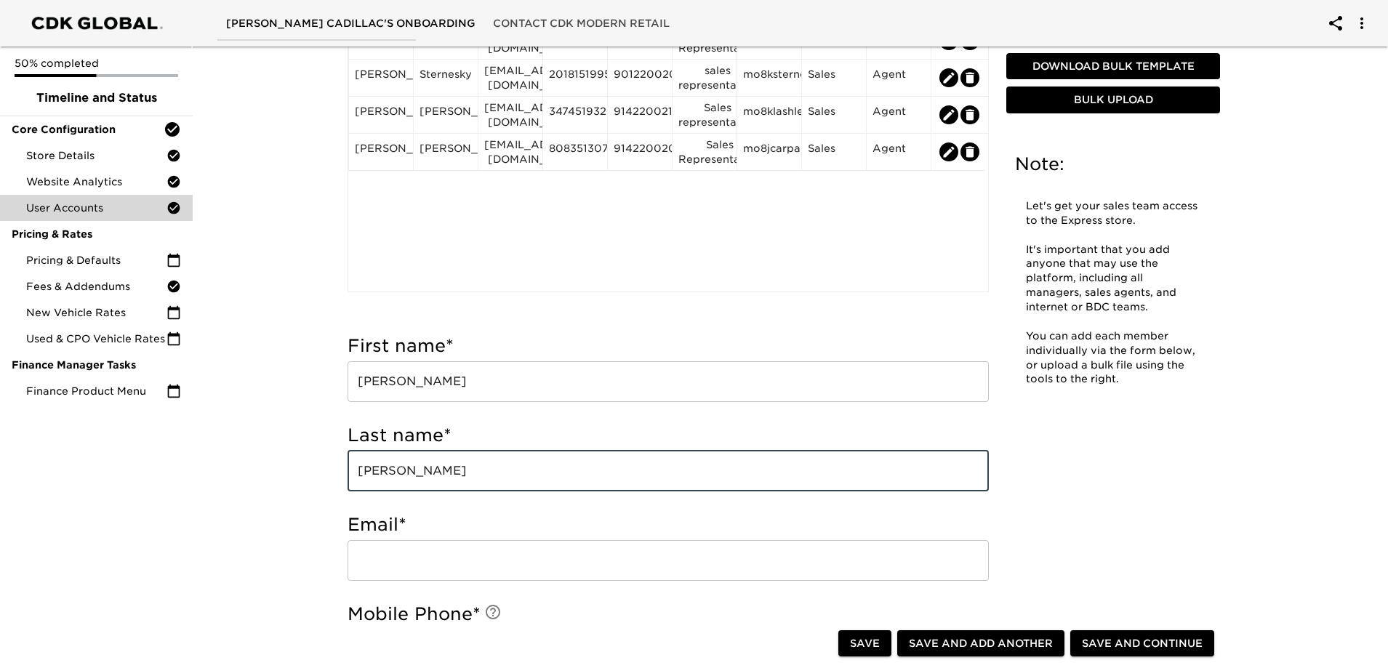
type input "[PERSON_NAME]"
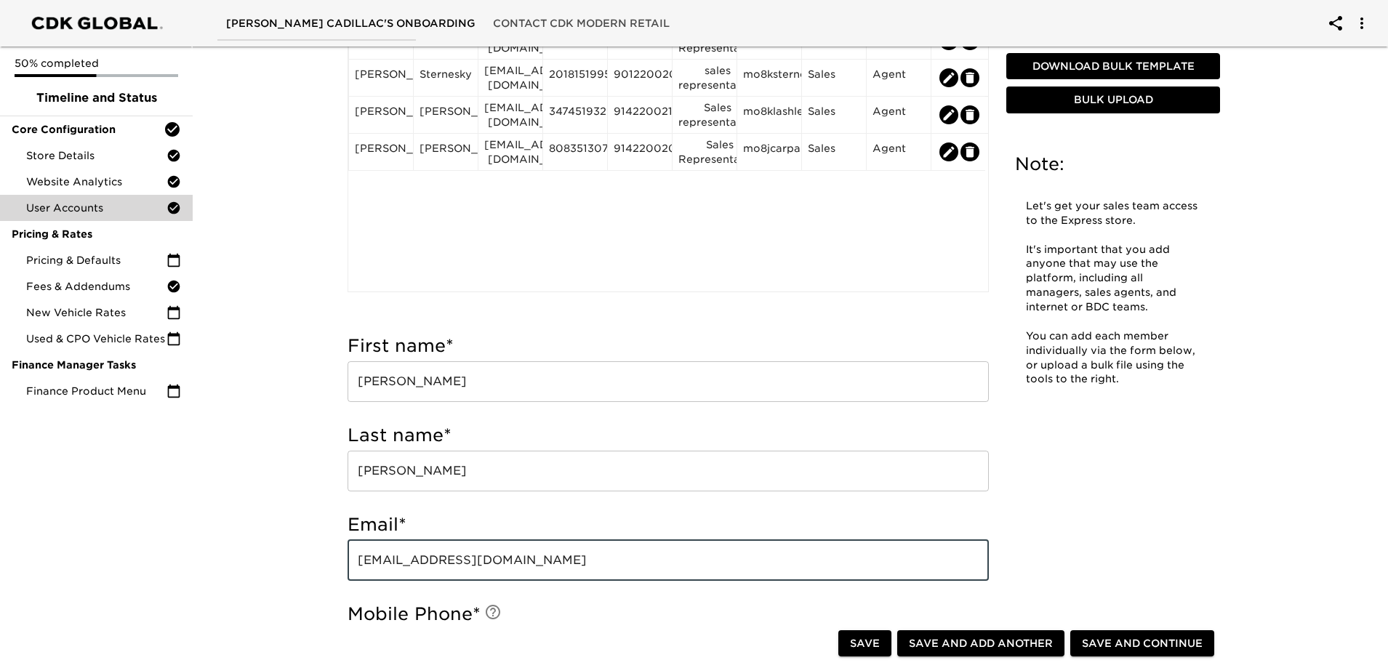
type input "[EMAIL_ADDRESS][DOMAIN_NAME]"
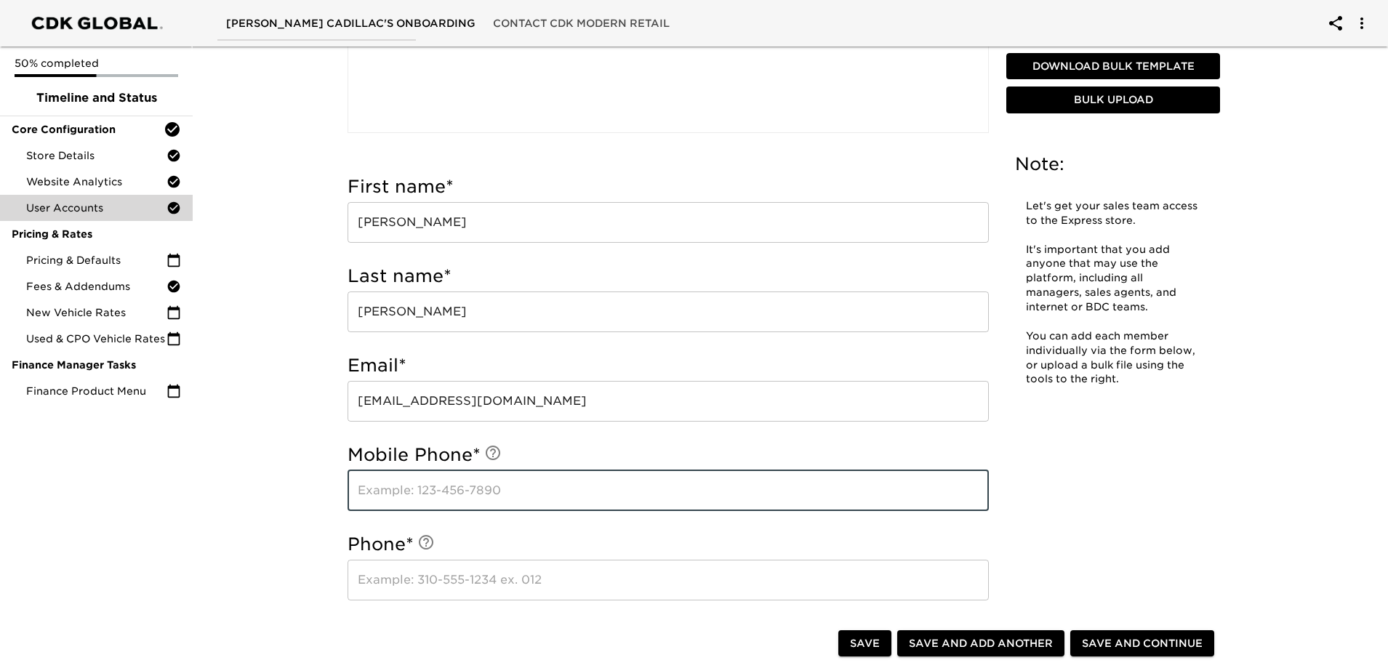
scroll to position [439, 0]
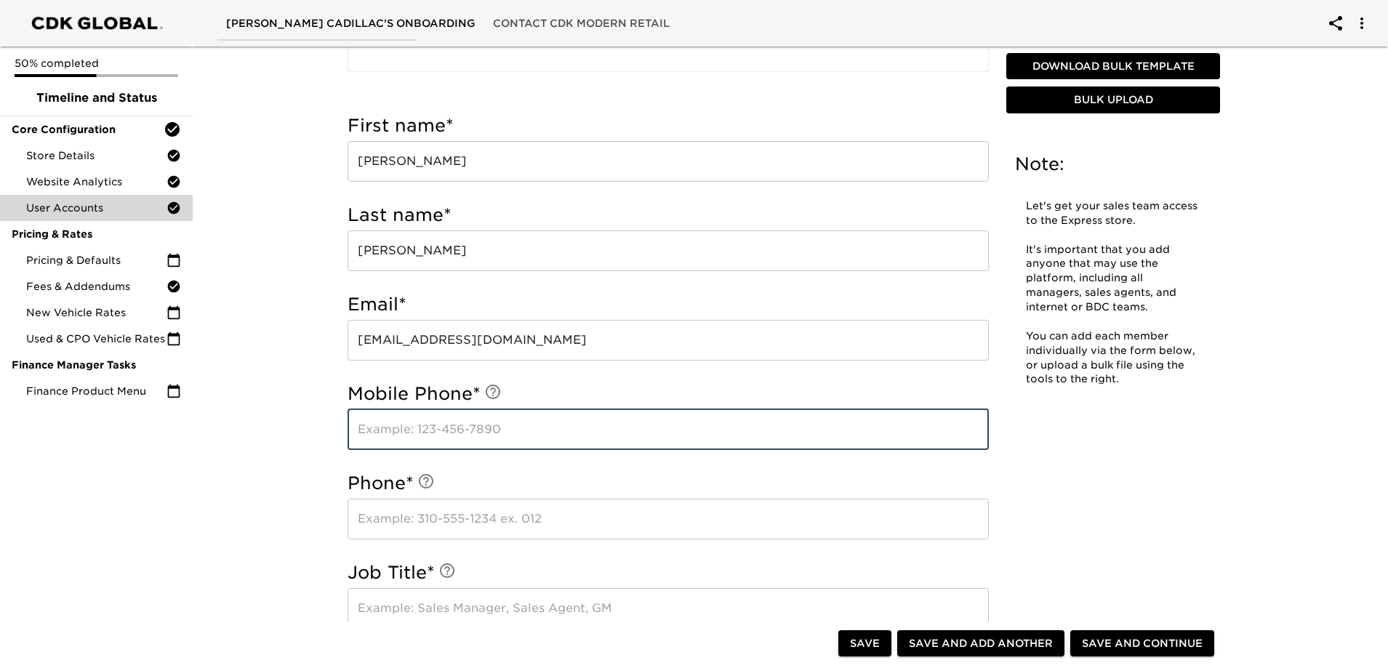
click at [405, 424] on input "text" at bounding box center [668, 429] width 641 height 41
type input "9147037045"
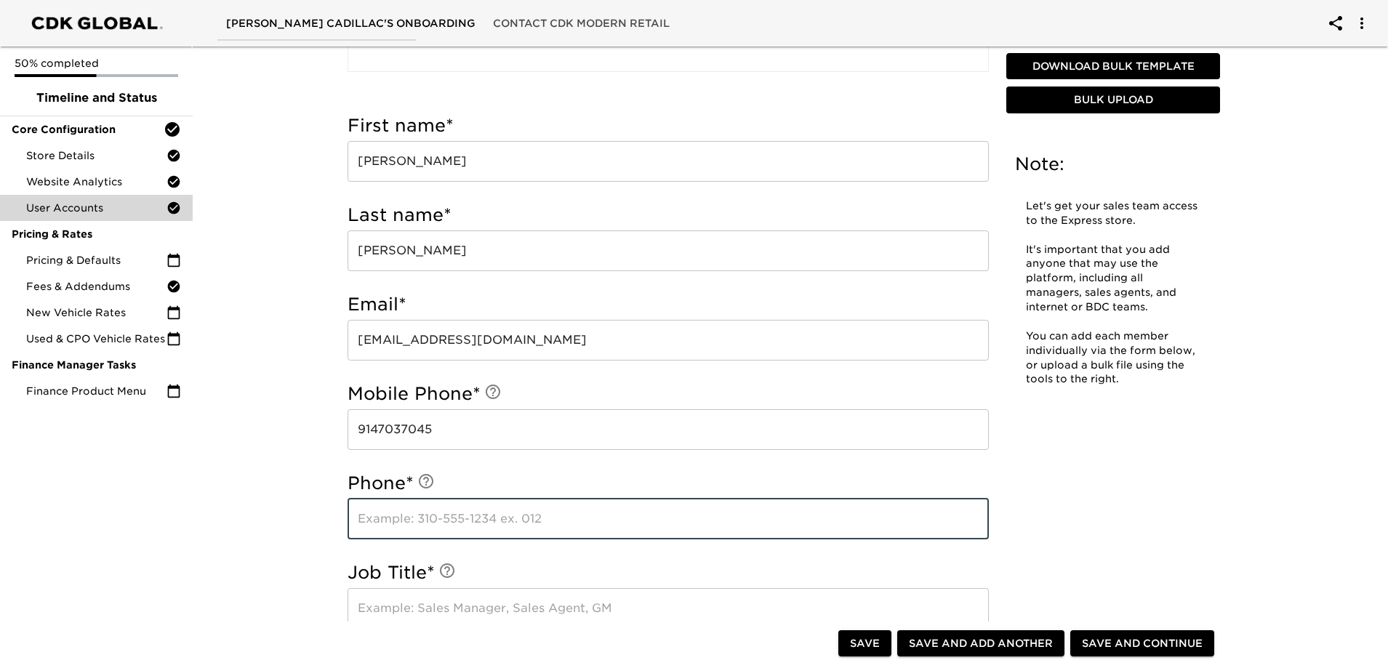
click at [475, 517] on input "text" at bounding box center [668, 519] width 641 height 41
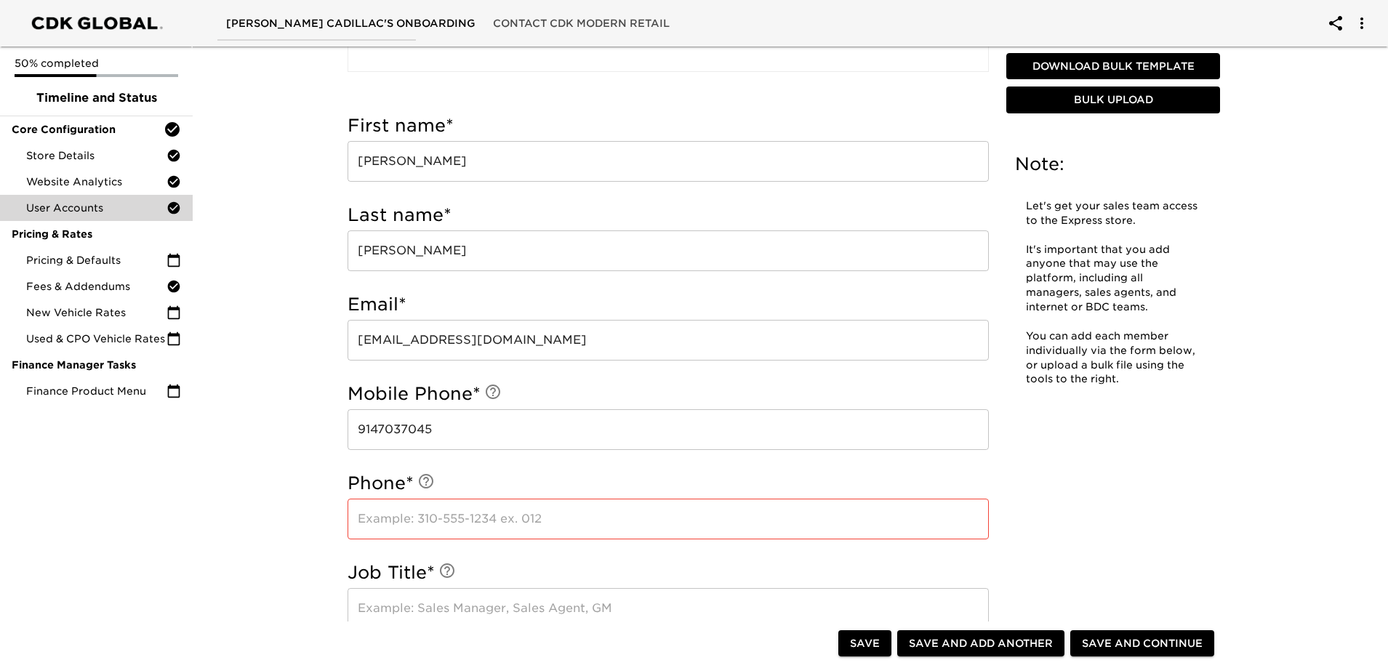
click at [461, 514] on input "text" at bounding box center [668, 519] width 641 height 41
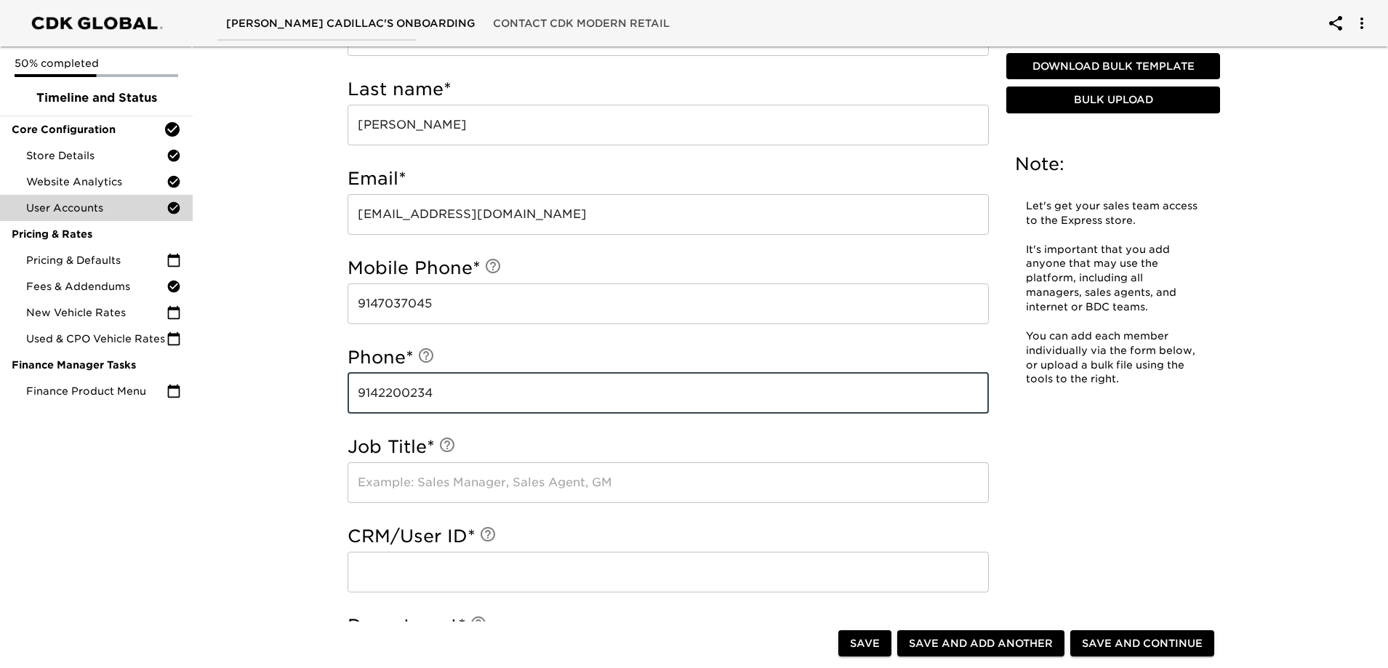
scroll to position [584, 0]
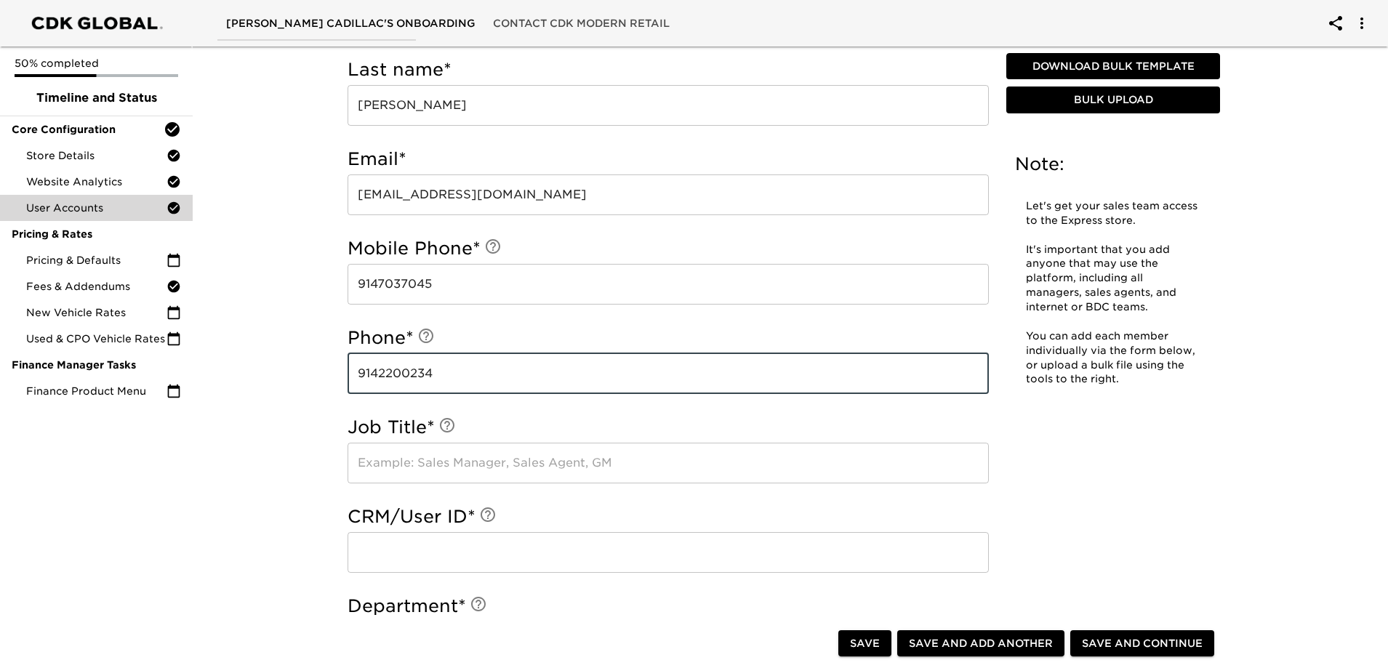
type input "9142200234"
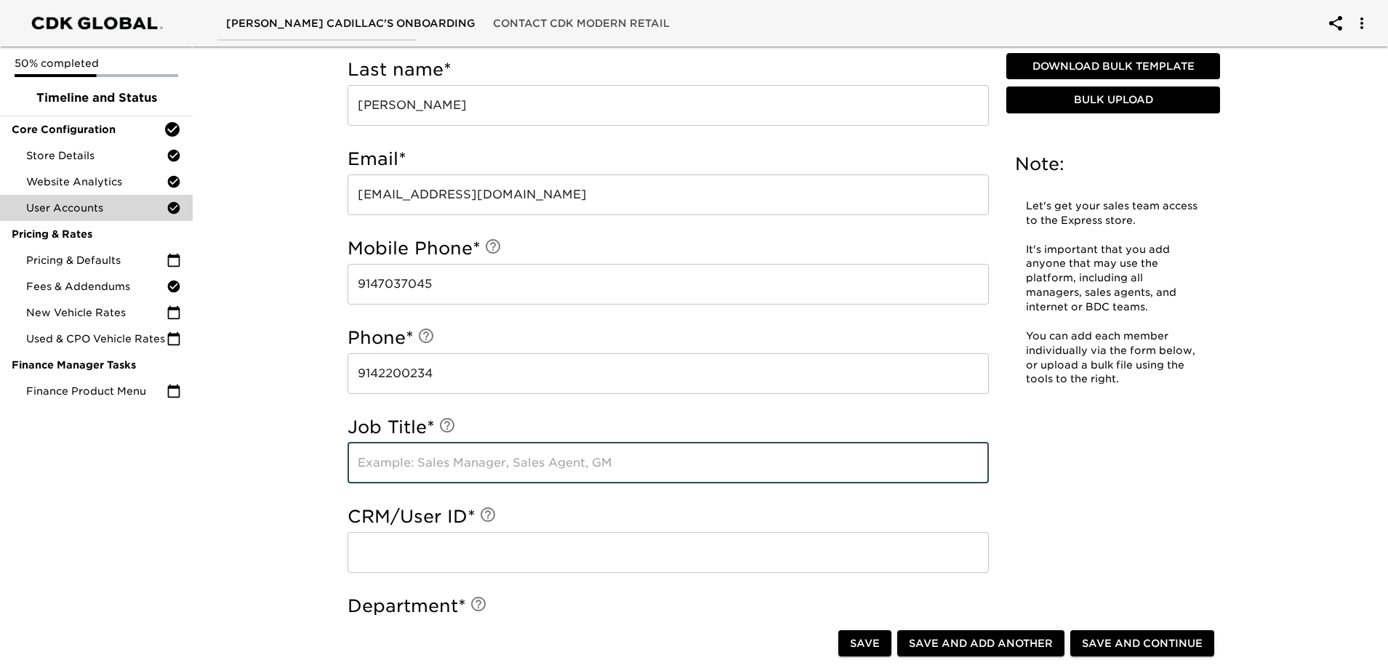
click at [456, 467] on input "text" at bounding box center [668, 463] width 641 height 41
type input "Sales Representative"
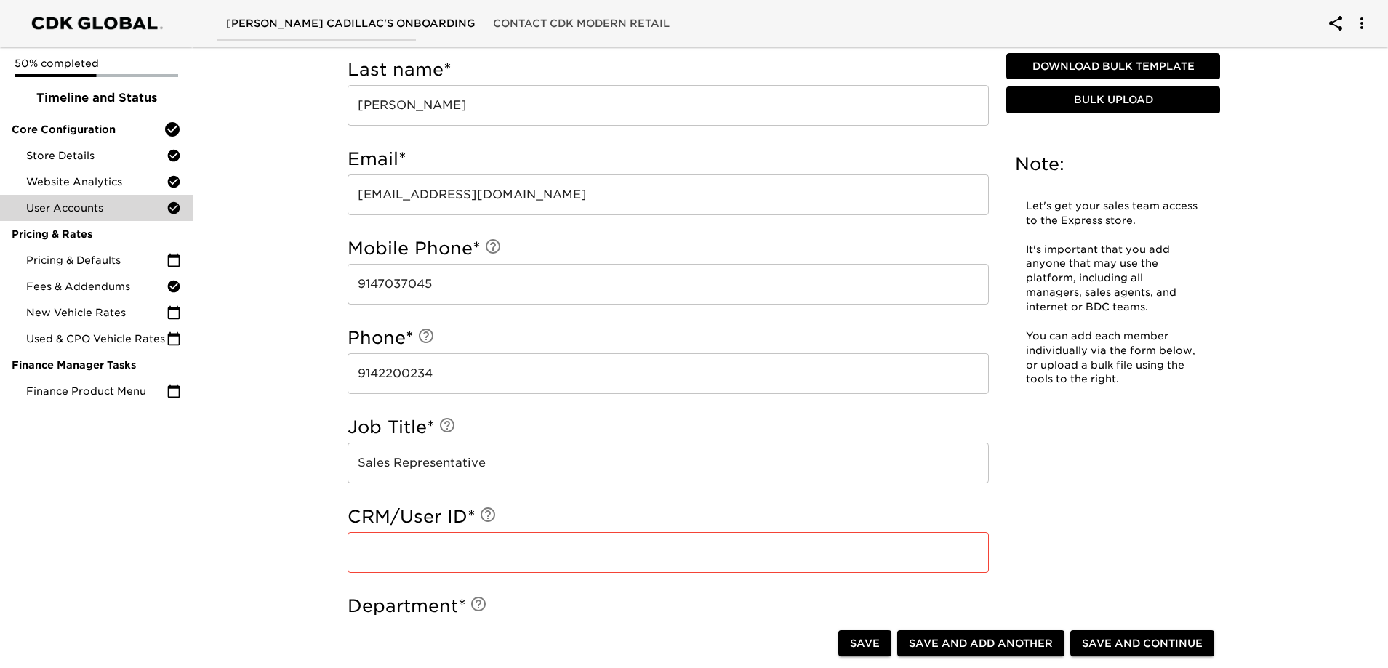
click at [512, 554] on input "text" at bounding box center [668, 552] width 641 height 41
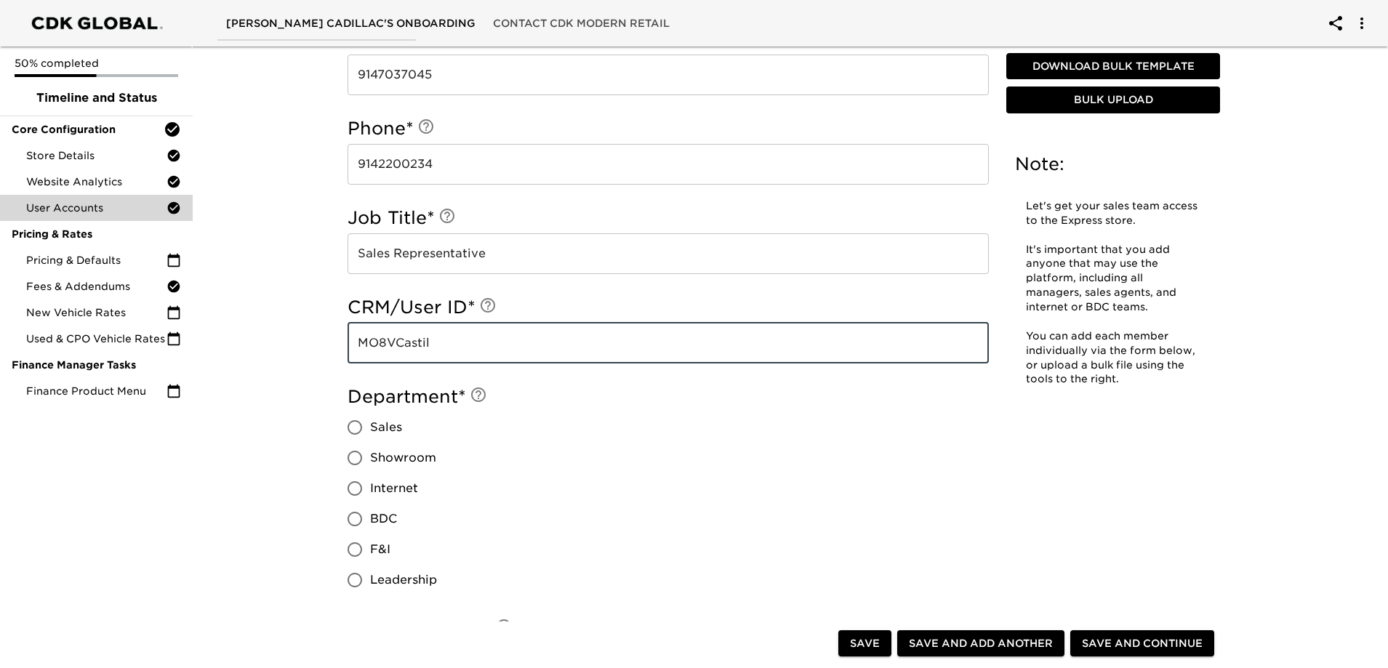
scroll to position [802, 0]
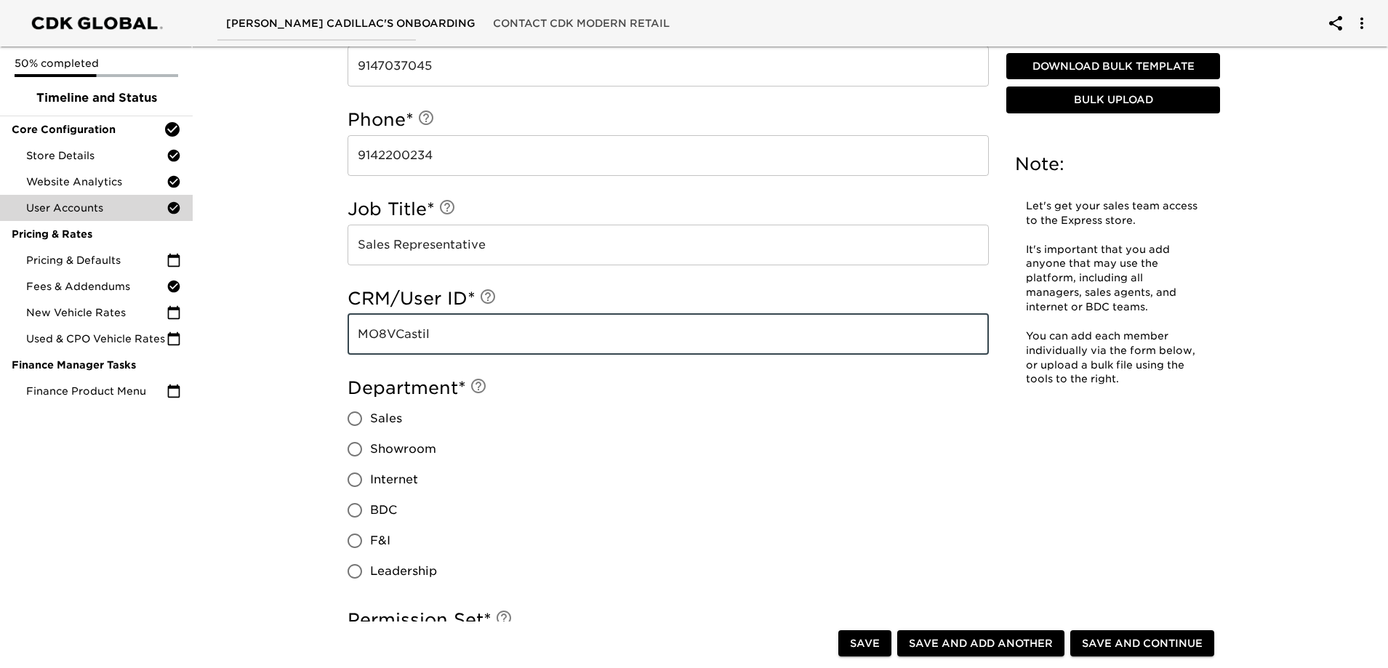
type input "MO8VCastil"
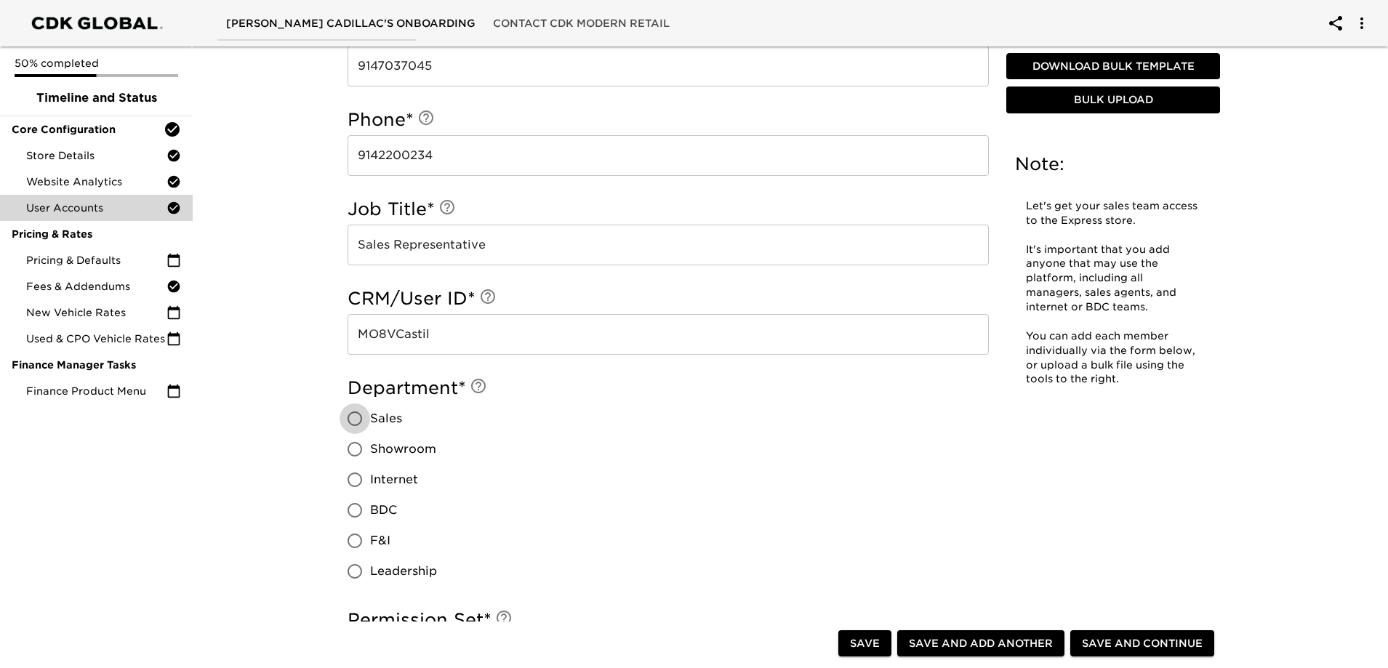
click at [364, 422] on input "Sales" at bounding box center [355, 419] width 31 height 31
radio input "true"
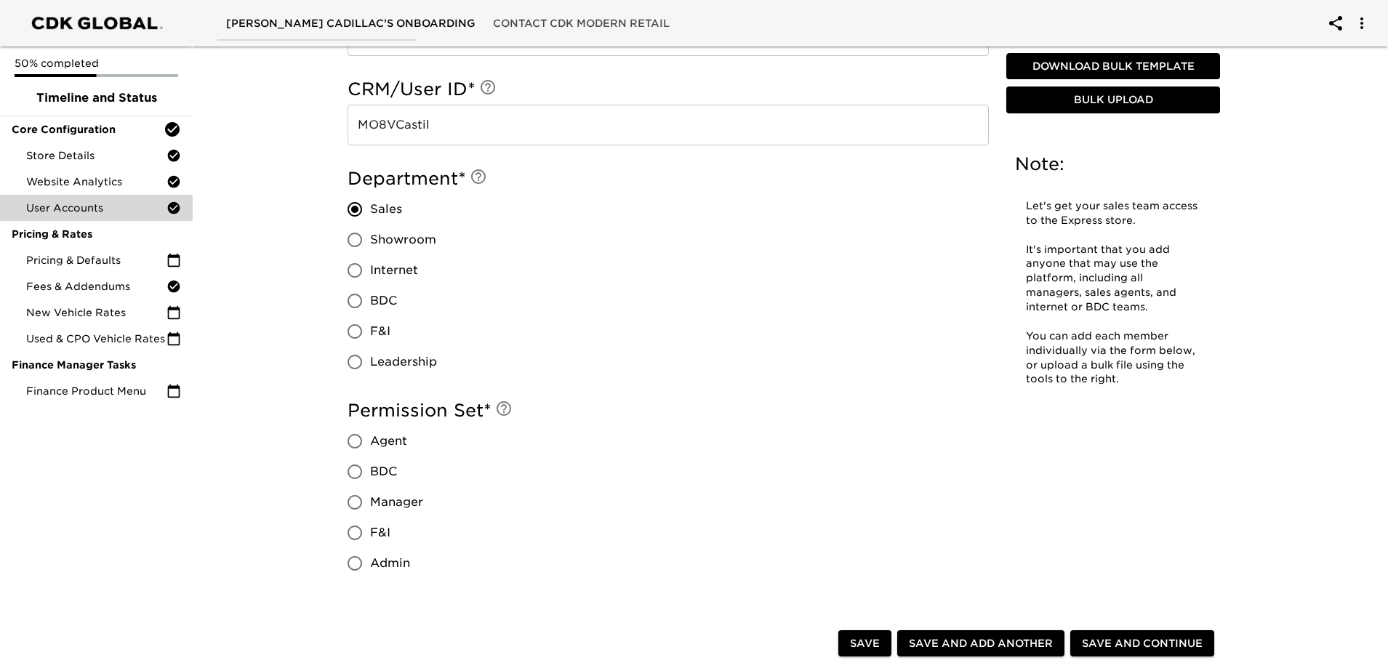
scroll to position [1020, 0]
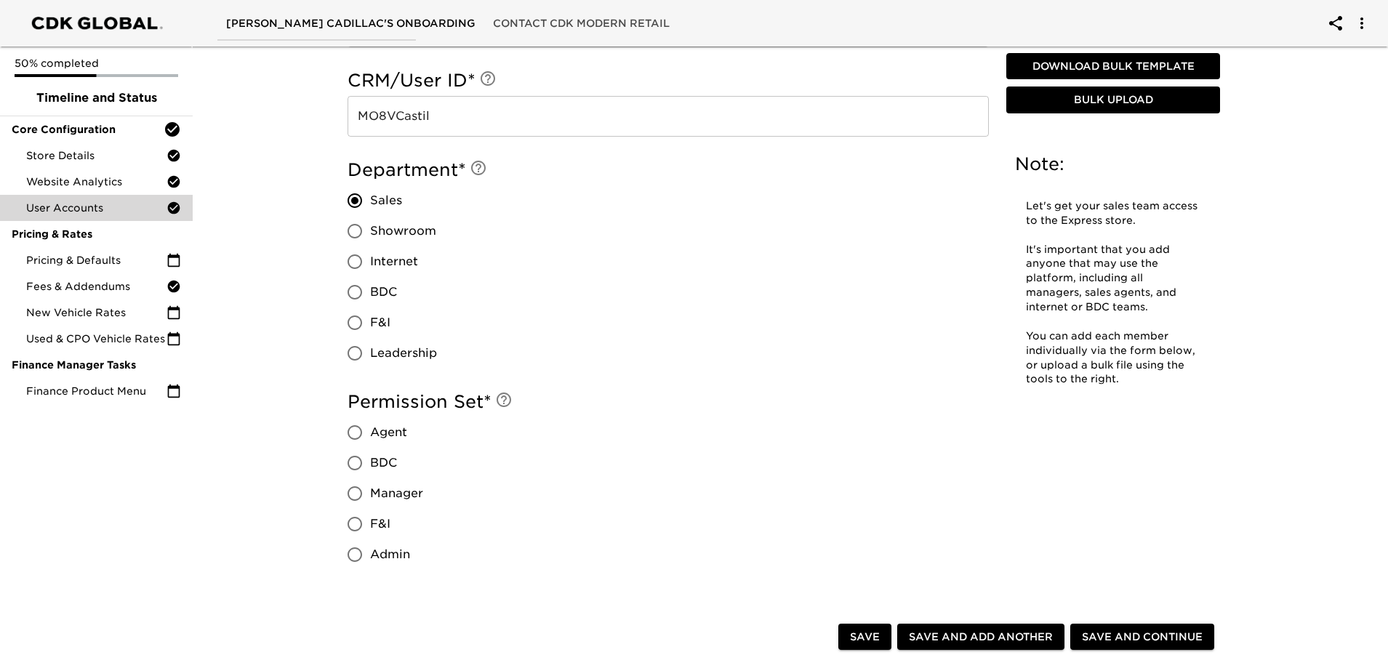
click at [365, 435] on input "Agent" at bounding box center [355, 432] width 31 height 31
radio input "true"
click at [991, 637] on span "Save and Add Another" at bounding box center [981, 637] width 144 height 18
radio input "false"
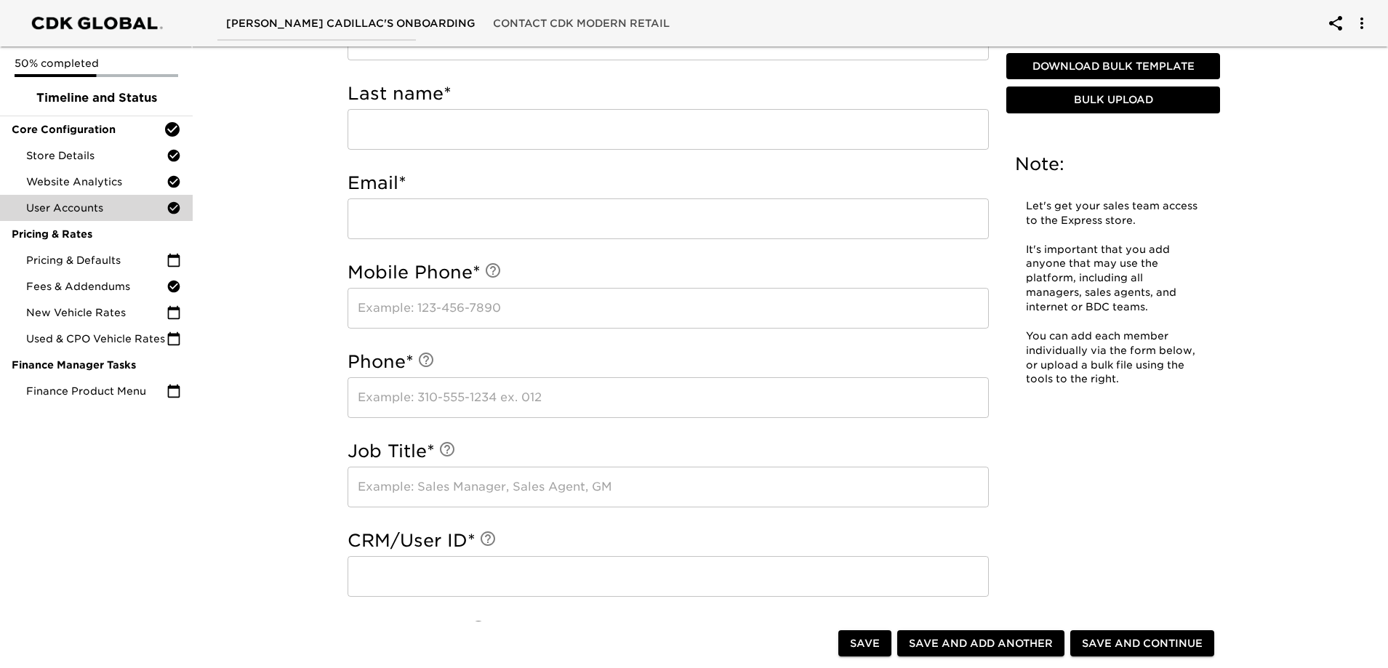
scroll to position [366, 0]
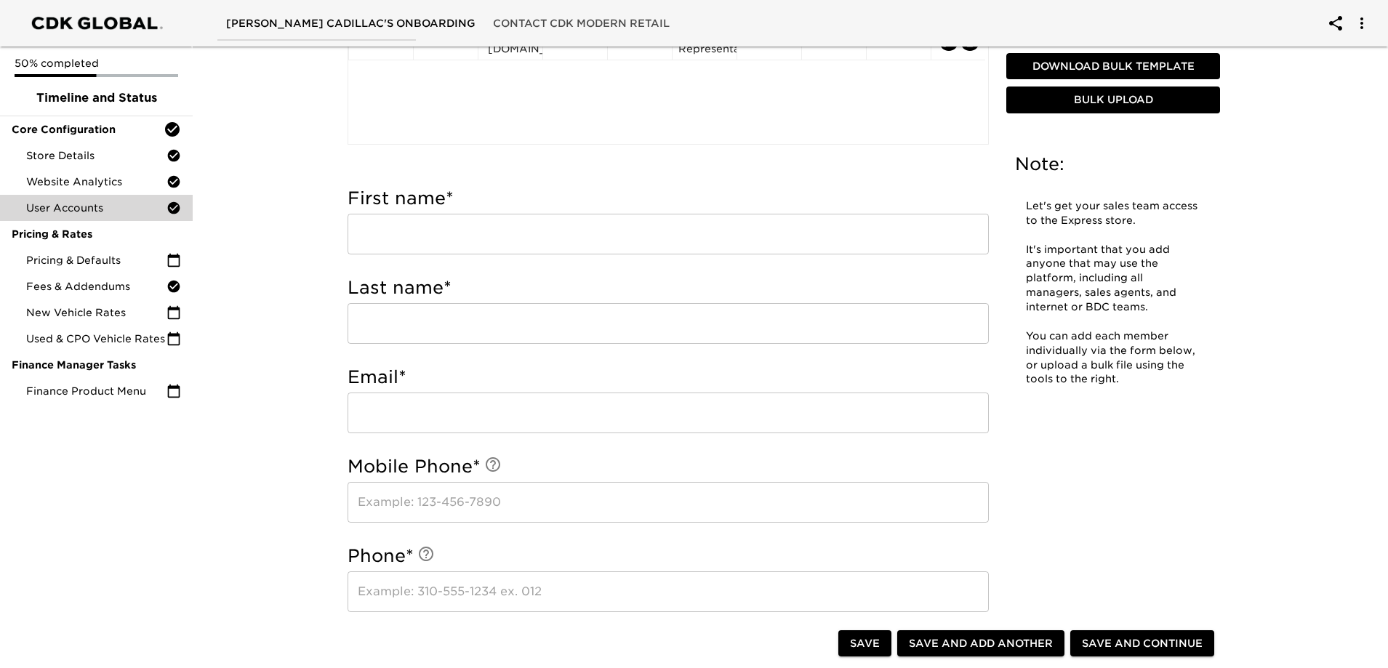
click at [473, 232] on input "text" at bounding box center [668, 234] width 641 height 41
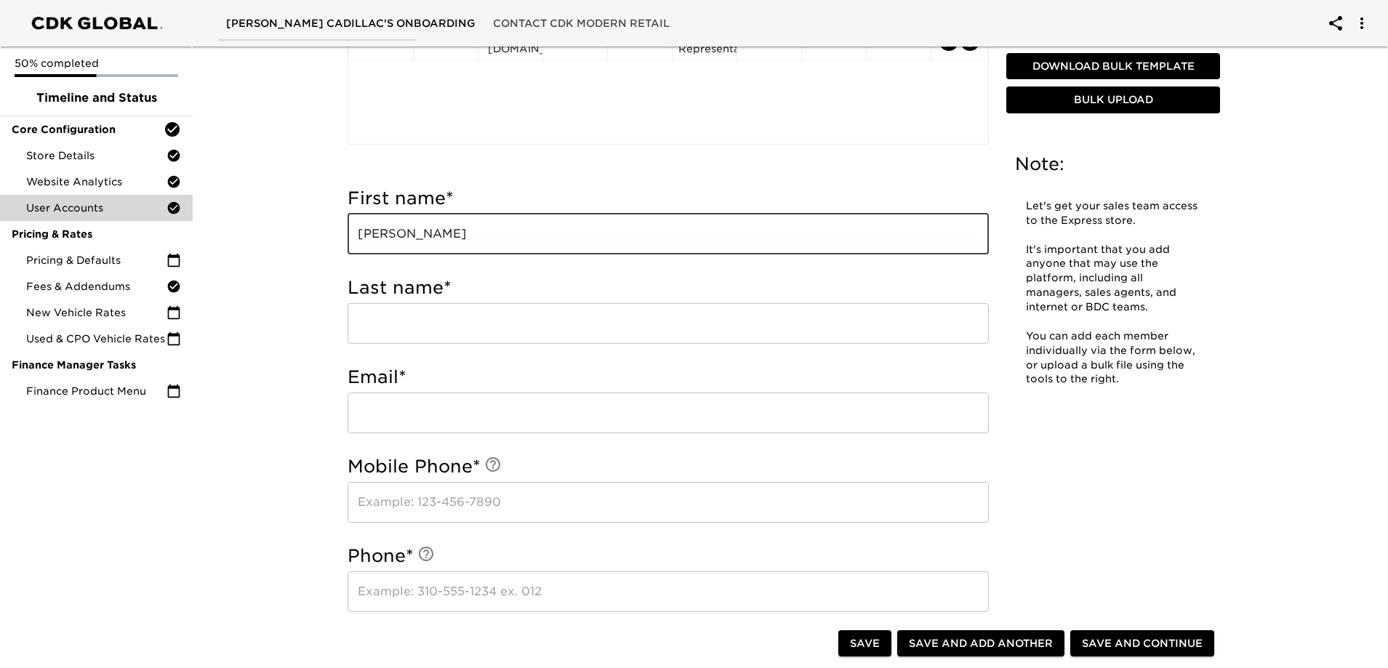
type input "[PERSON_NAME]"
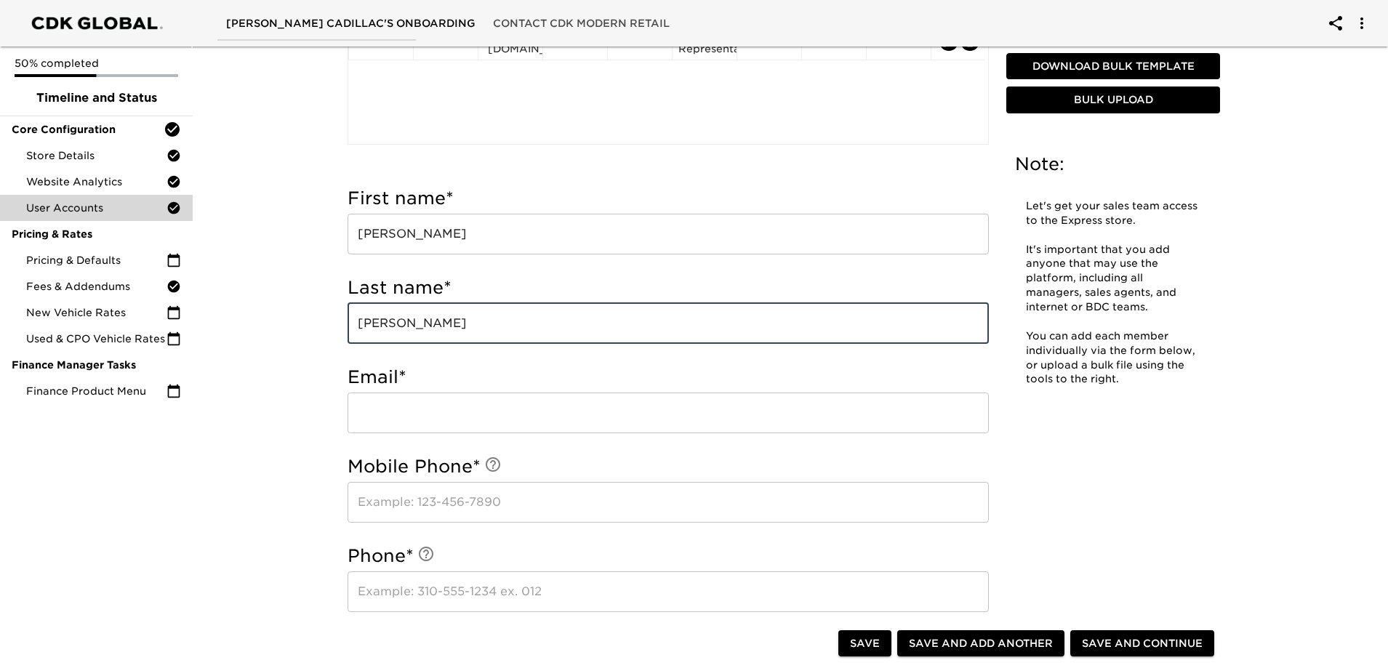
type input "[PERSON_NAME]"
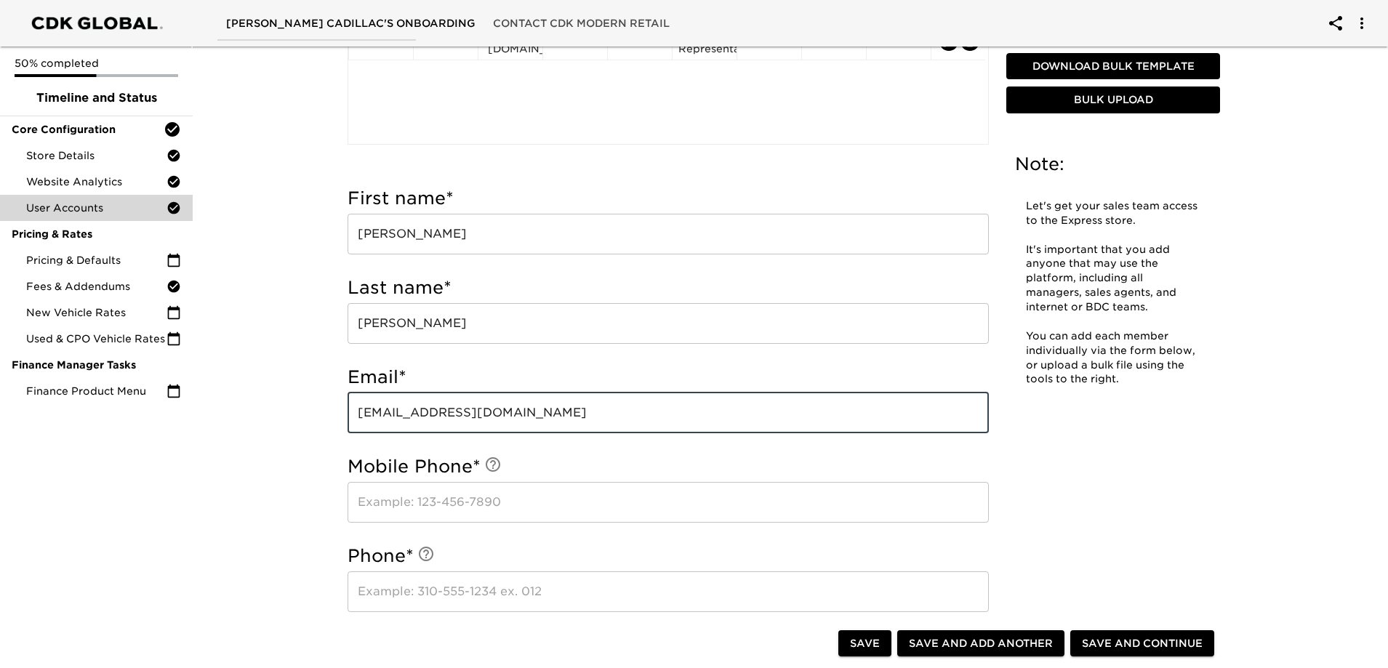
type input "[EMAIL_ADDRESS][DOMAIN_NAME]"
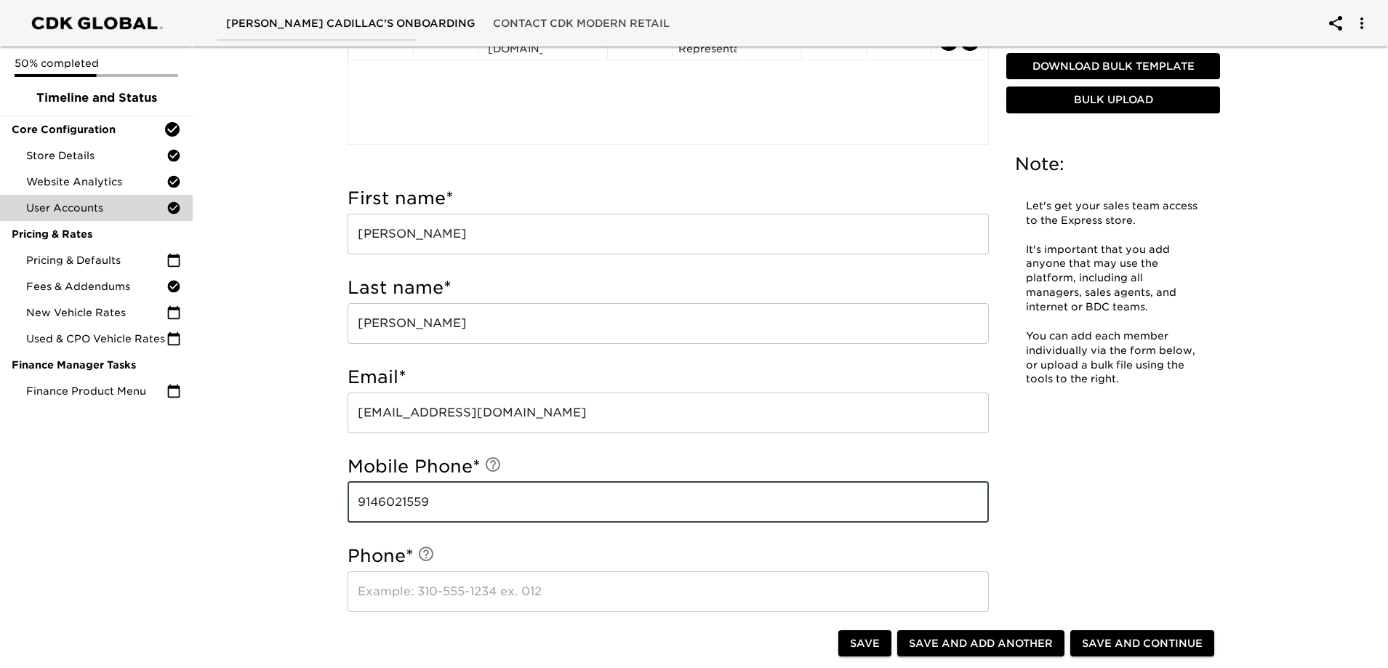
type input "9146021559"
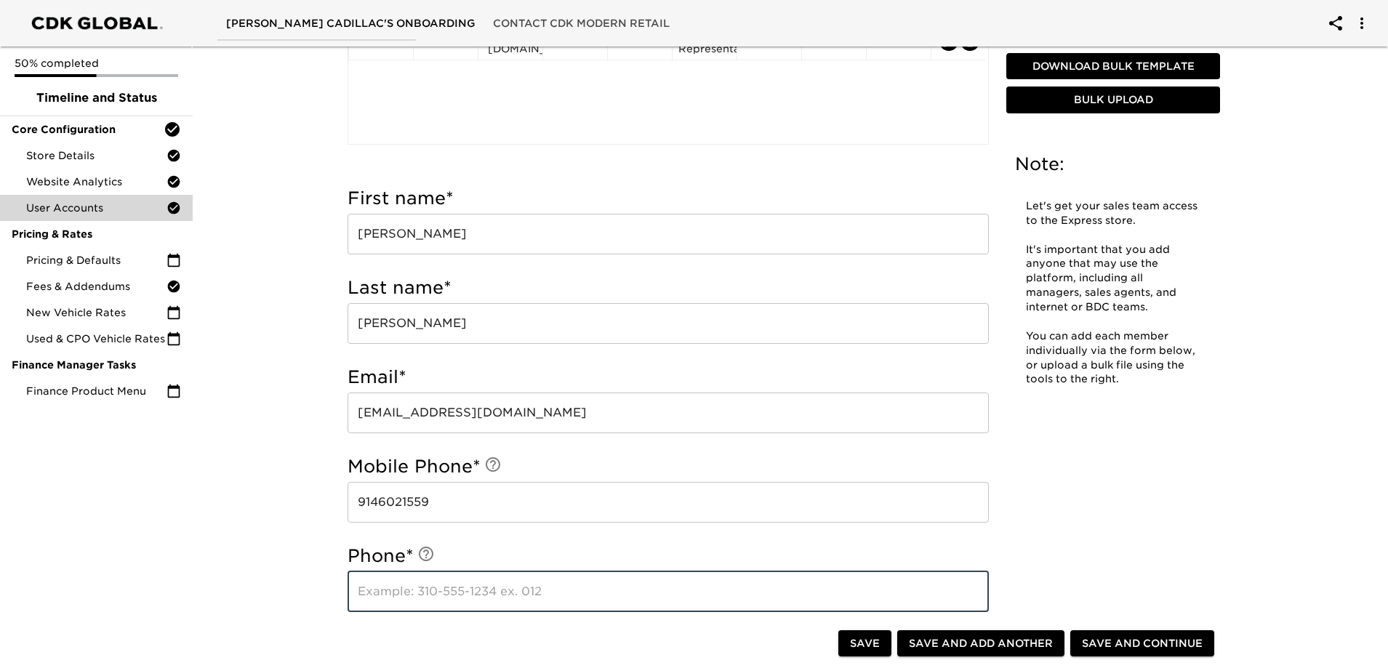
click at [463, 593] on input "text" at bounding box center [668, 592] width 641 height 41
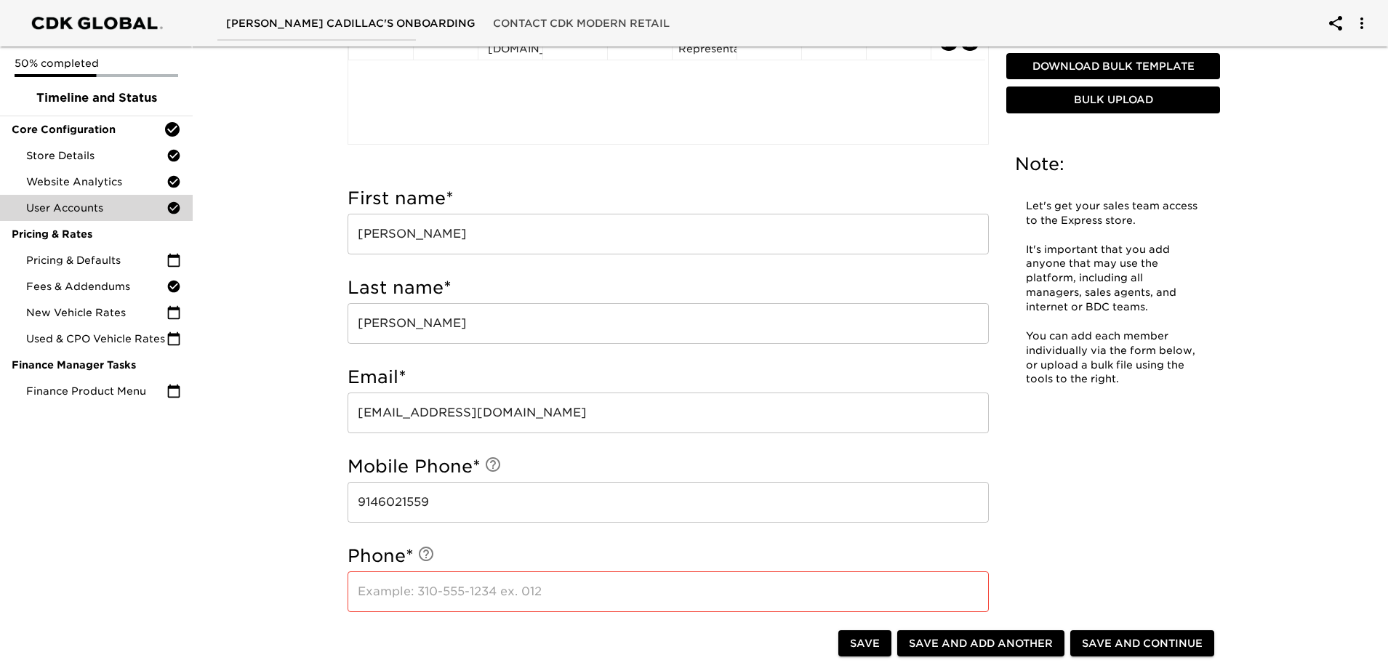
click at [541, 590] on input "text" at bounding box center [668, 592] width 641 height 41
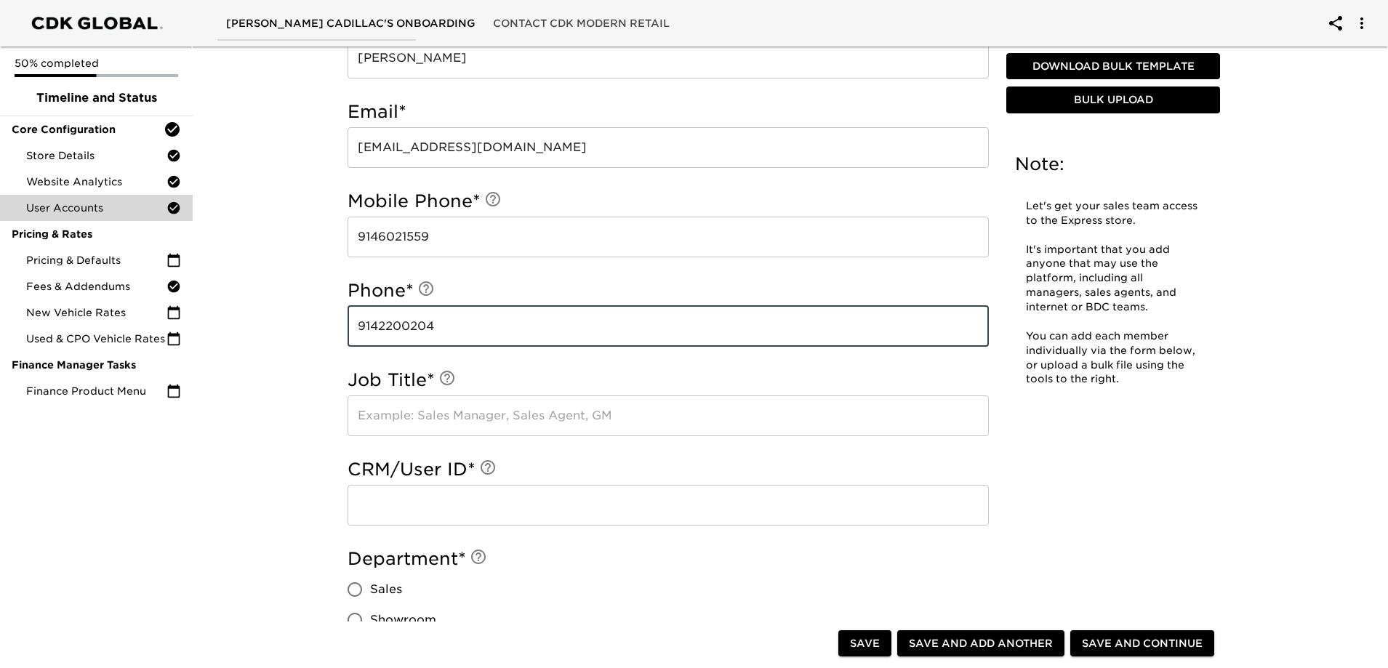
scroll to position [657, 0]
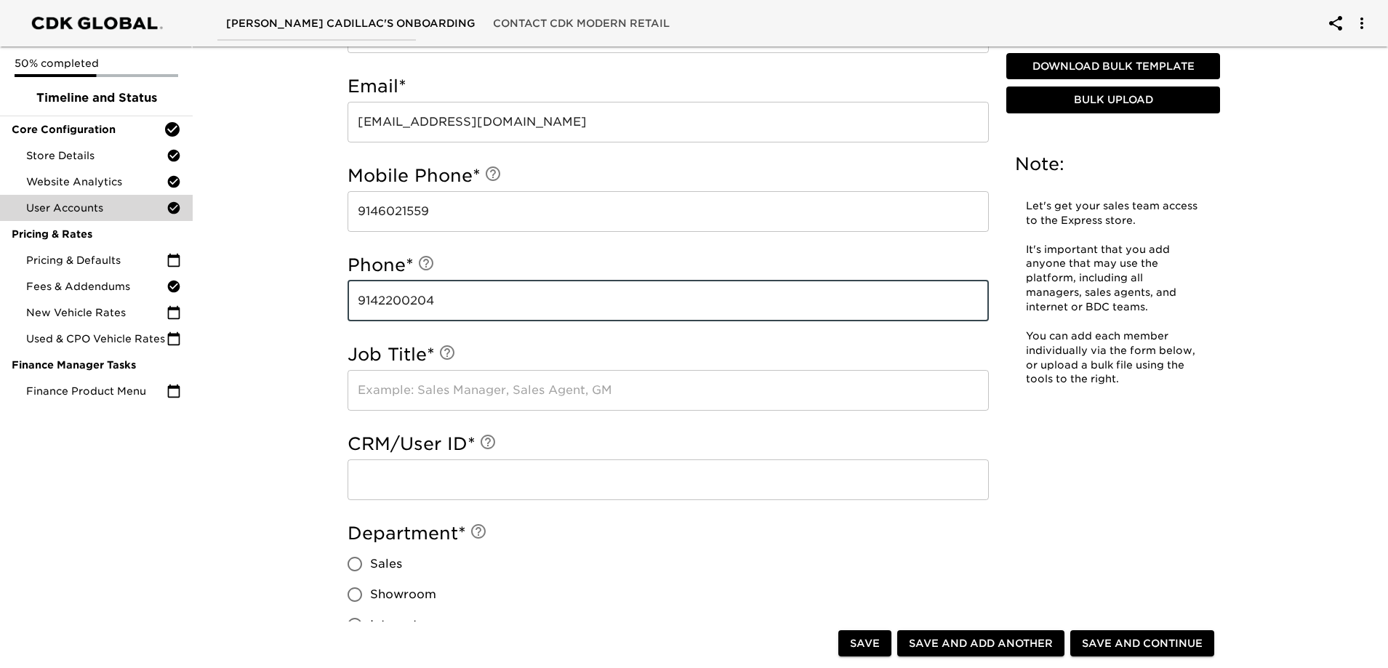
type input "9142200204"
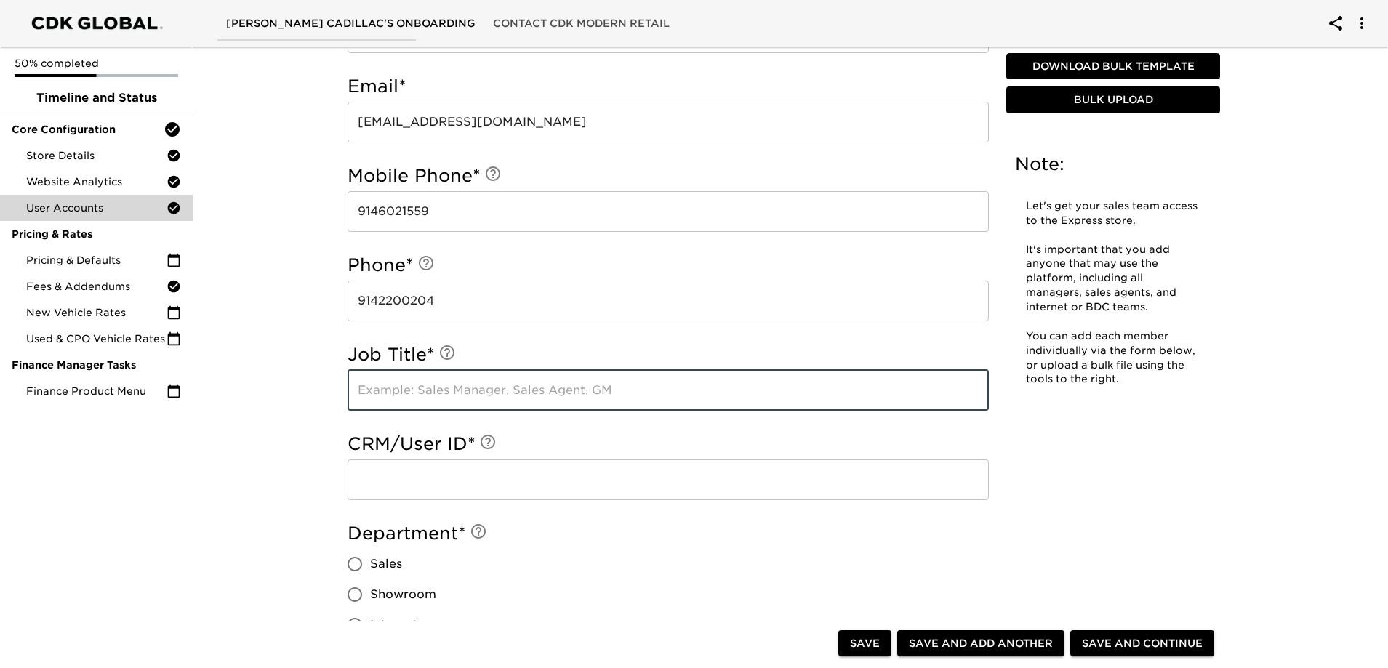
click at [413, 385] on input "text" at bounding box center [668, 390] width 641 height 41
type input "Sales Representative"
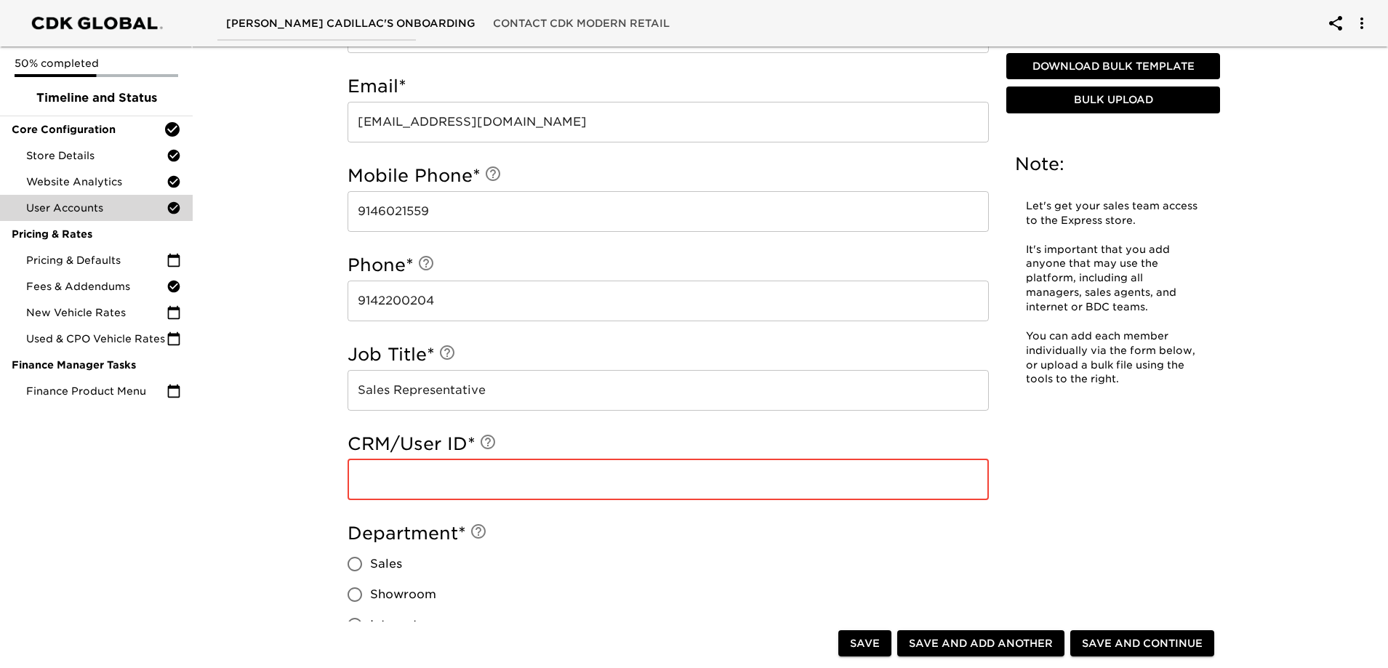
click at [552, 487] on input "text" at bounding box center [668, 480] width 641 height 41
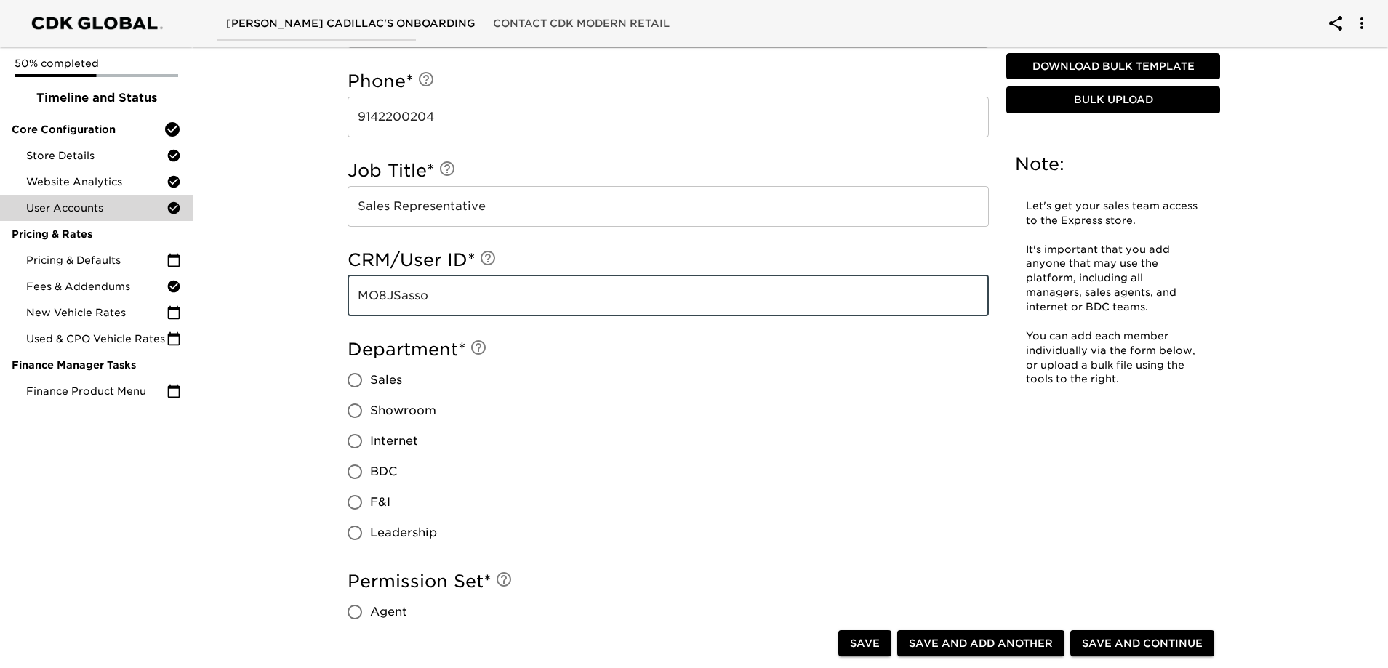
scroll to position [875, 0]
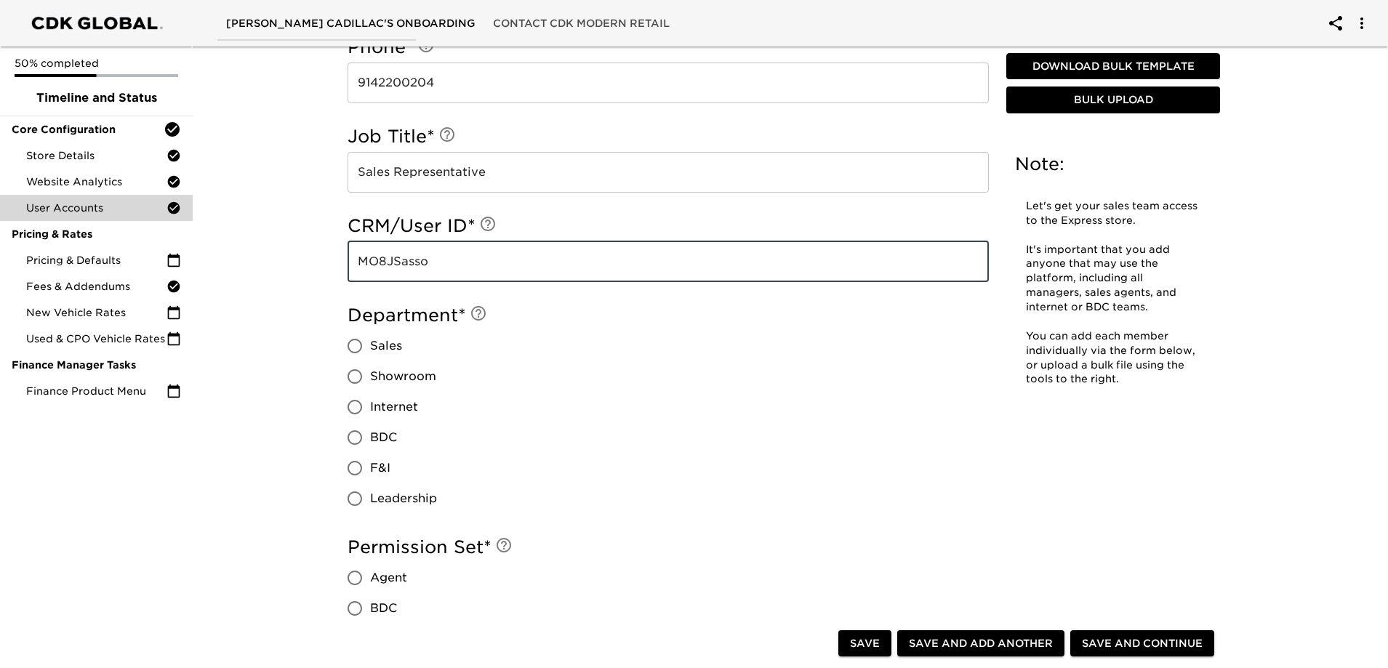
type input "MO8JSasso"
click at [348, 350] on input "Sales" at bounding box center [355, 346] width 31 height 31
radio input "true"
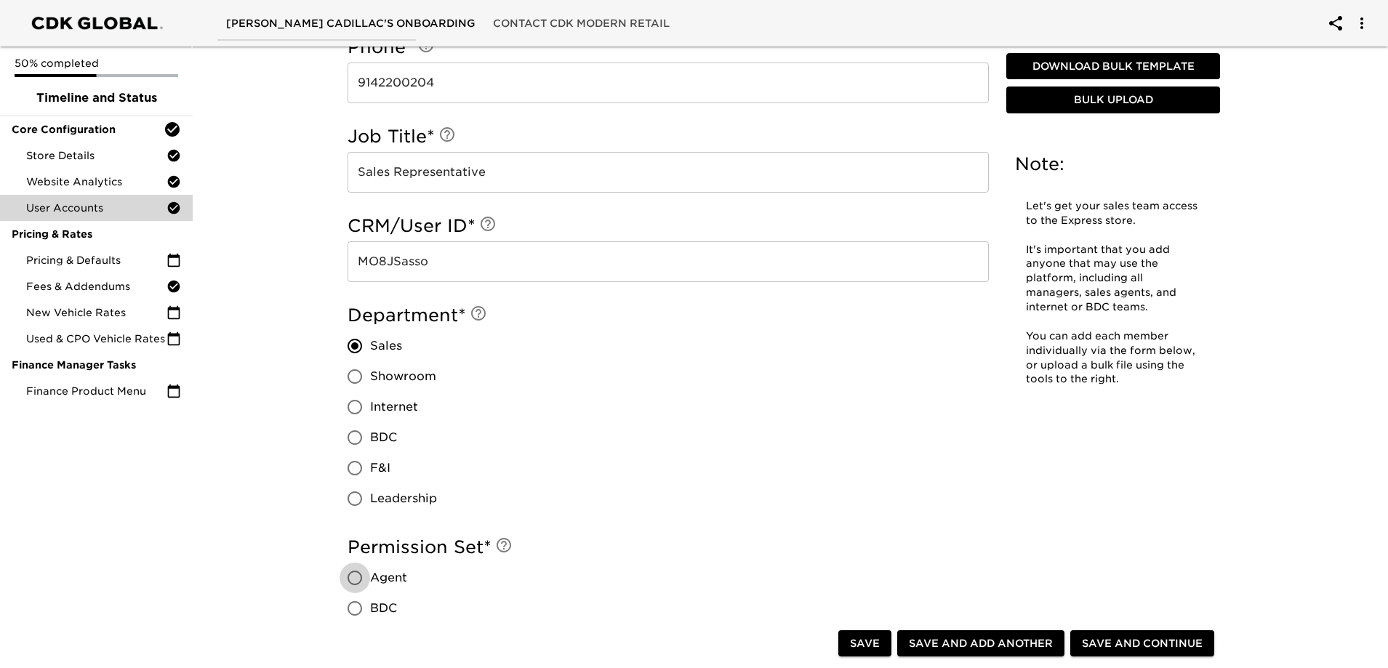
click at [349, 572] on input "Agent" at bounding box center [355, 578] width 31 height 31
radio input "true"
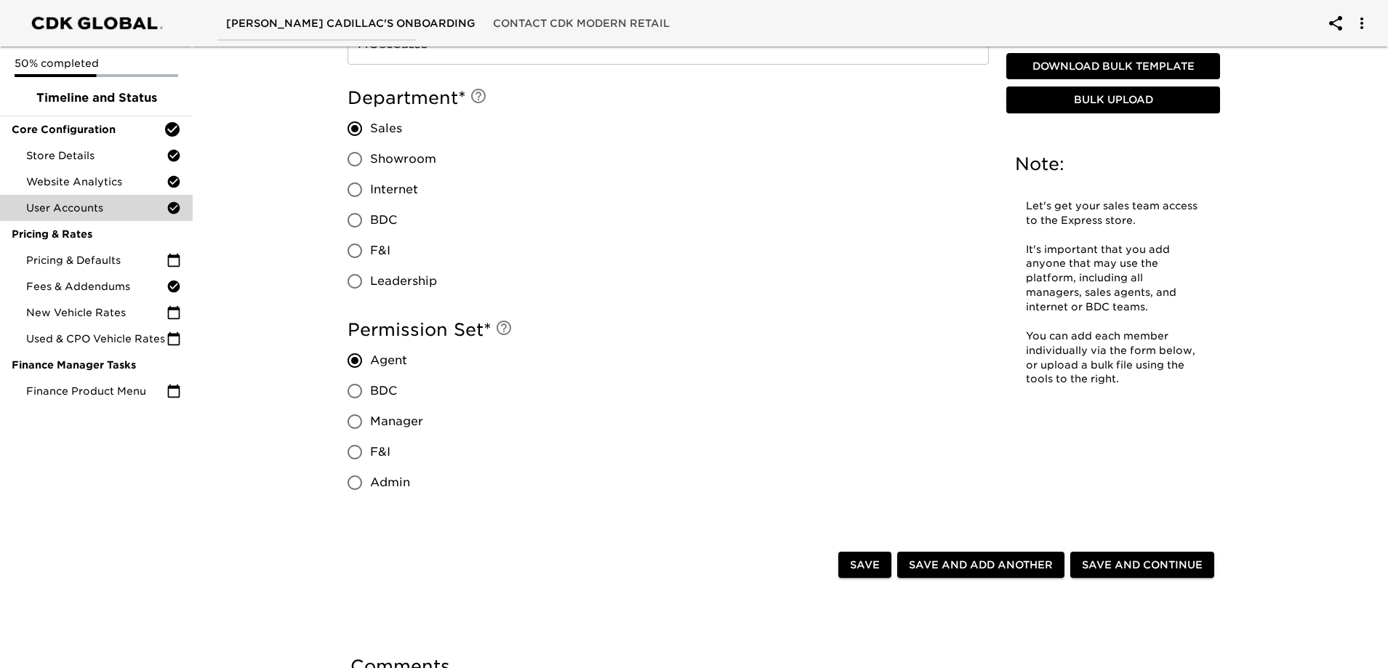
scroll to position [1093, 0]
click at [995, 566] on span "Save and Add Another" at bounding box center [981, 565] width 144 height 18
radio input "false"
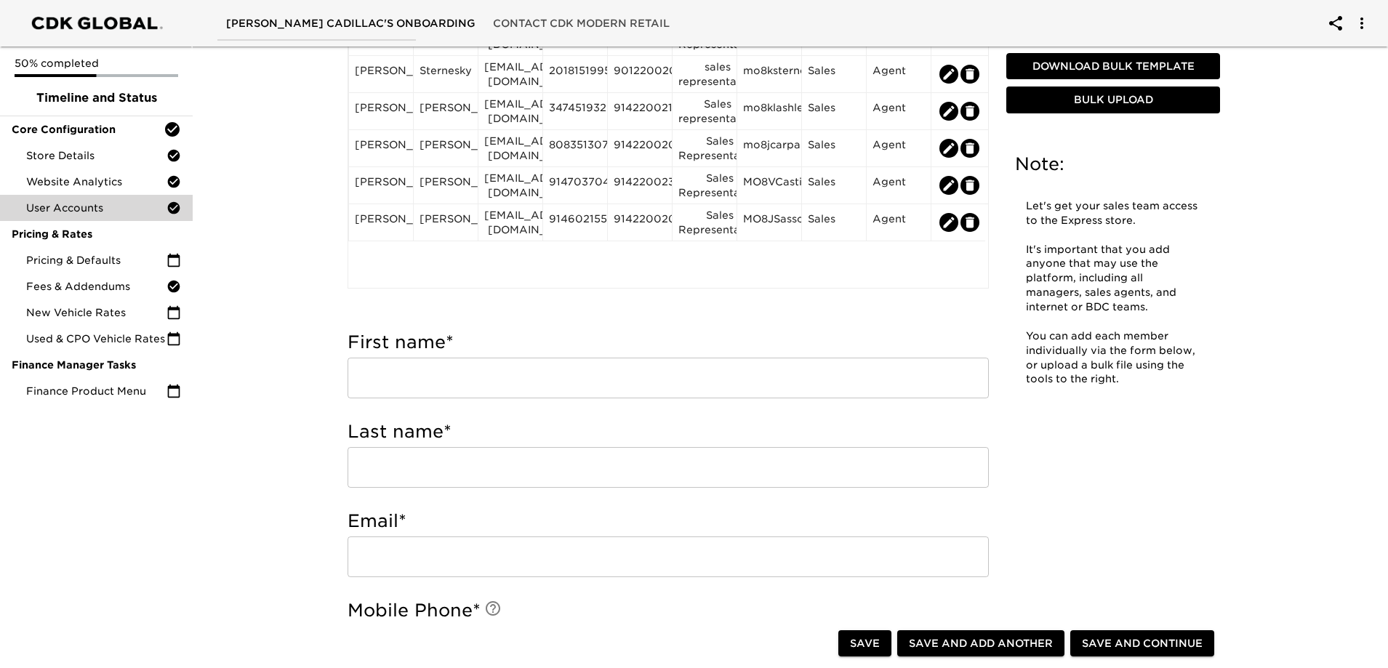
scroll to position [220, 0]
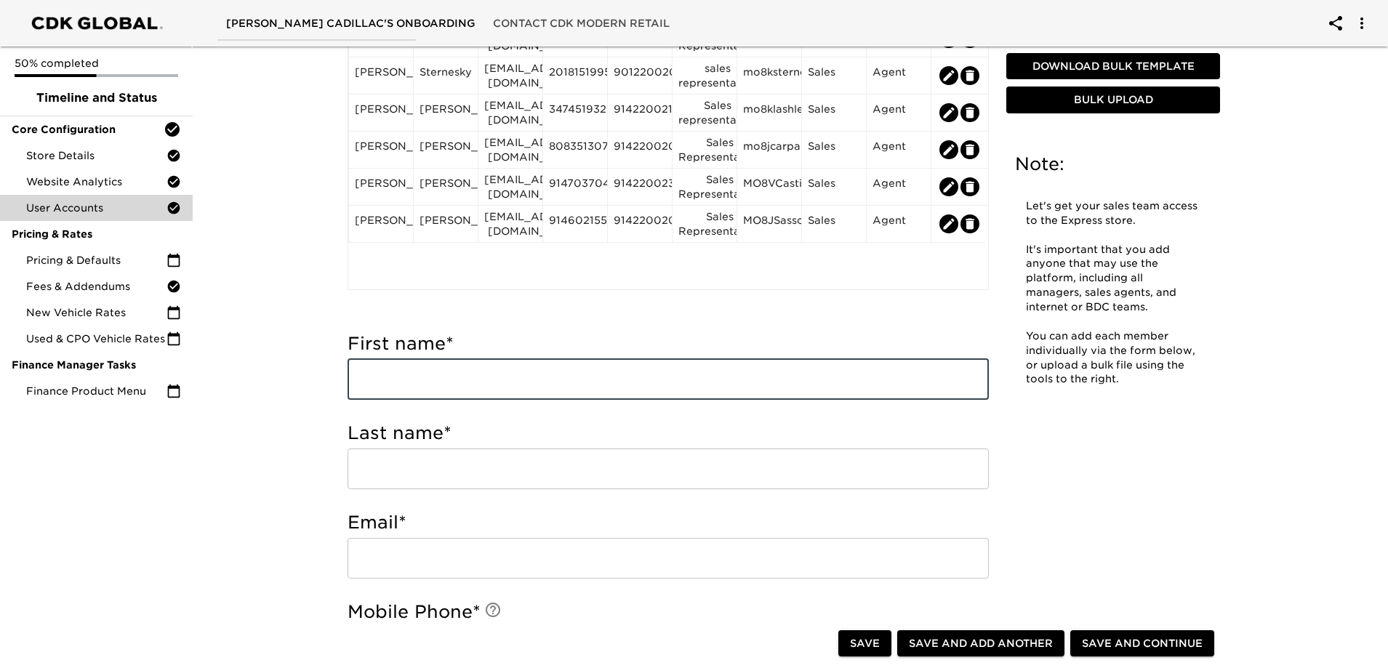
click at [448, 383] on input "text" at bounding box center [668, 379] width 641 height 41
type input "[PERSON_NAME]"
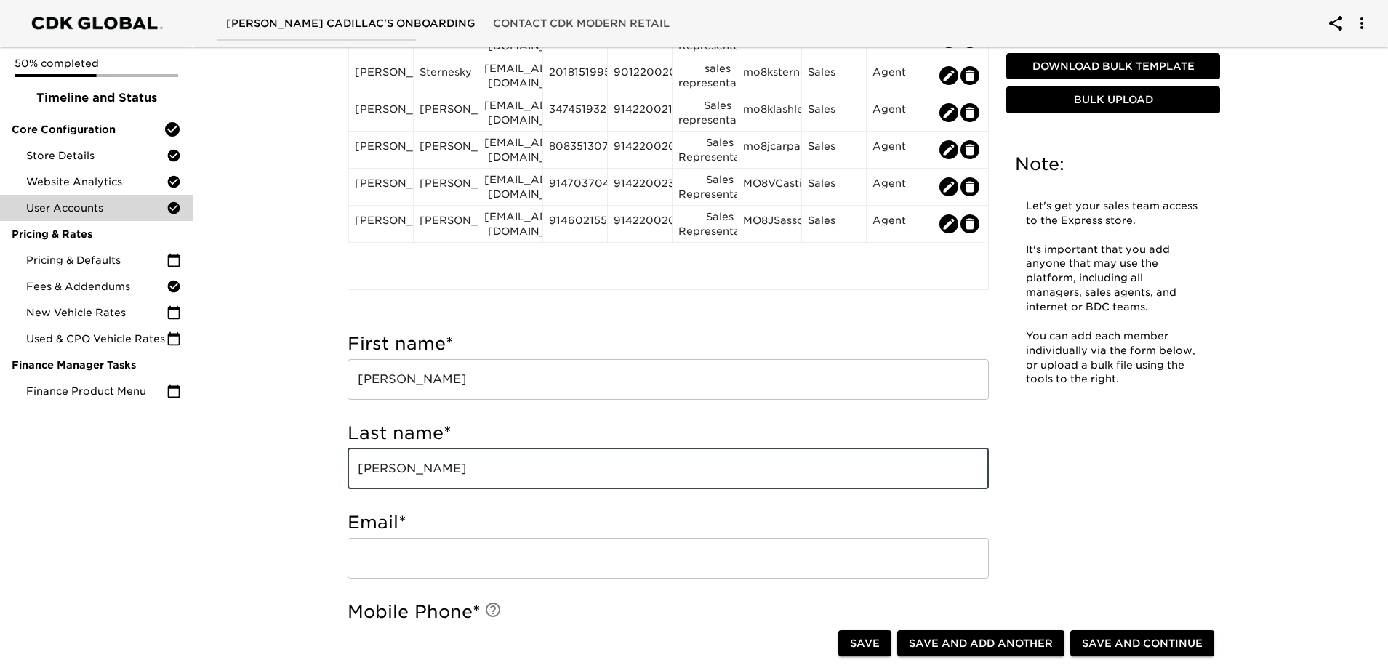
type input "[PERSON_NAME]"
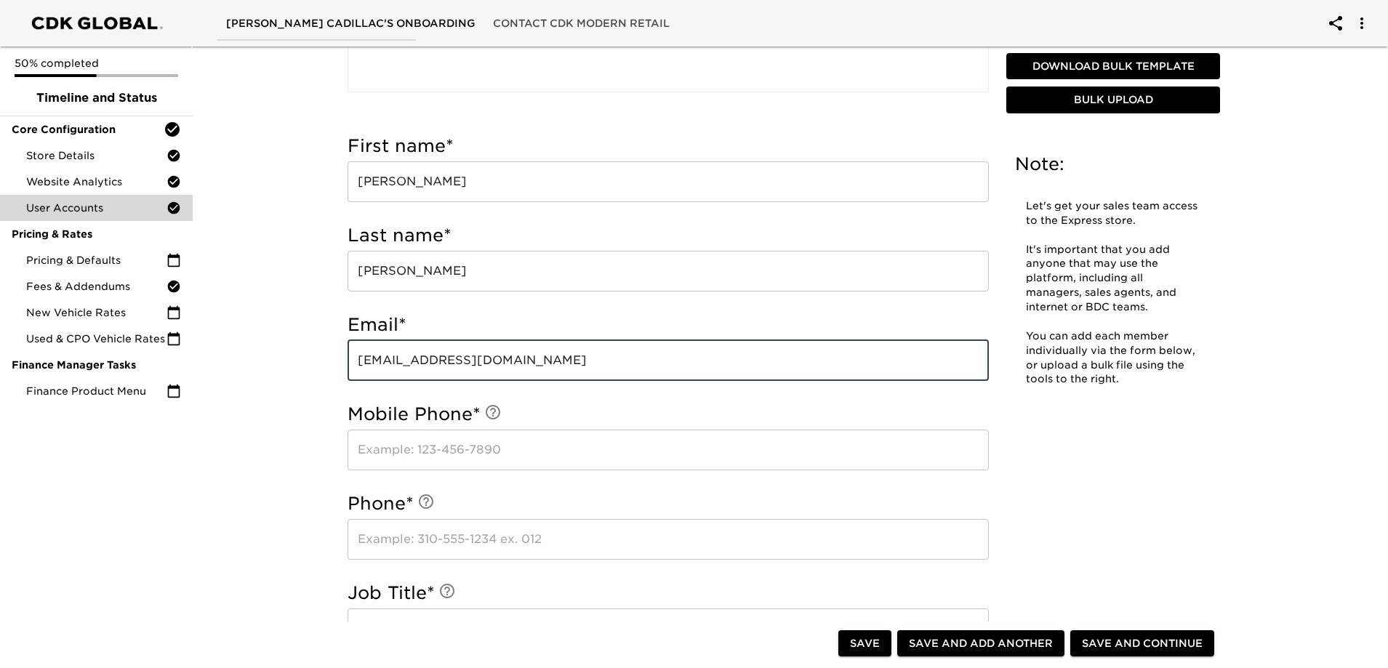
scroll to position [439, 0]
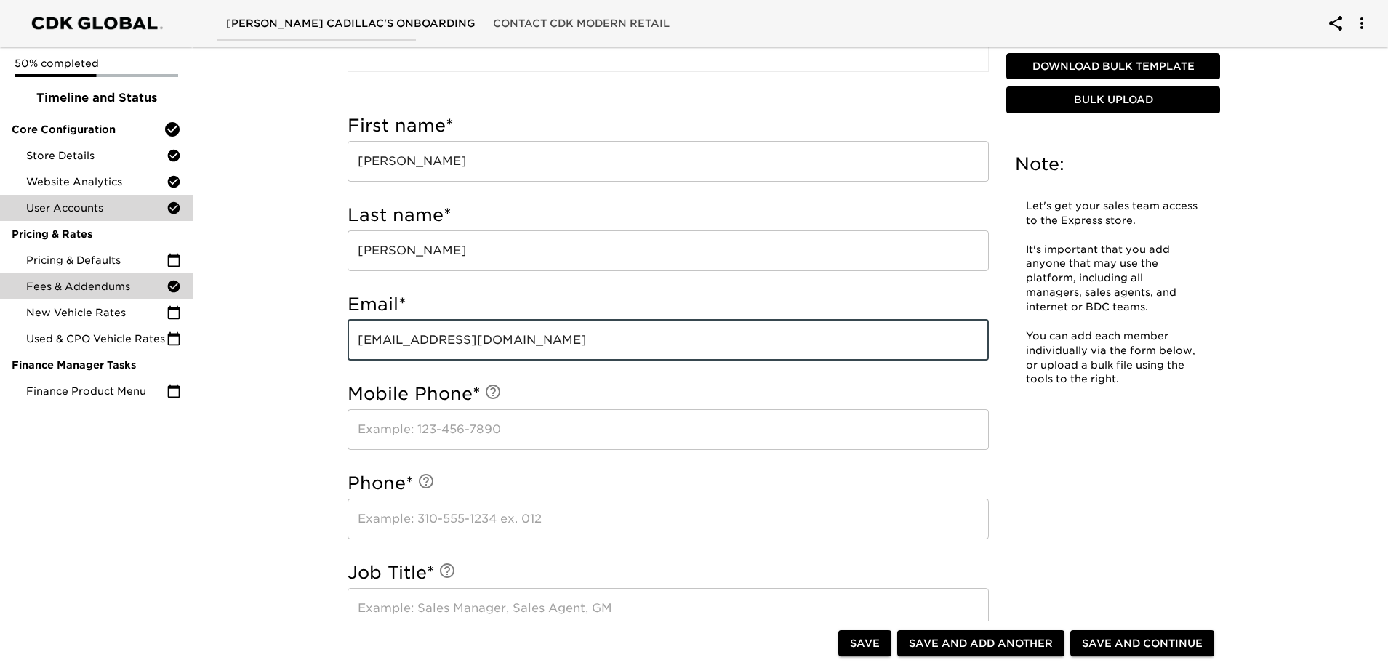
type input "[EMAIL_ADDRESS][DOMAIN_NAME]"
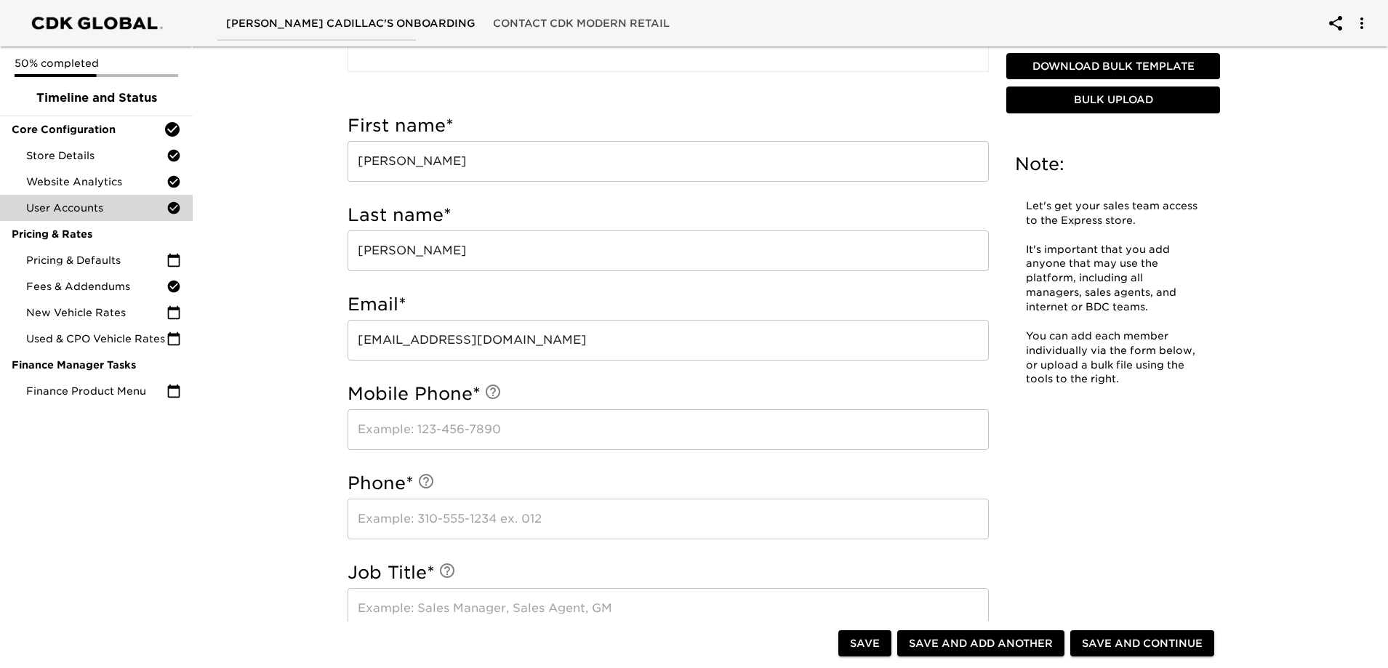
click at [444, 416] on input "text" at bounding box center [668, 429] width 641 height 41
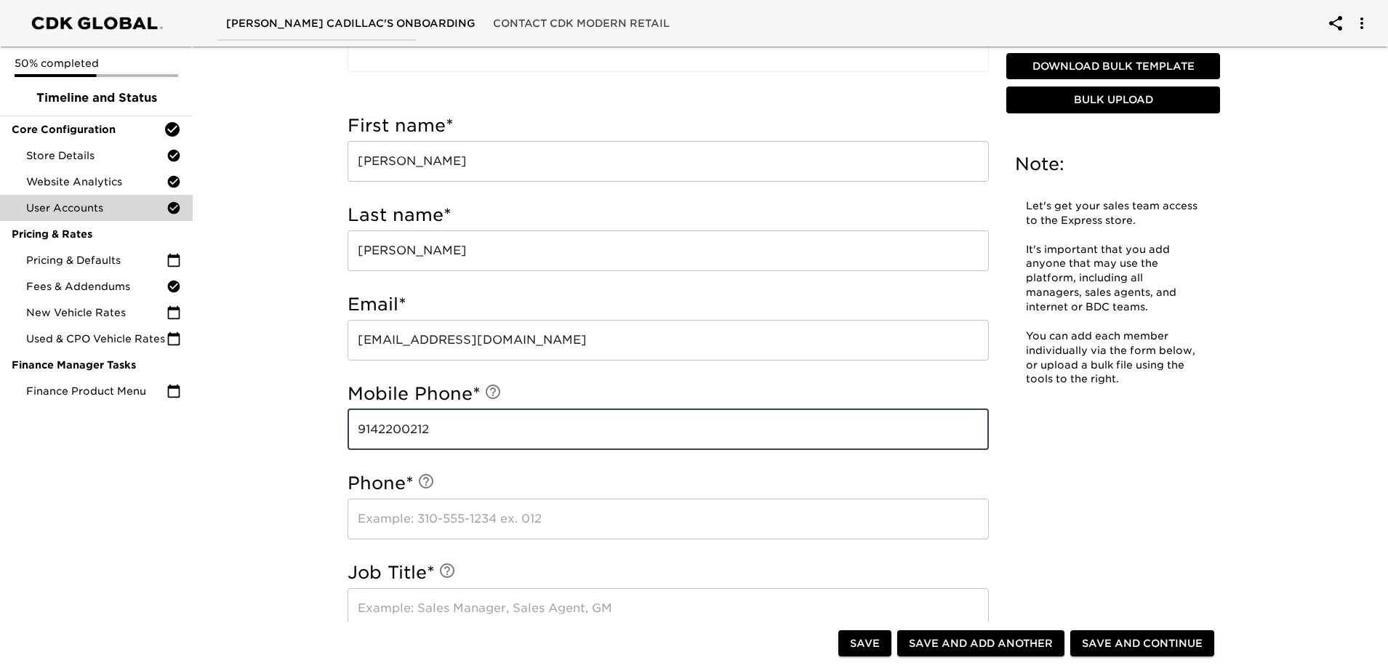
click at [441, 427] on input "9142200212" at bounding box center [668, 429] width 641 height 41
type input "9142200212"
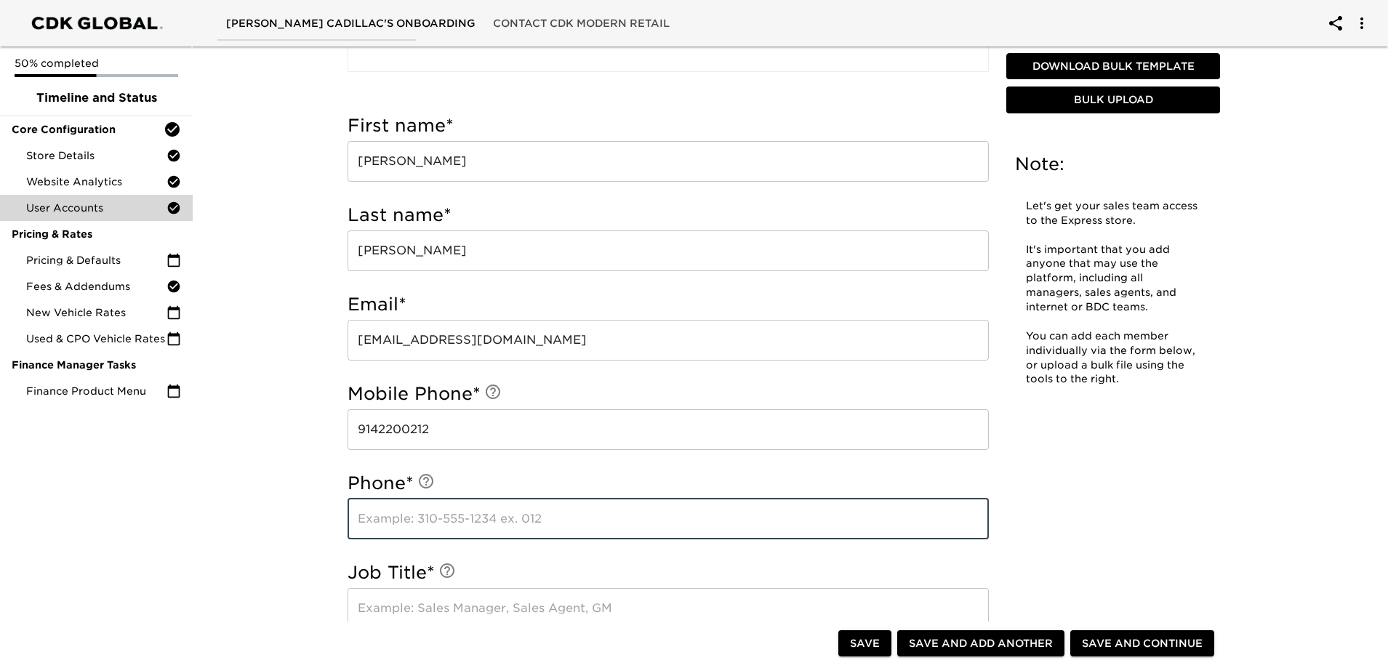
click at [429, 523] on input "text" at bounding box center [668, 519] width 641 height 41
type input "9142200212"
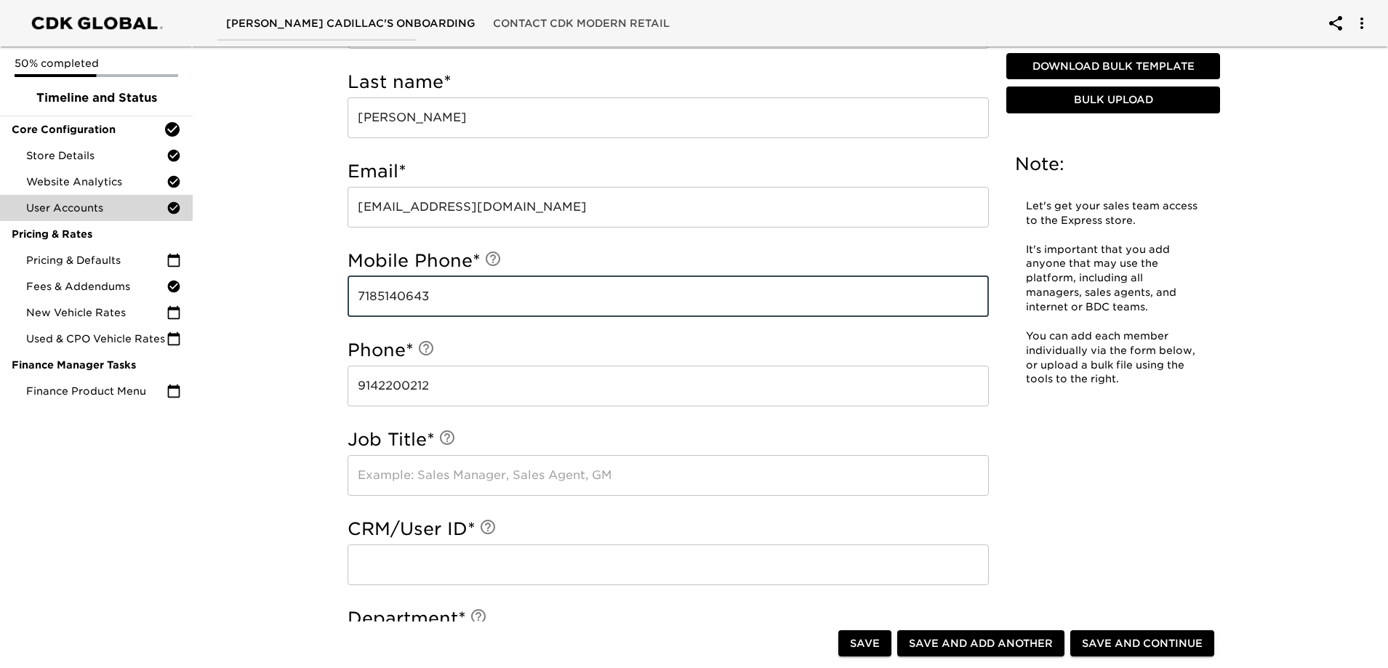
scroll to position [584, 0]
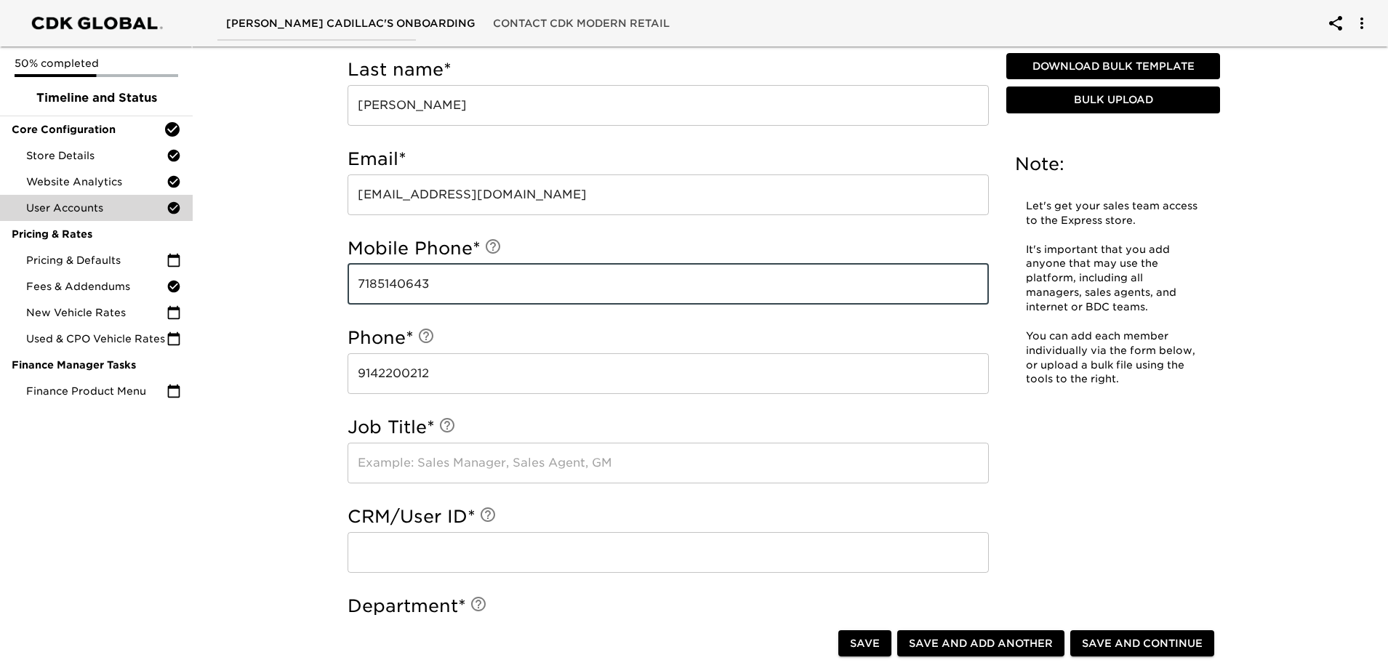
type input "7185140643"
click at [452, 463] on input "text" at bounding box center [668, 463] width 641 height 41
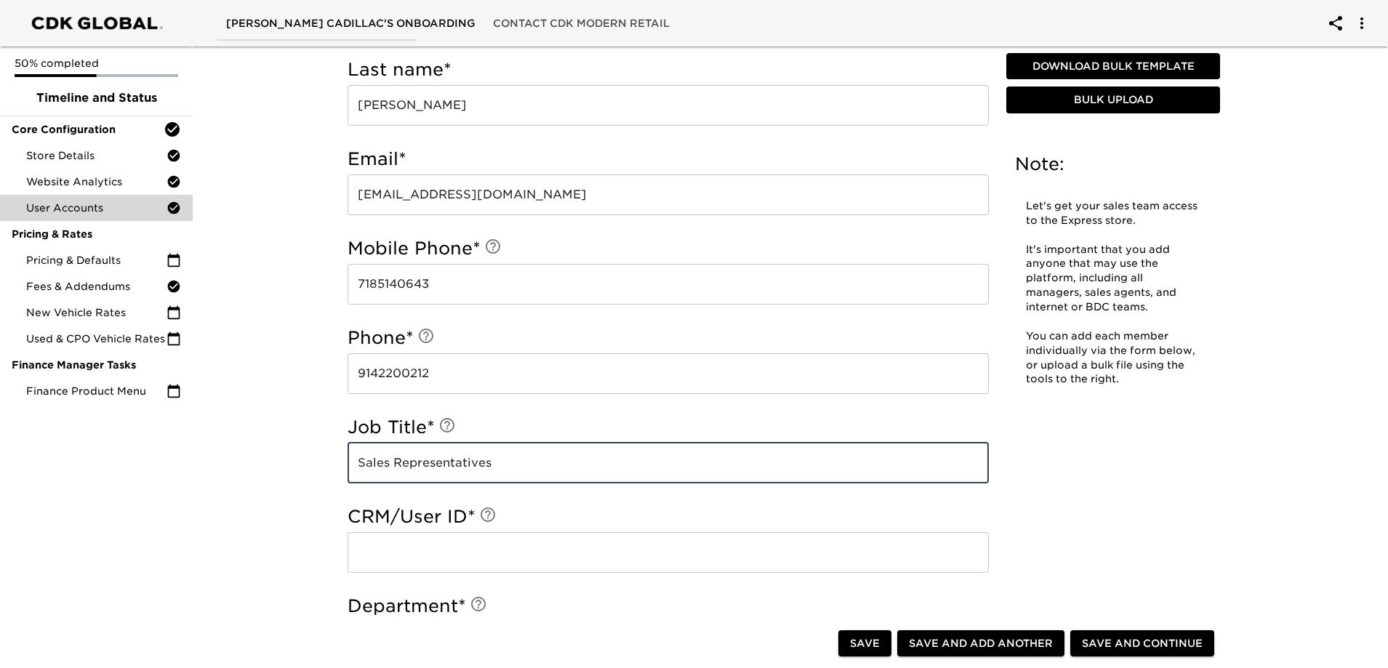
type input "Sales Representatives"
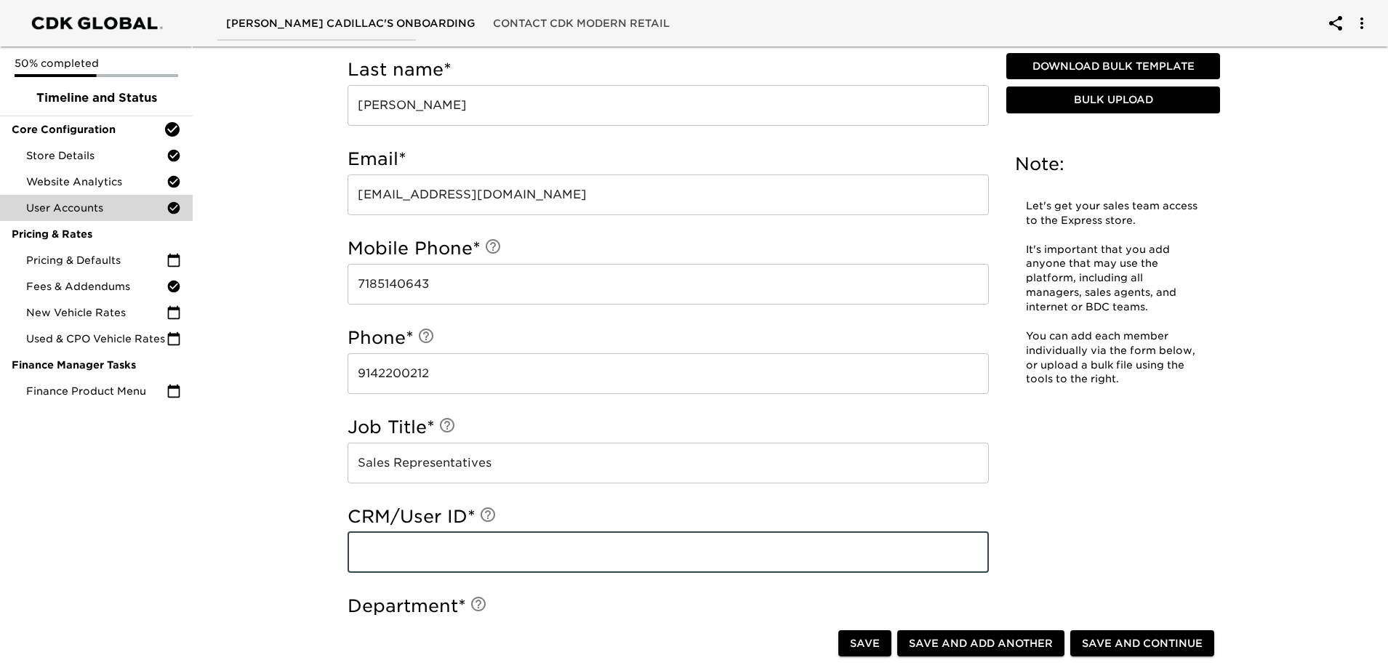
click at [417, 543] on input "text" at bounding box center [668, 552] width 641 height 41
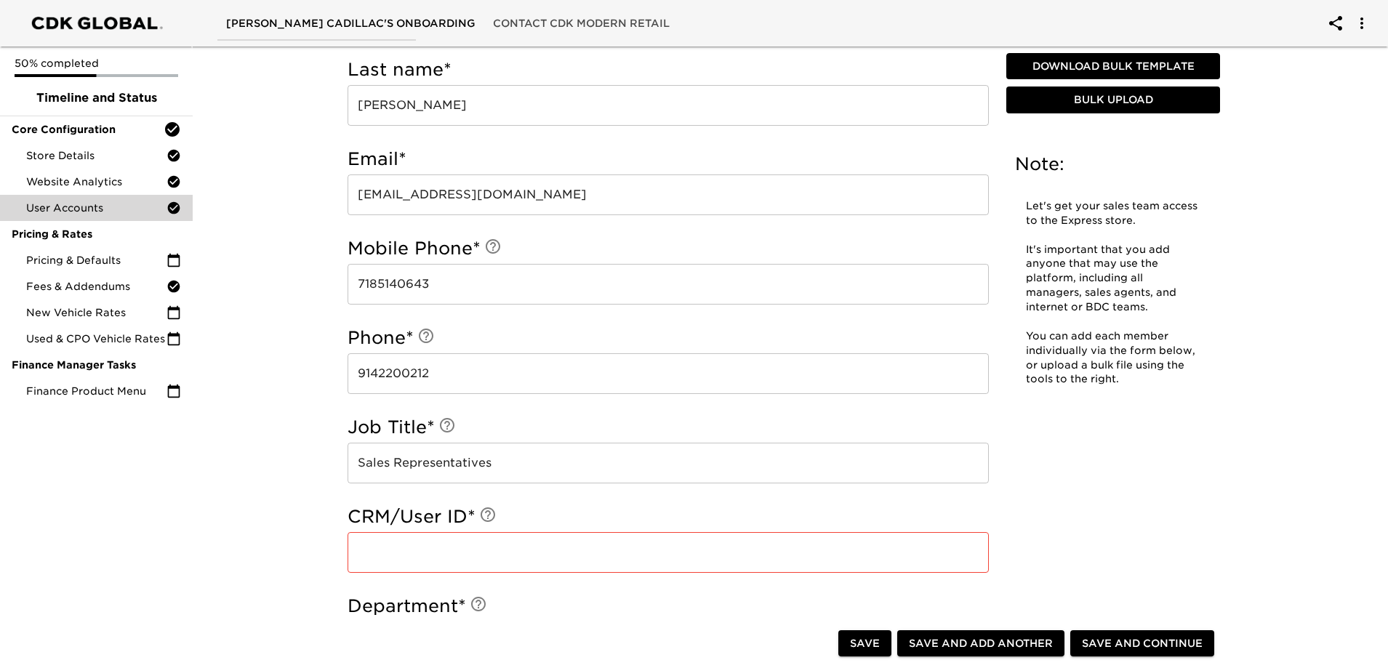
click at [538, 557] on input "text" at bounding box center [668, 552] width 641 height 41
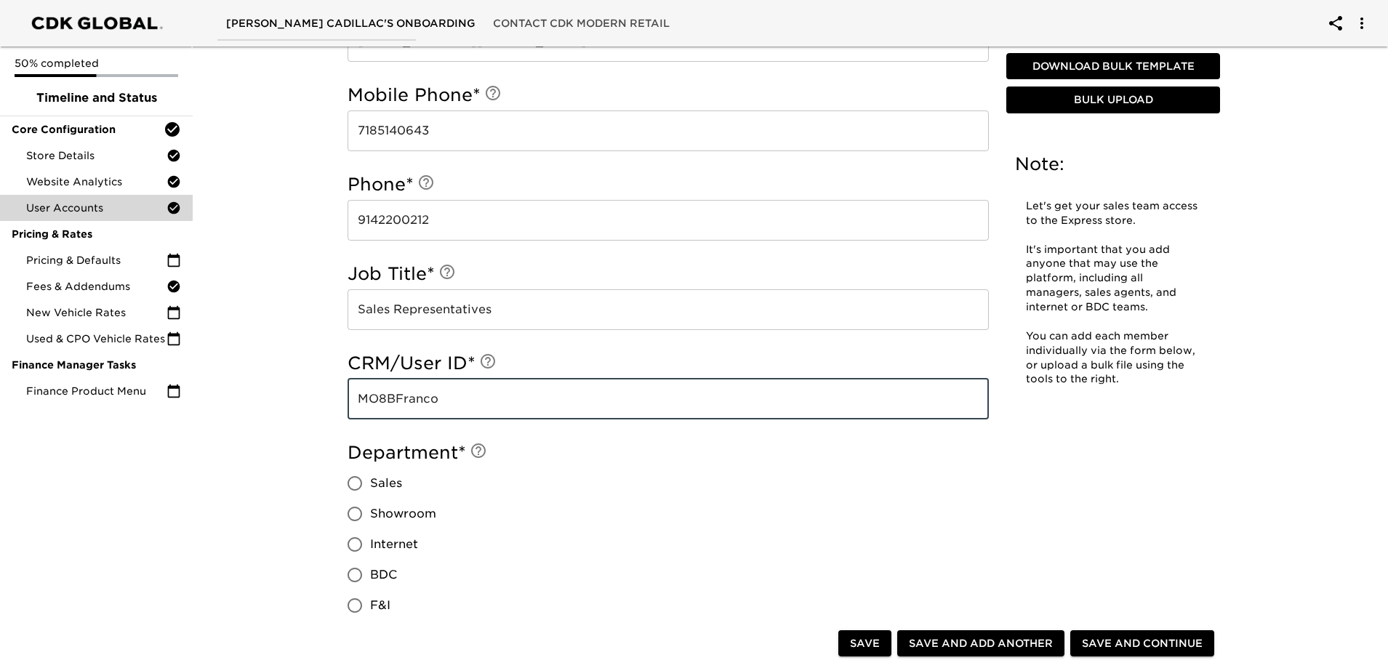
scroll to position [802, 0]
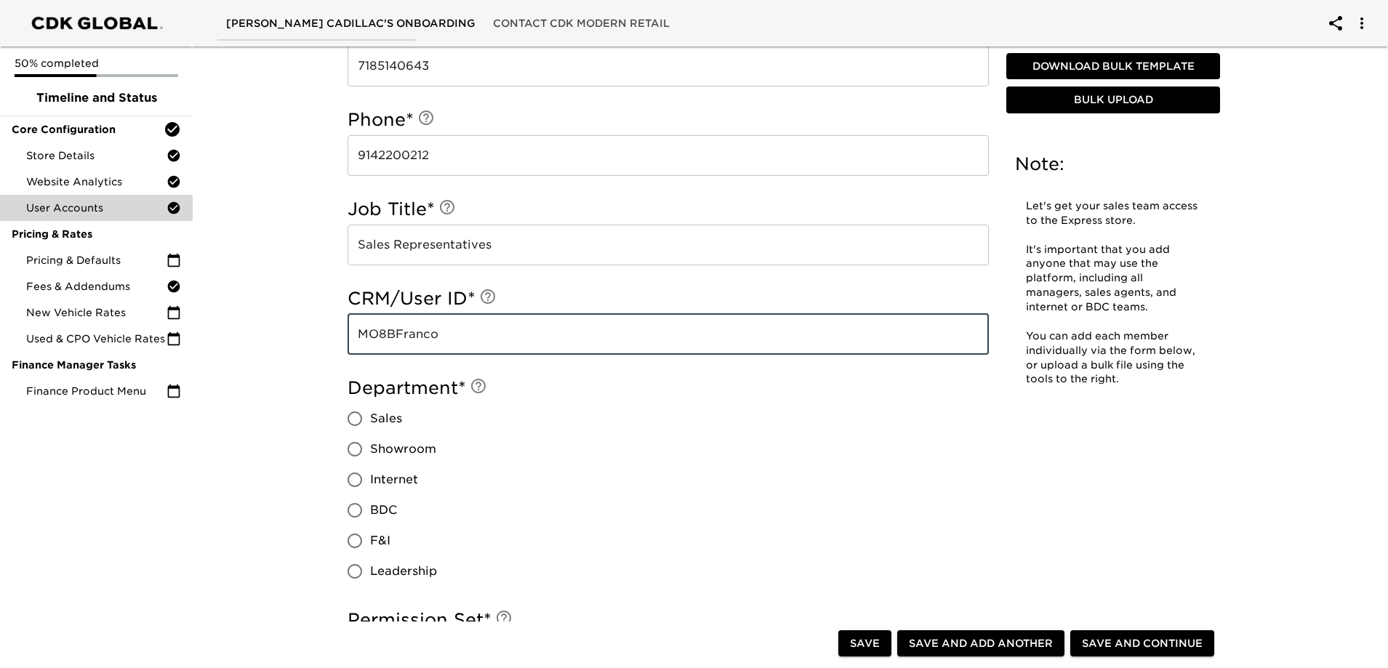
type input "MO8BFranco"
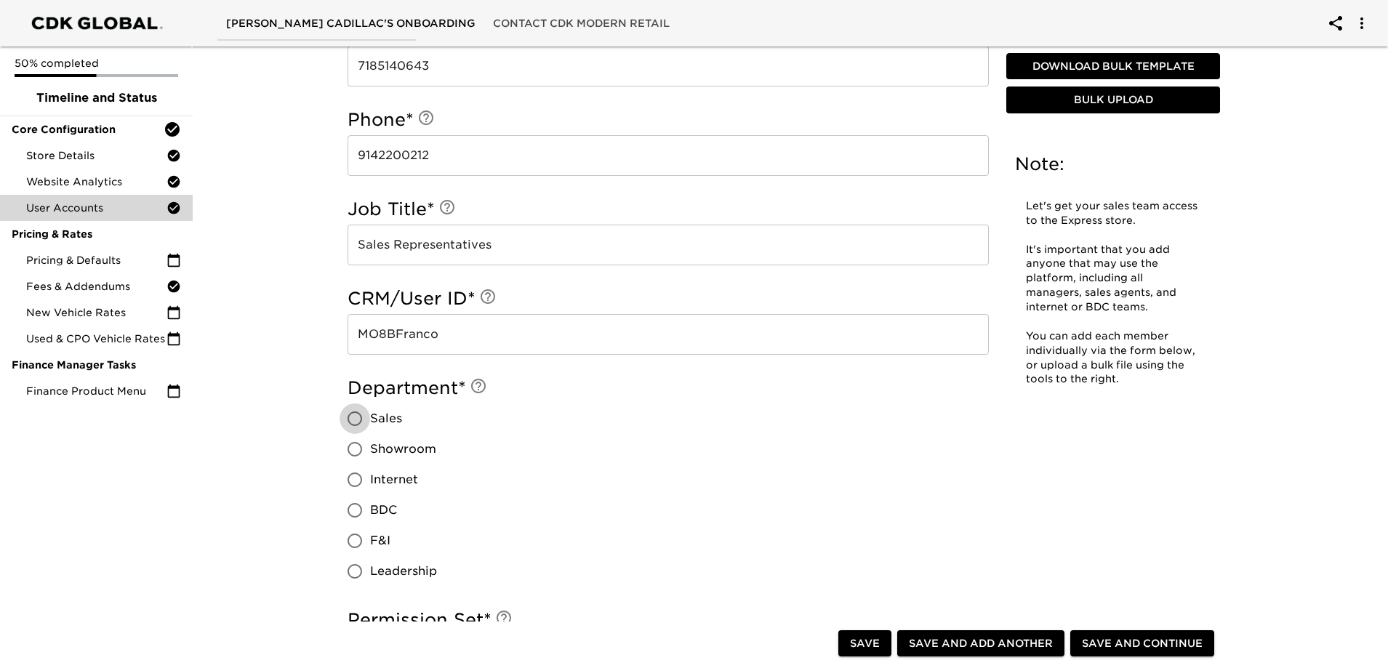
click at [351, 424] on input "Sales" at bounding box center [355, 419] width 31 height 31
radio input "true"
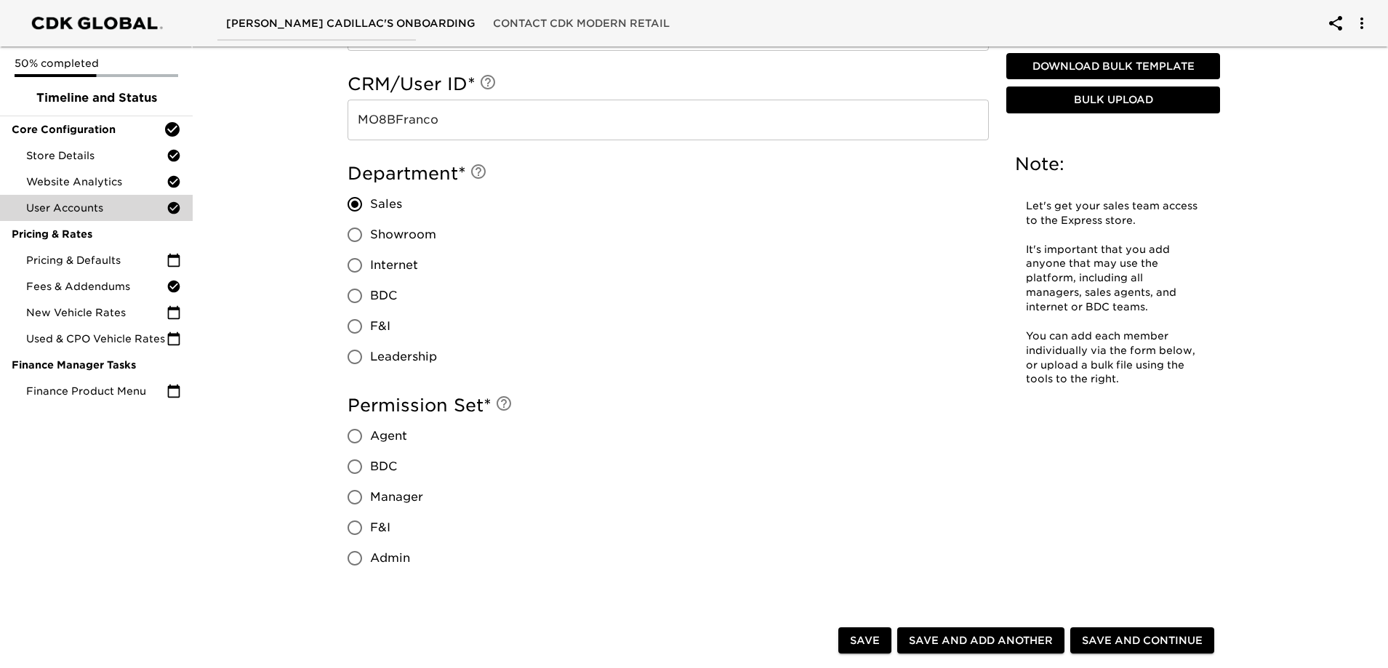
scroll to position [1093, 0]
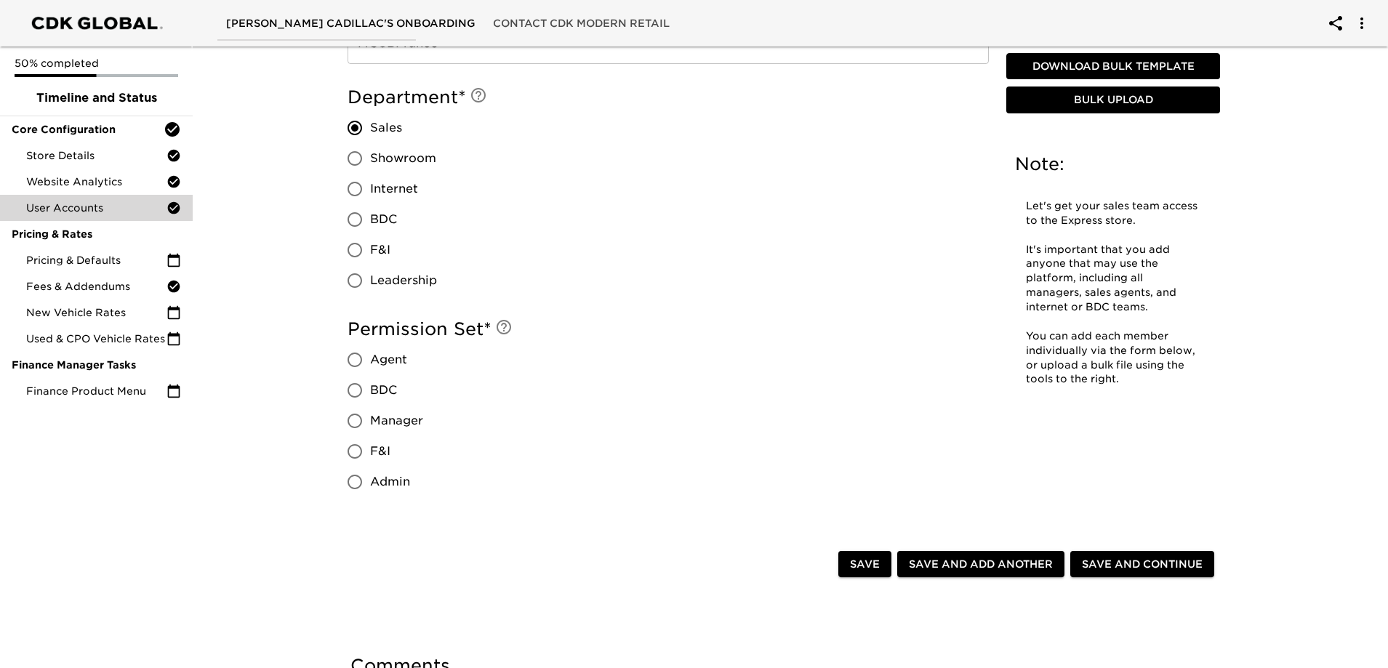
click at [356, 355] on input "Agent" at bounding box center [355, 360] width 31 height 31
radio input "true"
click at [961, 561] on span "Save and Add Another" at bounding box center [981, 565] width 144 height 18
radio input "false"
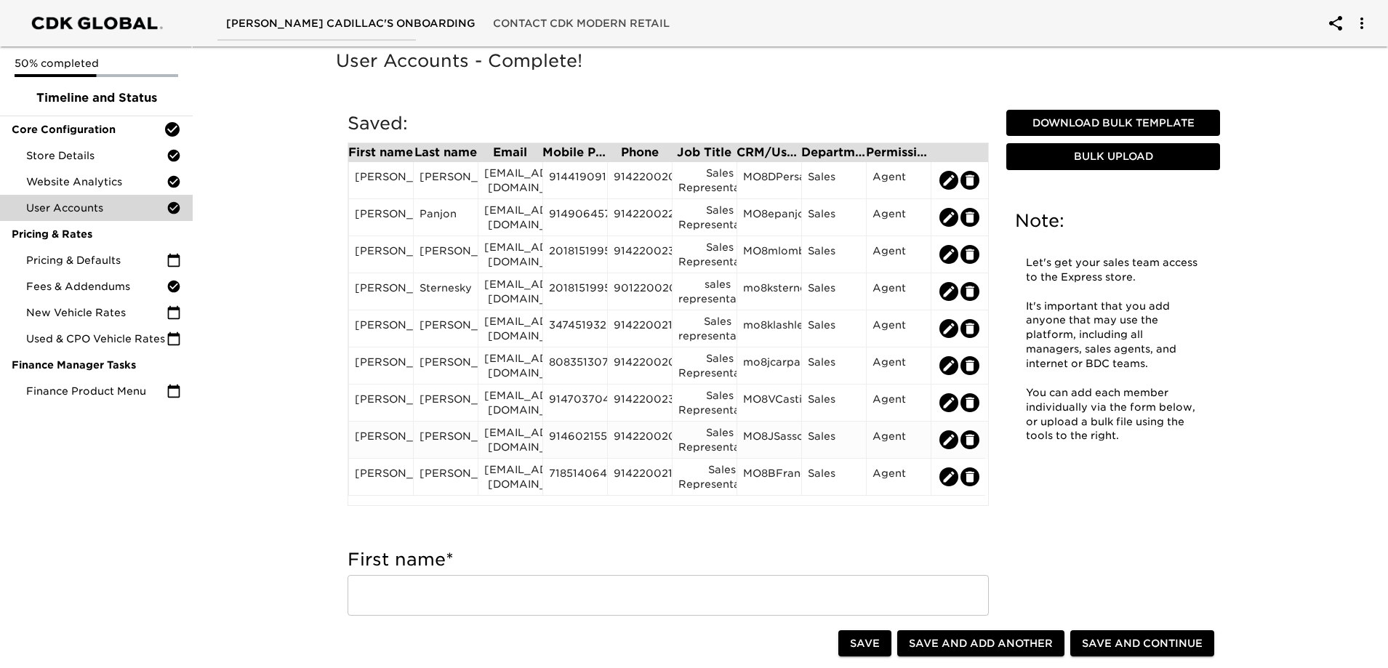
scroll to position [2, 0]
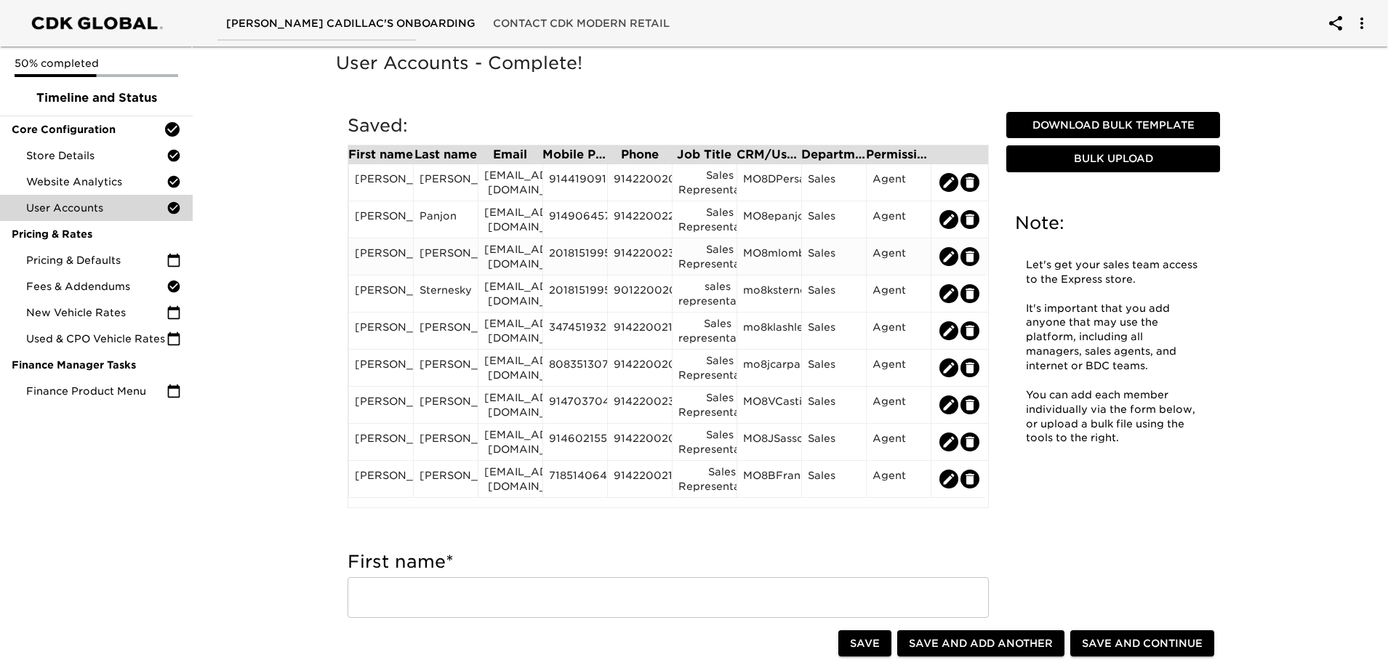
click at [948, 251] on icon "edit" at bounding box center [949, 256] width 15 height 15
type input "[PERSON_NAME]"
type input "[EMAIL_ADDRESS][DOMAIN_NAME]"
type input "2018151995"
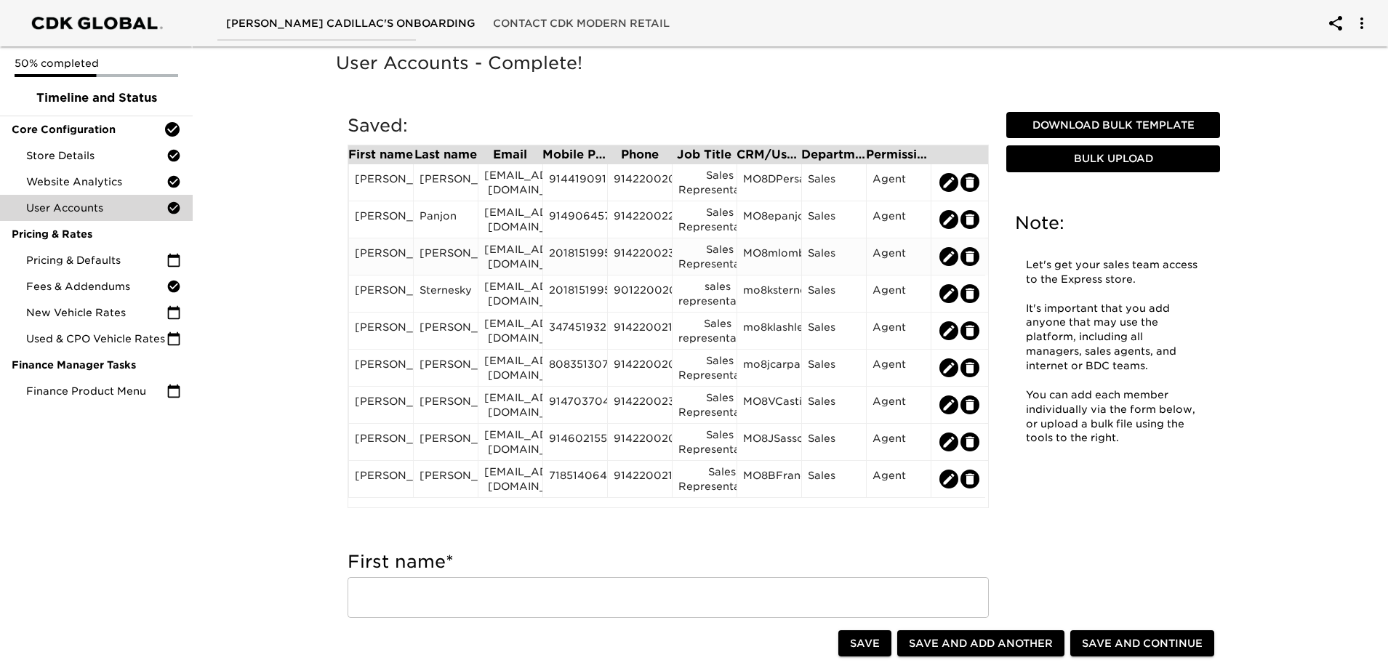
type input "9142200233"
type input "Sales Representative"
type input "MO8mlombar"
radio input "true"
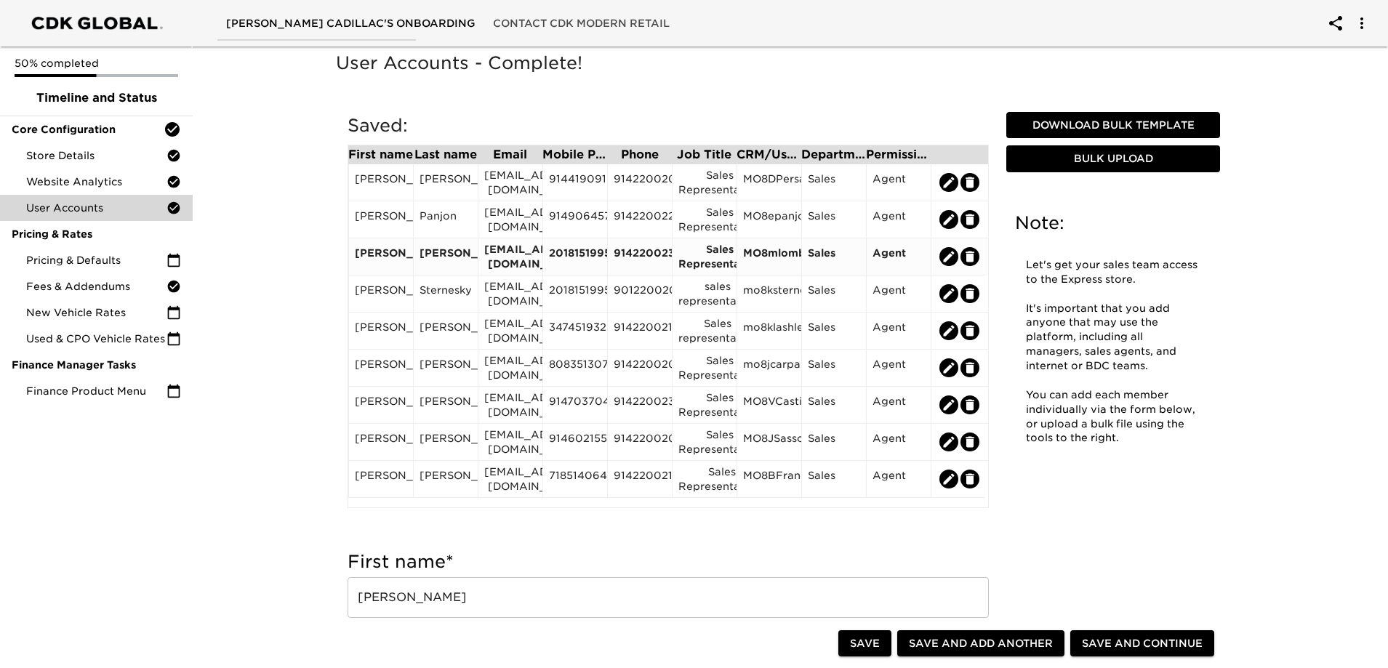
click at [580, 251] on div "2018151995" at bounding box center [575, 257] width 52 height 22
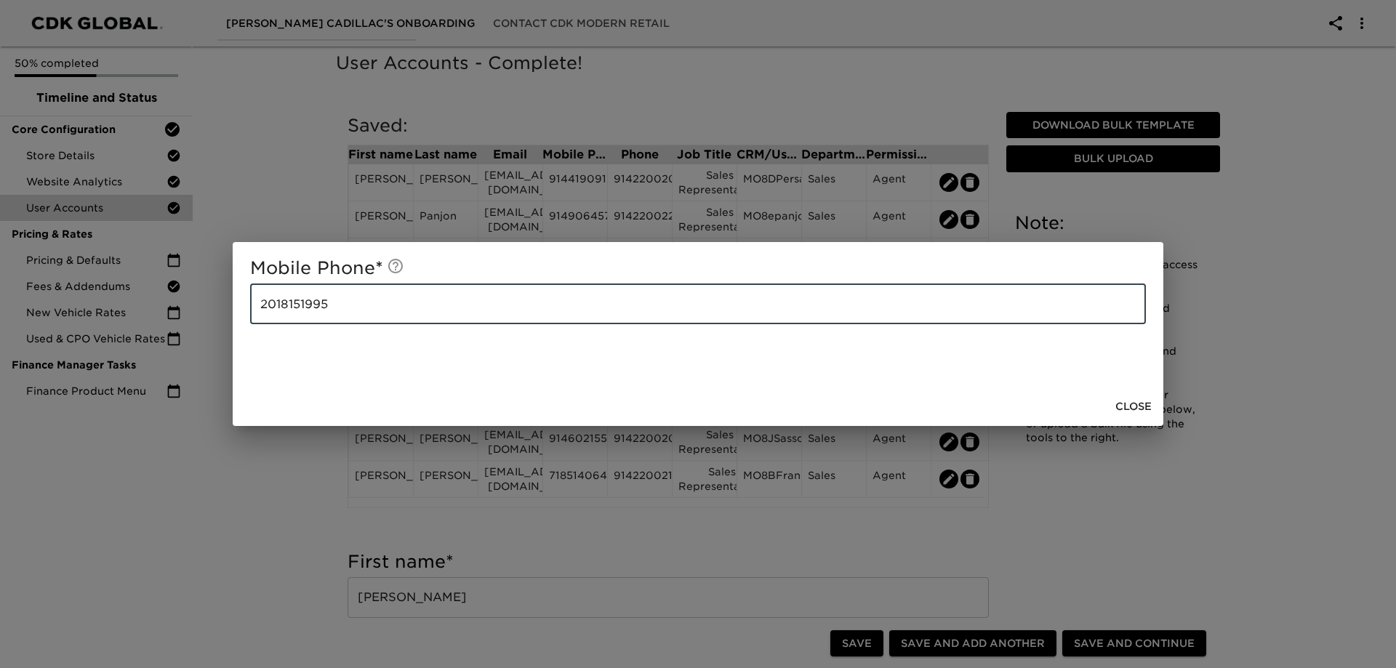
drag, startPoint x: 329, startPoint y: 304, endPoint x: 244, endPoint y: 300, distance: 85.2
click at [244, 300] on div "Mobile Phone * [PHONE_NUMBER] ​" at bounding box center [698, 314] width 931 height 145
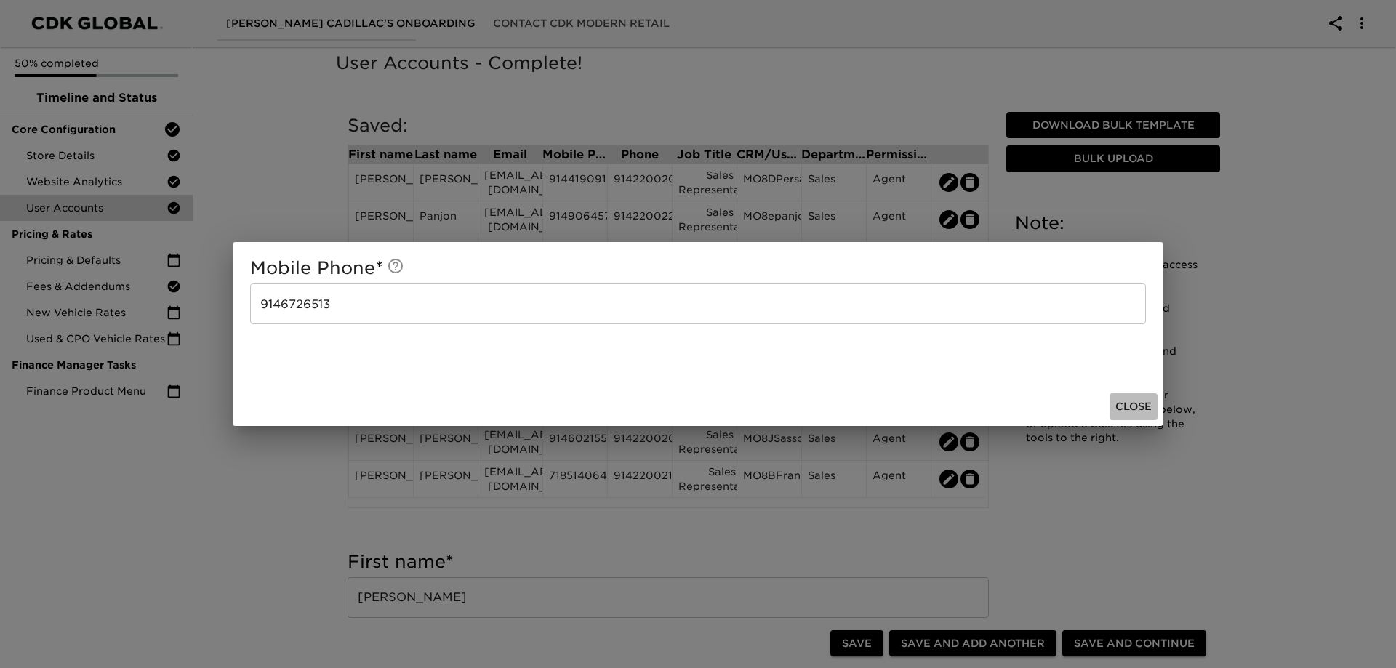
click at [1137, 407] on span "Close" at bounding box center [1134, 407] width 36 height 18
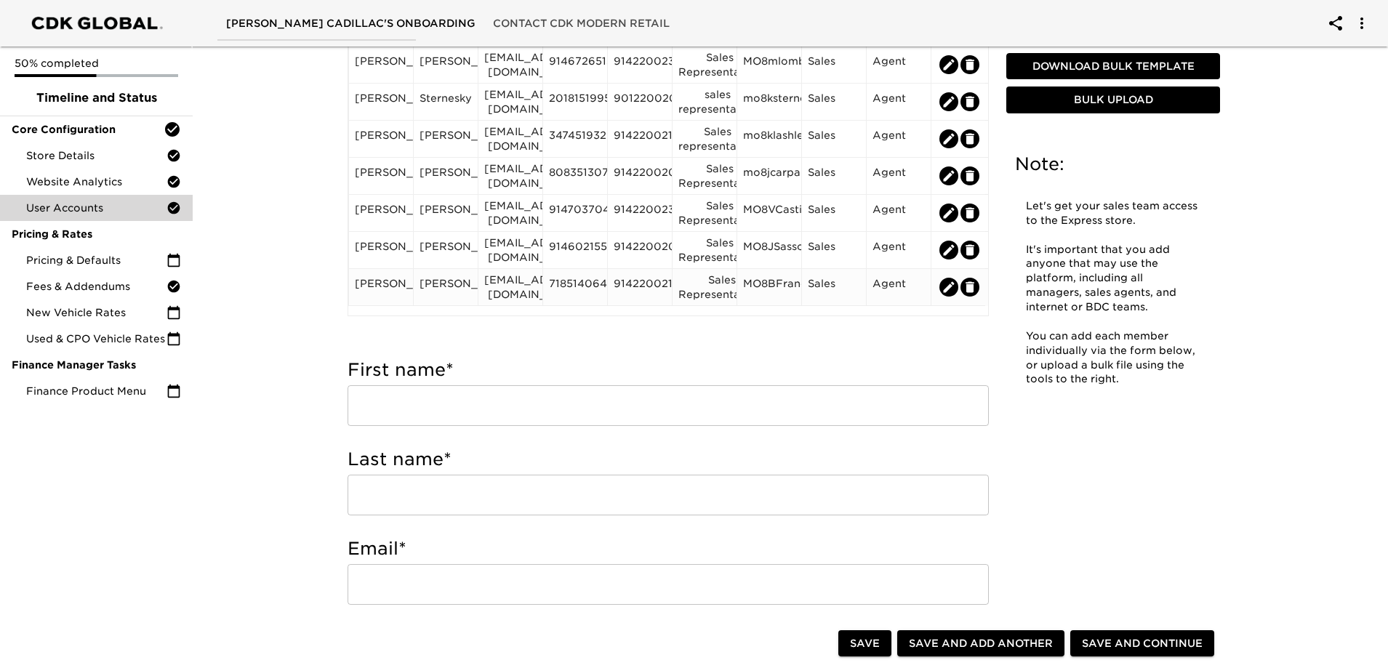
scroll to position [220, 0]
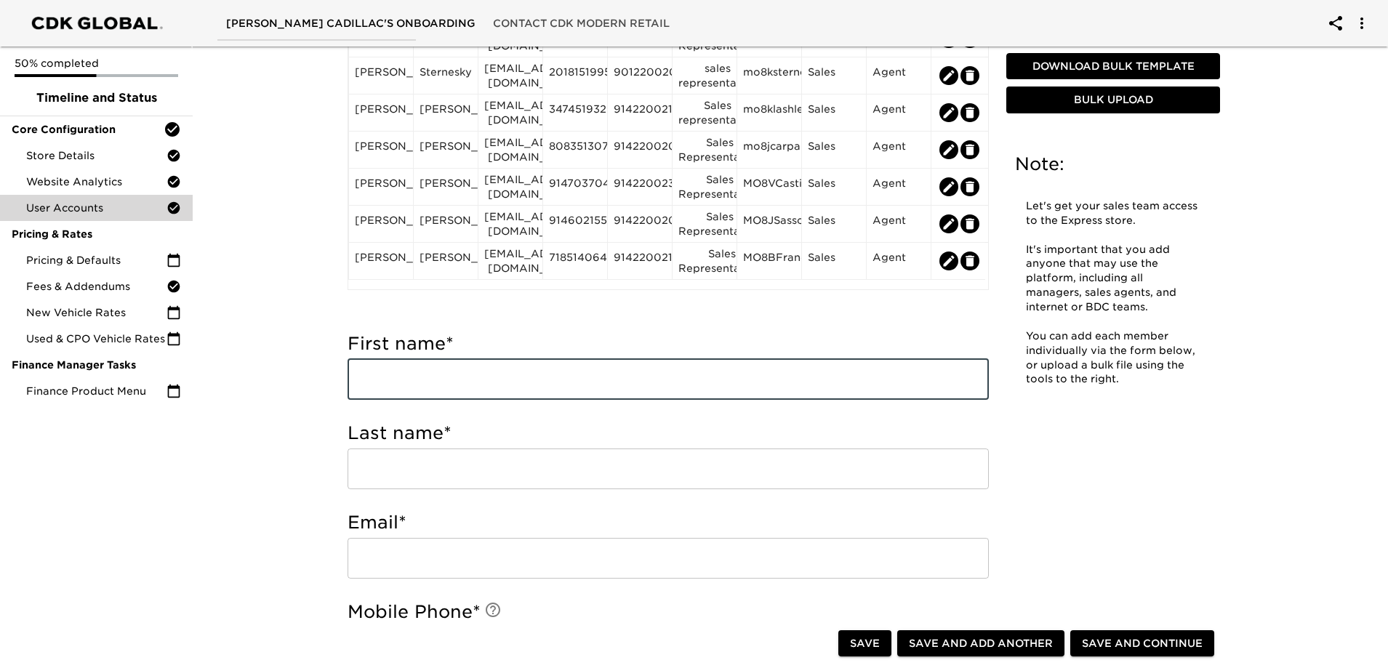
click at [476, 385] on input "text" at bounding box center [668, 379] width 641 height 41
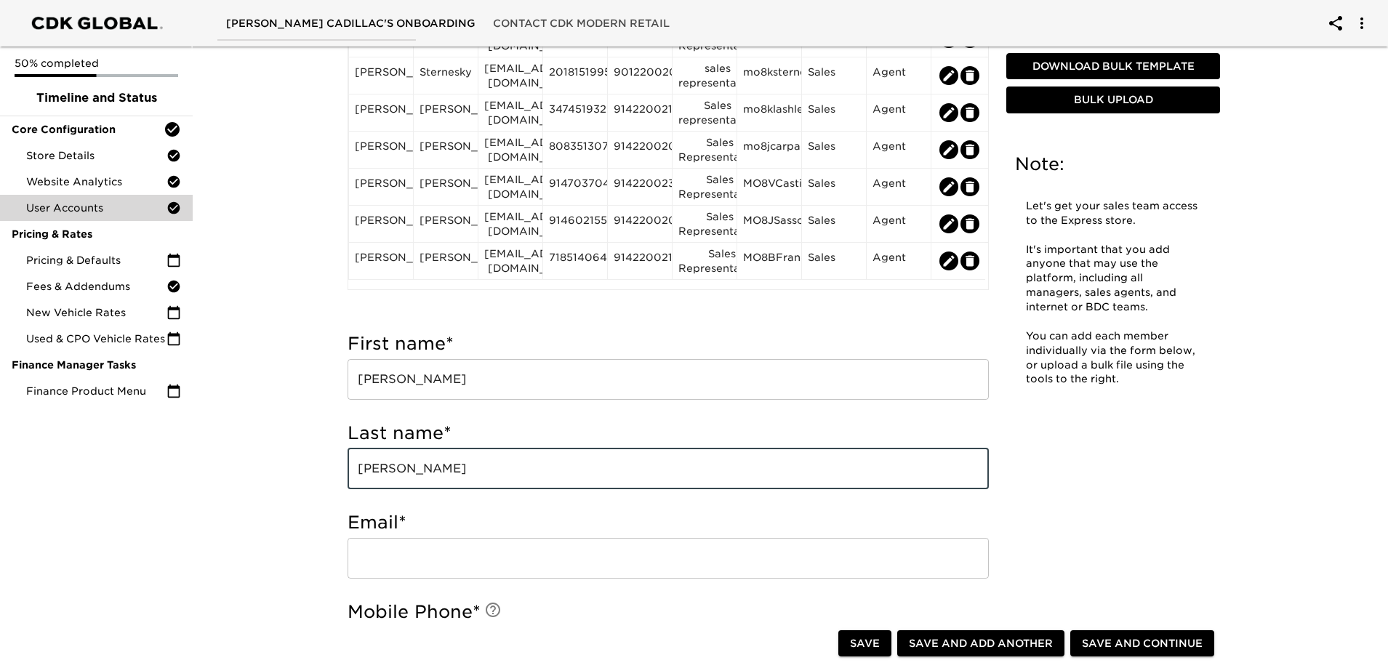
click at [533, 560] on input "email" at bounding box center [668, 558] width 641 height 41
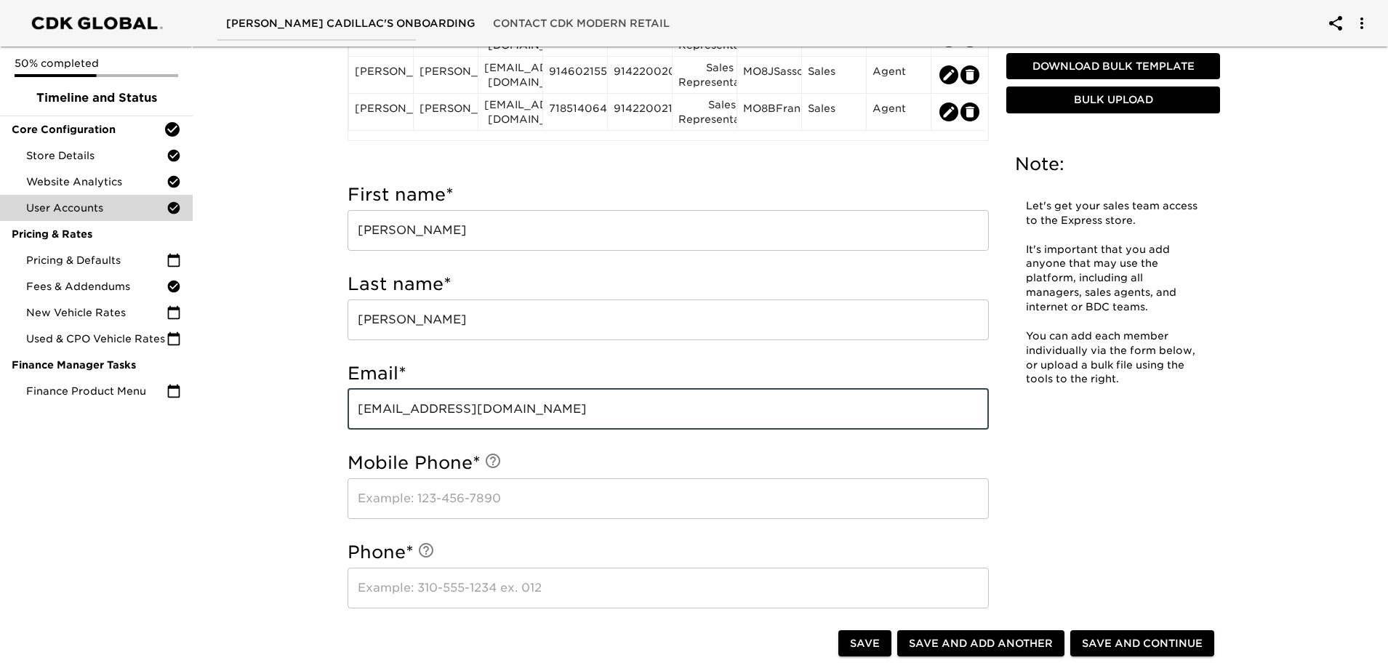
scroll to position [439, 0]
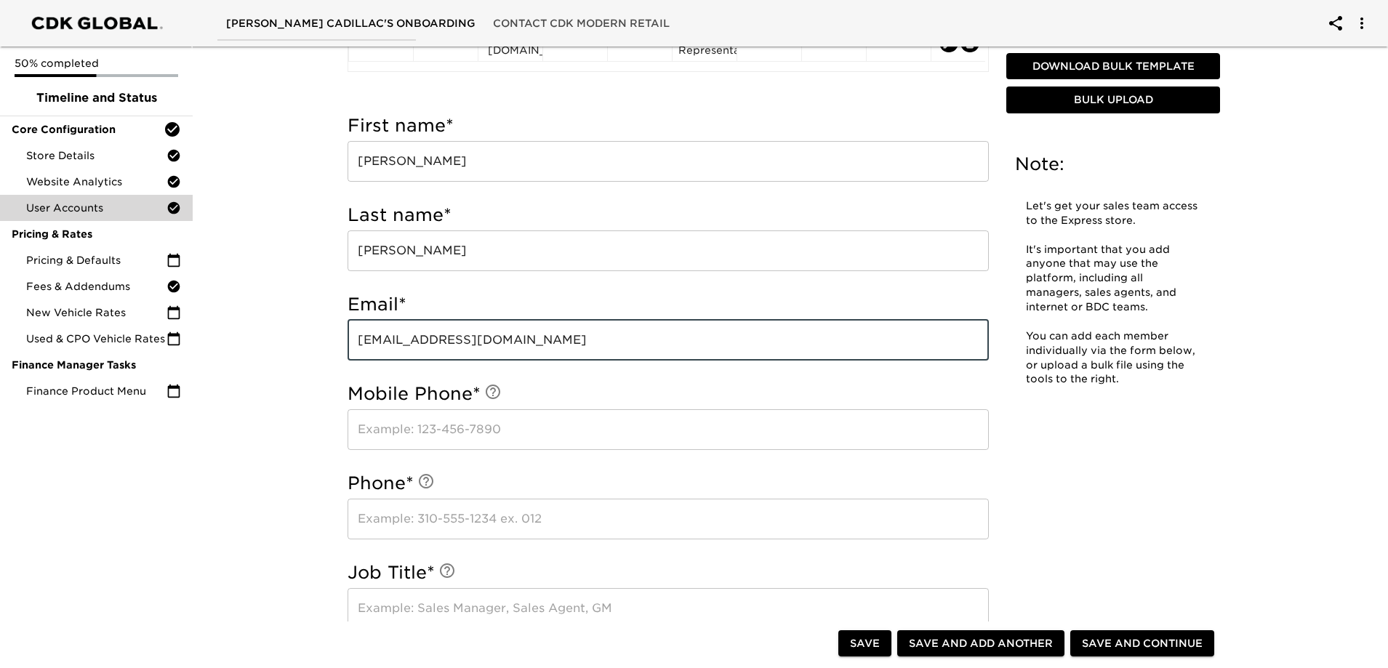
click at [428, 428] on input "text" at bounding box center [668, 429] width 641 height 41
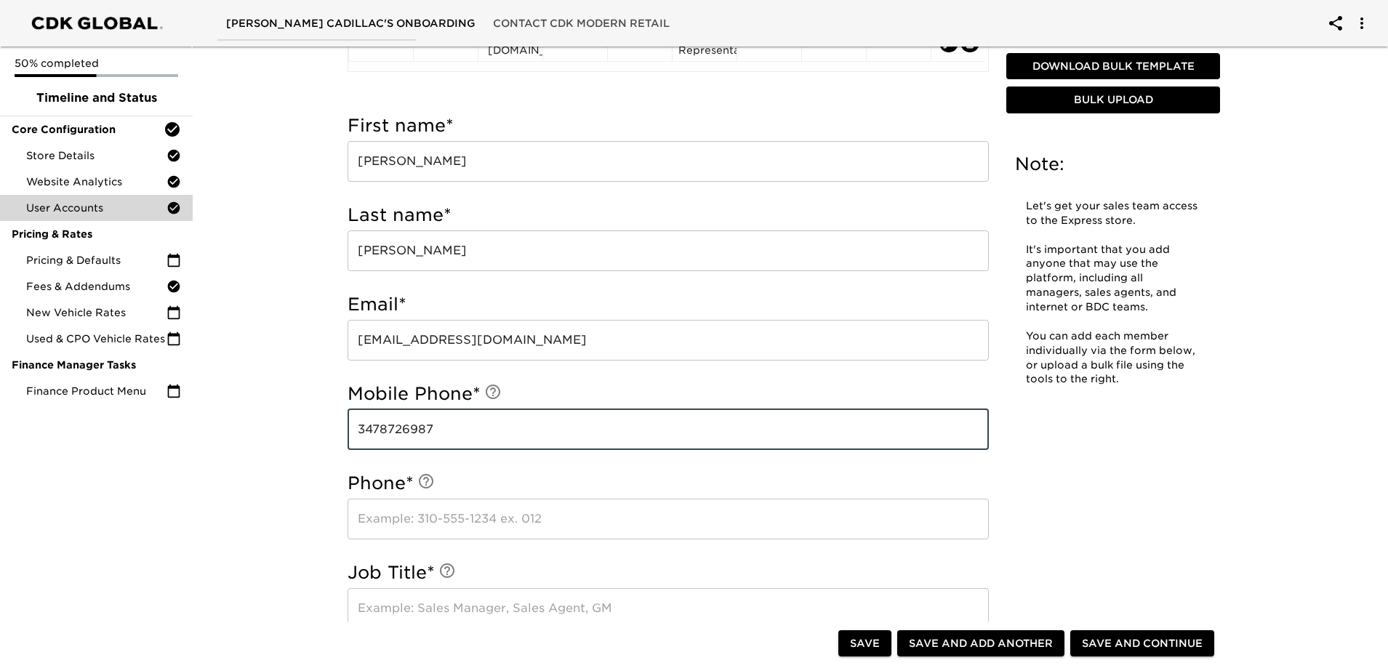
click at [480, 521] on input "text" at bounding box center [668, 519] width 641 height 41
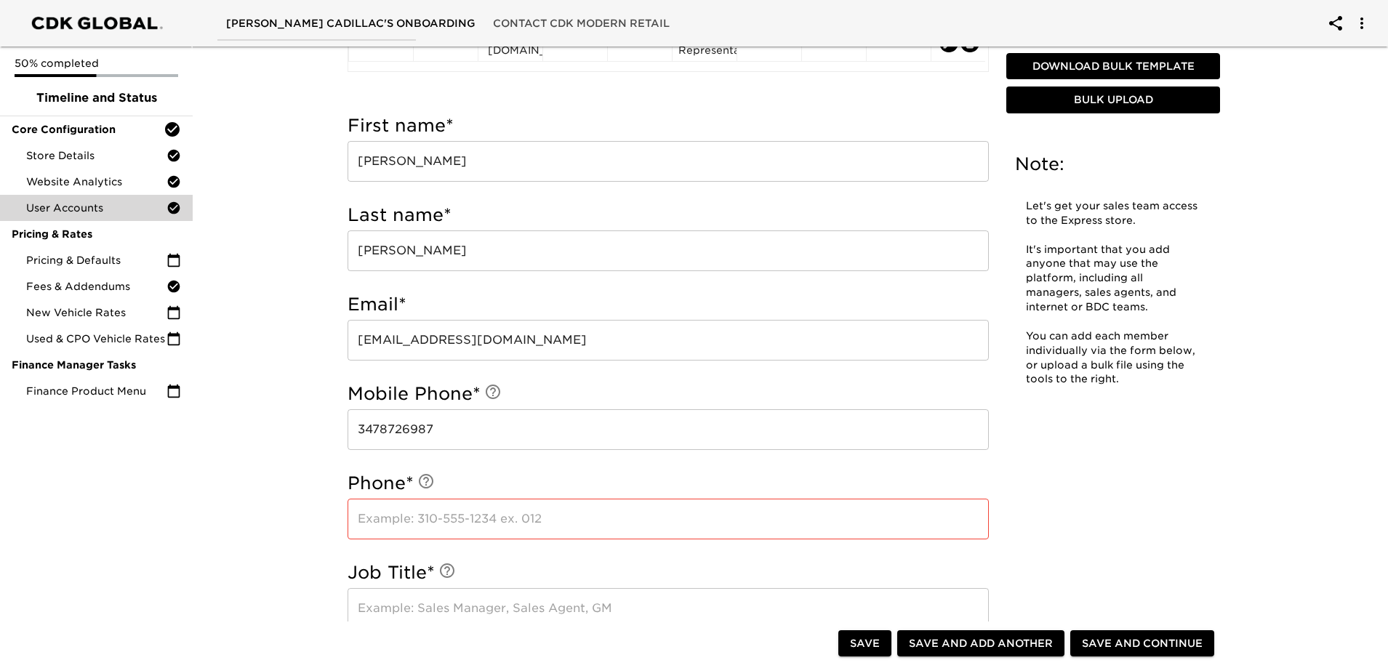
click at [422, 523] on input "text" at bounding box center [668, 519] width 641 height 41
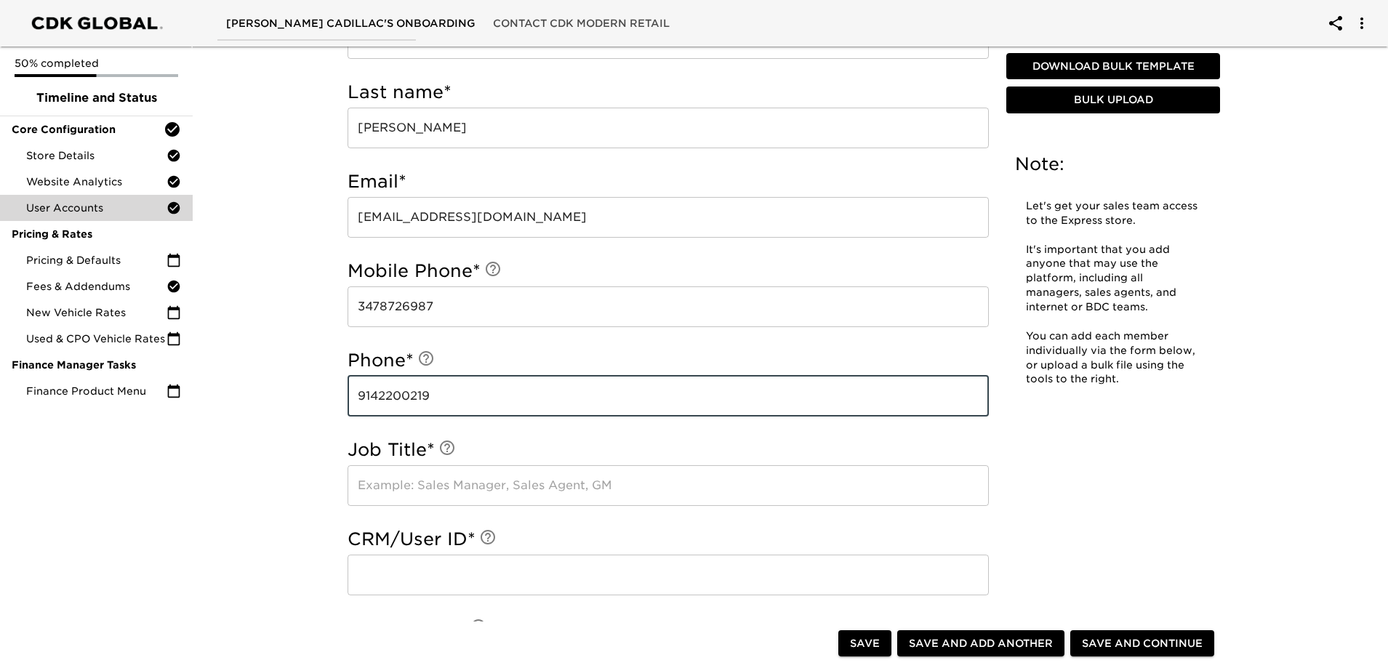
scroll to position [584, 0]
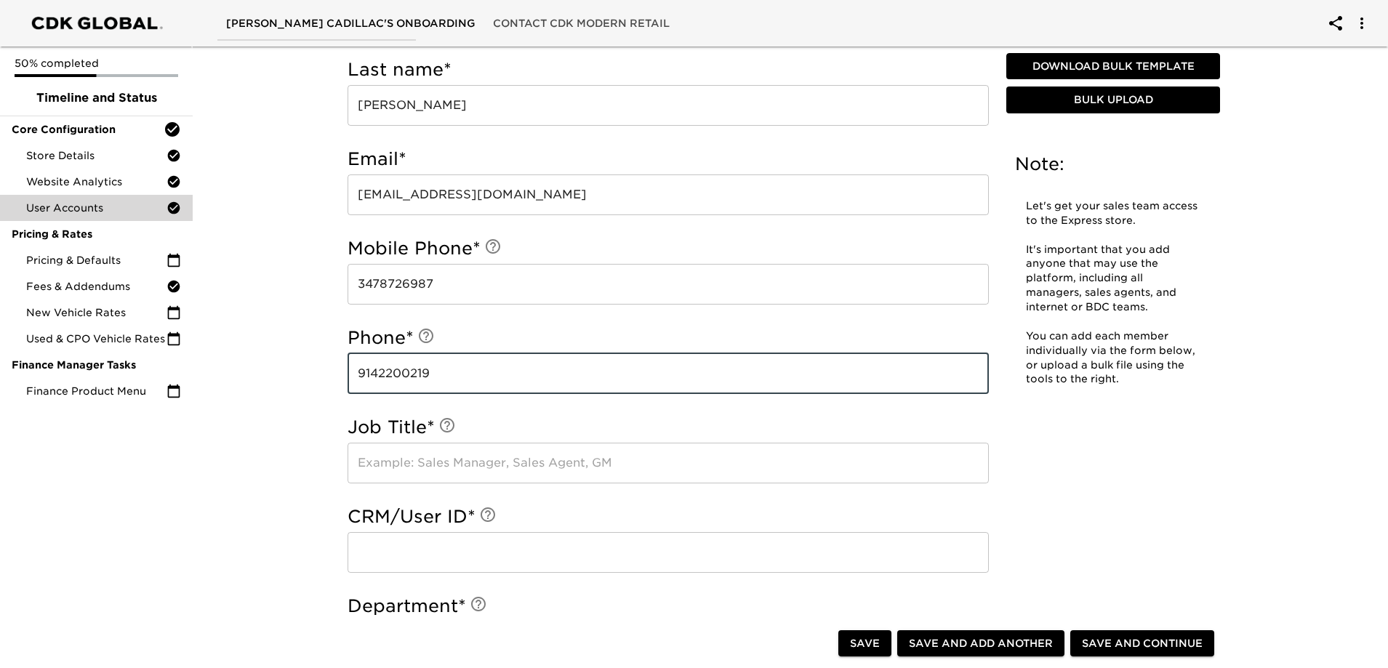
click at [447, 467] on input "text" at bounding box center [668, 463] width 641 height 41
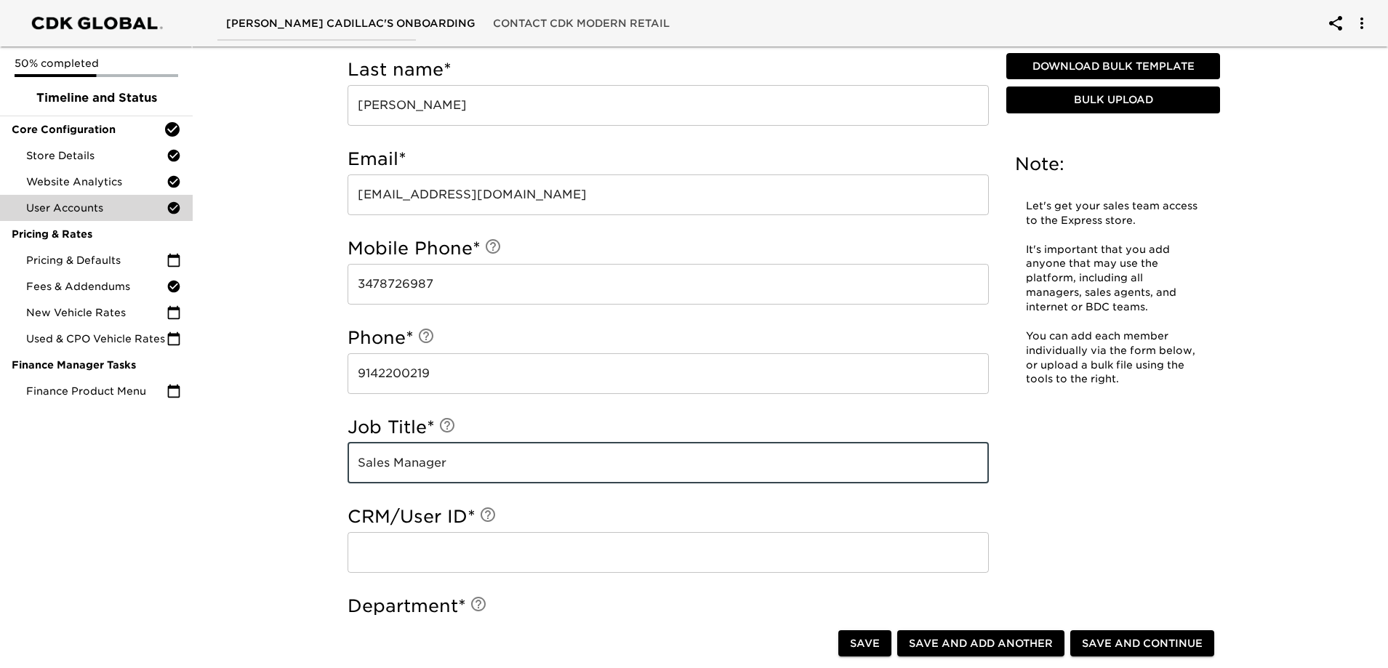
click at [437, 543] on input "text" at bounding box center [668, 552] width 641 height 41
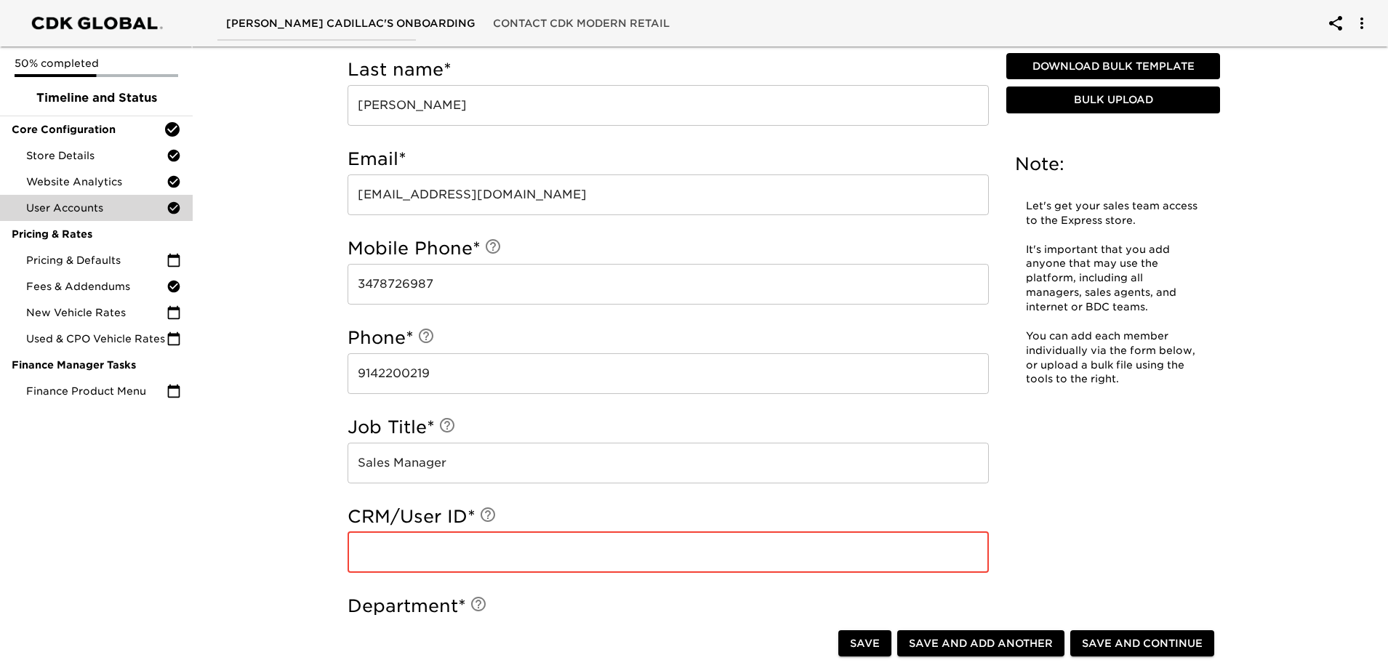
click at [441, 561] on input "text" at bounding box center [668, 552] width 641 height 41
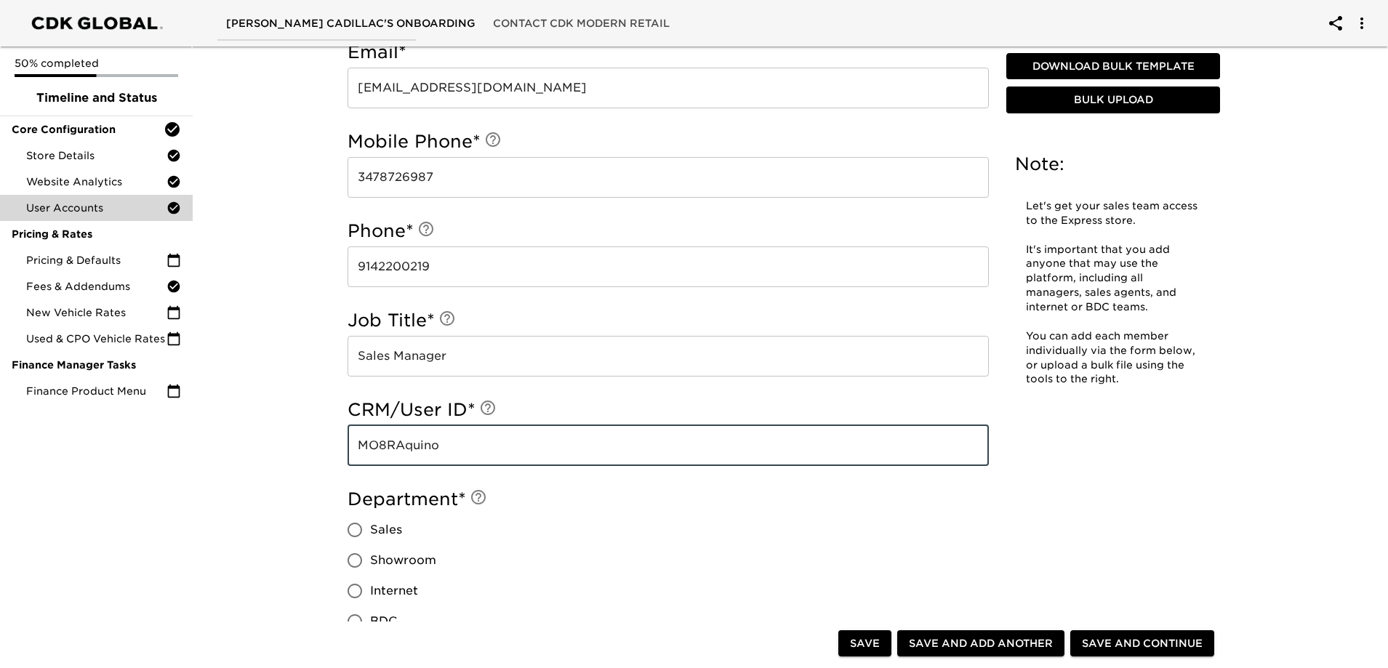
scroll to position [729, 0]
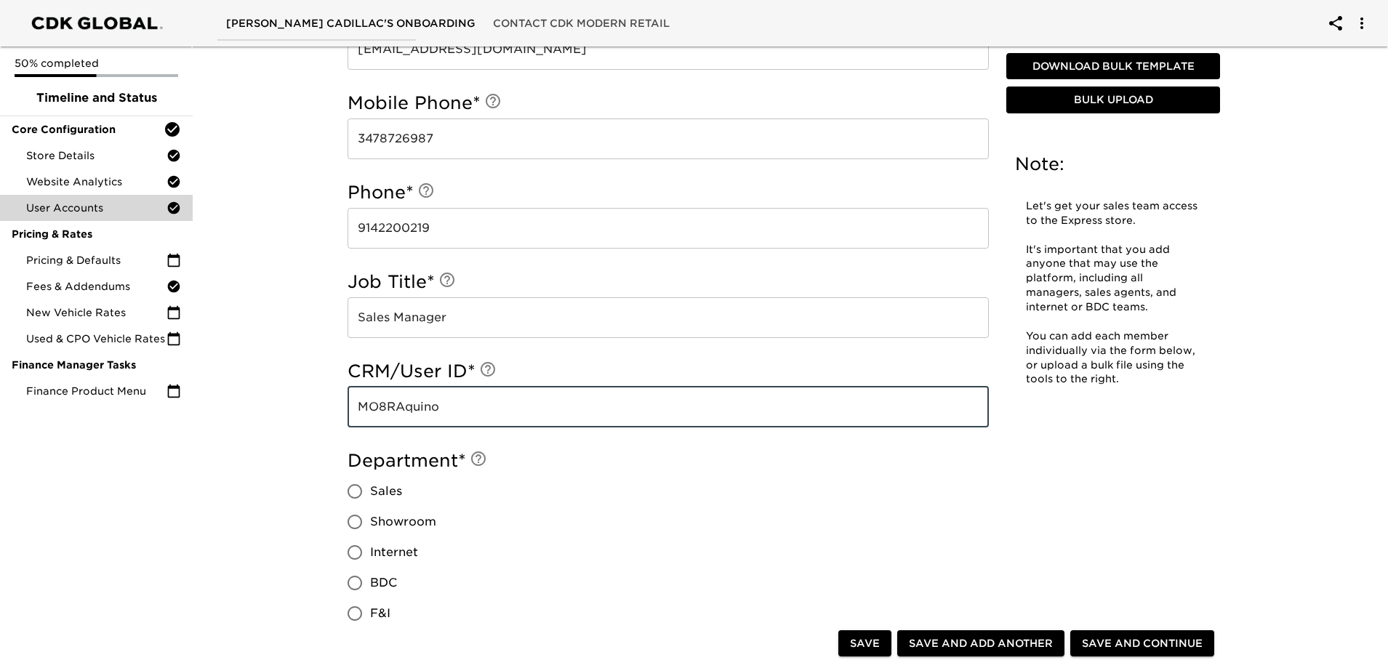
click at [356, 491] on input "Sales" at bounding box center [355, 491] width 31 height 31
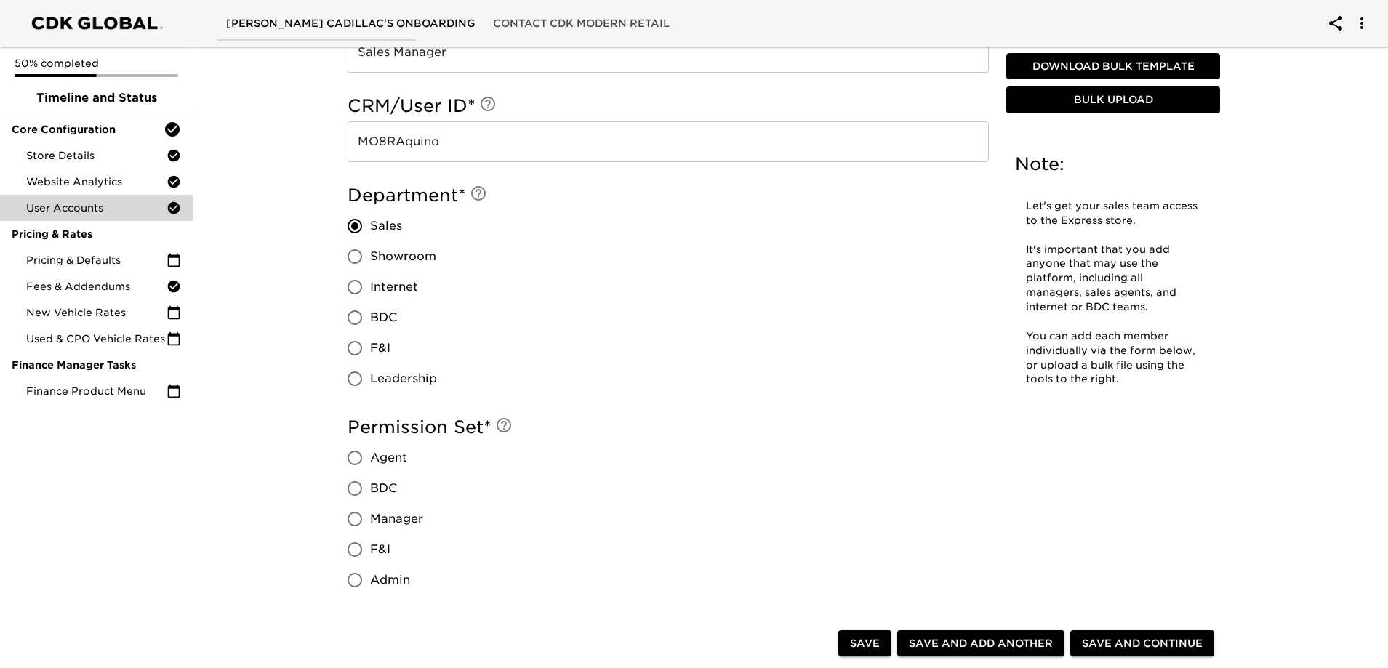
scroll to position [1020, 0]
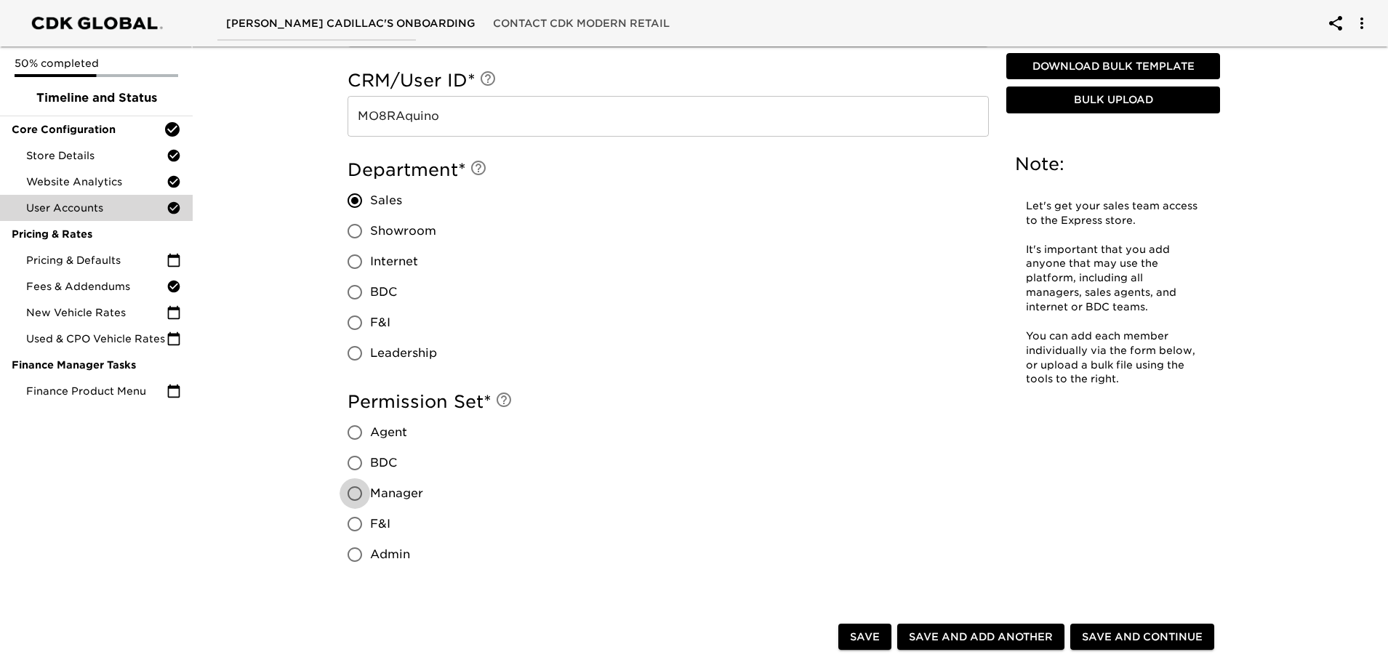
click at [352, 491] on input "Manager" at bounding box center [355, 494] width 31 height 31
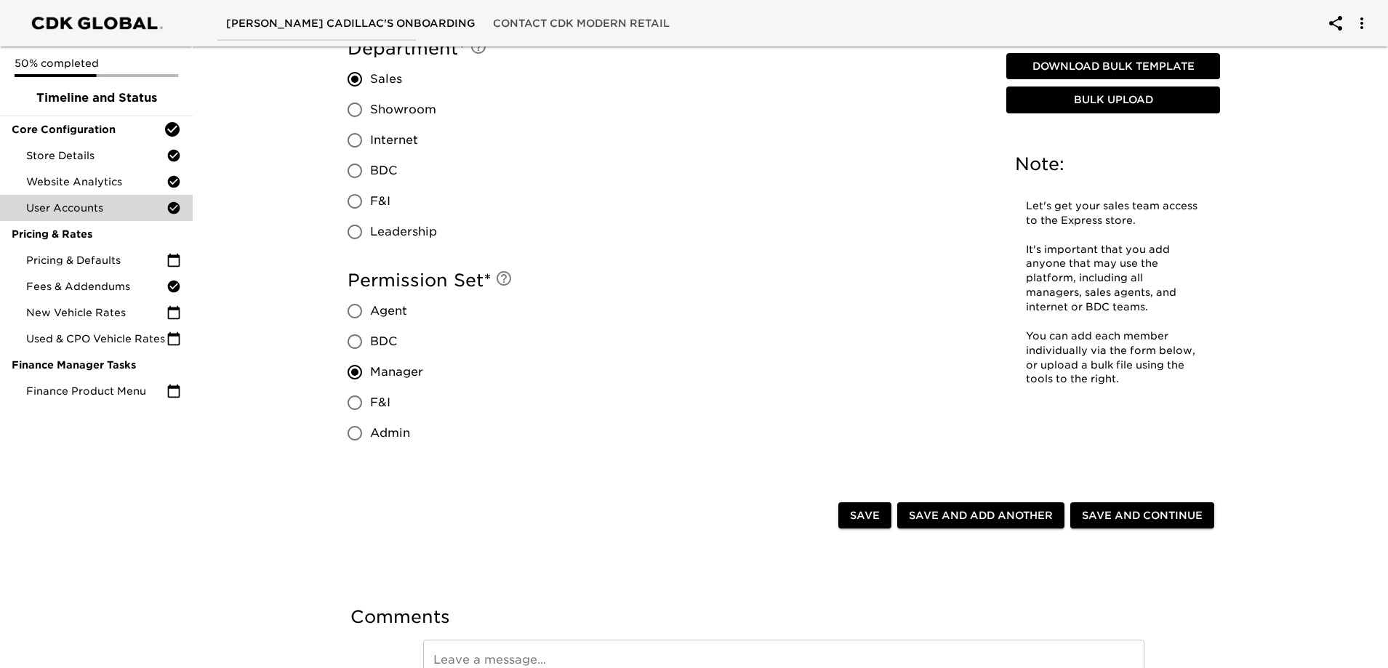
scroll to position [1166, 0]
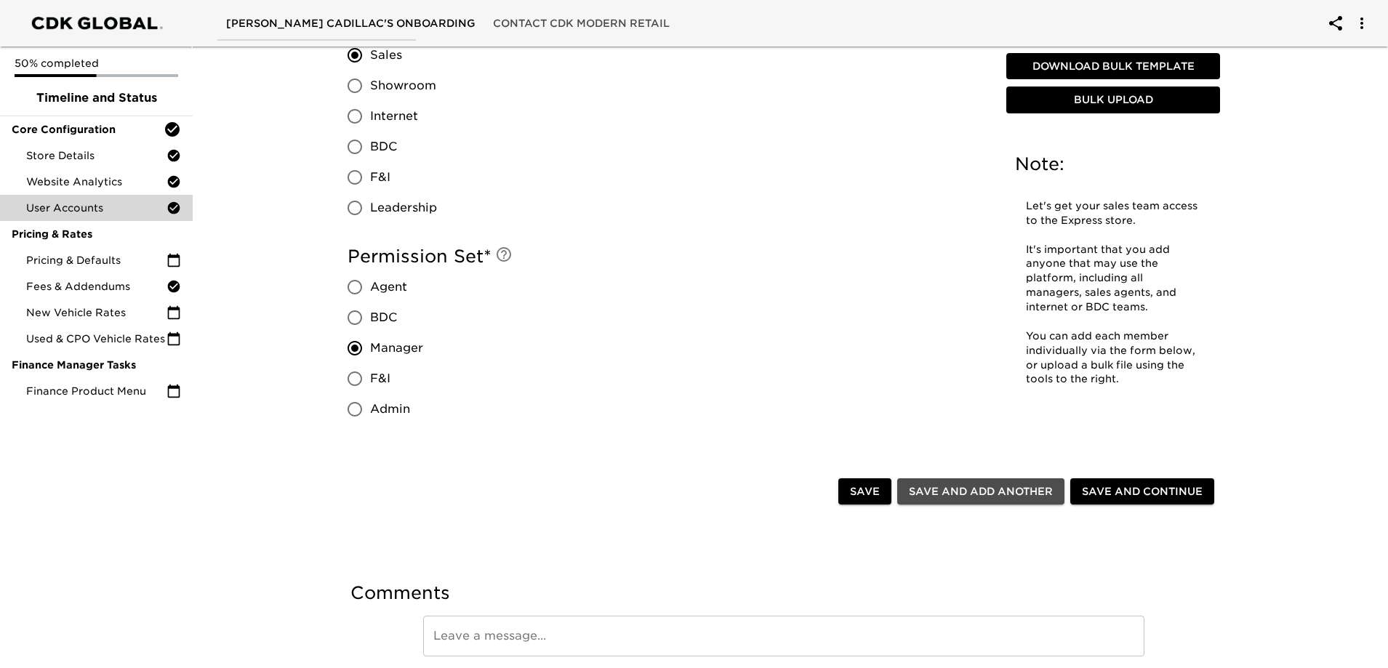
click at [967, 497] on span "Save and Add Another" at bounding box center [981, 492] width 144 height 18
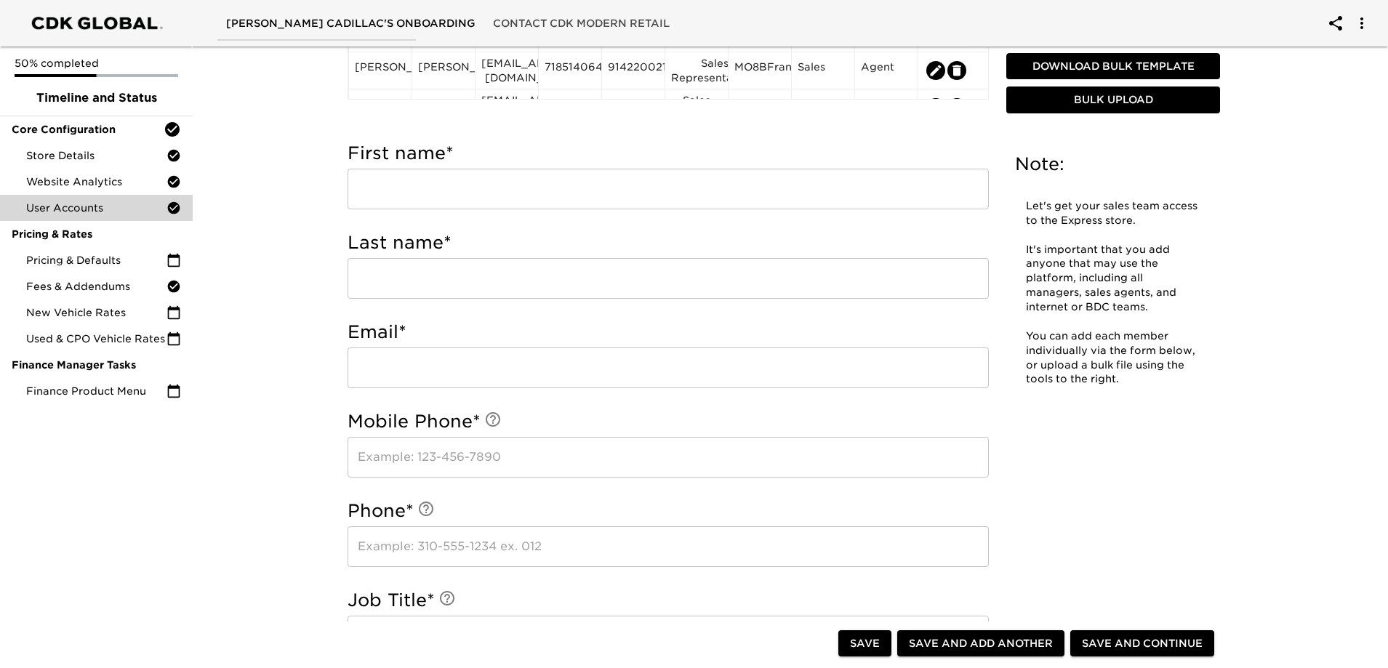
scroll to position [366, 0]
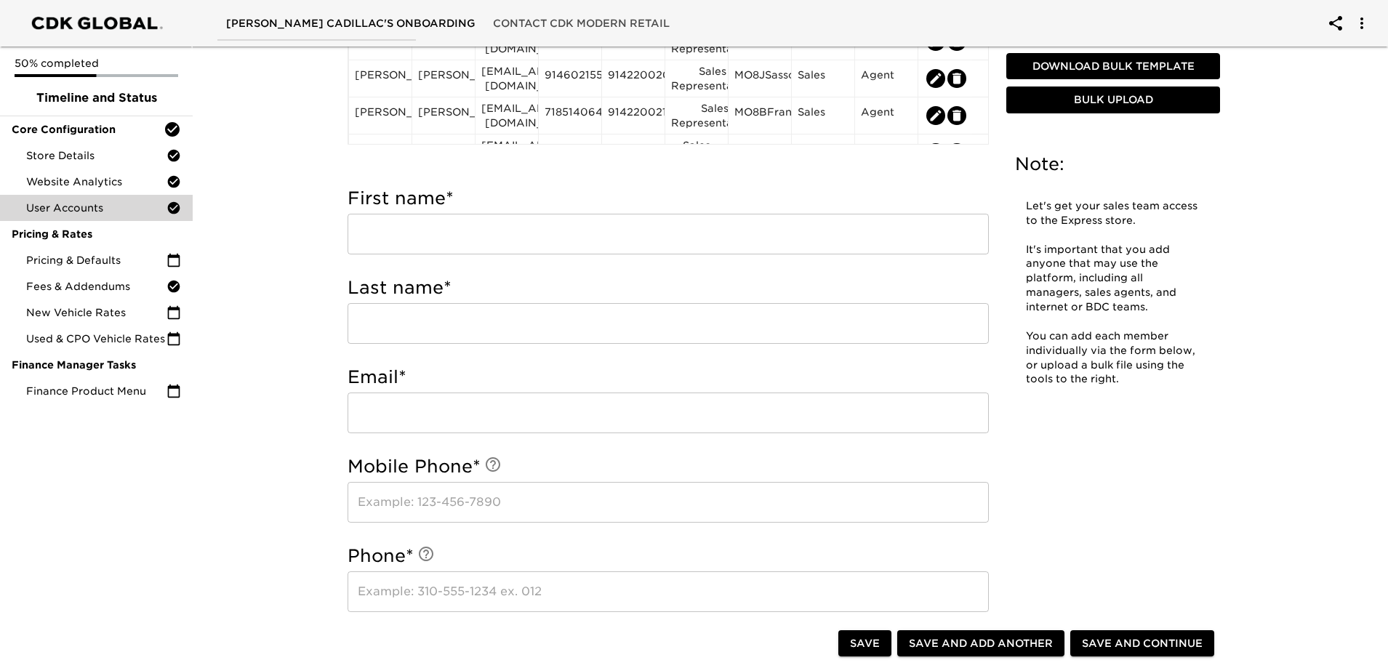
click at [459, 233] on input "text" at bounding box center [668, 234] width 641 height 41
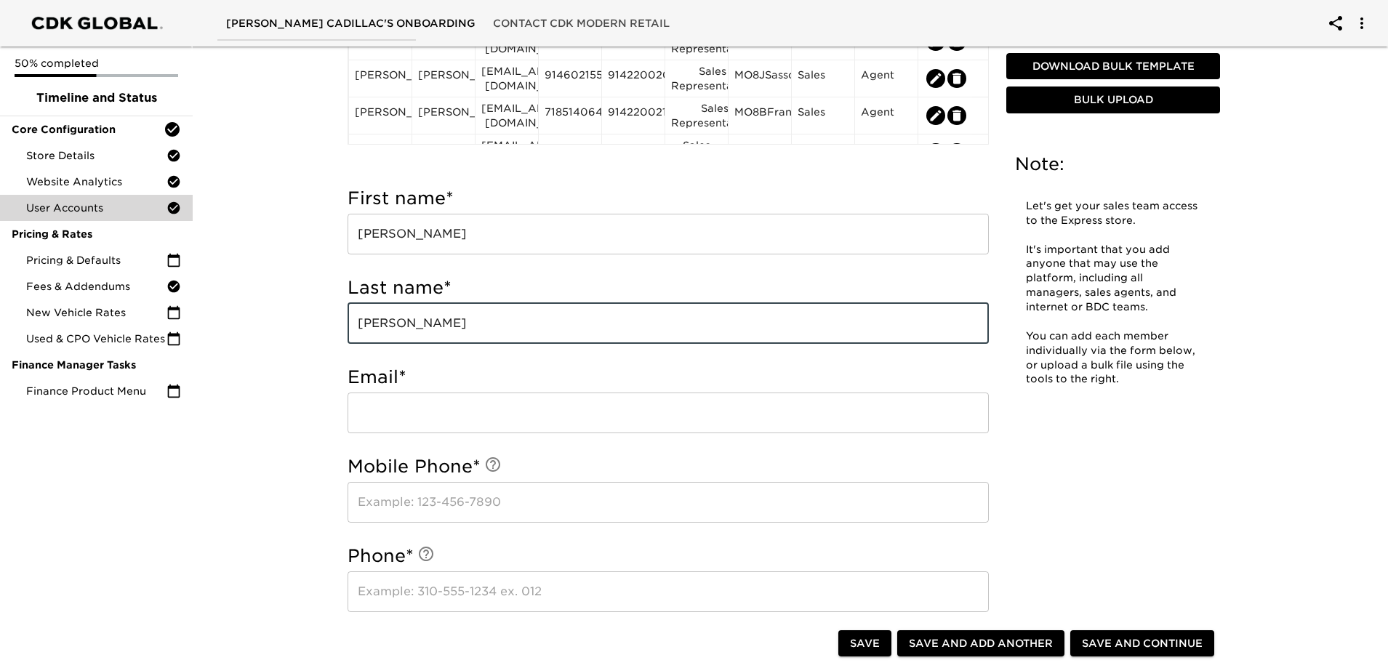
click at [516, 414] on input "email" at bounding box center [668, 413] width 641 height 41
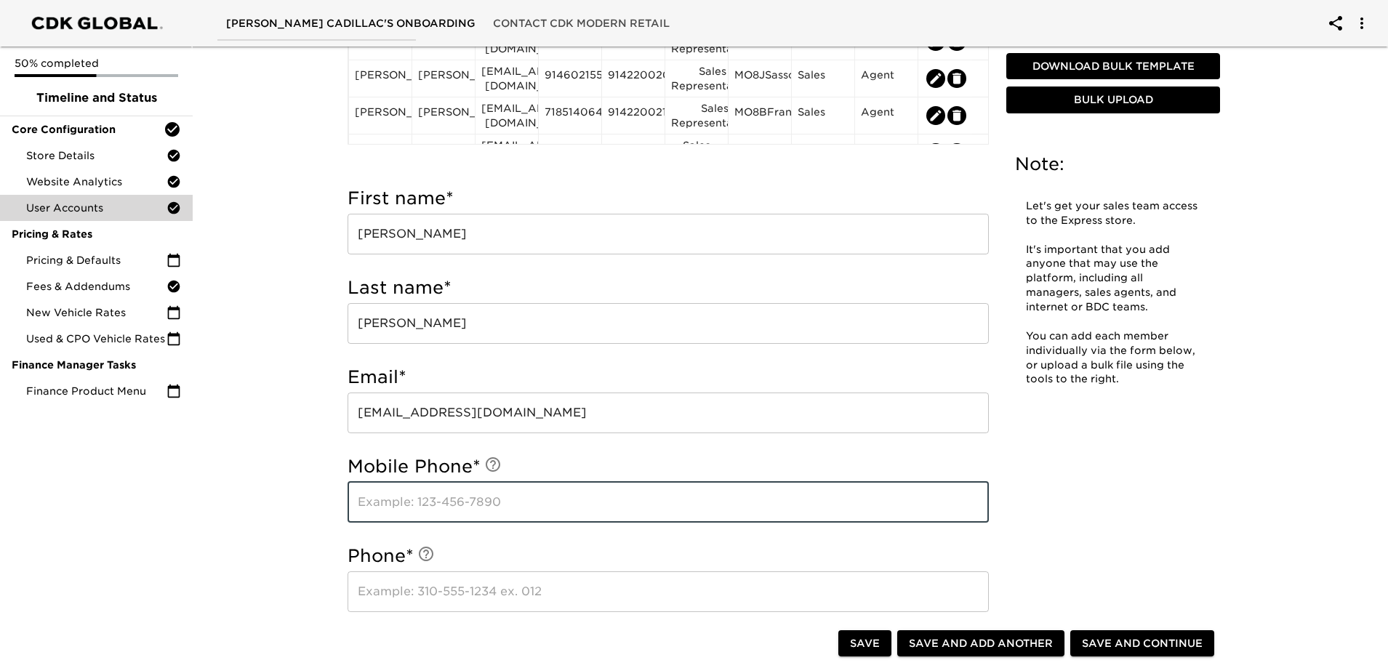
drag, startPoint x: 449, startPoint y: 521, endPoint x: 447, endPoint y: 508, distance: 12.4
click at [448, 519] on input "text" at bounding box center [668, 502] width 641 height 41
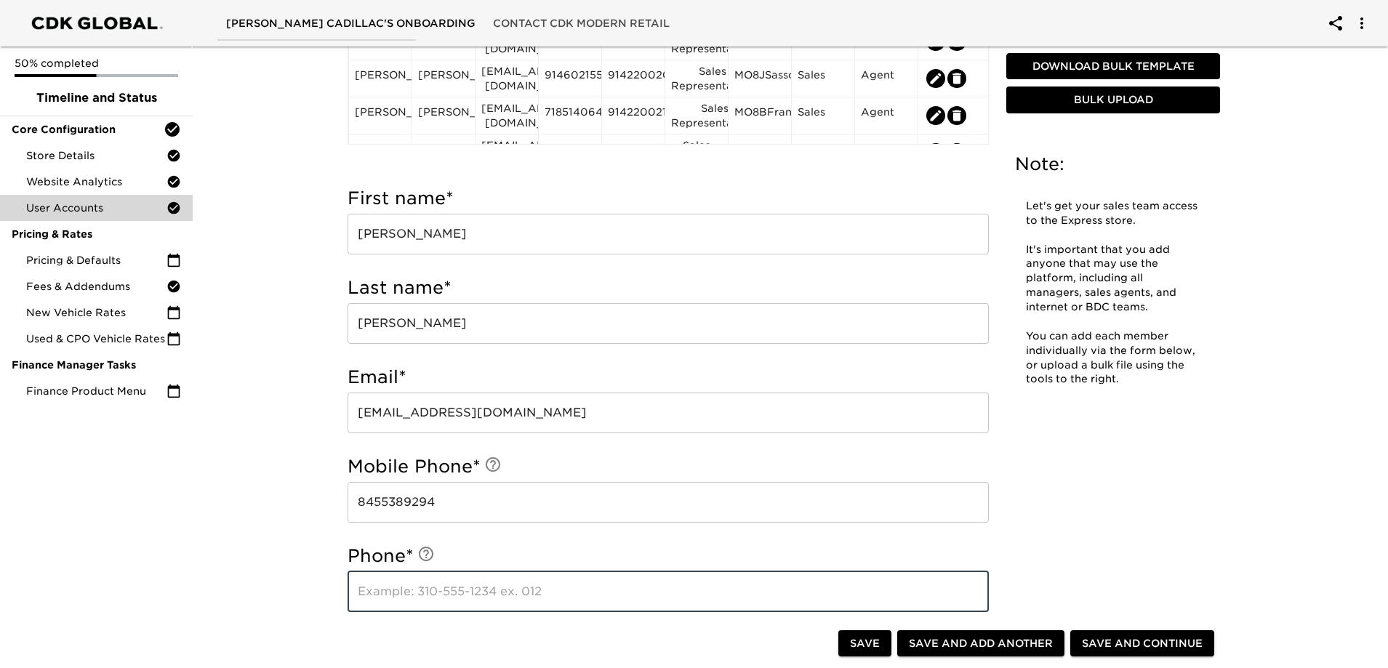
click at [444, 602] on input "text" at bounding box center [668, 592] width 641 height 41
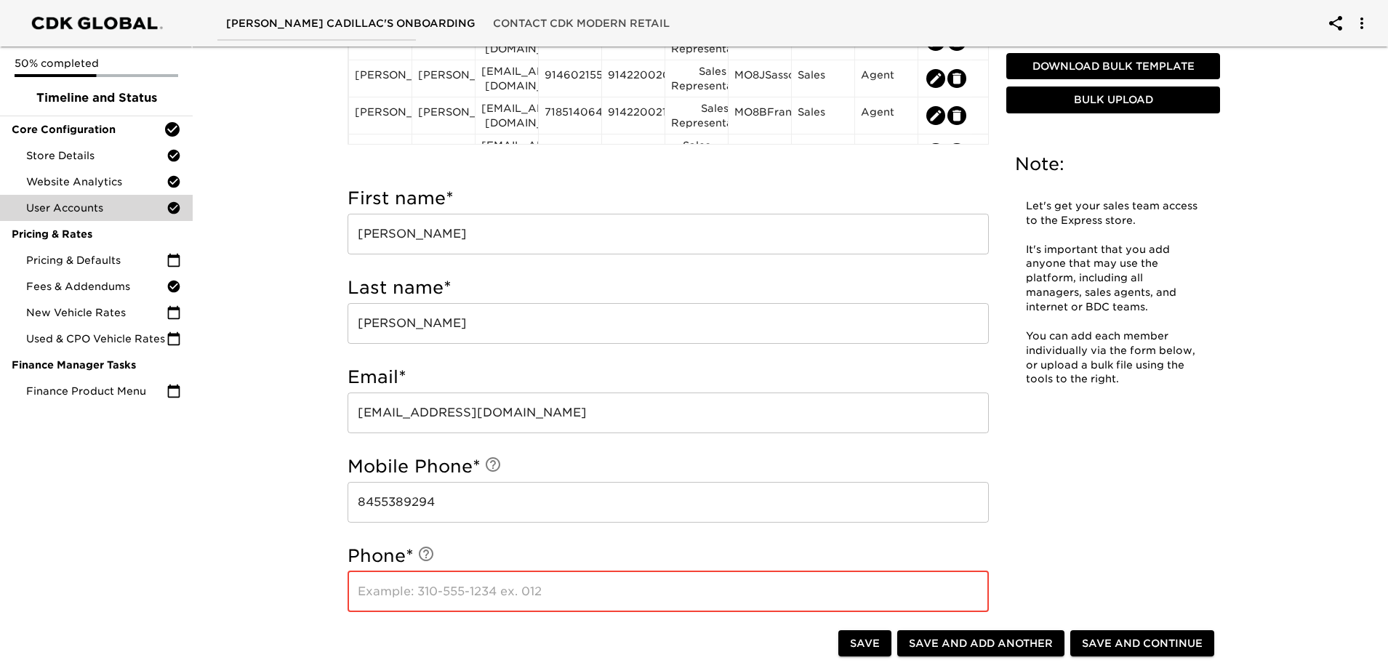
click at [465, 593] on input "text" at bounding box center [668, 592] width 641 height 41
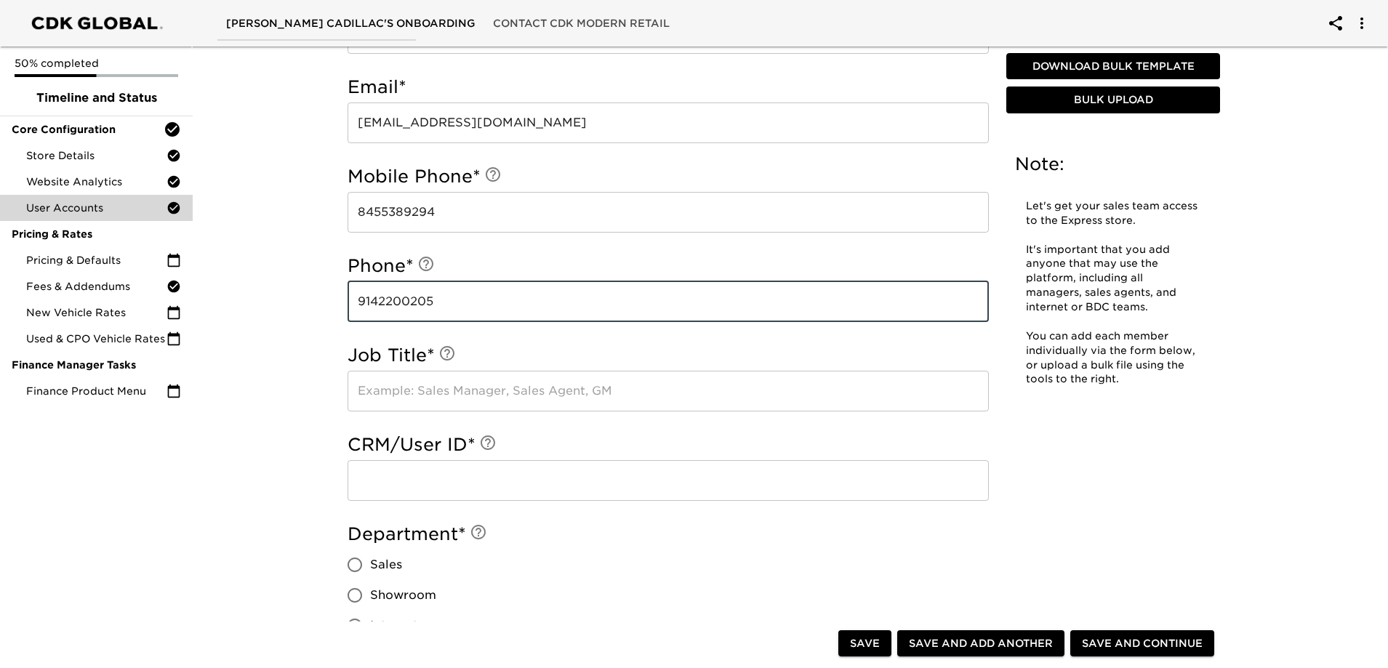
scroll to position [657, 0]
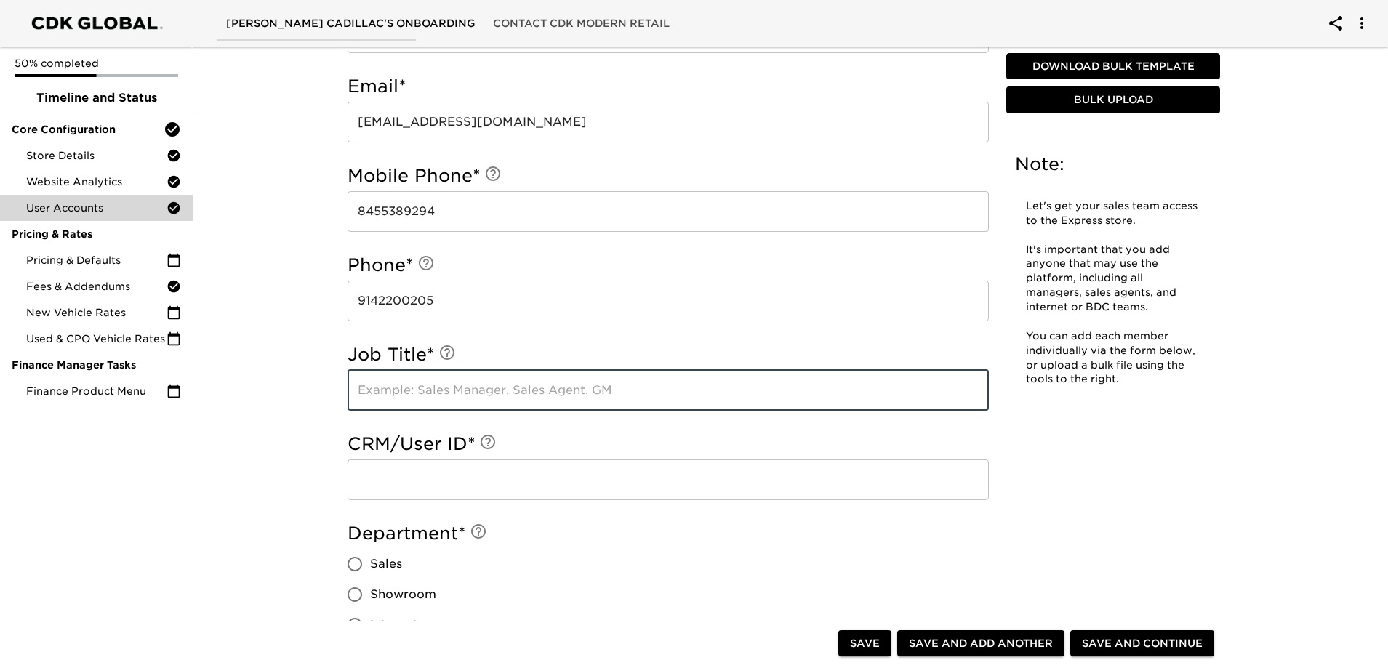
click at [428, 381] on input "text" at bounding box center [668, 390] width 641 height 41
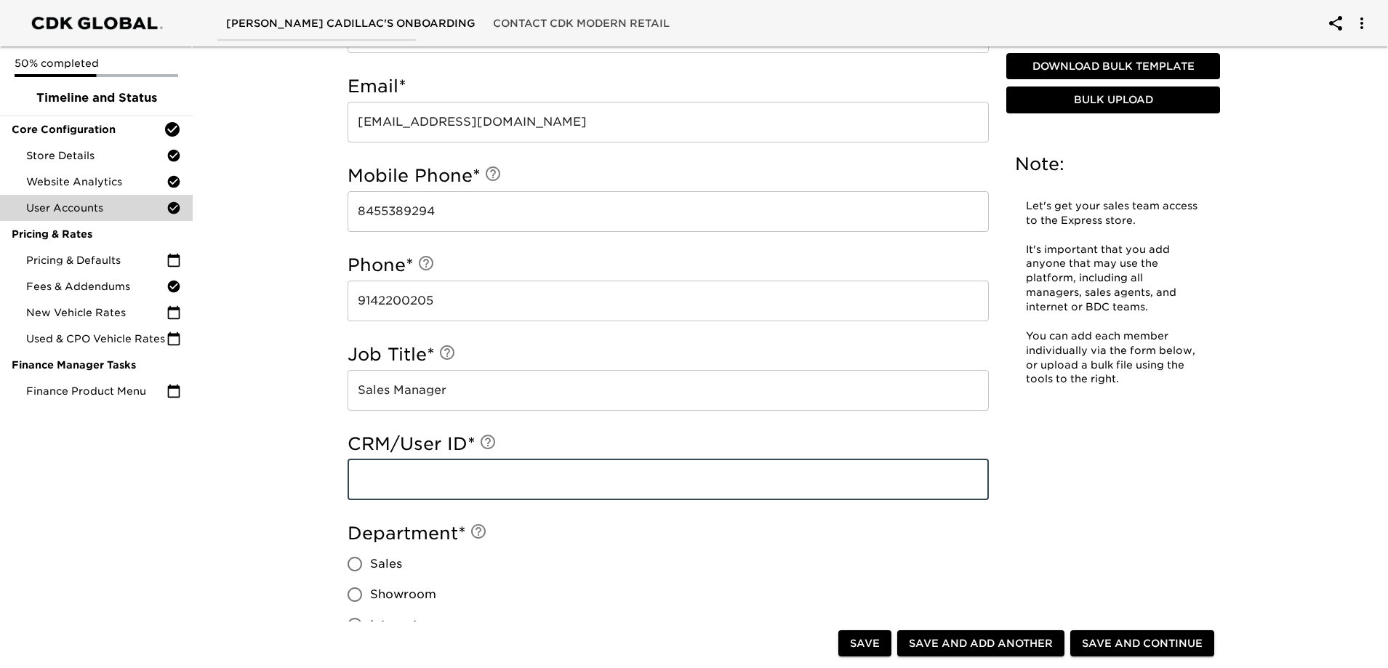
click at [405, 478] on input "text" at bounding box center [668, 480] width 641 height 41
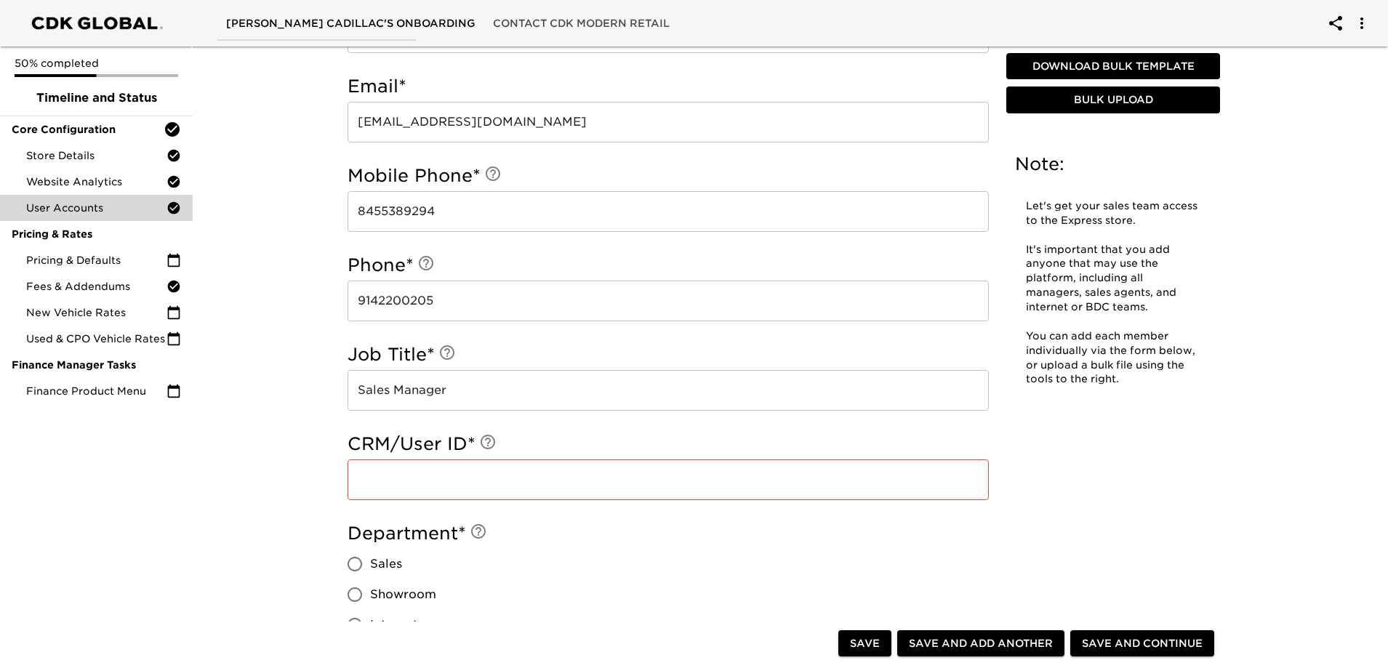
click at [424, 491] on input "text" at bounding box center [668, 480] width 641 height 41
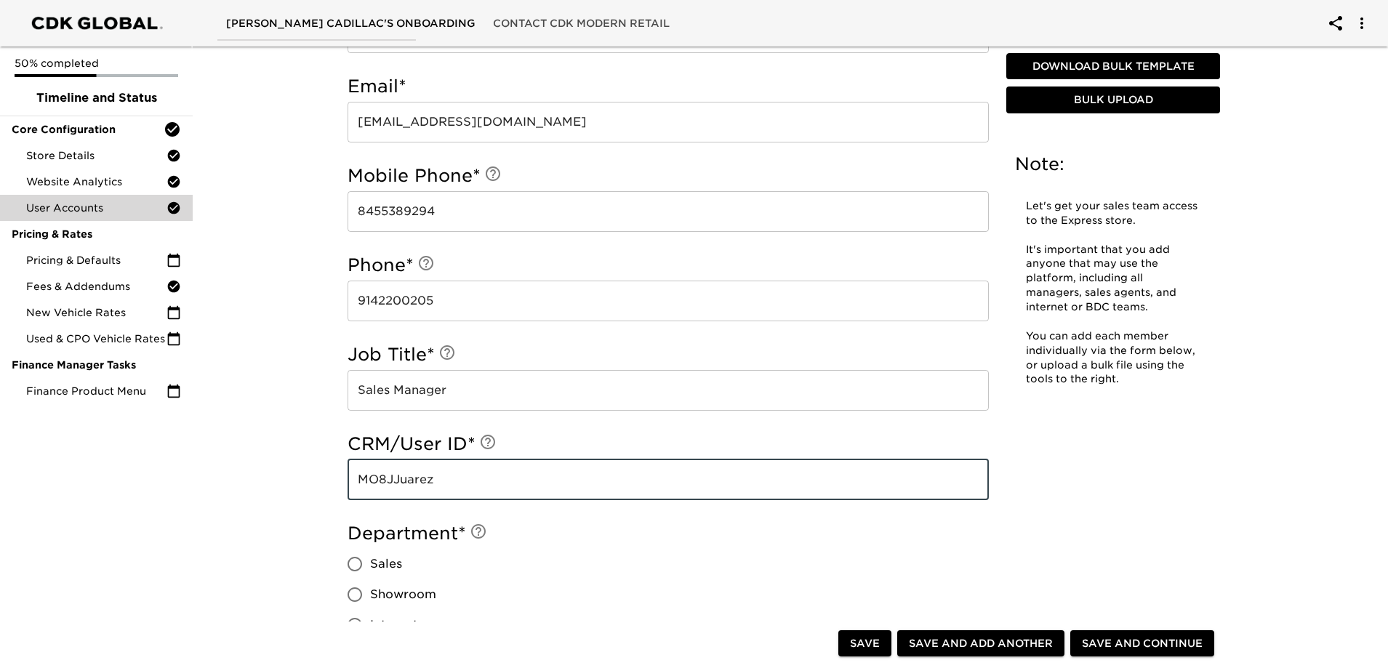
click at [360, 559] on input "Sales" at bounding box center [355, 564] width 31 height 31
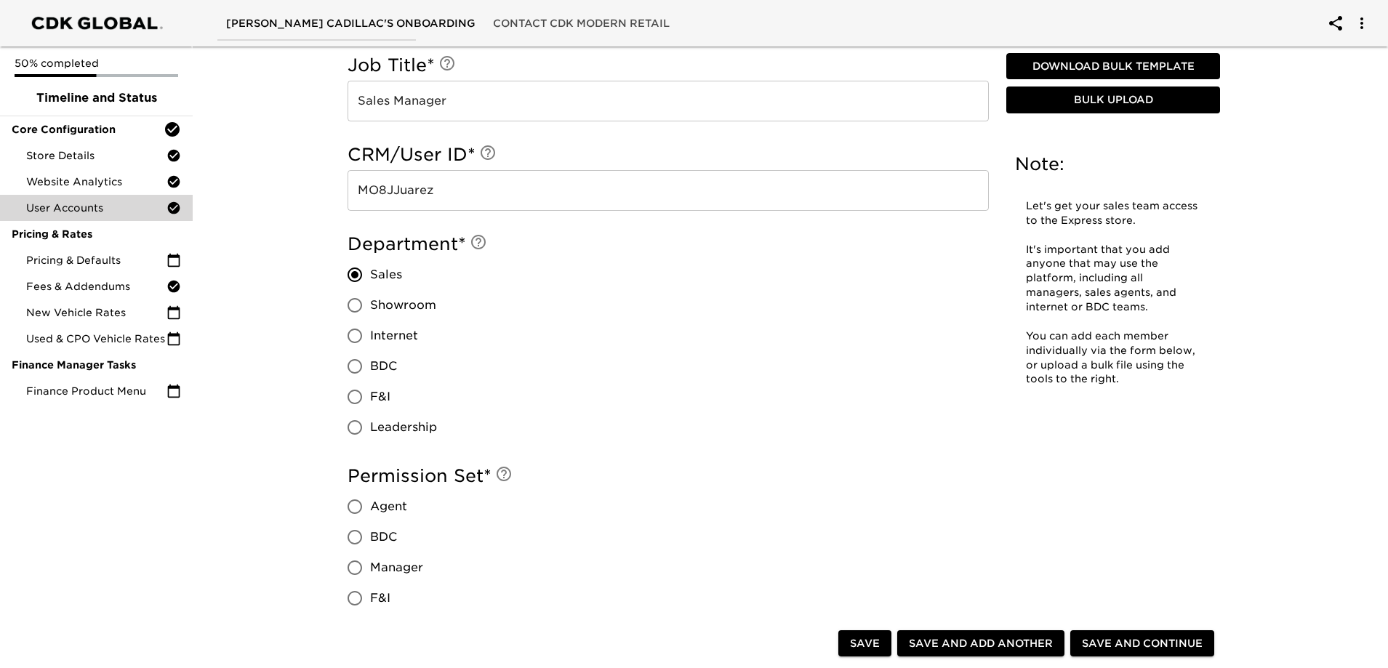
scroll to position [948, 0]
click at [359, 564] on input "Manager" at bounding box center [355, 566] width 31 height 31
click at [990, 647] on span "Save and Add Another" at bounding box center [981, 644] width 144 height 18
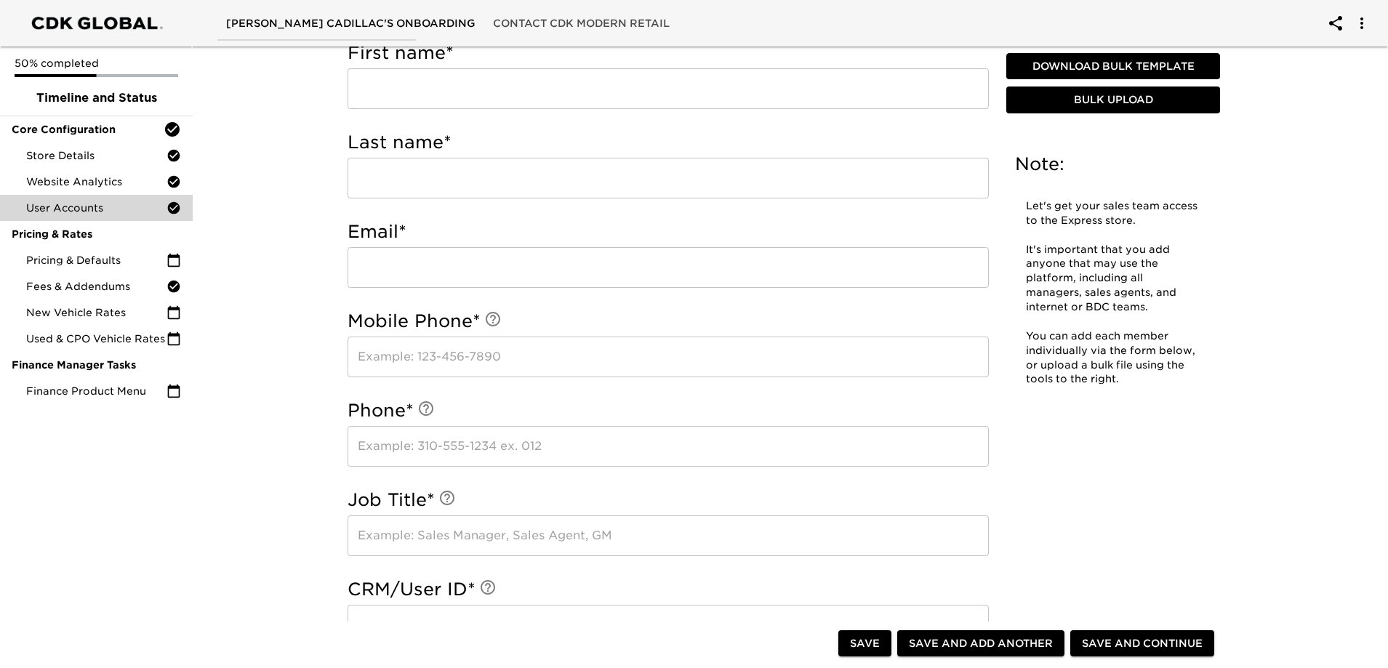
scroll to position [439, 0]
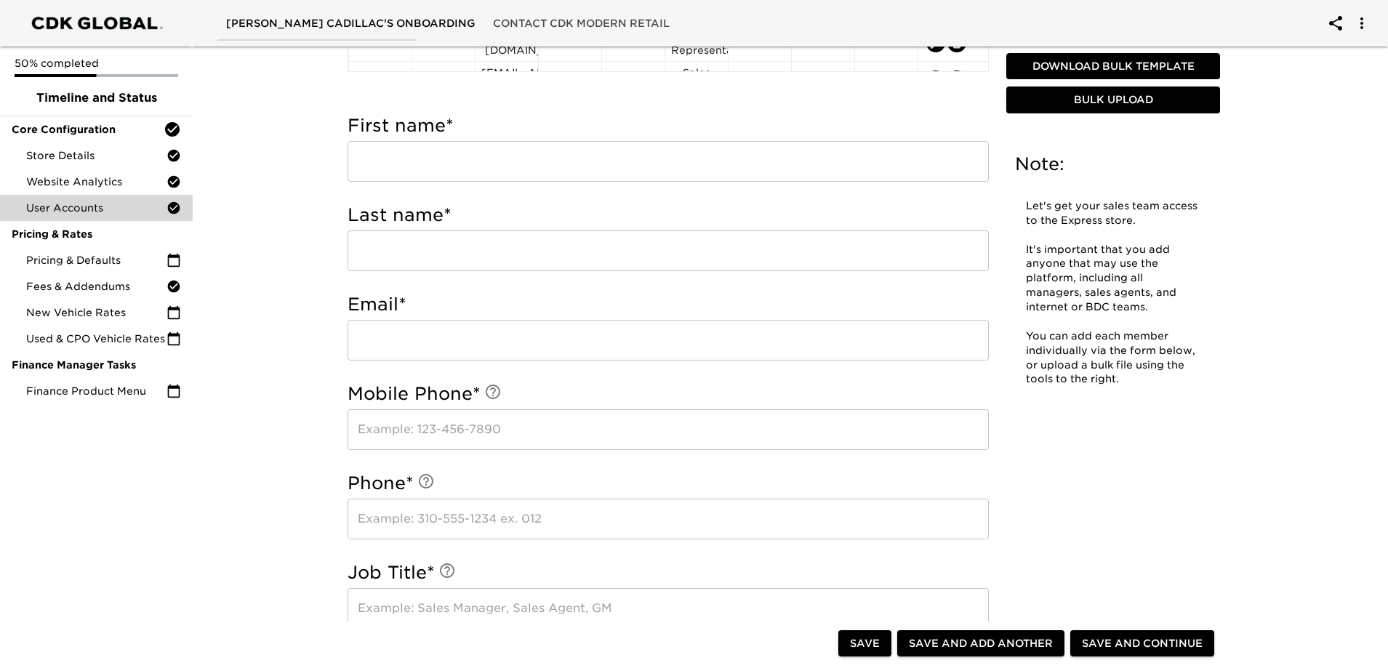
click at [462, 160] on input "text" at bounding box center [668, 161] width 641 height 41
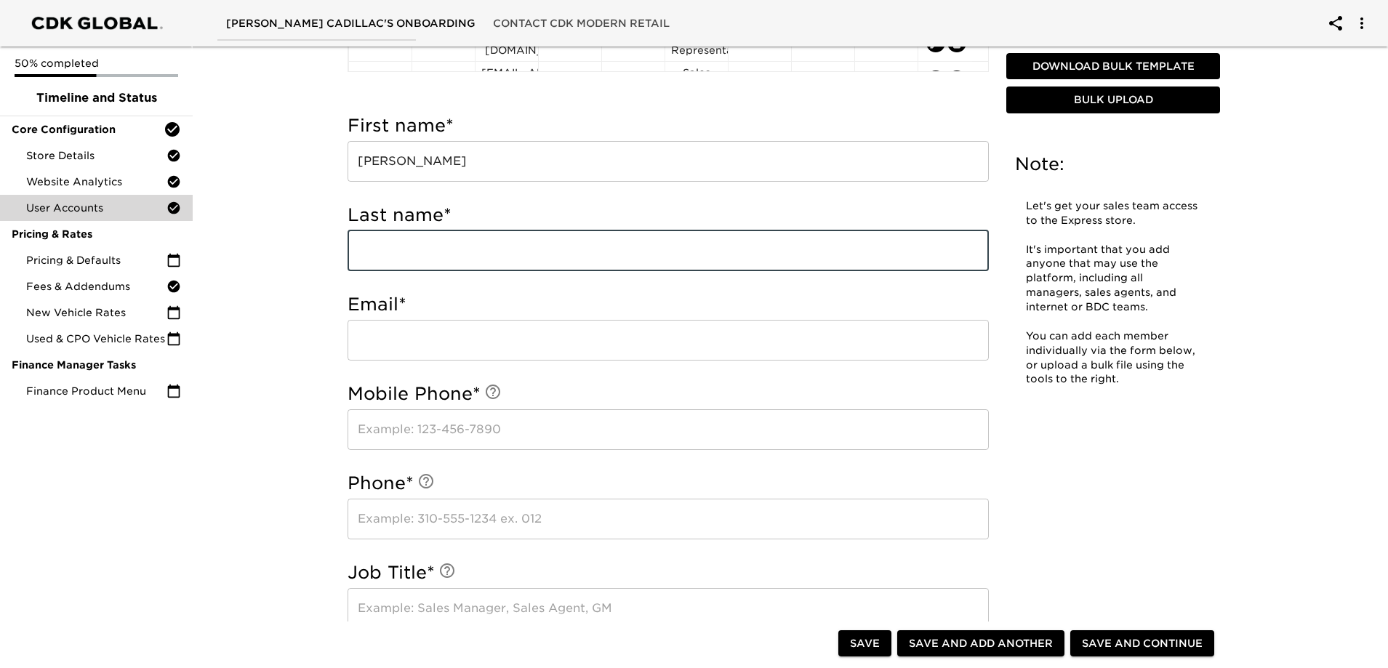
click at [446, 249] on input "text" at bounding box center [668, 251] width 641 height 41
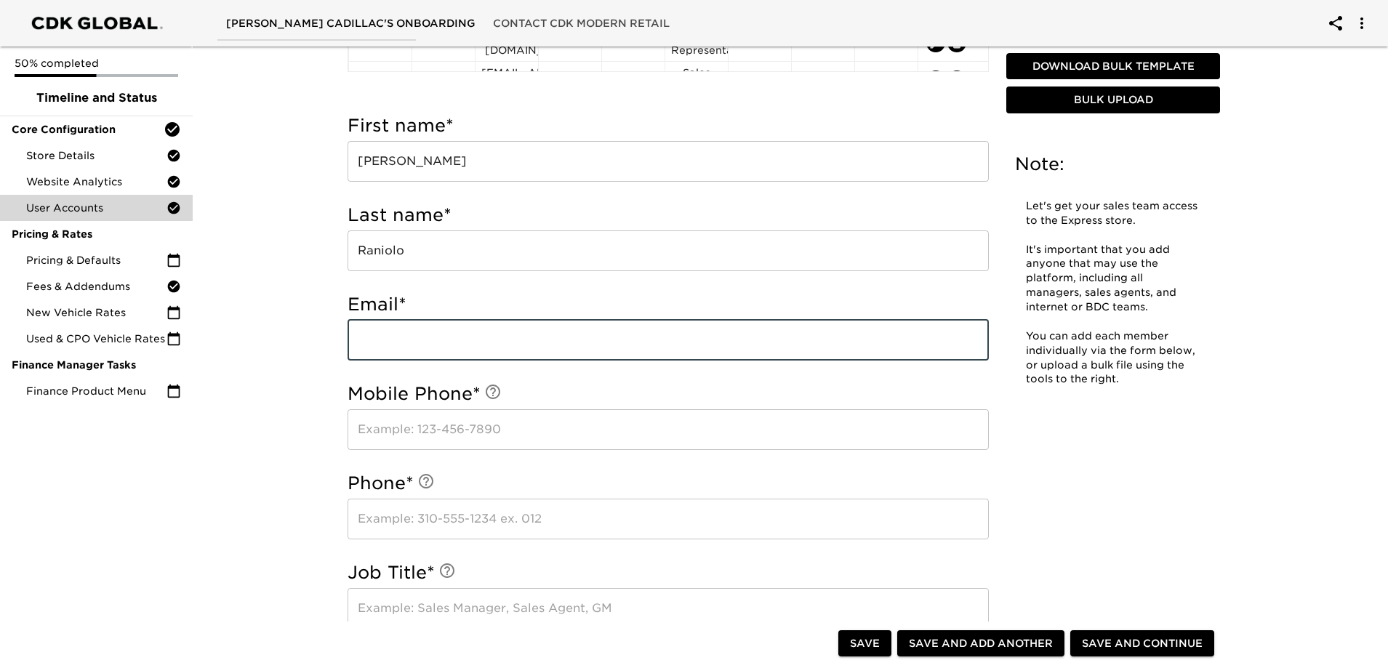
click at [432, 345] on input "email" at bounding box center [668, 340] width 641 height 41
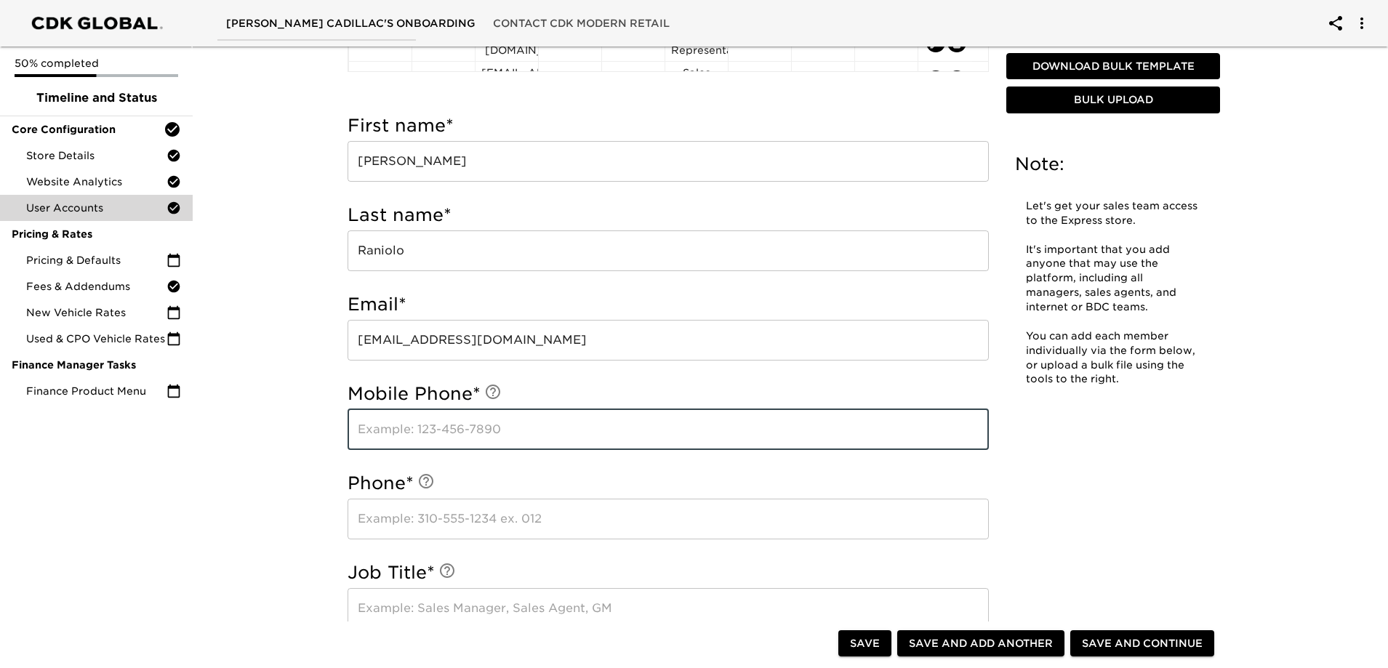
click at [439, 430] on input "text" at bounding box center [668, 429] width 641 height 41
click at [415, 523] on input "text" at bounding box center [668, 519] width 641 height 41
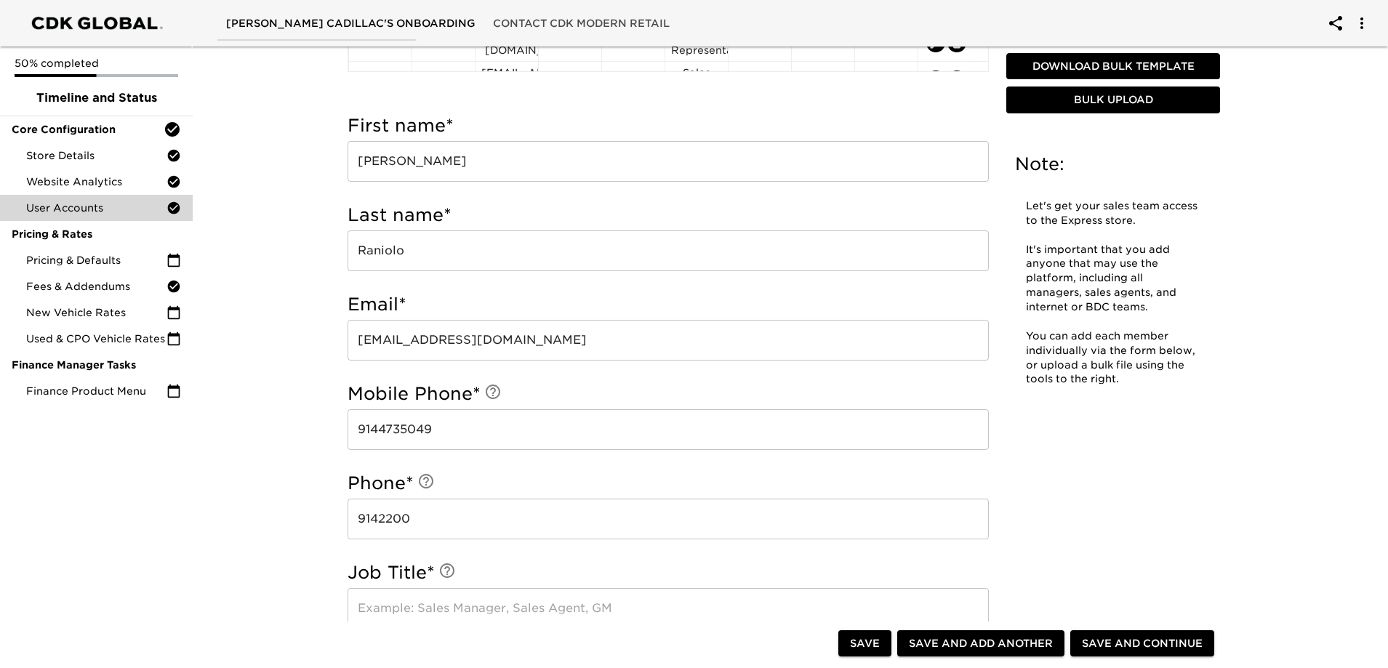
click at [436, 519] on input "9142200" at bounding box center [668, 519] width 641 height 41
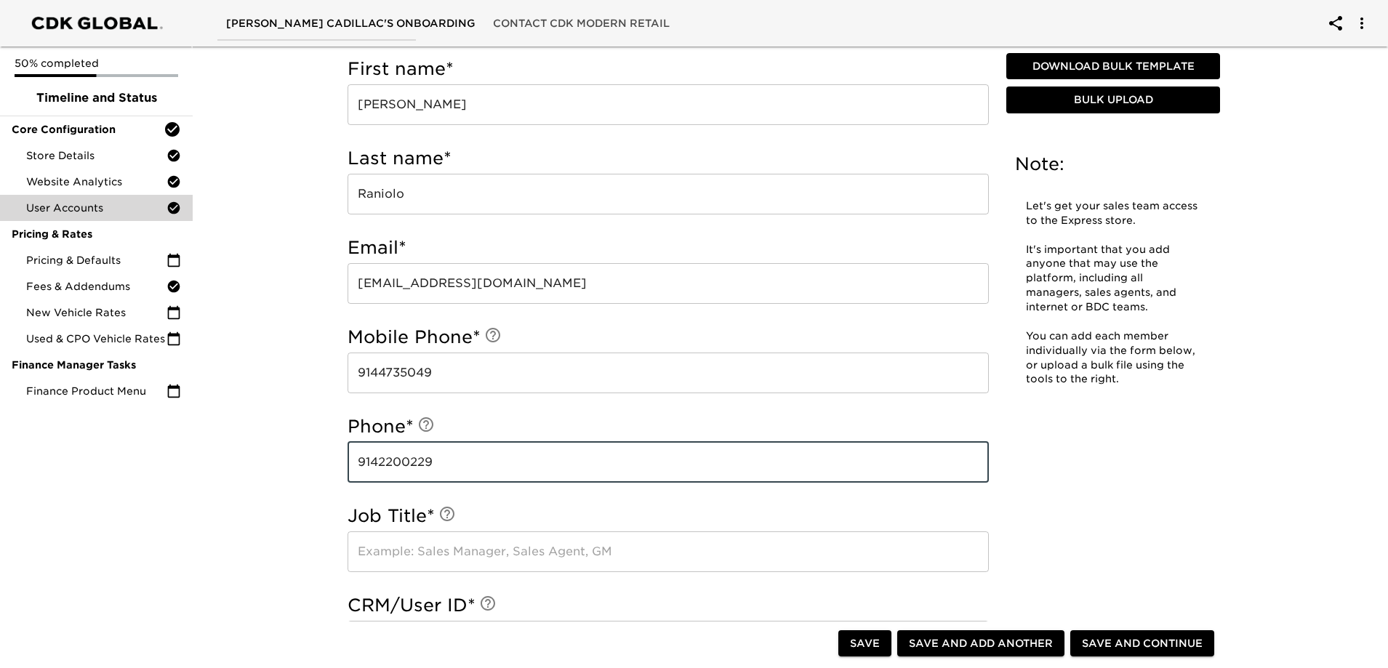
scroll to position [657, 0]
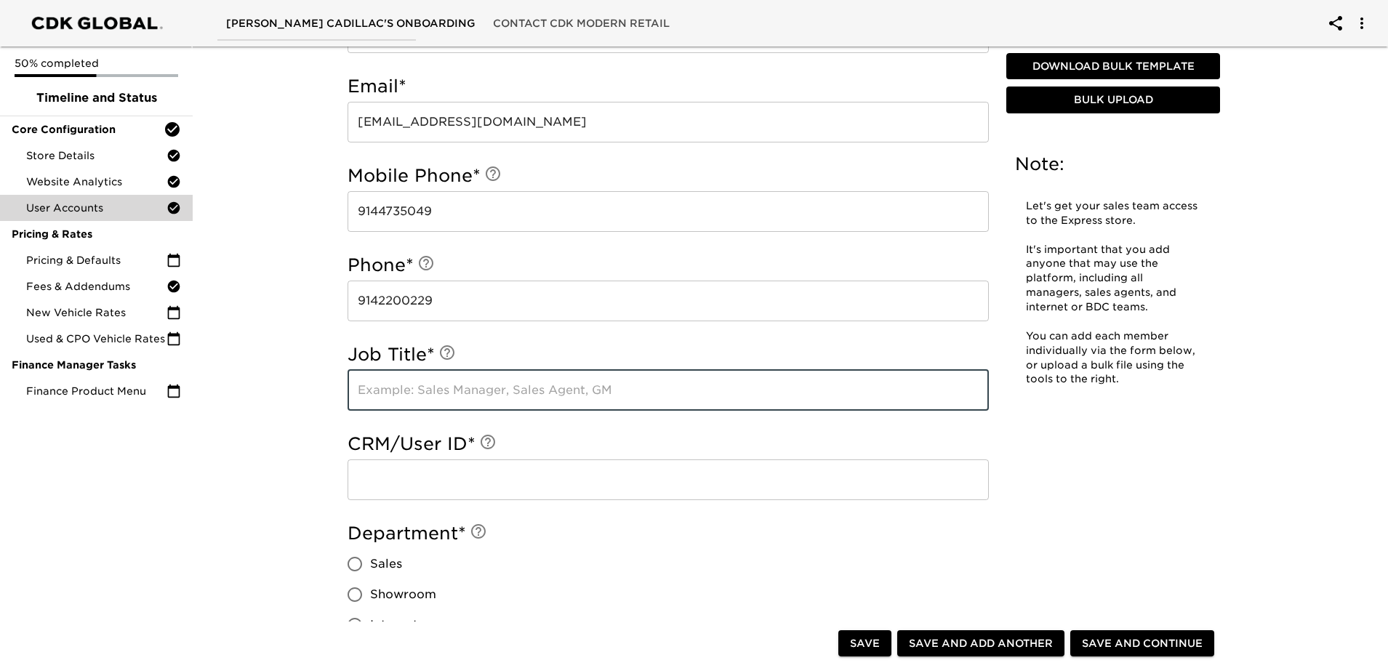
click at [440, 391] on input "text" at bounding box center [668, 390] width 641 height 41
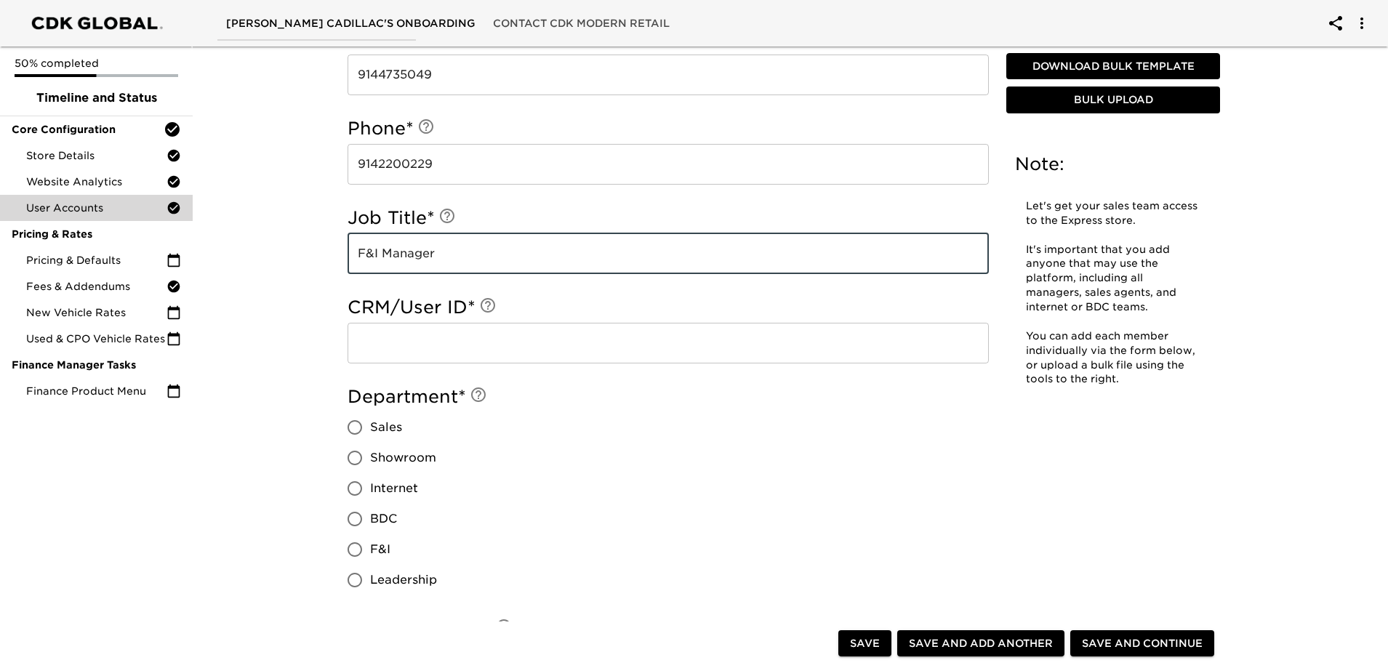
scroll to position [802, 0]
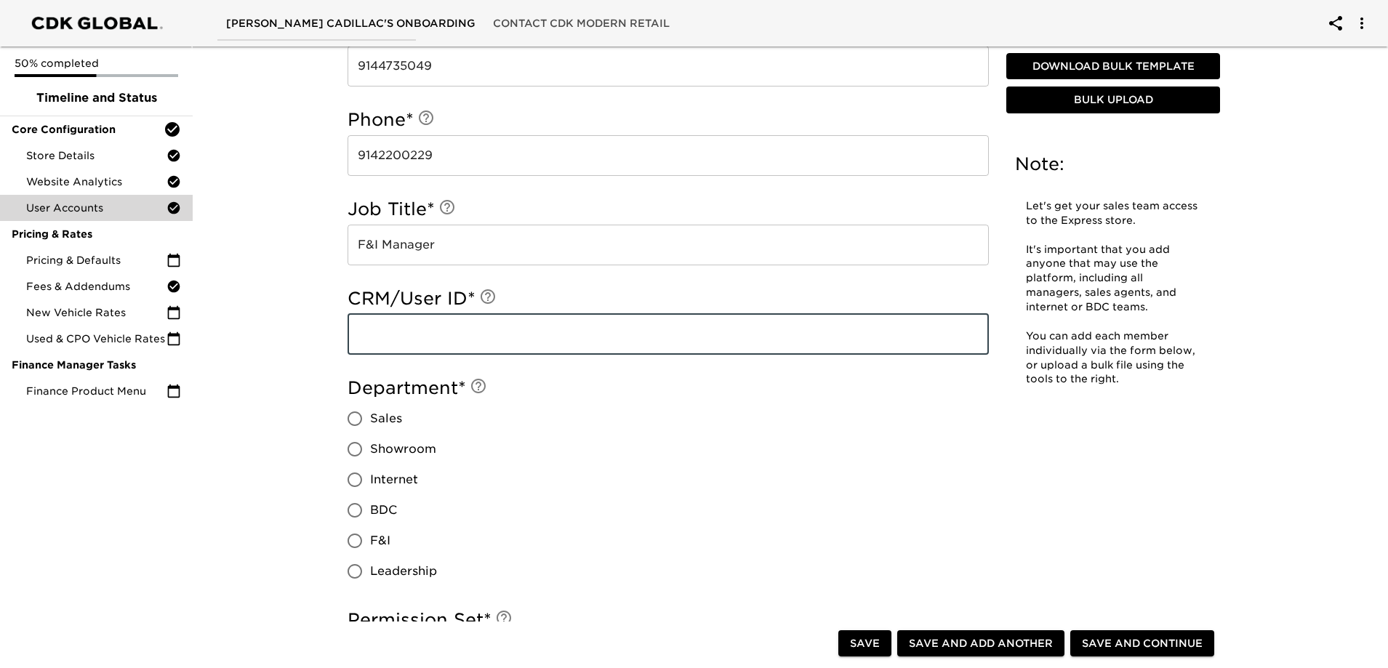
click at [441, 334] on input "text" at bounding box center [668, 334] width 641 height 41
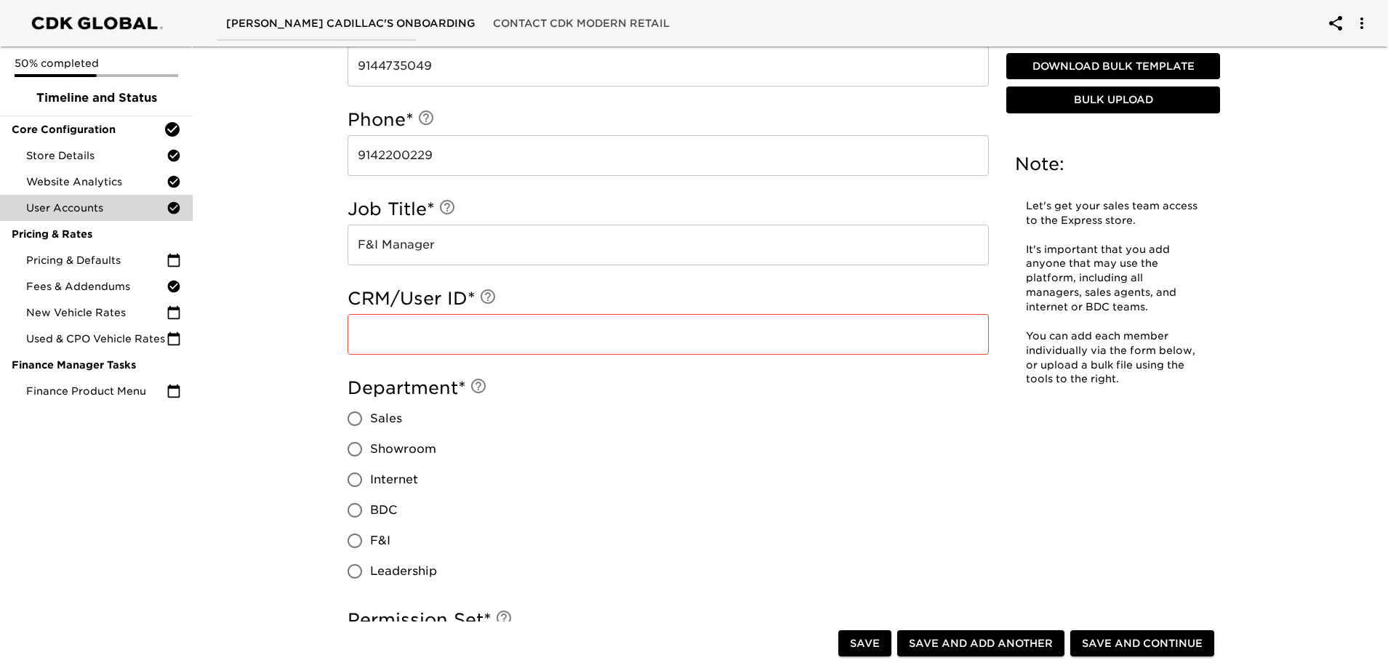
click at [427, 329] on input "text" at bounding box center [668, 334] width 641 height 41
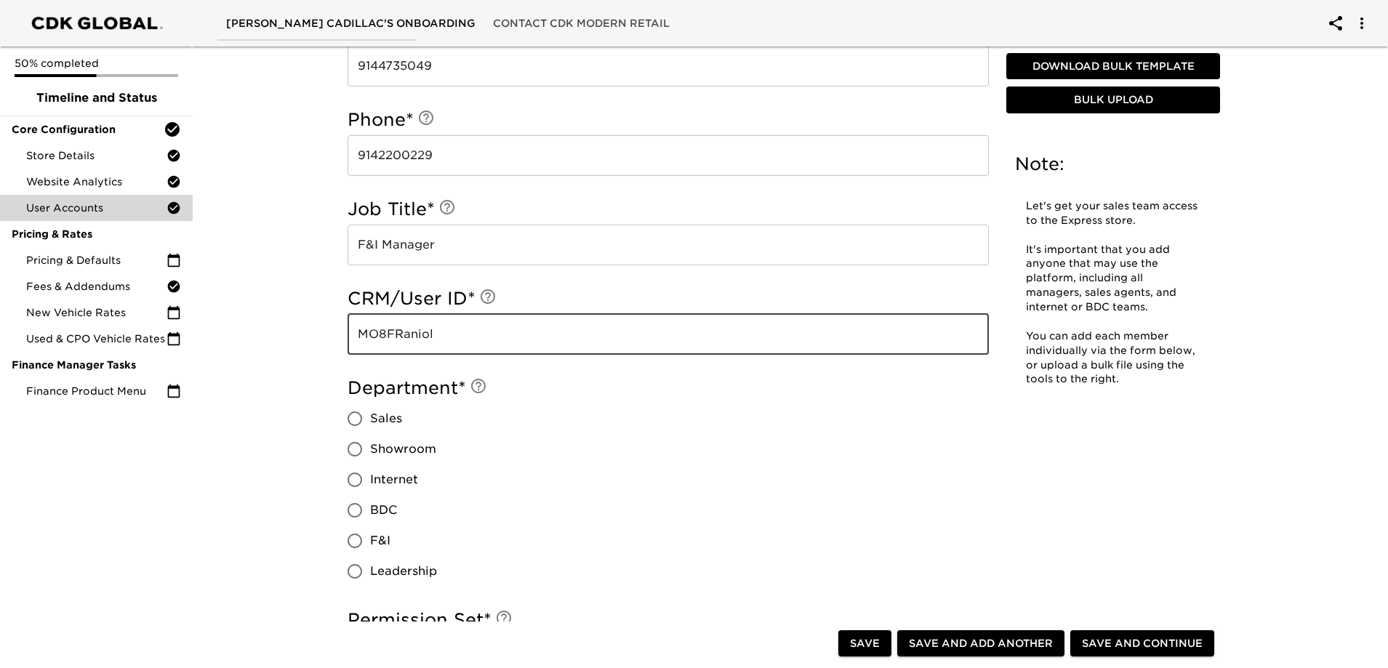
click at [356, 545] on input "F&I" at bounding box center [355, 541] width 31 height 31
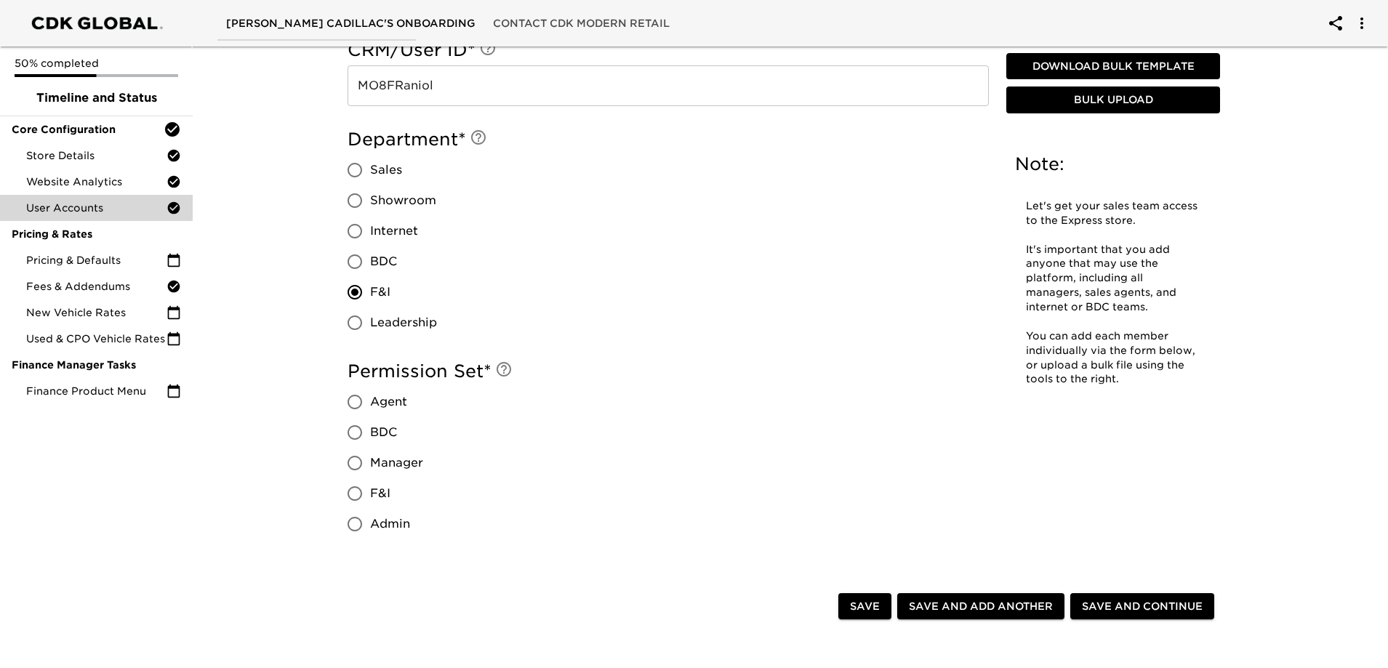
scroll to position [1093, 0]
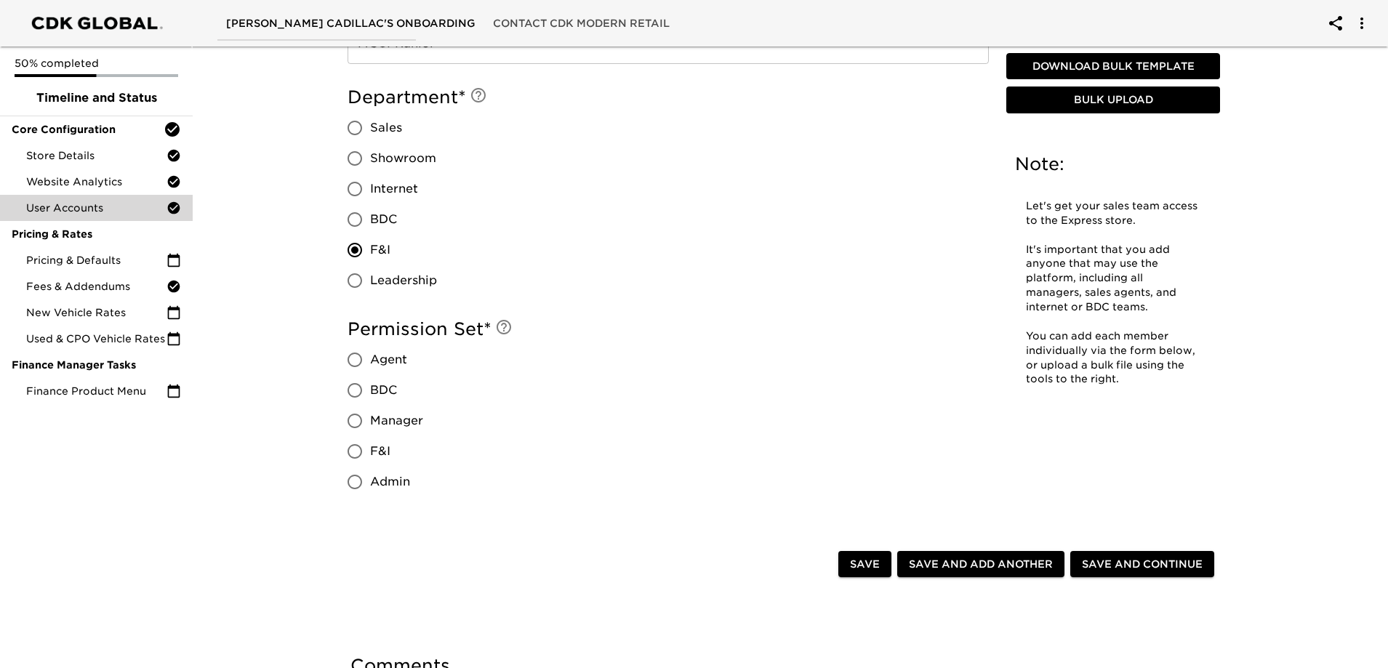
click at [356, 451] on input "F&I" at bounding box center [355, 451] width 31 height 31
click at [961, 567] on span "Save and Add Another" at bounding box center [981, 565] width 144 height 18
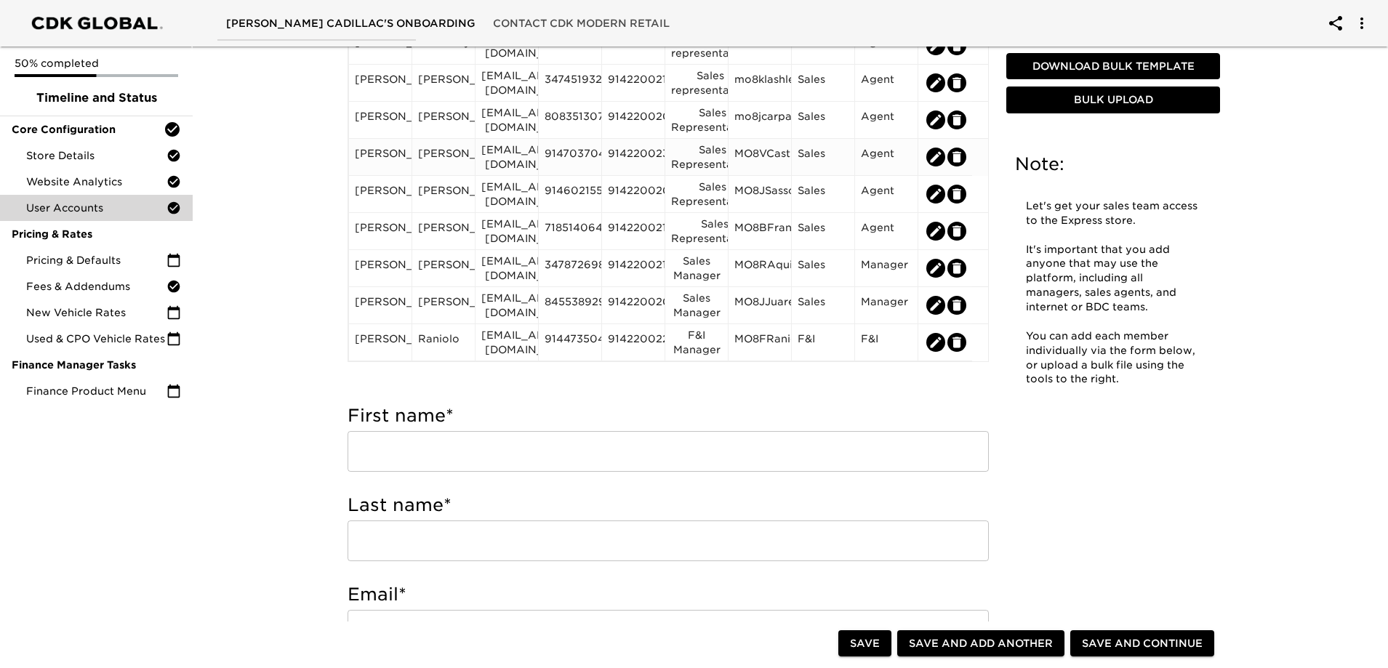
scroll to position [291, 0]
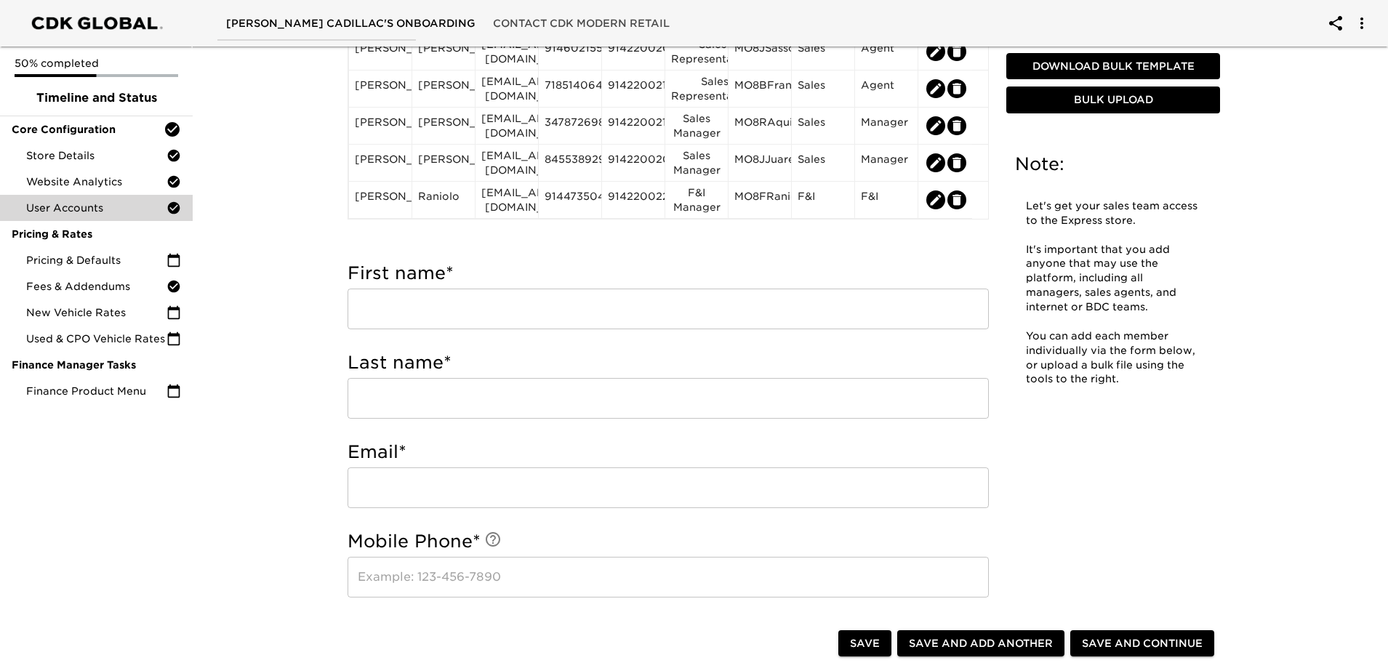
click at [500, 303] on input "text" at bounding box center [668, 309] width 641 height 41
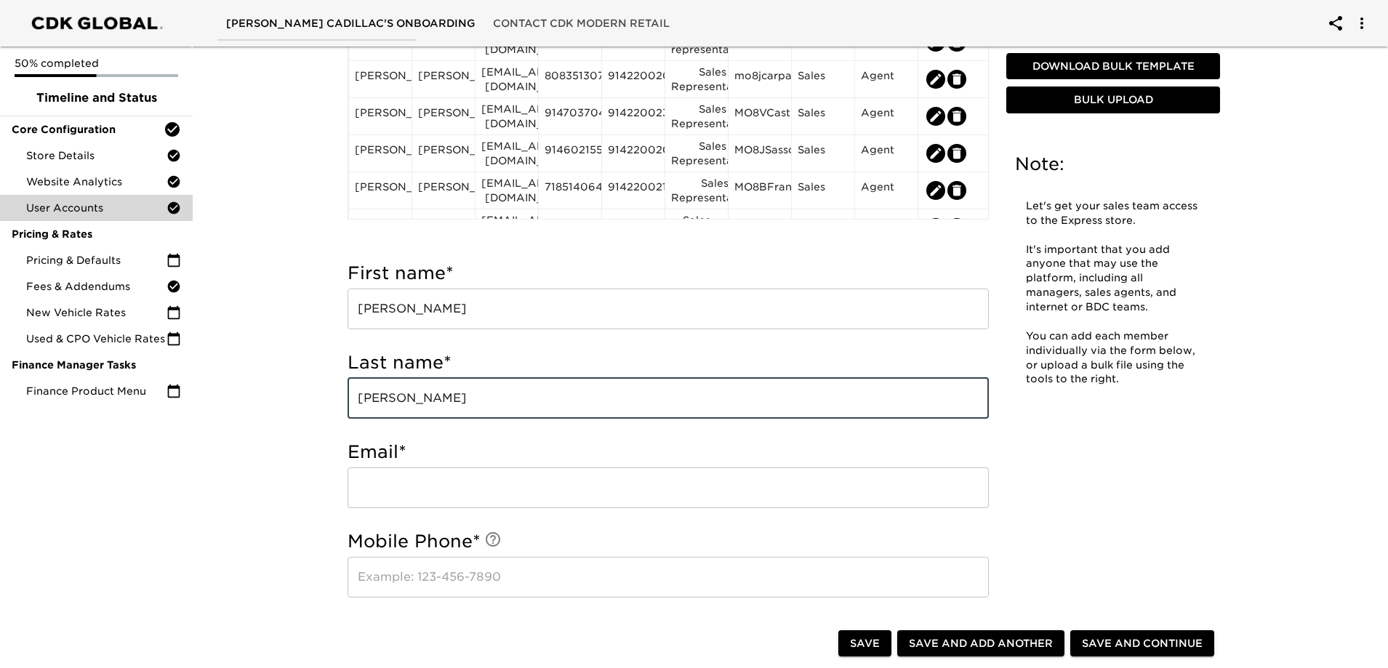
click at [492, 493] on input "email" at bounding box center [668, 488] width 641 height 41
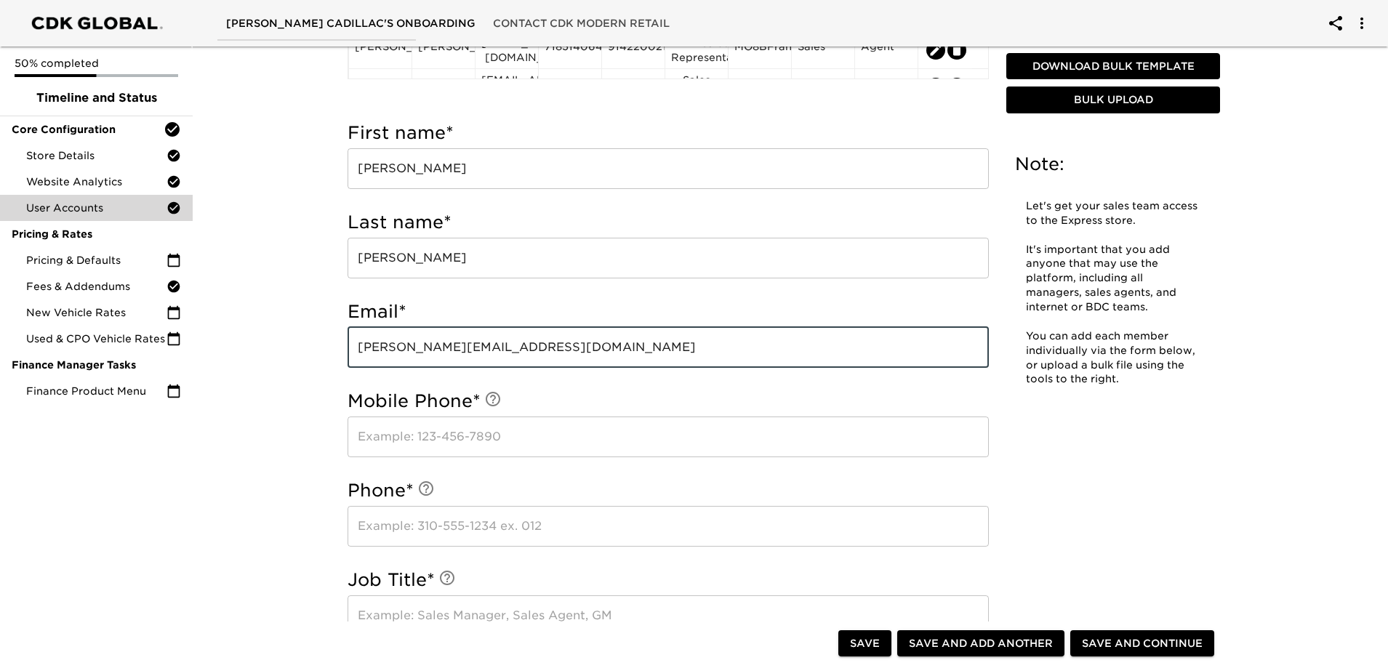
scroll to position [436, 0]
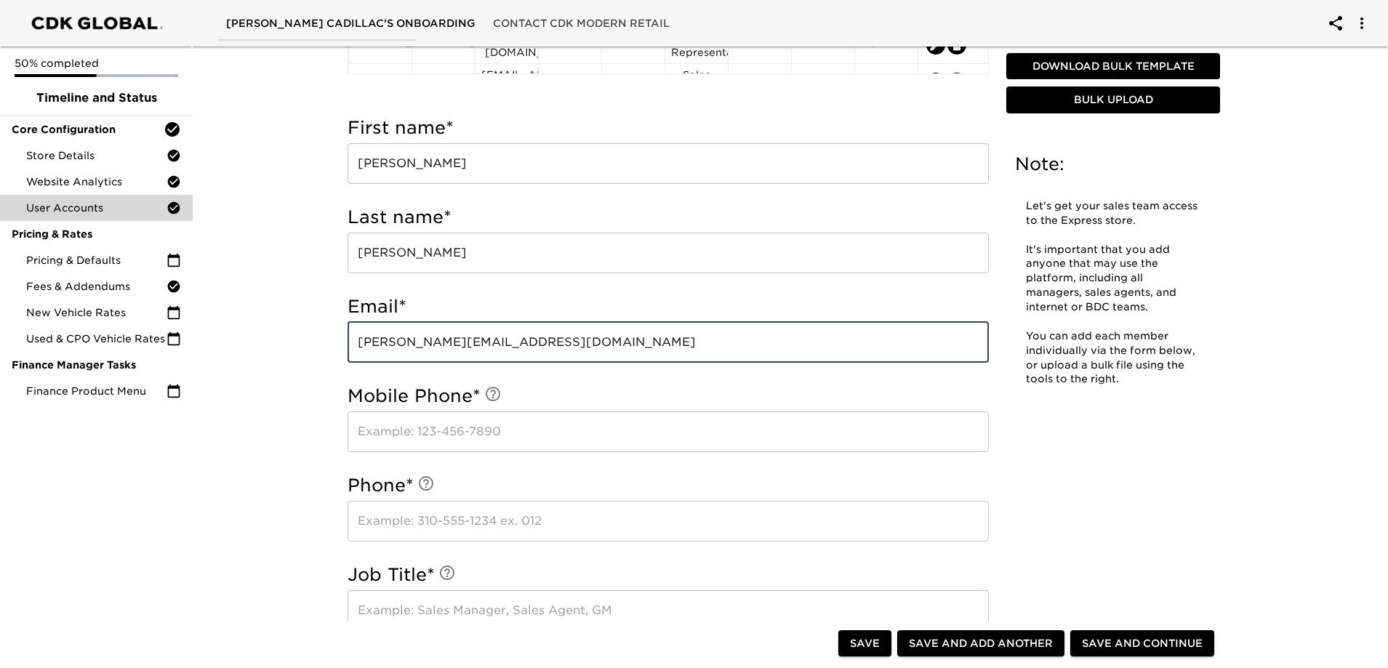
click at [463, 435] on input "text" at bounding box center [668, 432] width 641 height 41
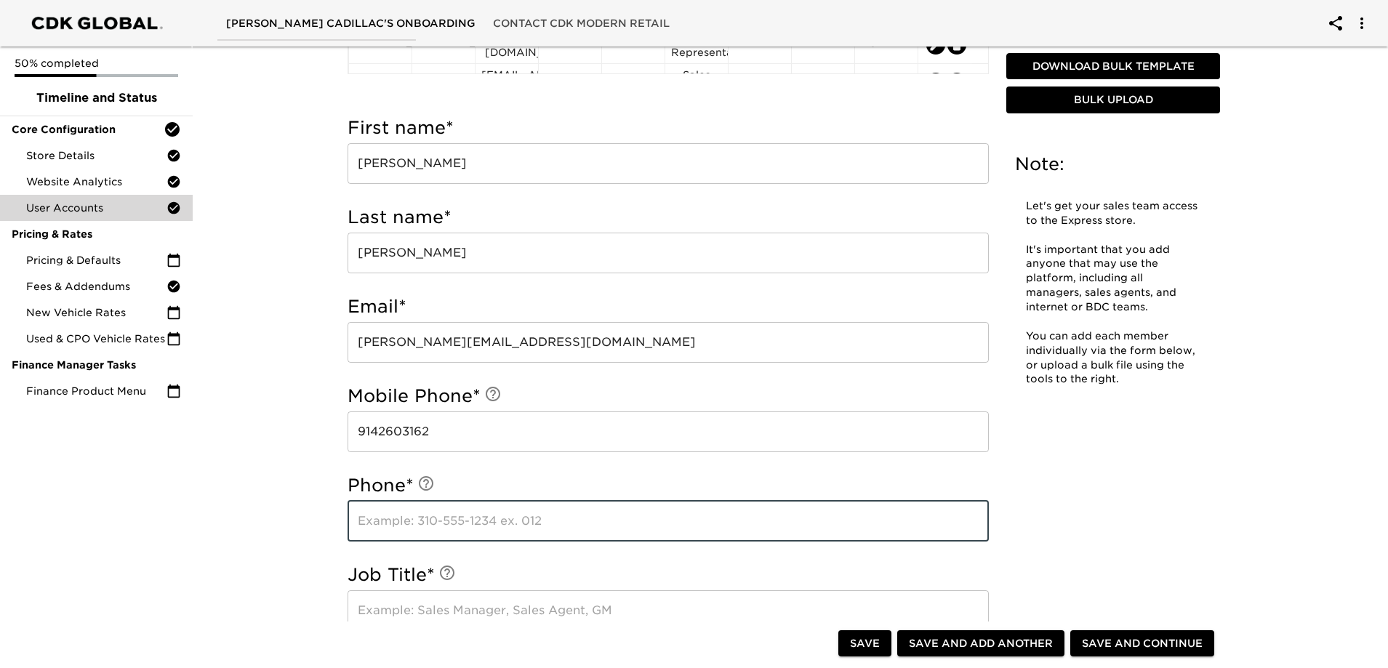
click at [460, 531] on input "text" at bounding box center [668, 521] width 641 height 41
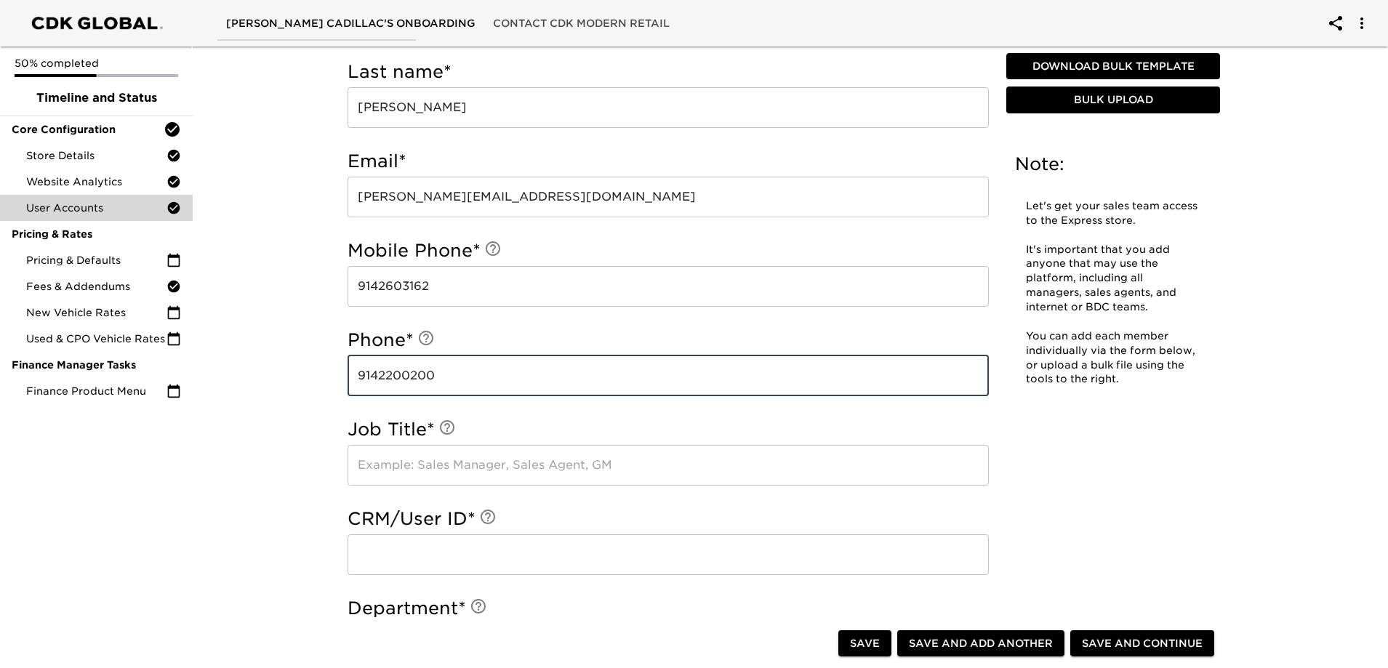
click at [463, 463] on input "text" at bounding box center [668, 465] width 641 height 41
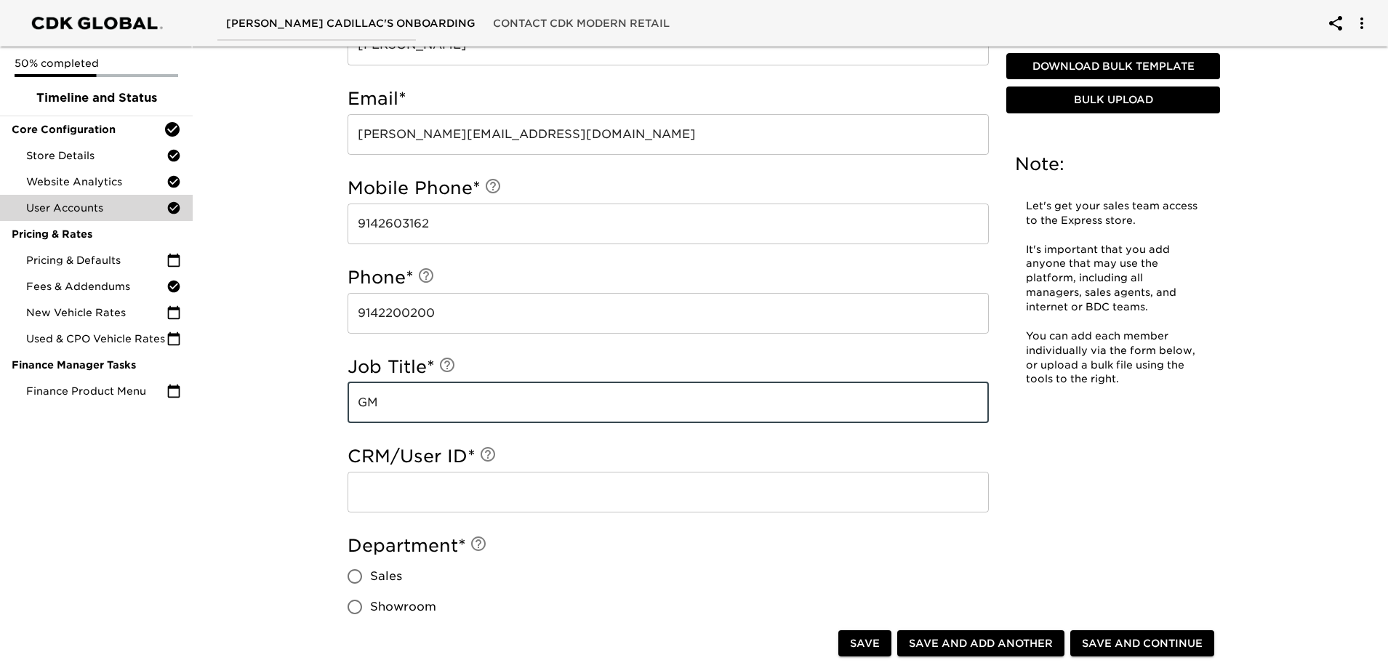
scroll to position [800, 0]
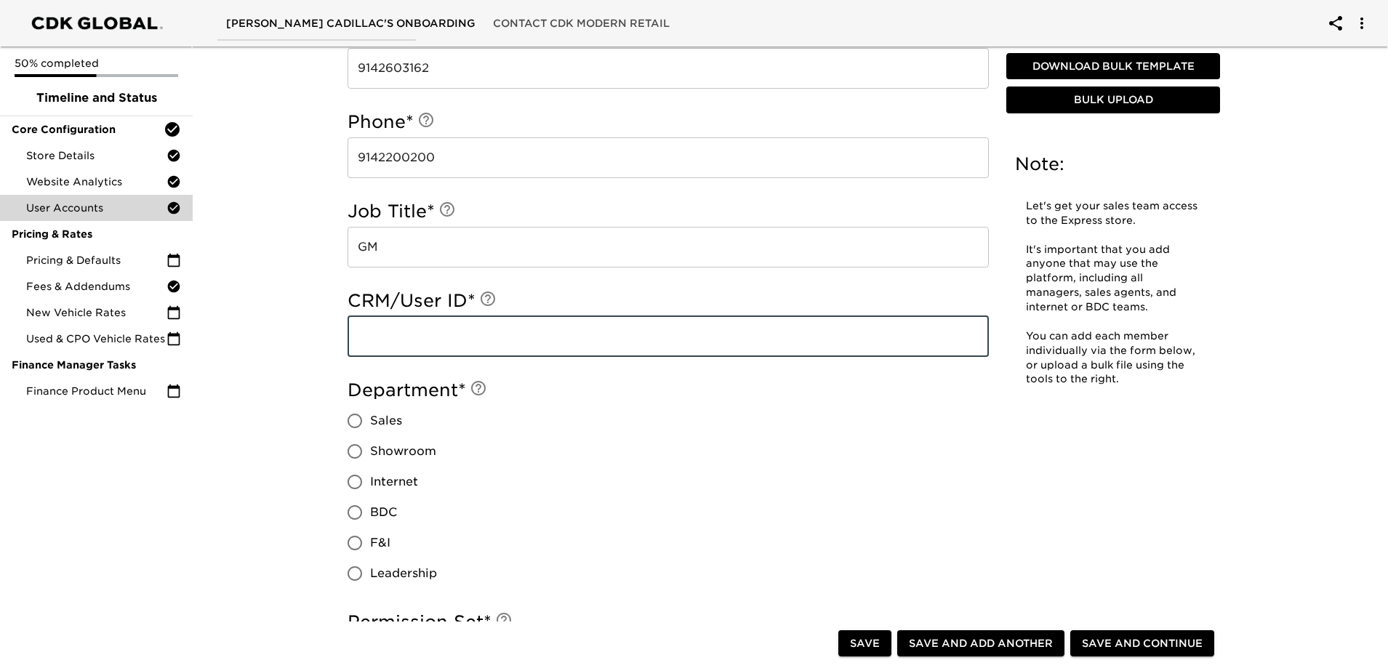
click at [436, 329] on input "text" at bounding box center [668, 336] width 641 height 41
click at [422, 337] on input "text" at bounding box center [668, 336] width 641 height 41
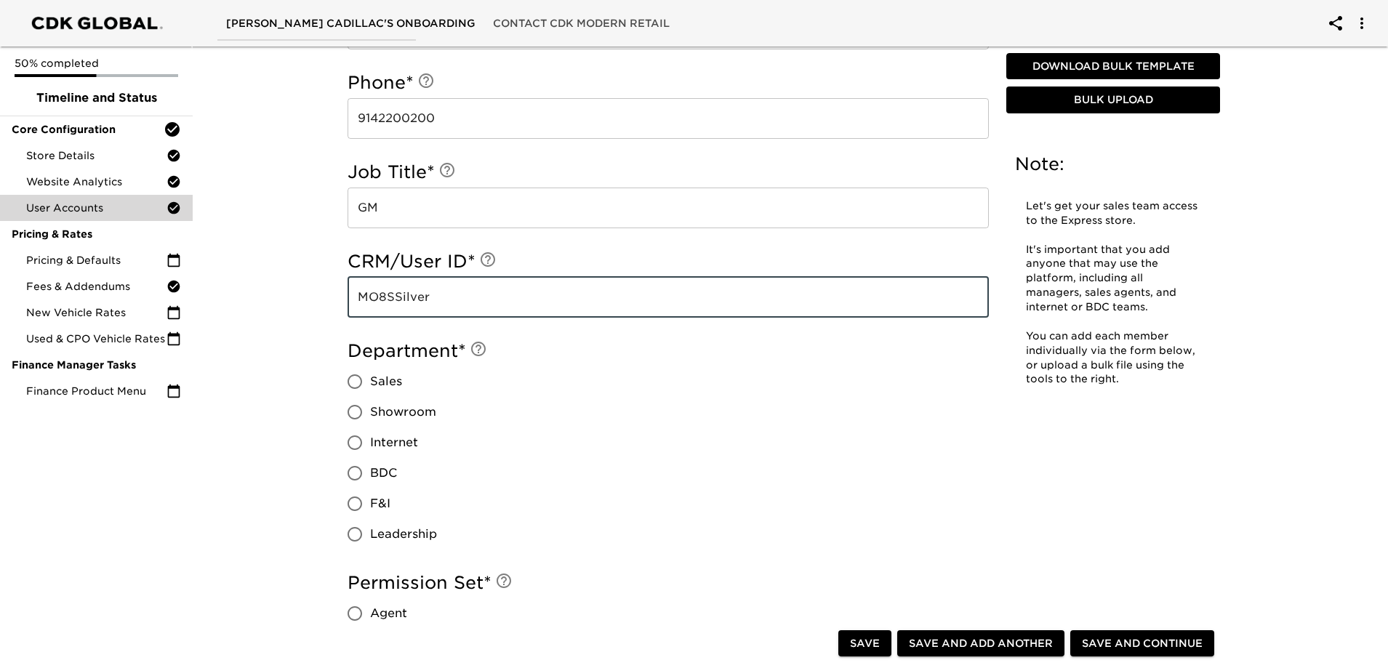
scroll to position [873, 0]
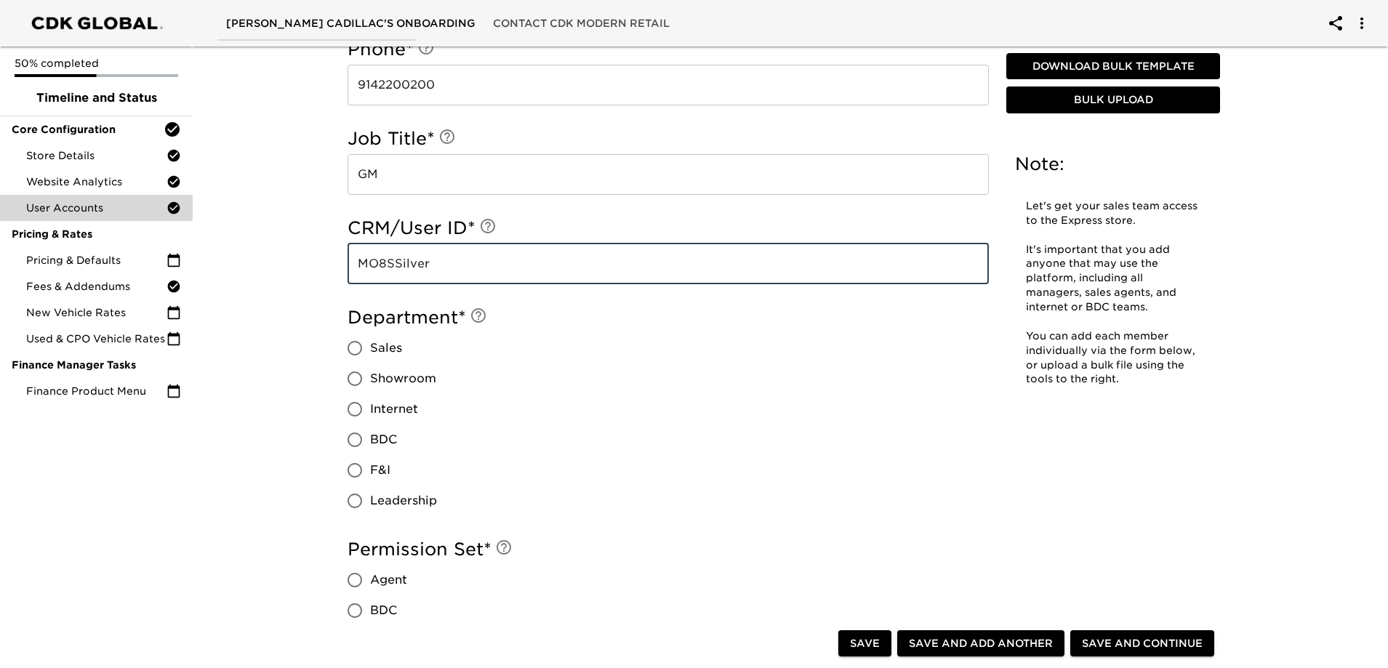
click at [358, 500] on input "Leadership" at bounding box center [355, 501] width 31 height 31
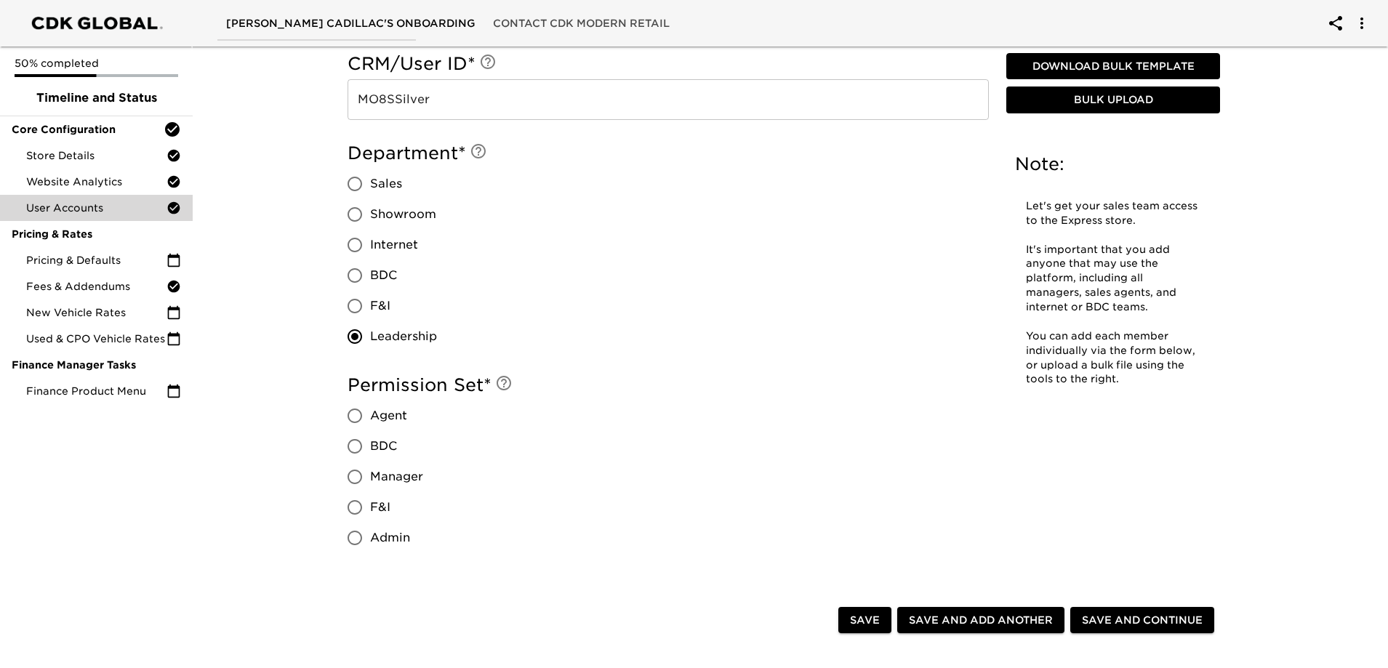
scroll to position [1091, 0]
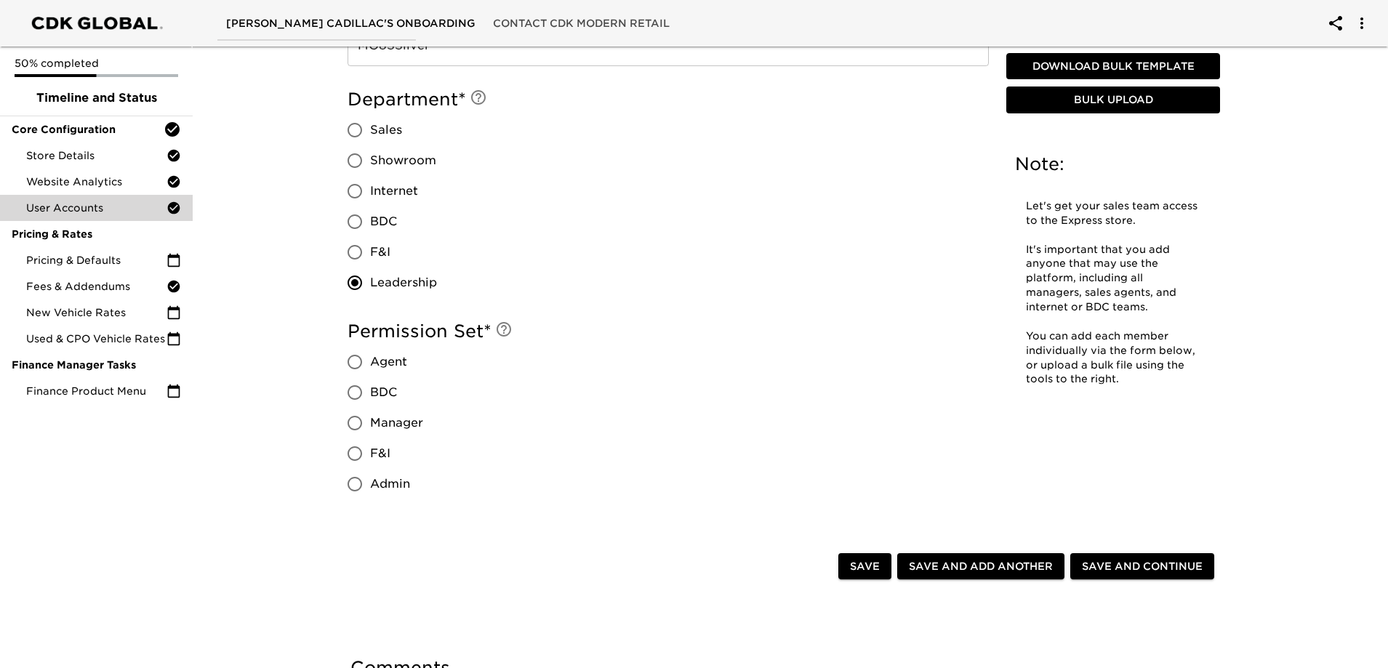
click at [350, 488] on input "Admin" at bounding box center [355, 484] width 31 height 31
click at [1166, 570] on span "Save and Continue" at bounding box center [1142, 567] width 121 height 18
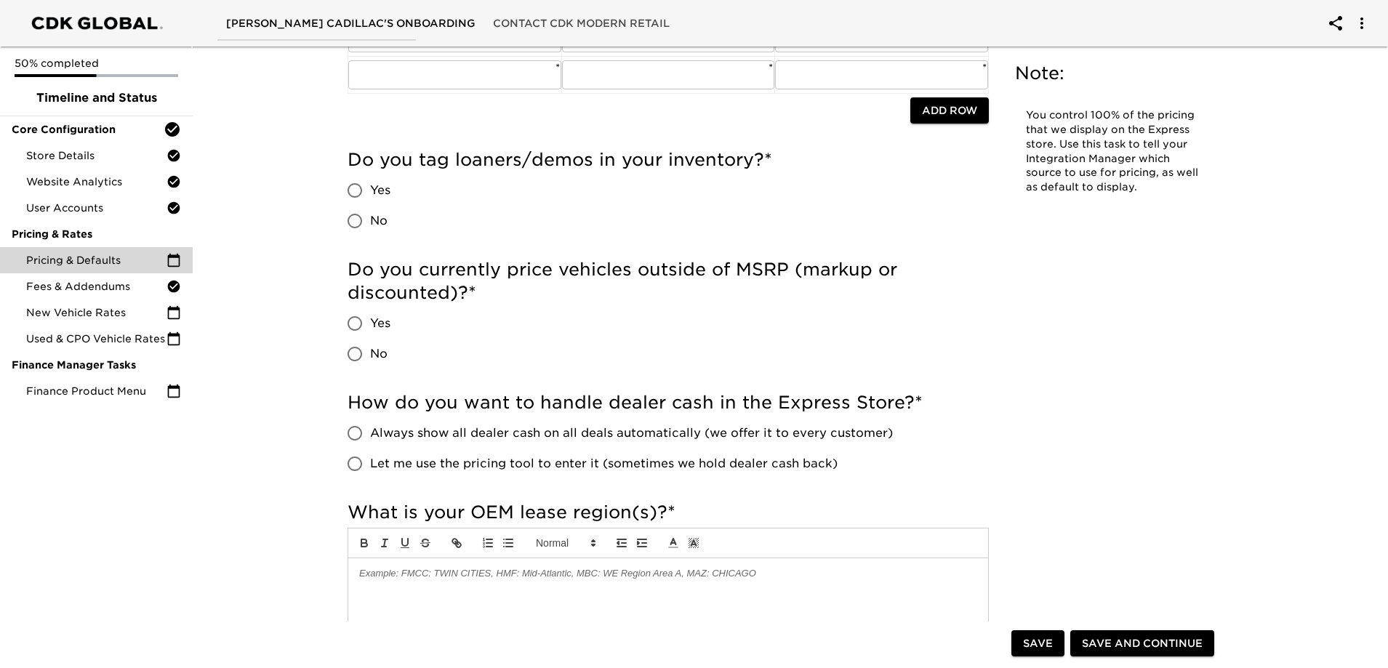
scroll to position [291, 0]
click at [356, 465] on input "Let me use the pricing tool to enter it (sometimes we hold dealer cash back)" at bounding box center [355, 462] width 31 height 31
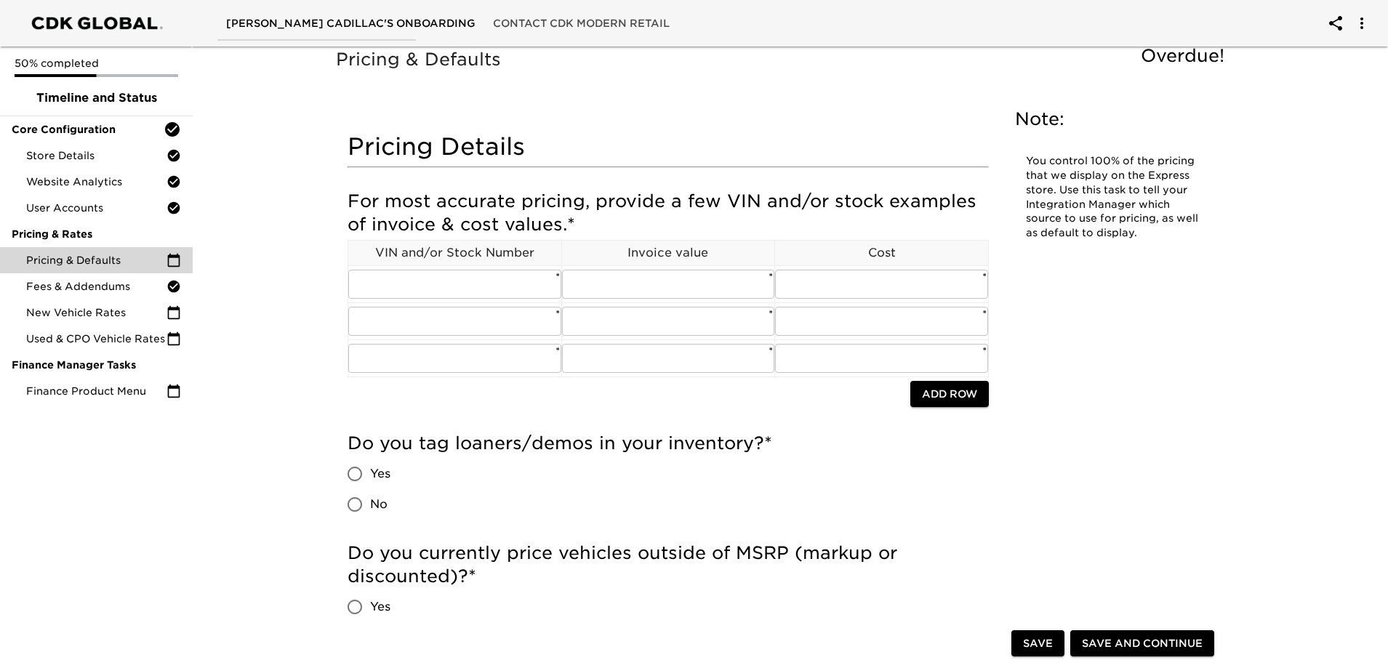
scroll to position [0, 0]
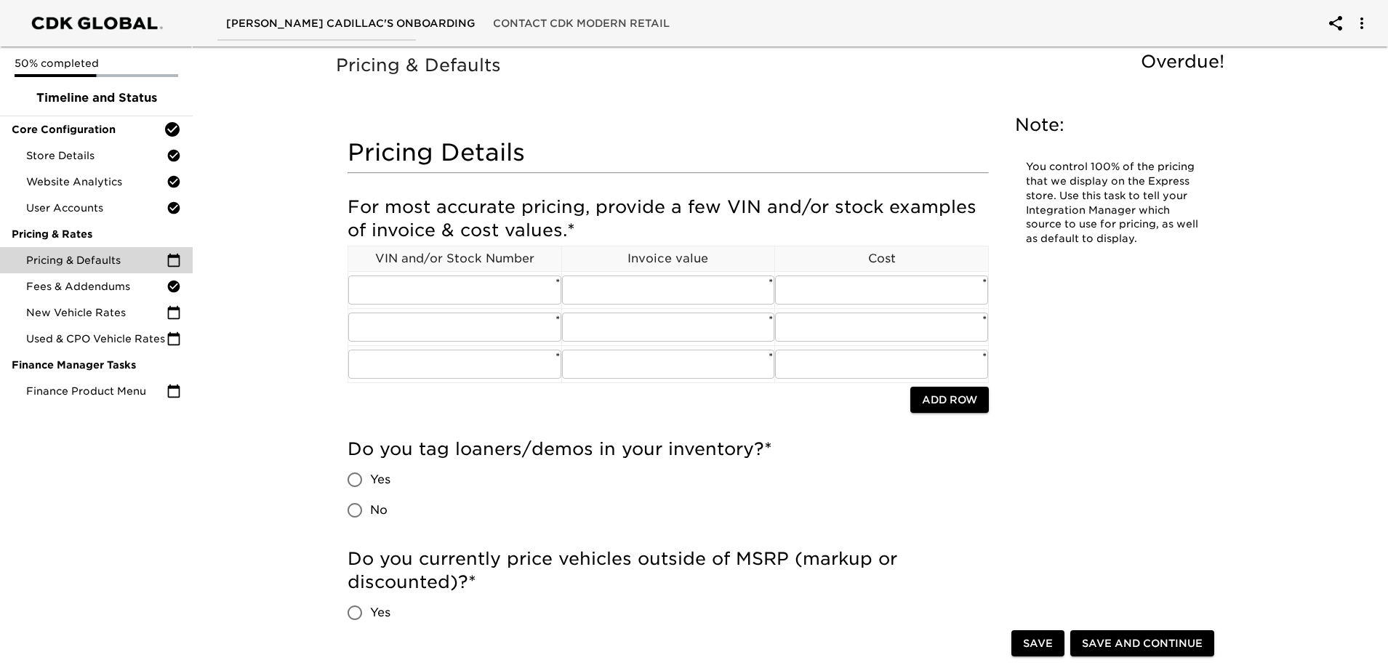
click at [354, 481] on input "Yes" at bounding box center [355, 480] width 31 height 31
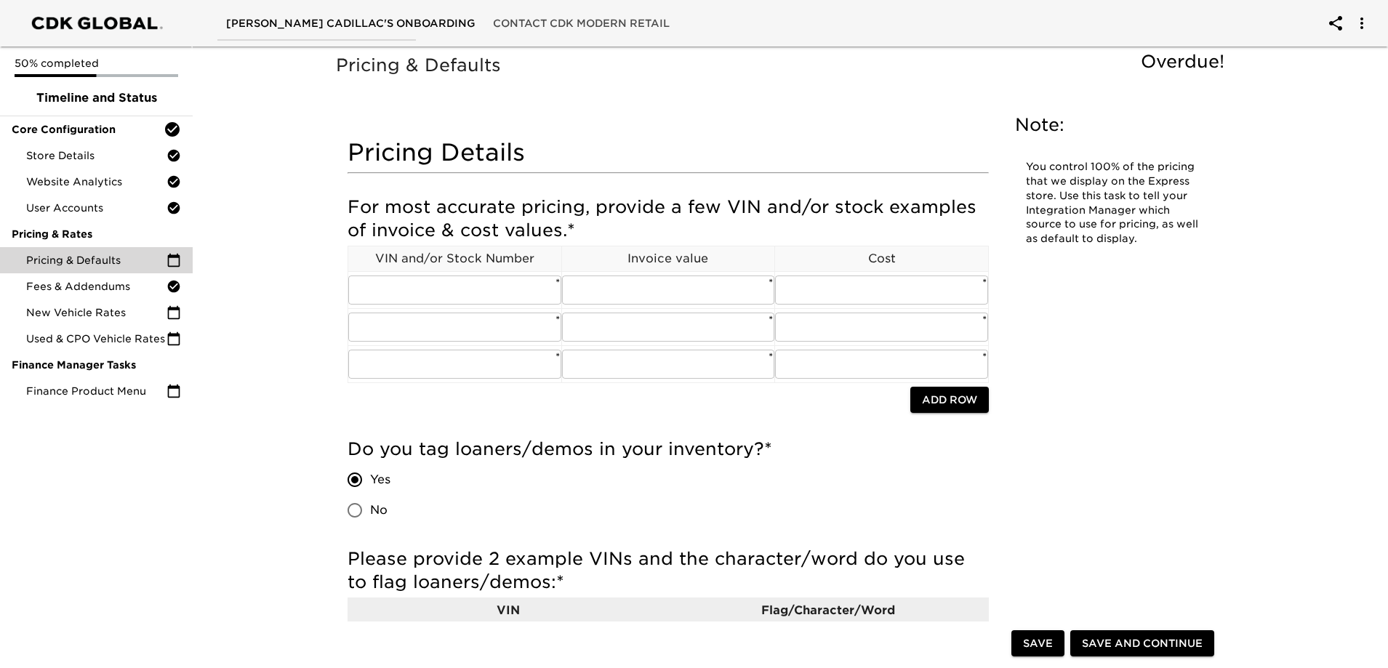
click at [354, 481] on input "Yes" at bounding box center [355, 480] width 31 height 31
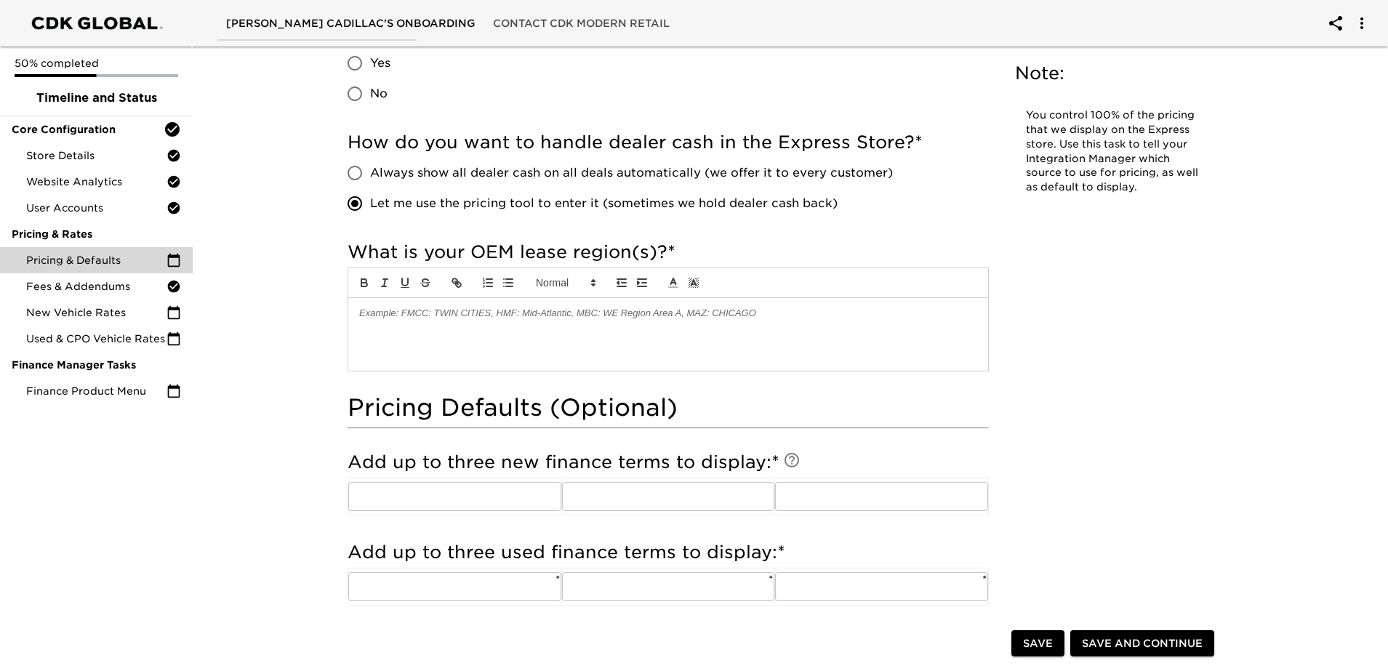
scroll to position [727, 0]
click at [418, 319] on div at bounding box center [668, 333] width 640 height 73
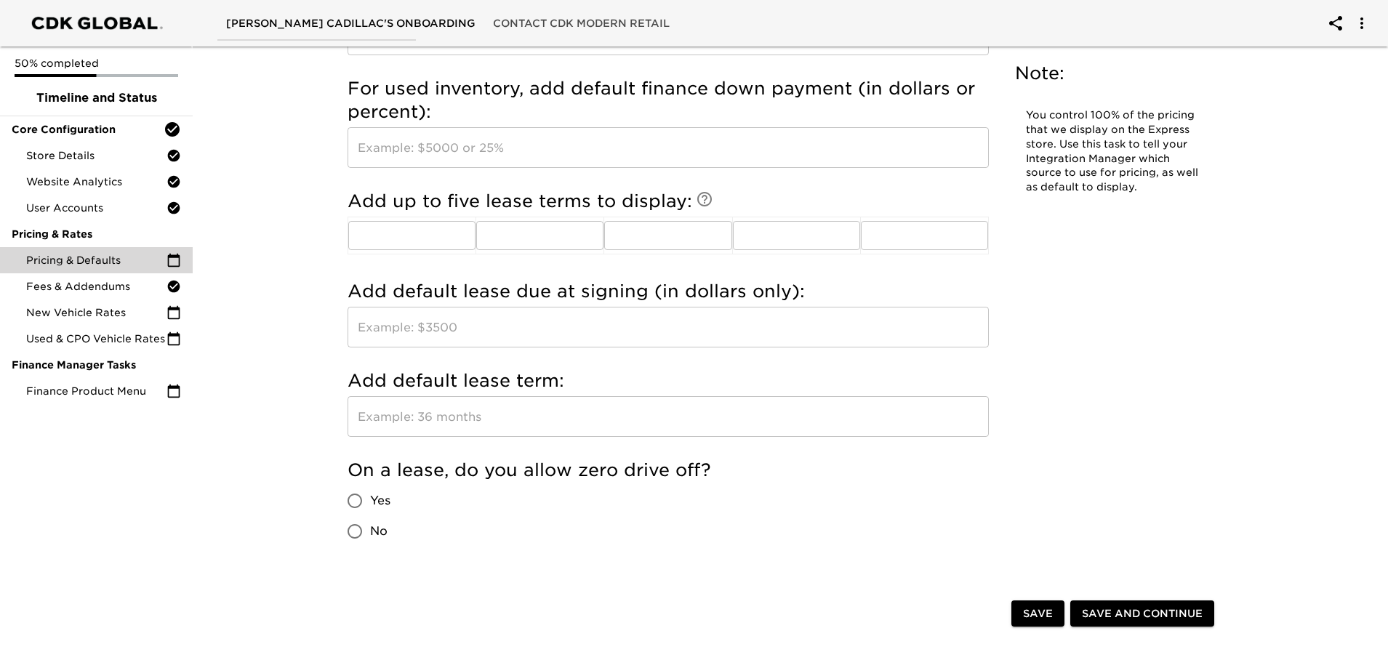
scroll to position [1454, 0]
